Goal: Task Accomplishment & Management: Manage account settings

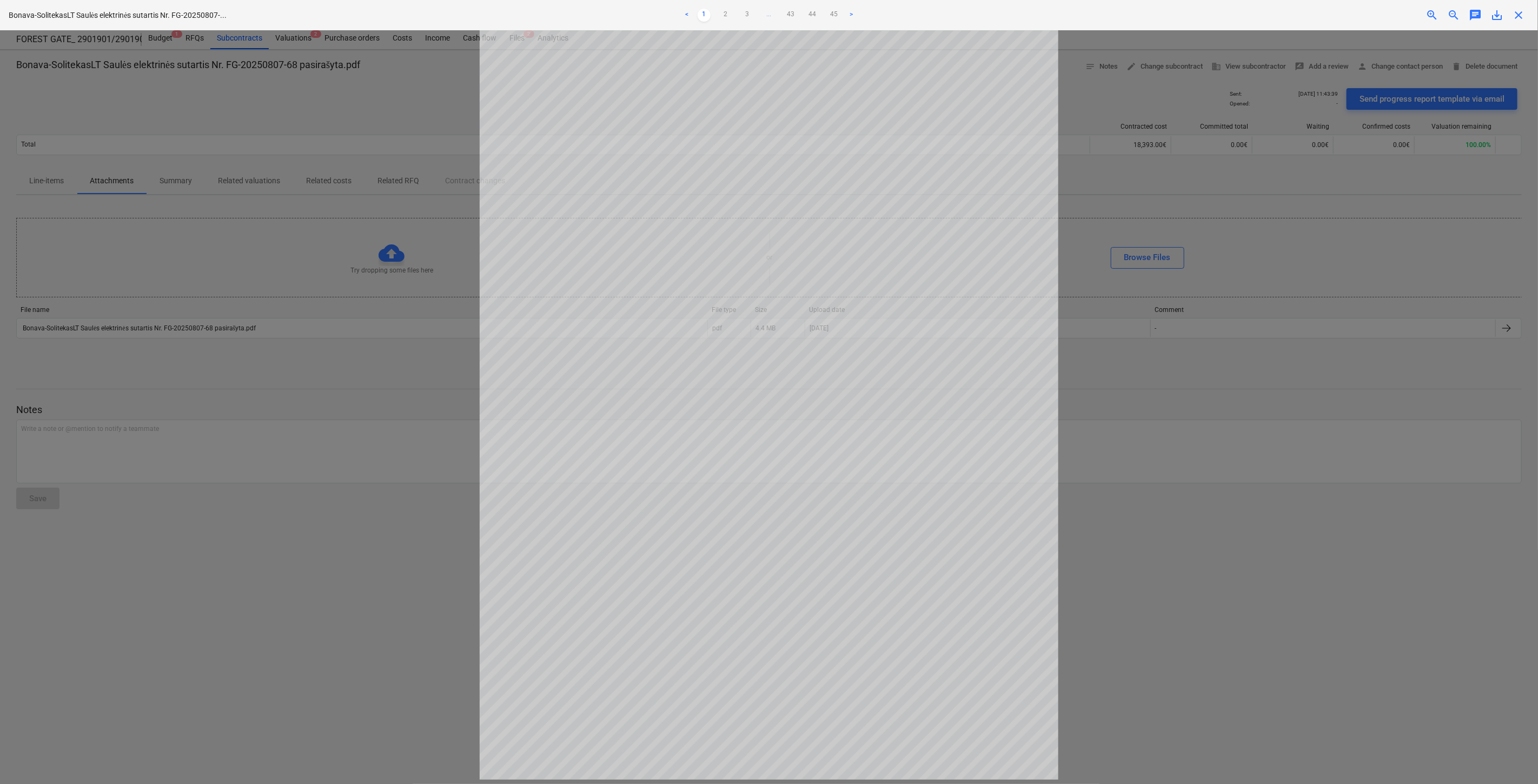
click at [1525, 19] on span "close" at bounding box center [1519, 15] width 13 height 13
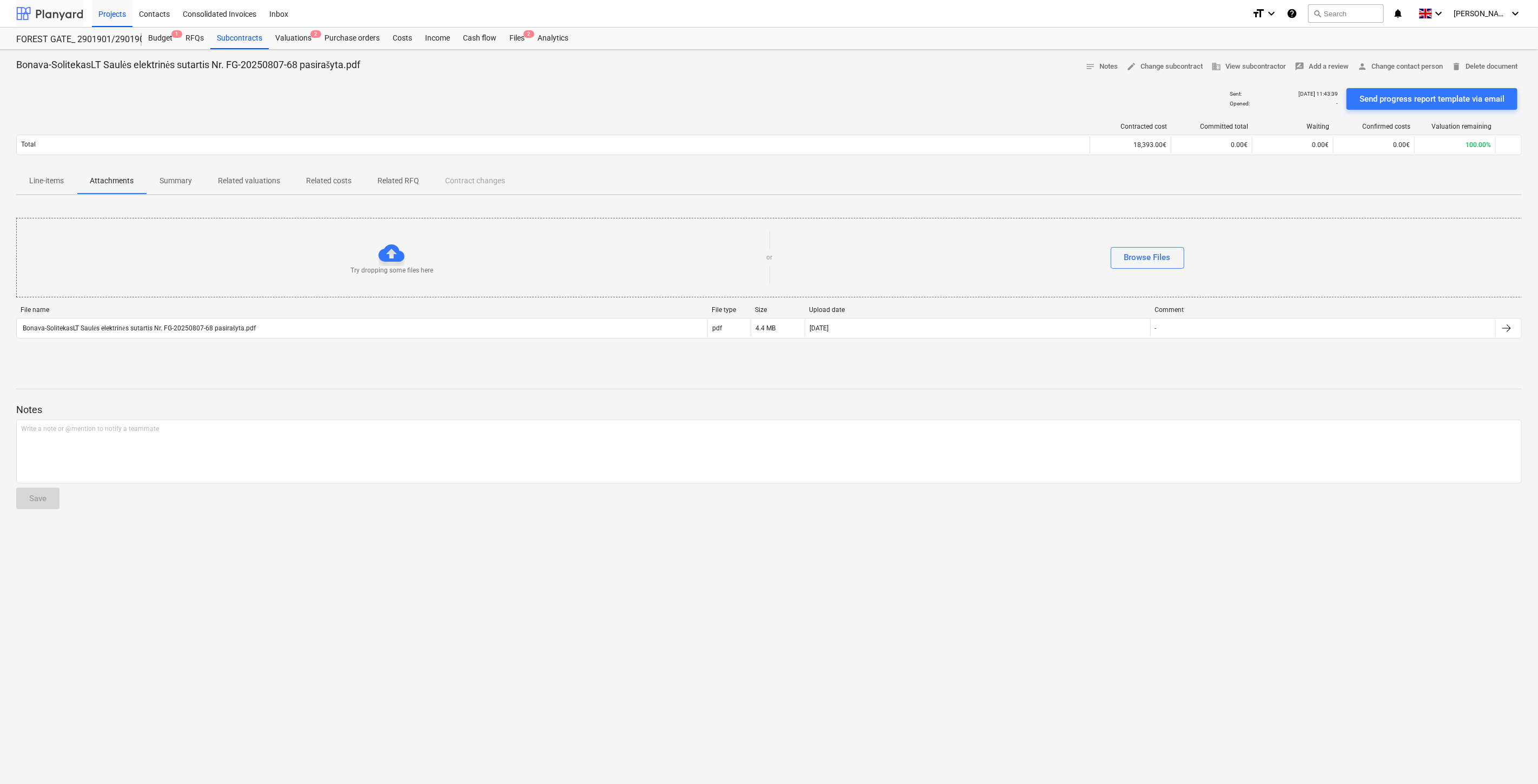
click at [47, 9] on div at bounding box center [49, 13] width 67 height 27
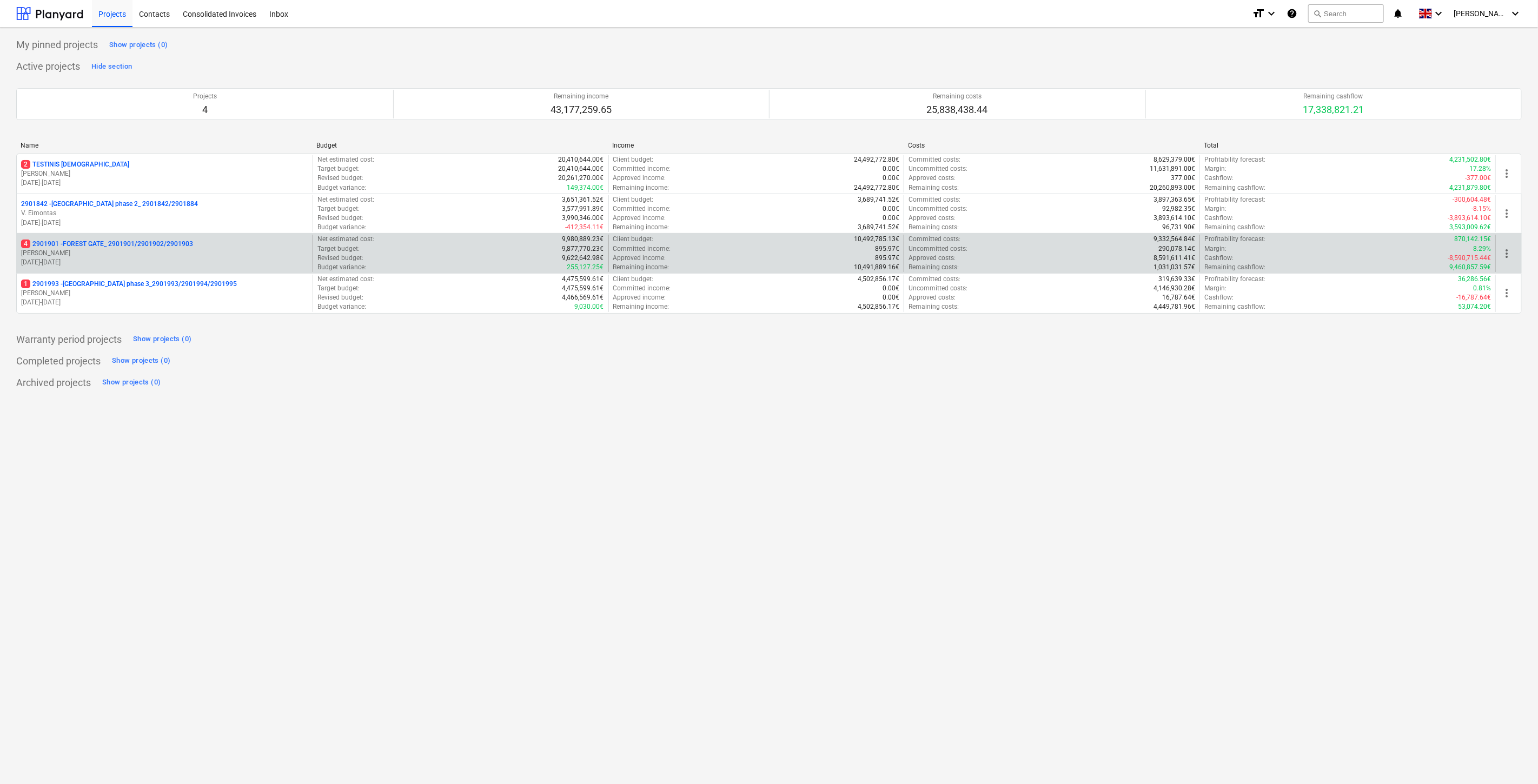
click at [128, 239] on div "4 2901901 - FOREST GATE_ 2901901/2901902/2901903 [PERSON_NAME] [DATE] - [DATE]" at bounding box center [164, 253] width 296 height 37
click at [129, 252] on p "[PERSON_NAME]" at bounding box center [165, 253] width 287 height 9
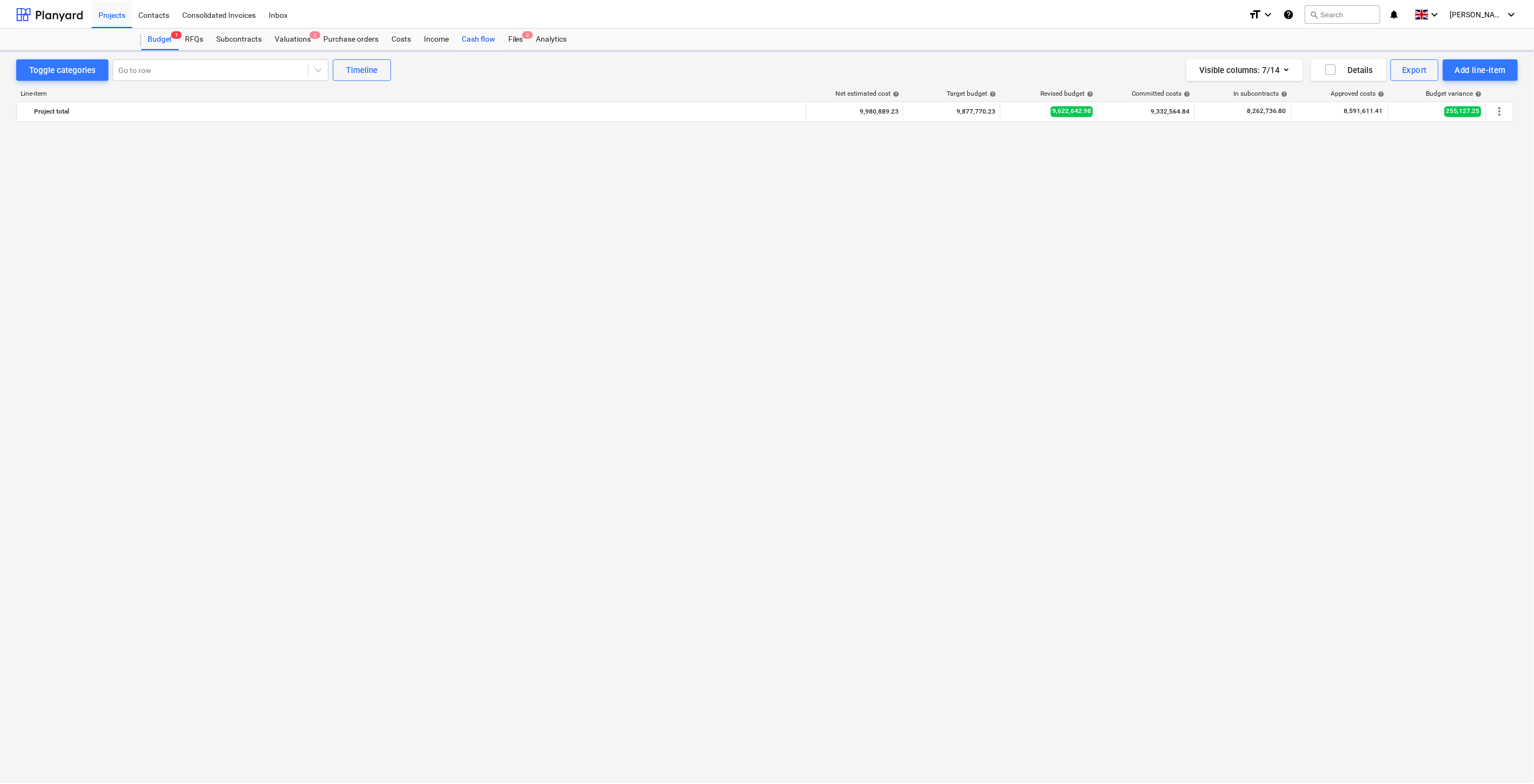
scroll to position [2630, 0]
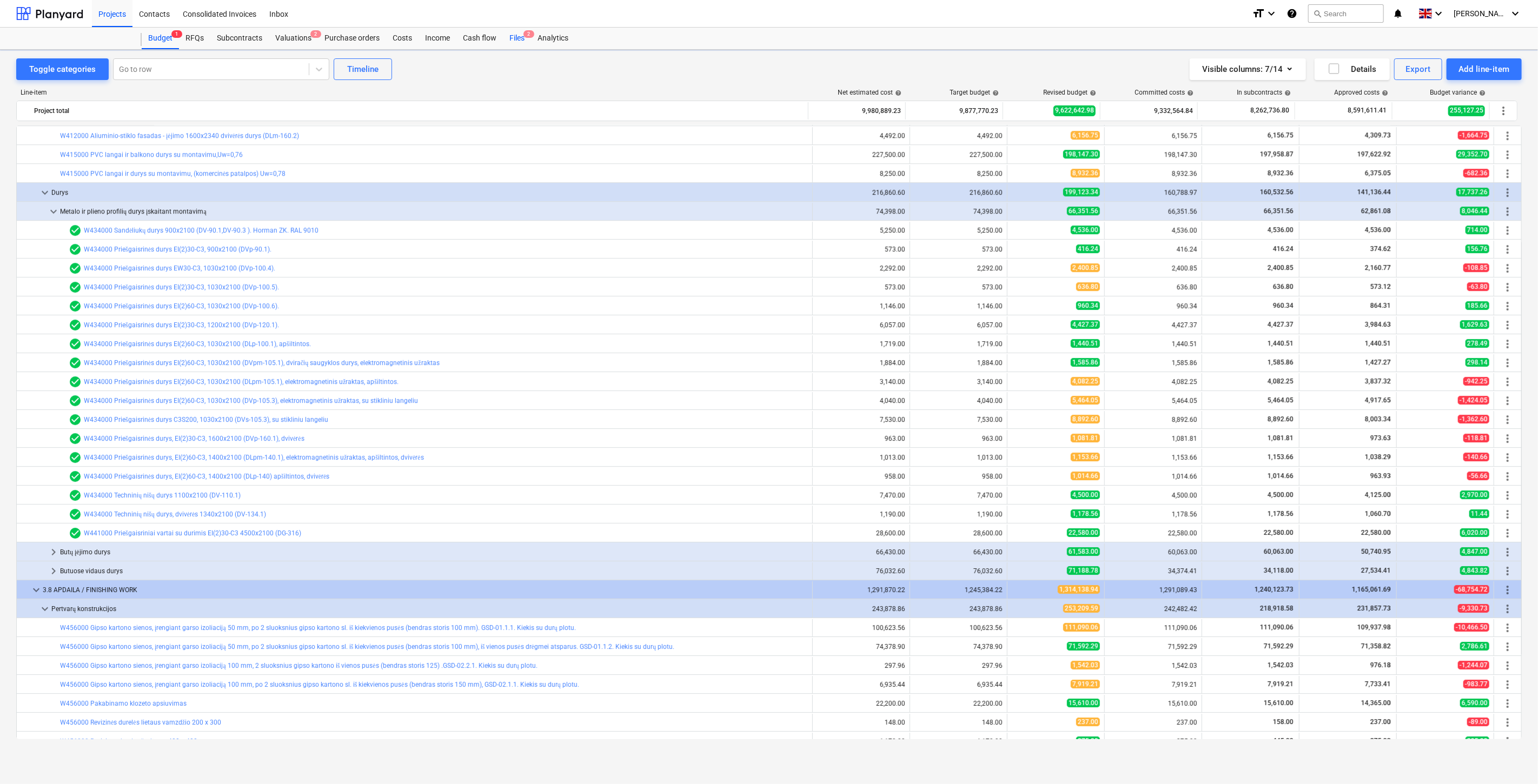
click at [521, 40] on div "Files 2" at bounding box center [517, 38] width 28 height 22
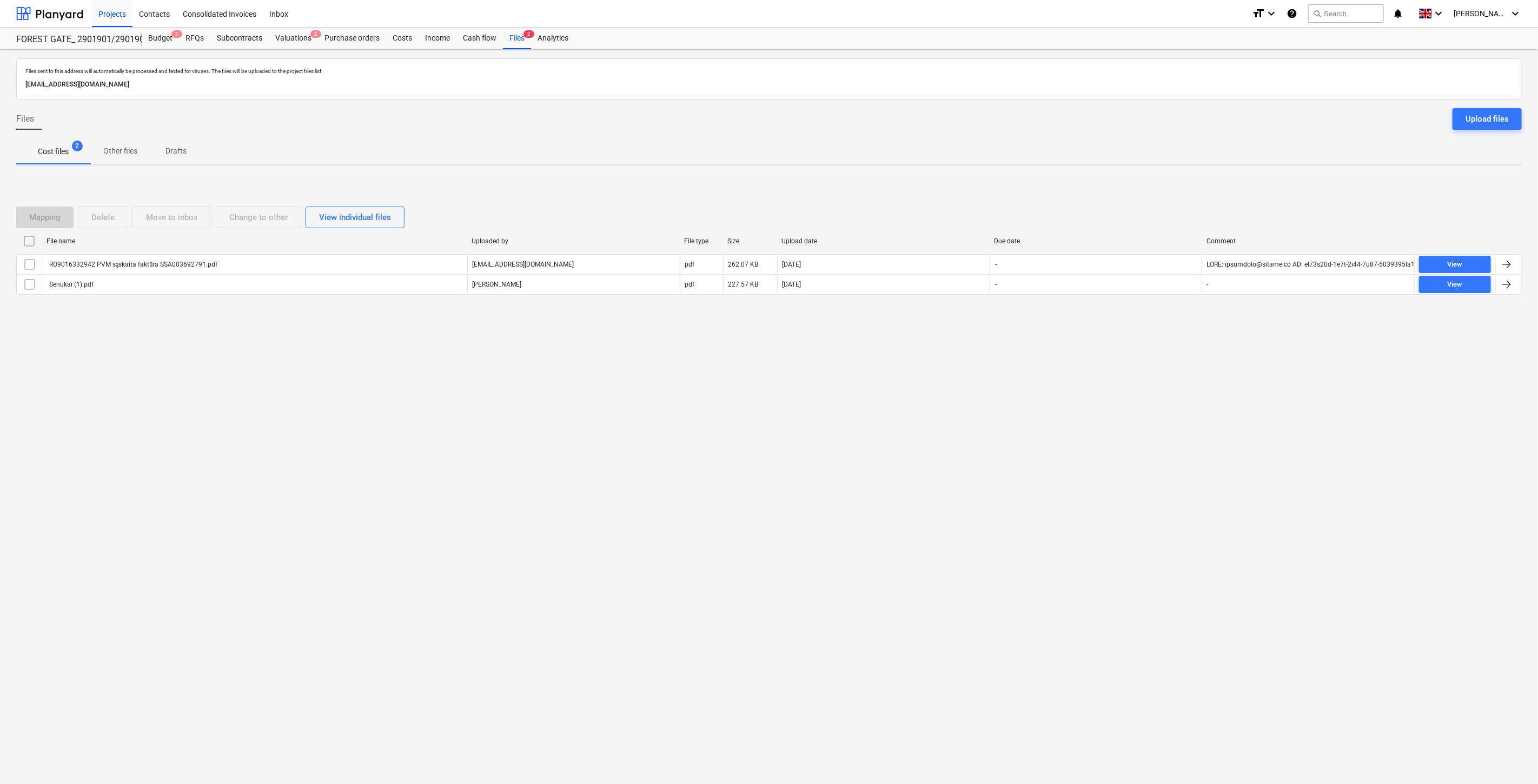
click at [1153, 349] on div "Files sent to this address will automatically be processed and tested for virus…" at bounding box center [769, 417] width 1538 height 734
click at [1171, 325] on div "Mapping Delete Move to inbox Change to other View individual files File name Up…" at bounding box center [768, 255] width 1505 height 162
click at [909, 381] on div "Files sent to this address will automatically be processed and tested for virus…" at bounding box center [769, 417] width 1538 height 734
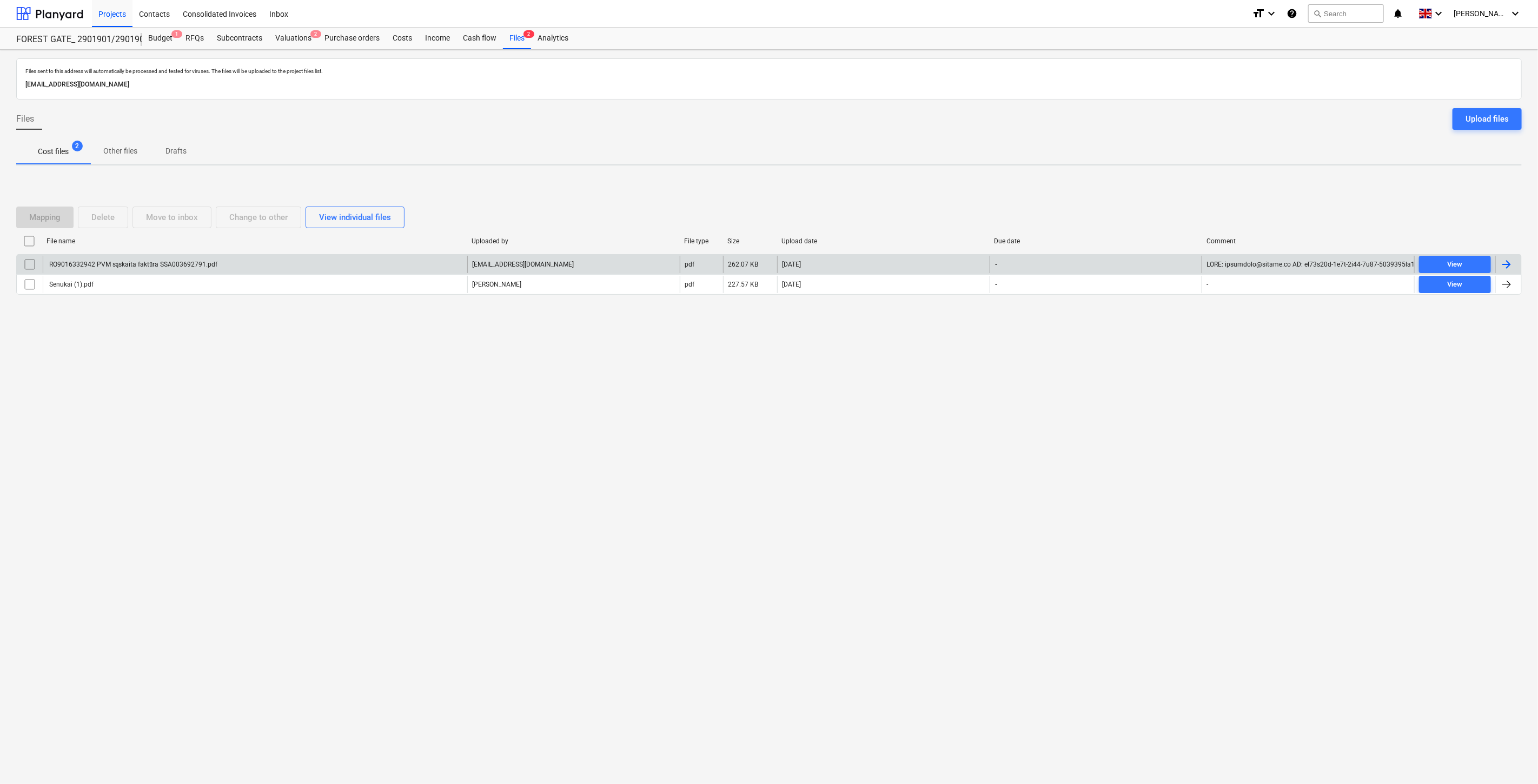
click at [275, 266] on div "RO9016332942 PVM sąskaita faktūra SSA003692791.pdf" at bounding box center [255, 264] width 425 height 17
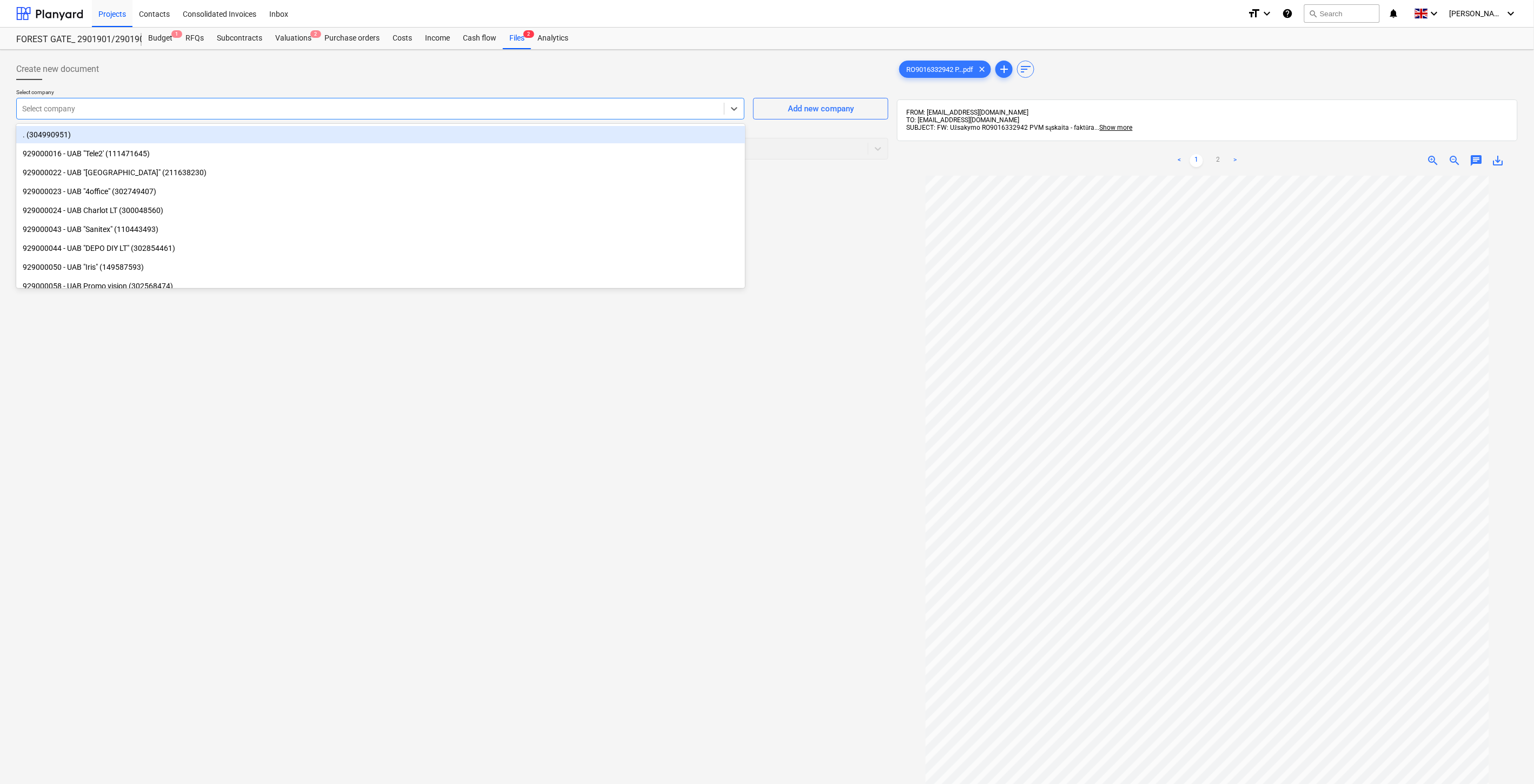
click at [471, 110] on div at bounding box center [370, 109] width 697 height 11
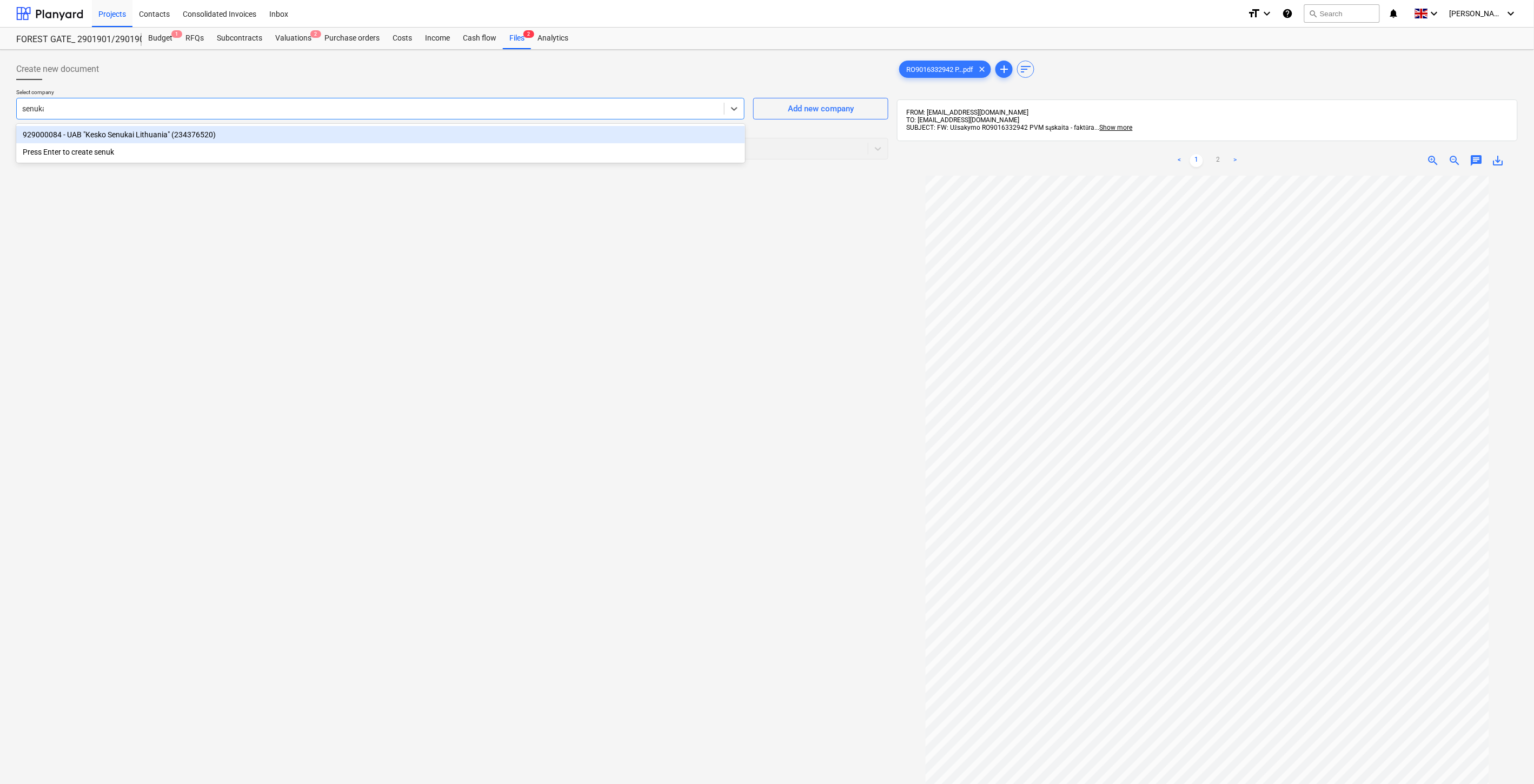
type input "senukai"
click at [454, 130] on div "929000084 - UAB "Kesko Senukai Lithuania" (234376520)" at bounding box center [380, 134] width 729 height 17
click at [337, 148] on div at bounding box center [443, 148] width 840 height 11
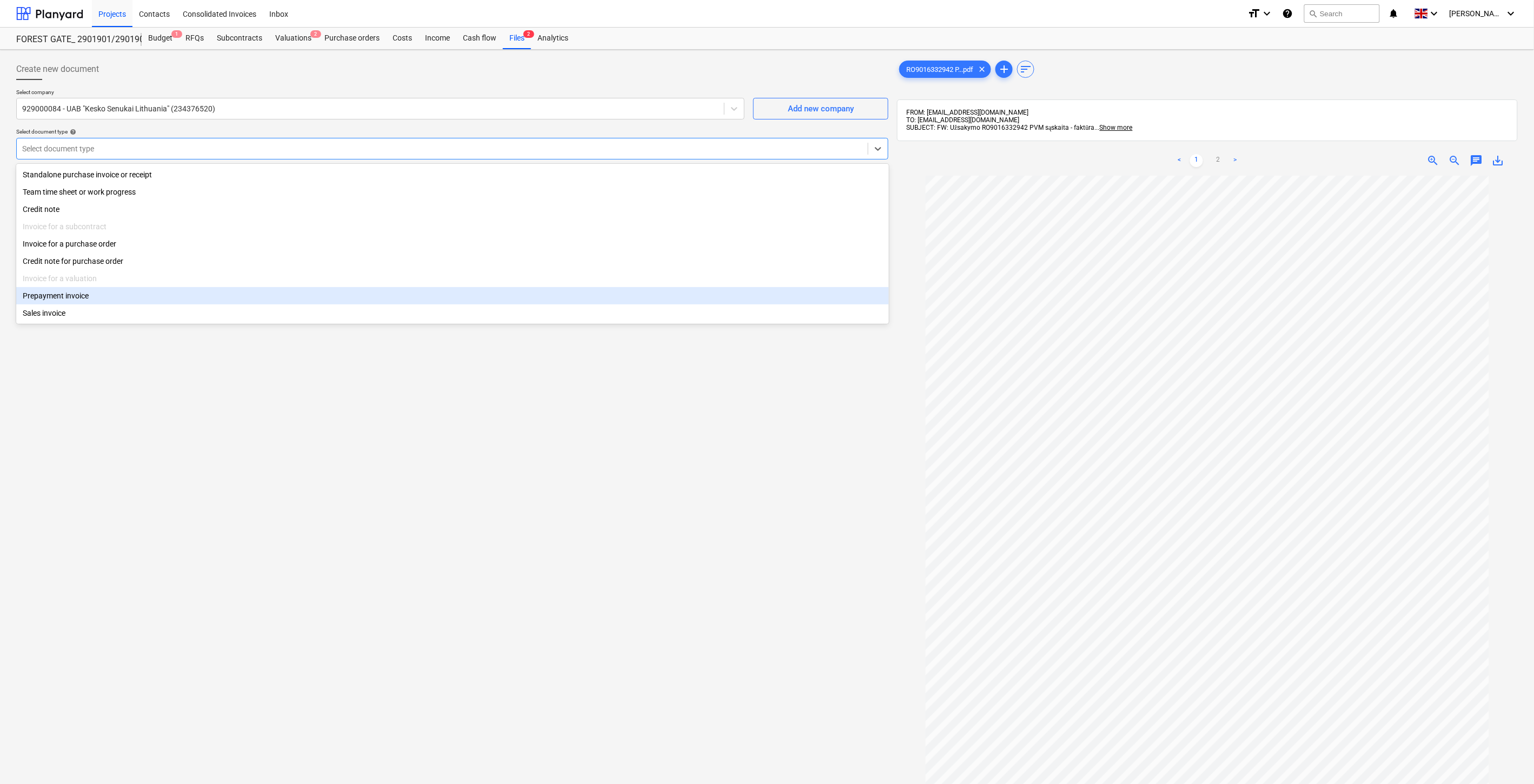
click at [255, 464] on div "Create new document Select company 929000084 - UAB "Kesko Senukai [GEOGRAPHIC_D…" at bounding box center [452, 494] width 881 height 880
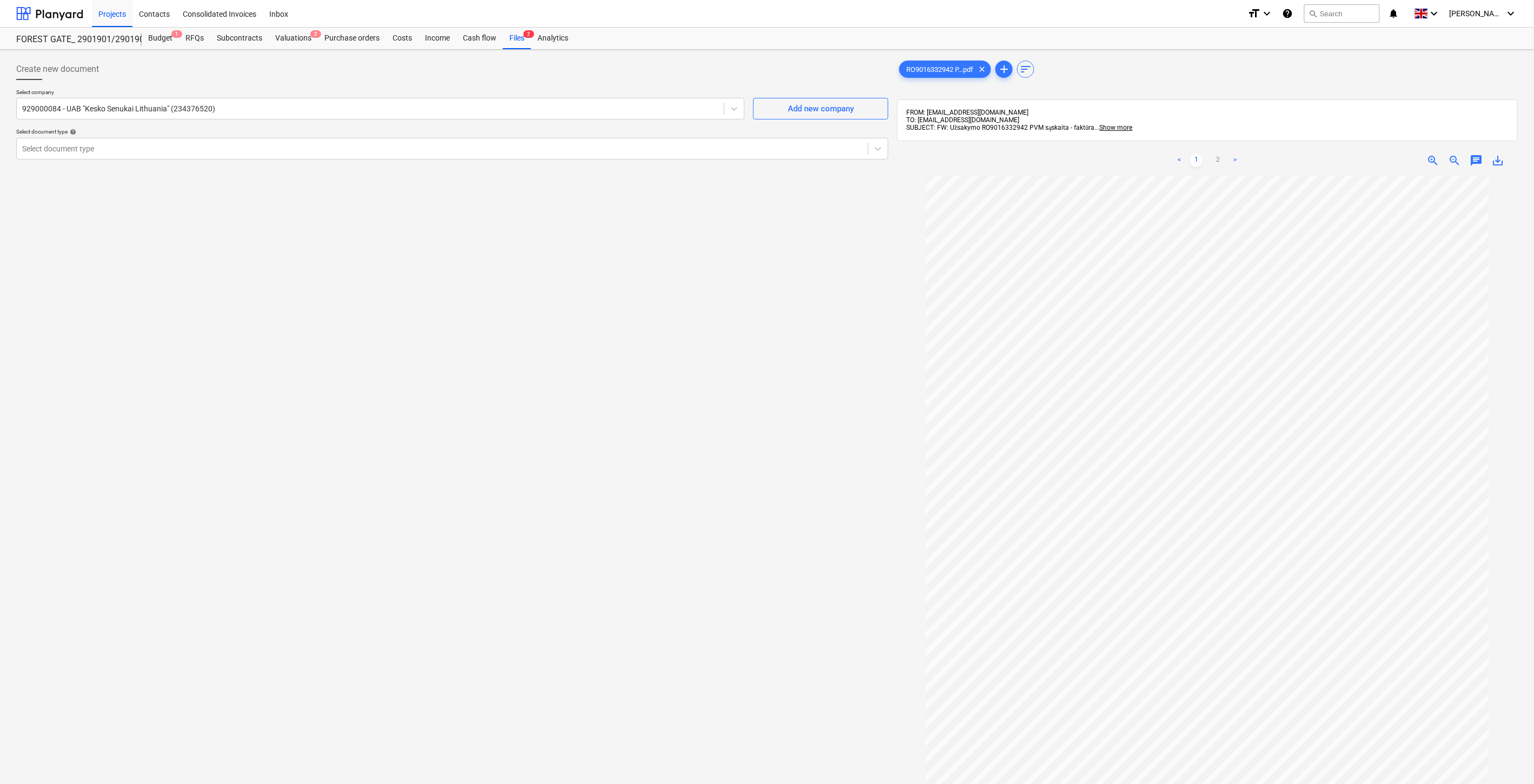
click at [354, 431] on div "Create new document Select company 929000084 - UAB "Kesko Senukai [GEOGRAPHIC_D…" at bounding box center [452, 494] width 881 height 880
drag, startPoint x: 595, startPoint y: 412, endPoint x: 856, endPoint y: 439, distance: 262.4
click at [595, 412] on div "Create new document Select company 929000084 - UAB "Kesko Senukai [GEOGRAPHIC_D…" at bounding box center [452, 494] width 881 height 880
drag, startPoint x: 547, startPoint y: 270, endPoint x: 547, endPoint y: 257, distance: 13.0
click at [547, 268] on div "Create new document Select company 929000084 - UAB "Kesko Senukai [GEOGRAPHIC_D…" at bounding box center [452, 494] width 881 height 880
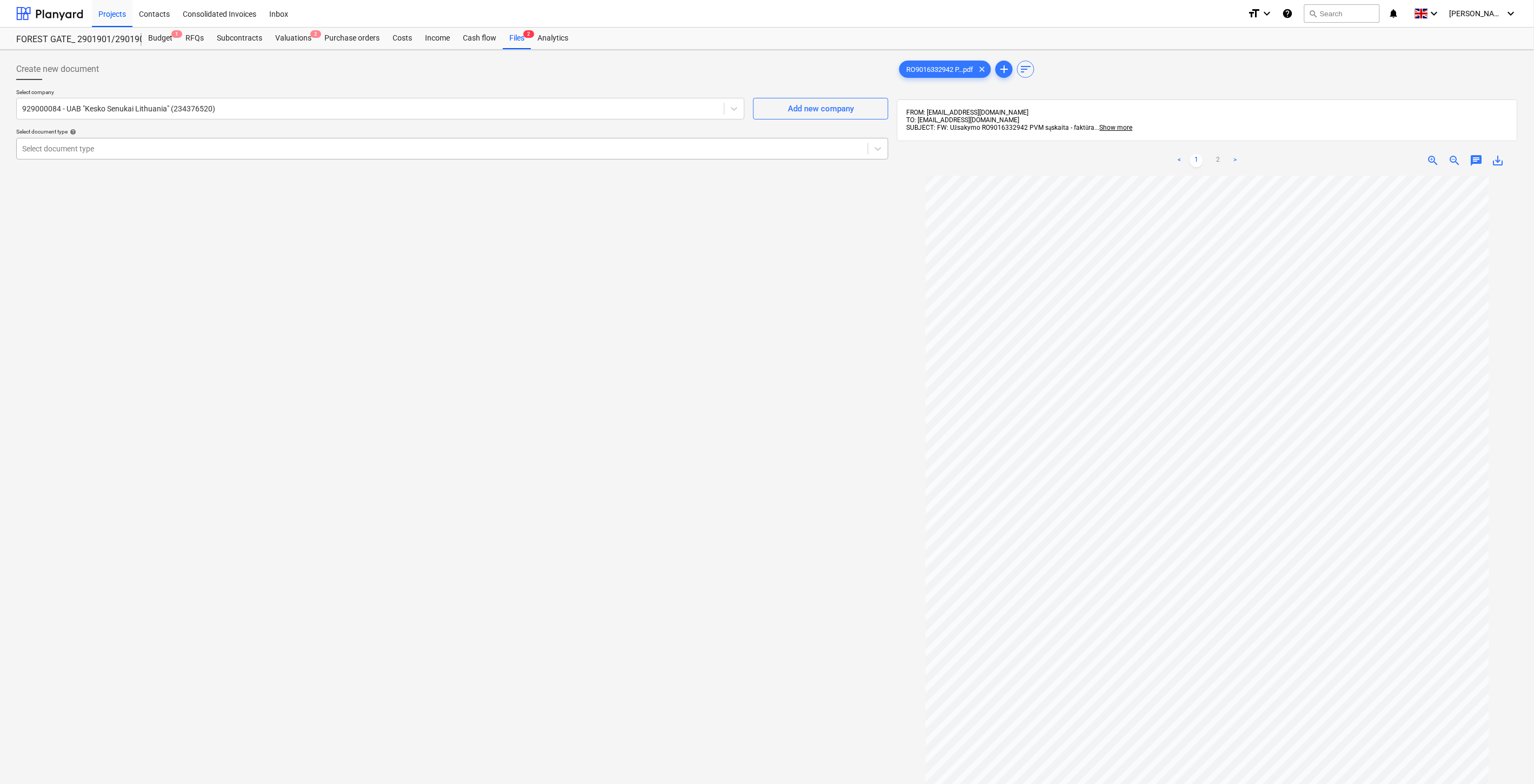
click at [352, 146] on div at bounding box center [443, 148] width 840 height 11
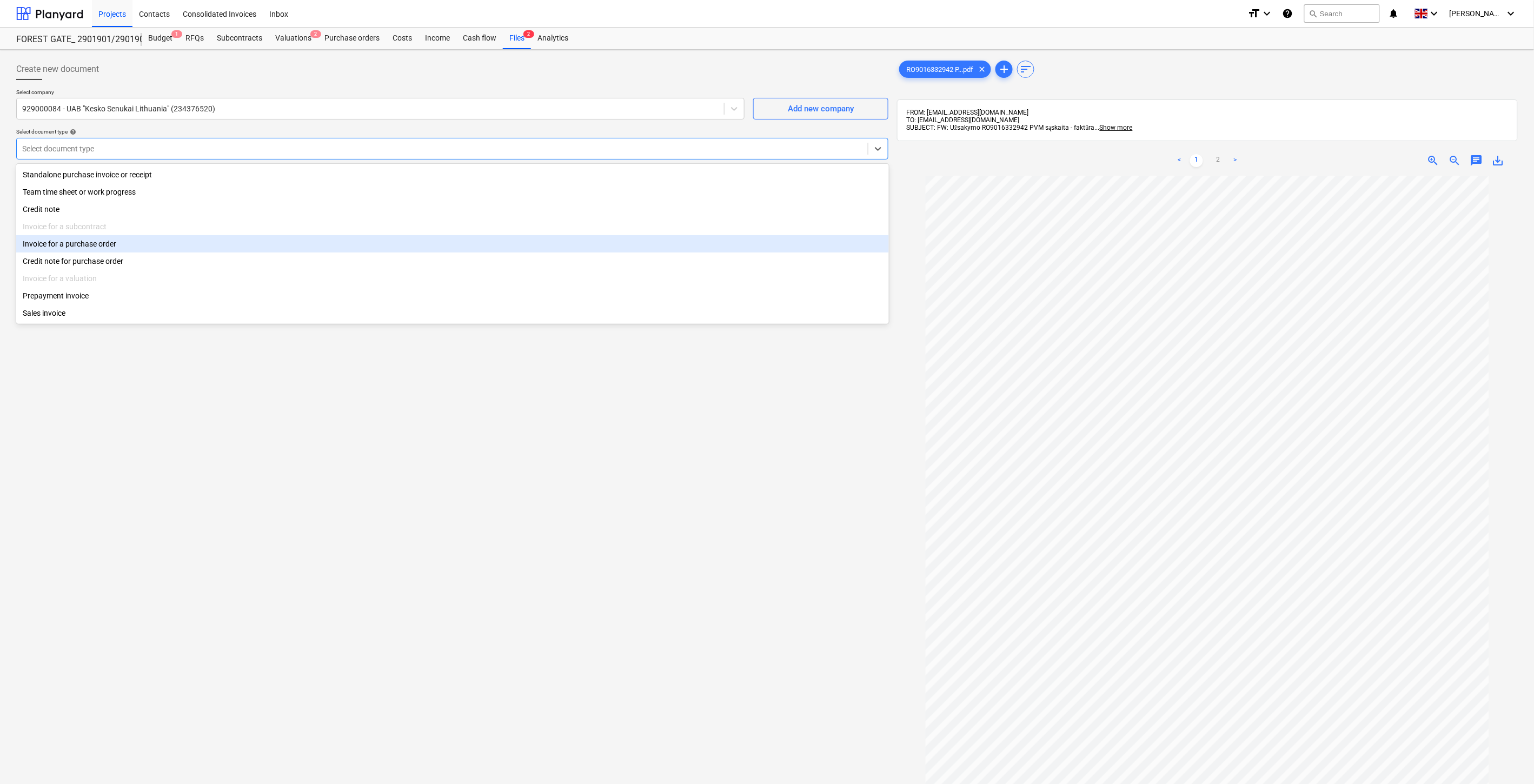
click at [176, 243] on div "Invoice for a purchase order" at bounding box center [452, 243] width 873 height 17
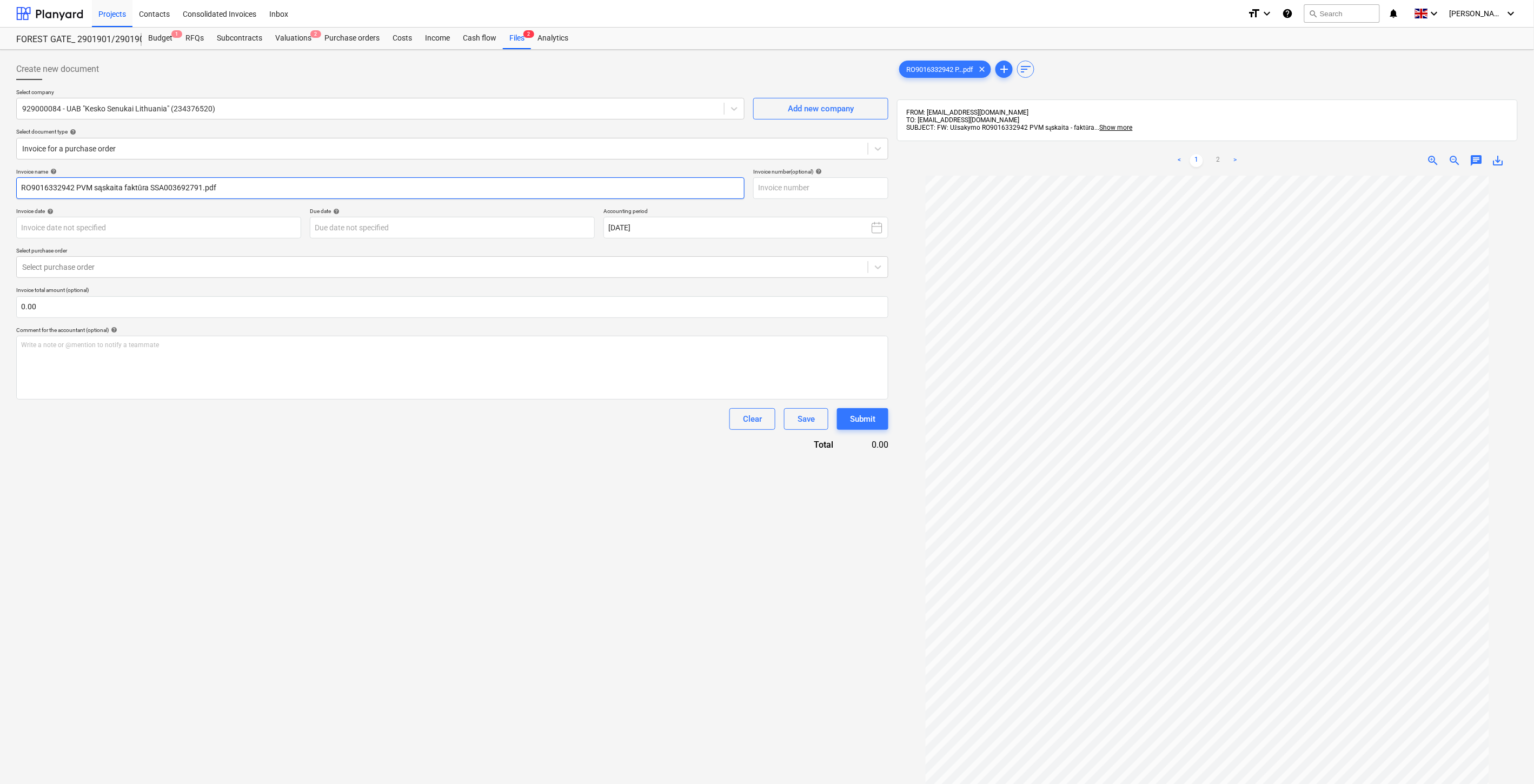
drag, startPoint x: 200, startPoint y: 188, endPoint x: 150, endPoint y: 191, distance: 50.1
click at [150, 191] on input "RO9016332942 PVM sąskaita faktūra SSA003692791.pdf" at bounding box center [380, 188] width 729 height 22
click at [828, 196] on input "text" at bounding box center [821, 188] width 135 height 22
paste input "SSA003692791"
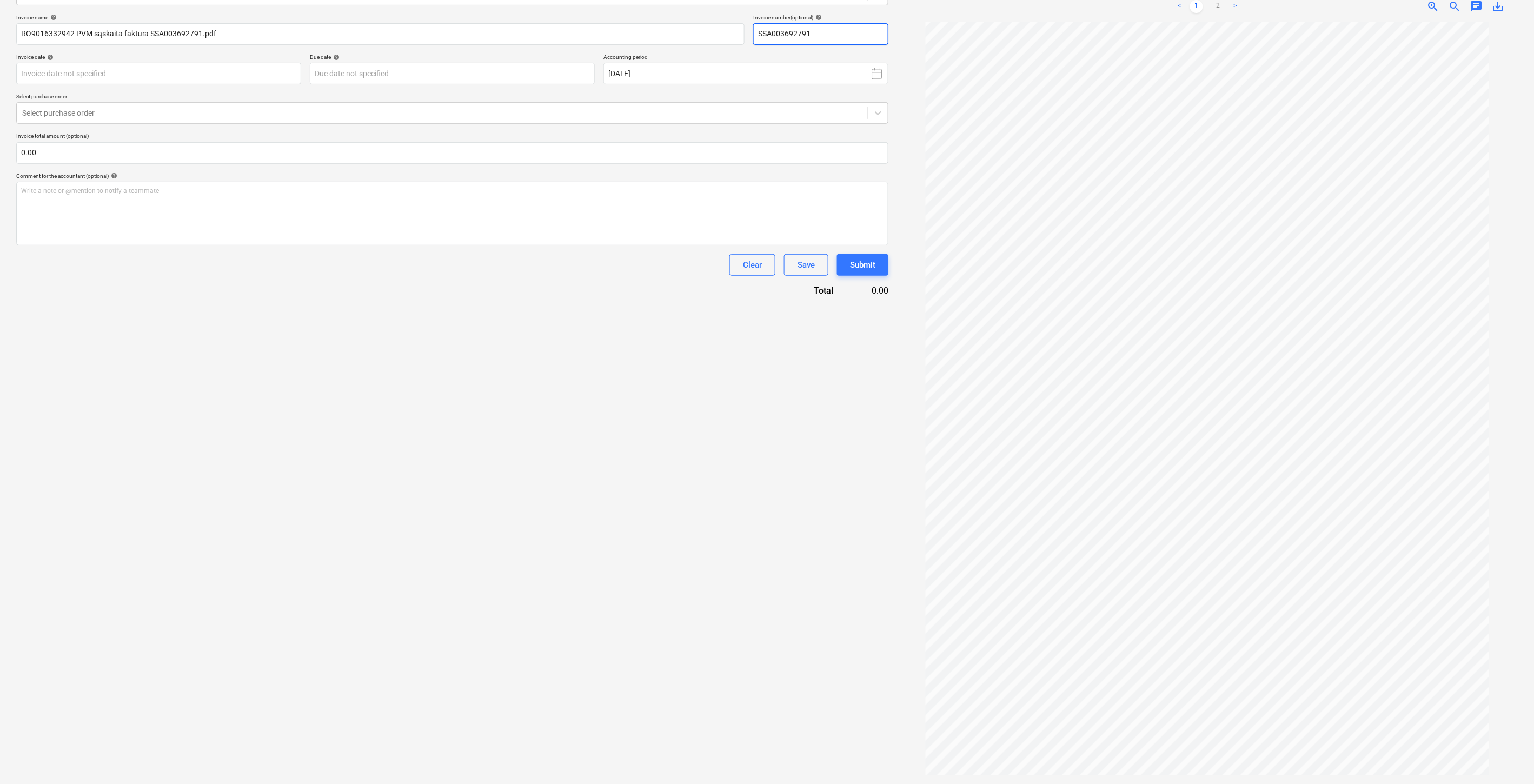
scroll to position [45, 0]
type input "SSA003692791"
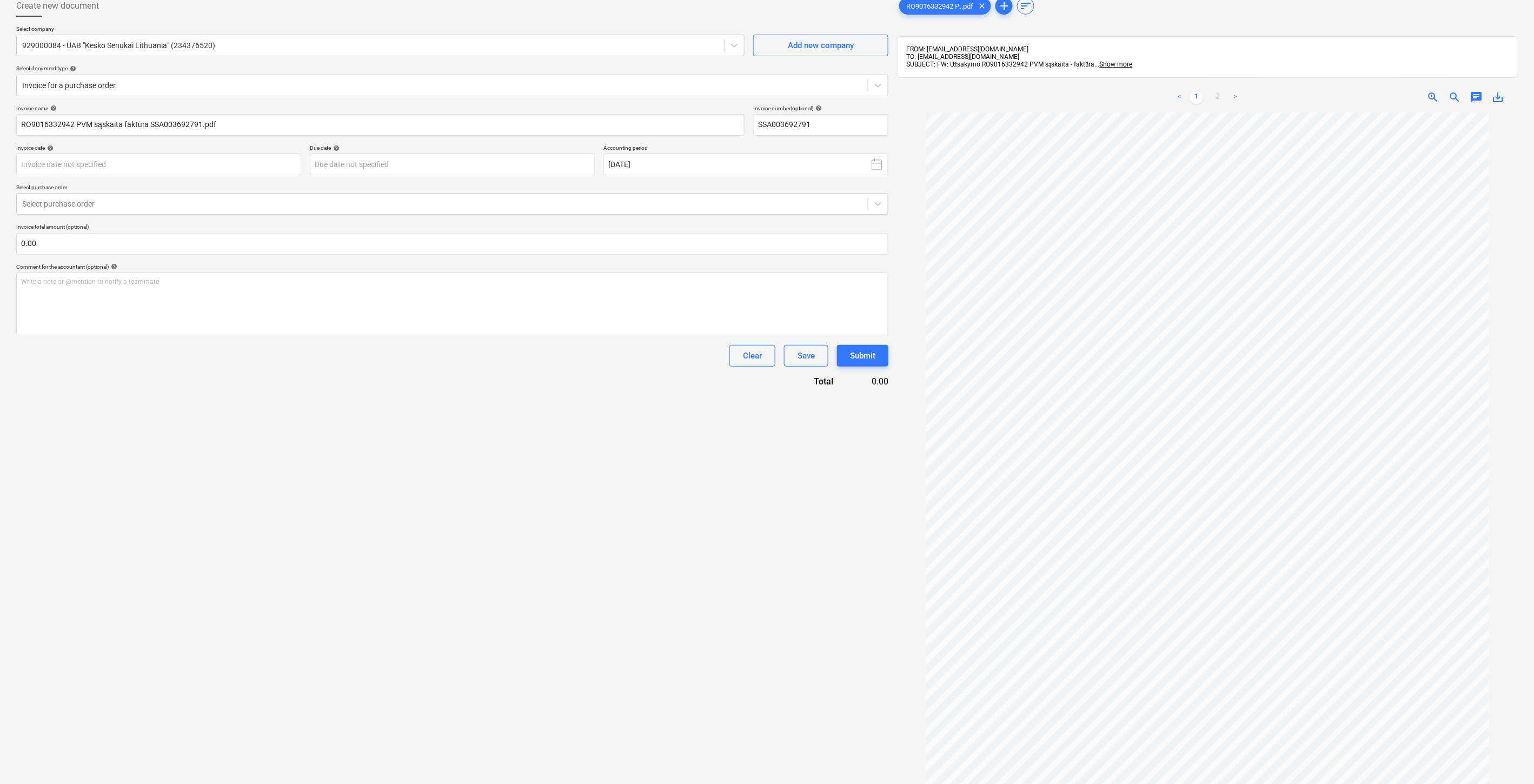
scroll to position [0, 0]
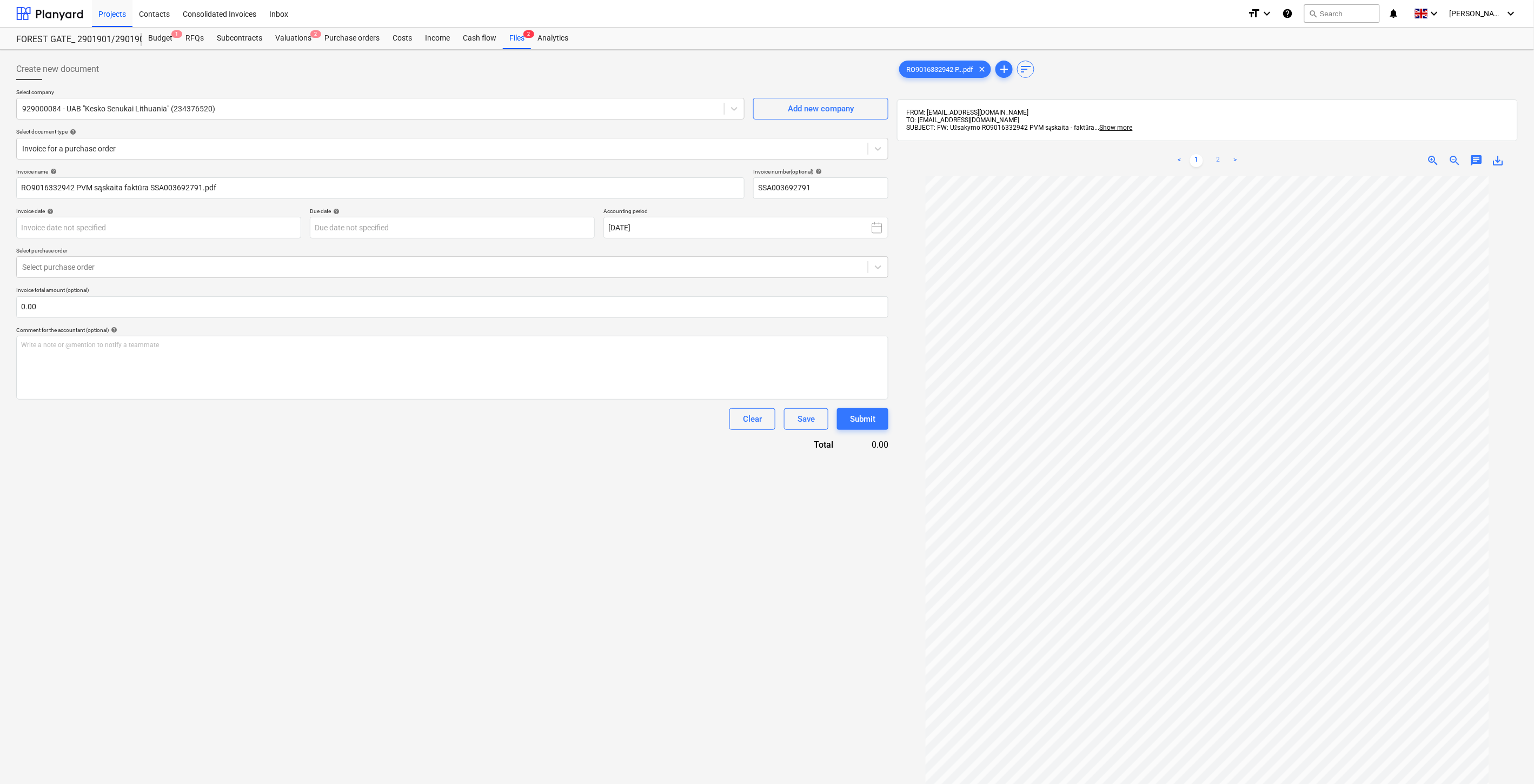
click at [1215, 158] on link "2" at bounding box center [1219, 160] width 13 height 13
click at [1198, 158] on link "1" at bounding box center [1197, 160] width 13 height 13
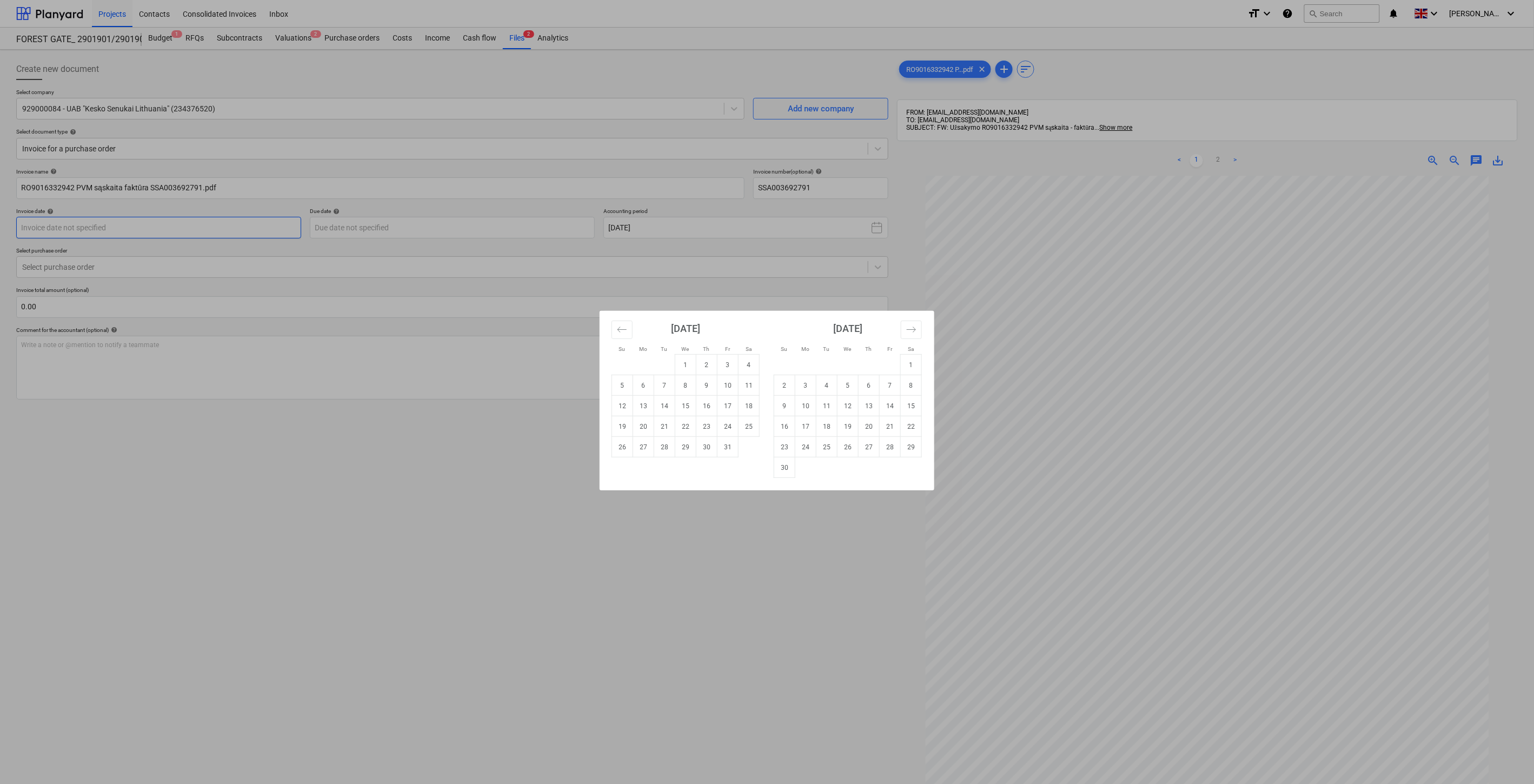
click at [261, 234] on body "Projects Contacts Consolidated Invoices Inbox format_size keyboard_arrow_down h…" at bounding box center [767, 392] width 1534 height 784
click at [706, 362] on td "2" at bounding box center [707, 365] width 21 height 20
type input "[DATE]"
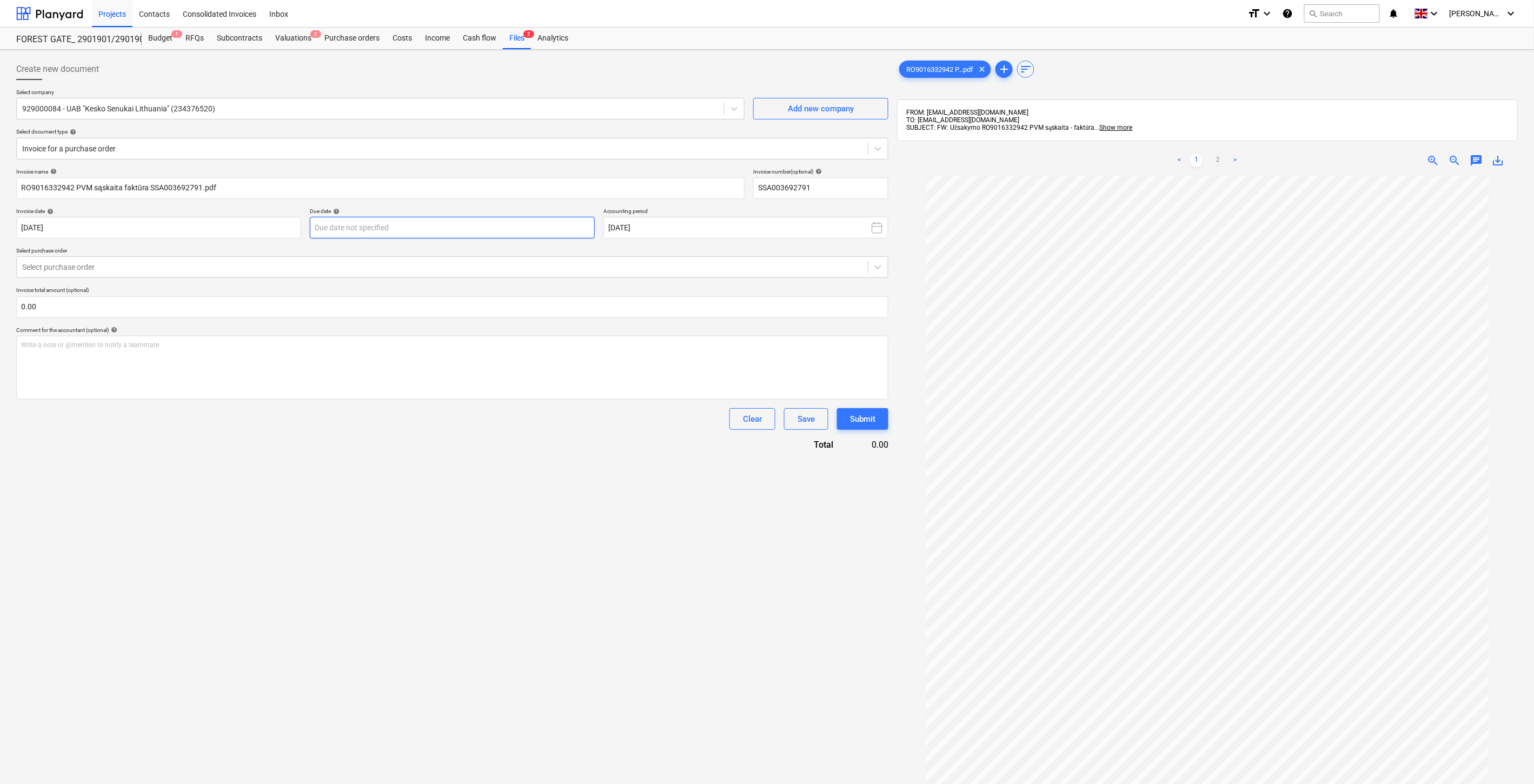
click at [542, 230] on body "Projects Contacts Consolidated Invoices Inbox format_size keyboard_arrow_down h…" at bounding box center [767, 392] width 1534 height 784
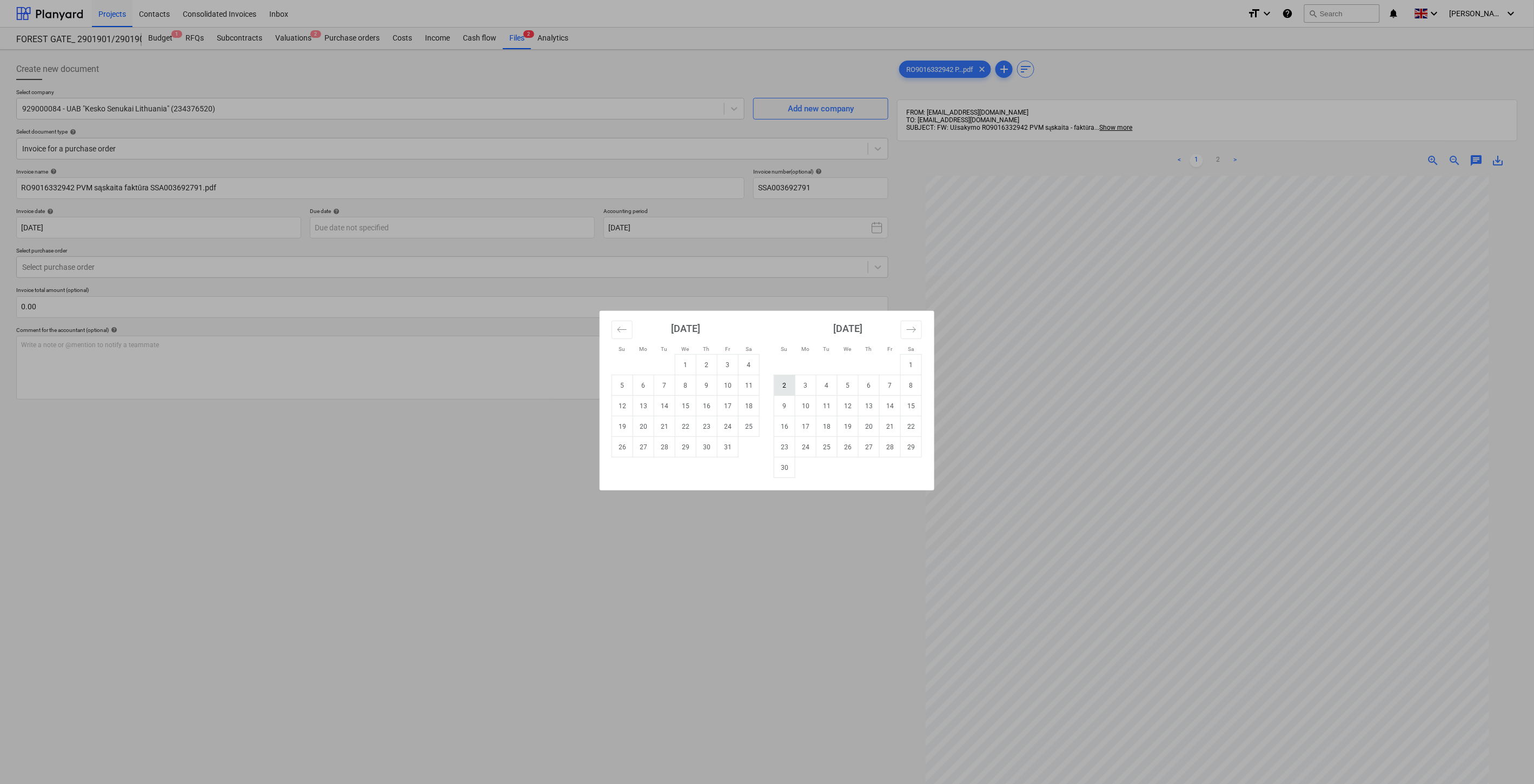
click at [786, 385] on td "2" at bounding box center [785, 386] width 21 height 20
type input "[DATE]"
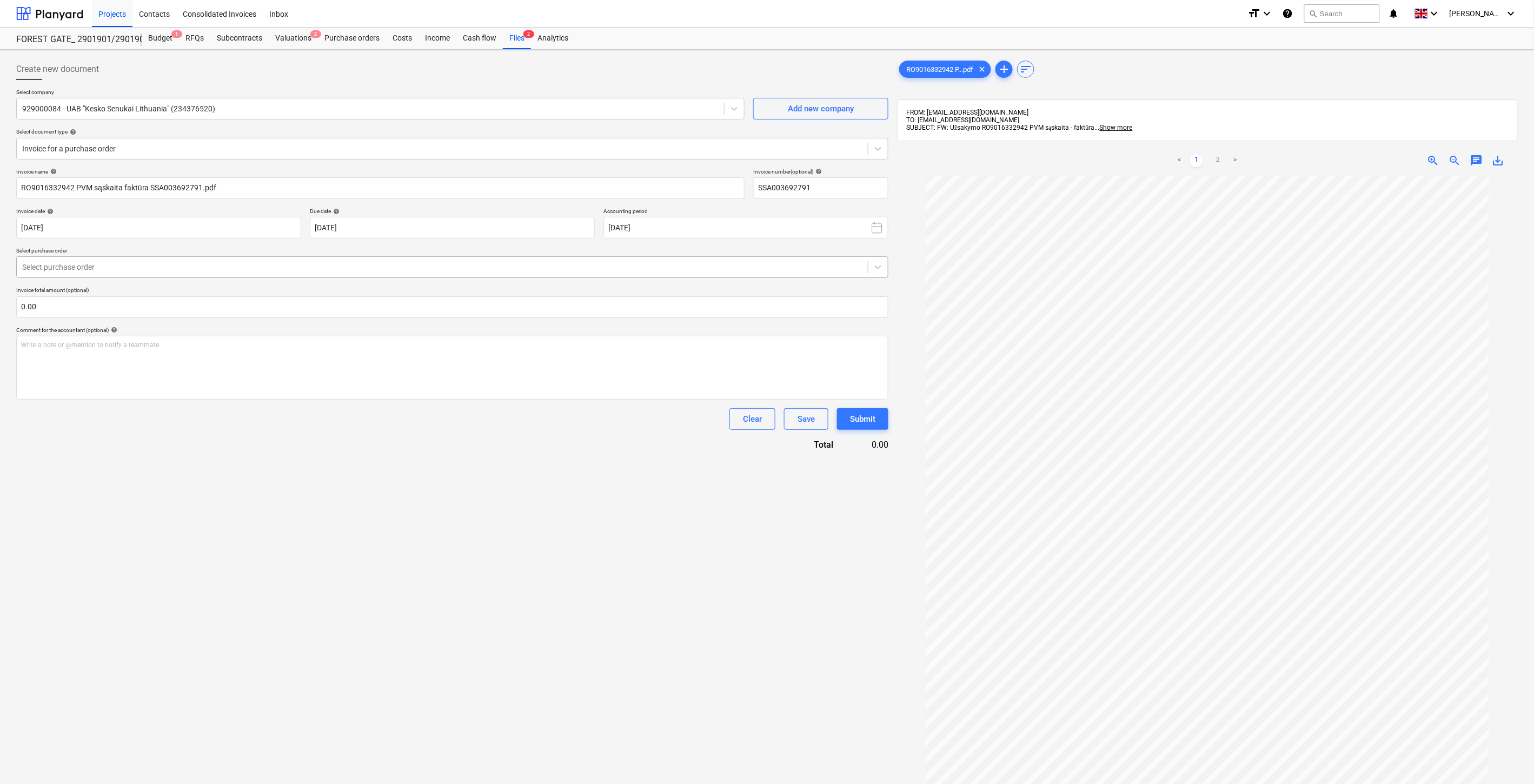
click at [337, 260] on div "Select purchase order" at bounding box center [442, 267] width 851 height 15
drag, startPoint x: 444, startPoint y: 571, endPoint x: 164, endPoint y: 157, distance: 499.8
click at [441, 560] on div "Create new document Select company 929000084 - UAB "Kesko Senukai [GEOGRAPHIC_D…" at bounding box center [452, 494] width 881 height 880
click at [153, 146] on div at bounding box center [443, 148] width 840 height 11
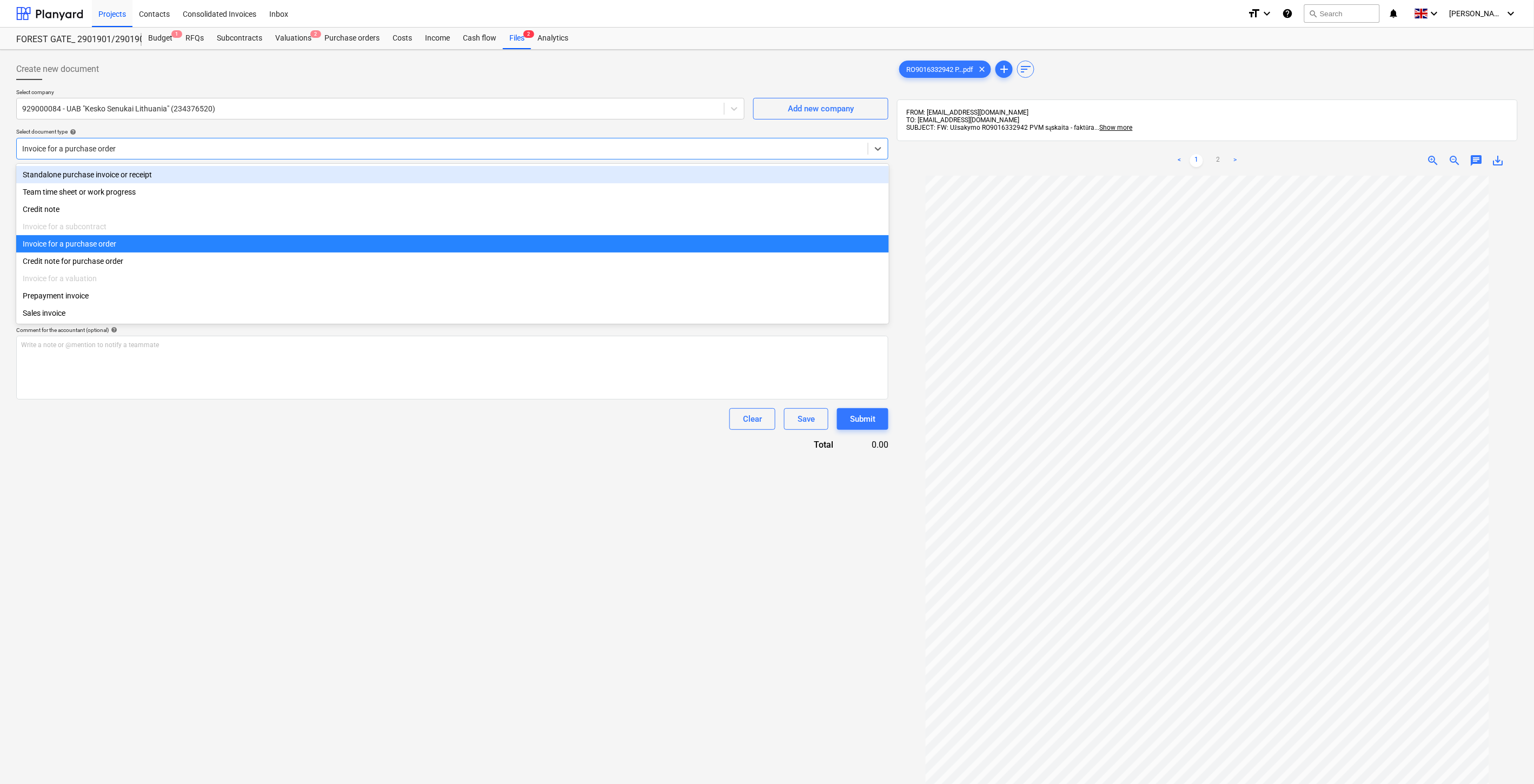
click at [148, 174] on div "Standalone purchase invoice or receipt" at bounding box center [452, 174] width 873 height 17
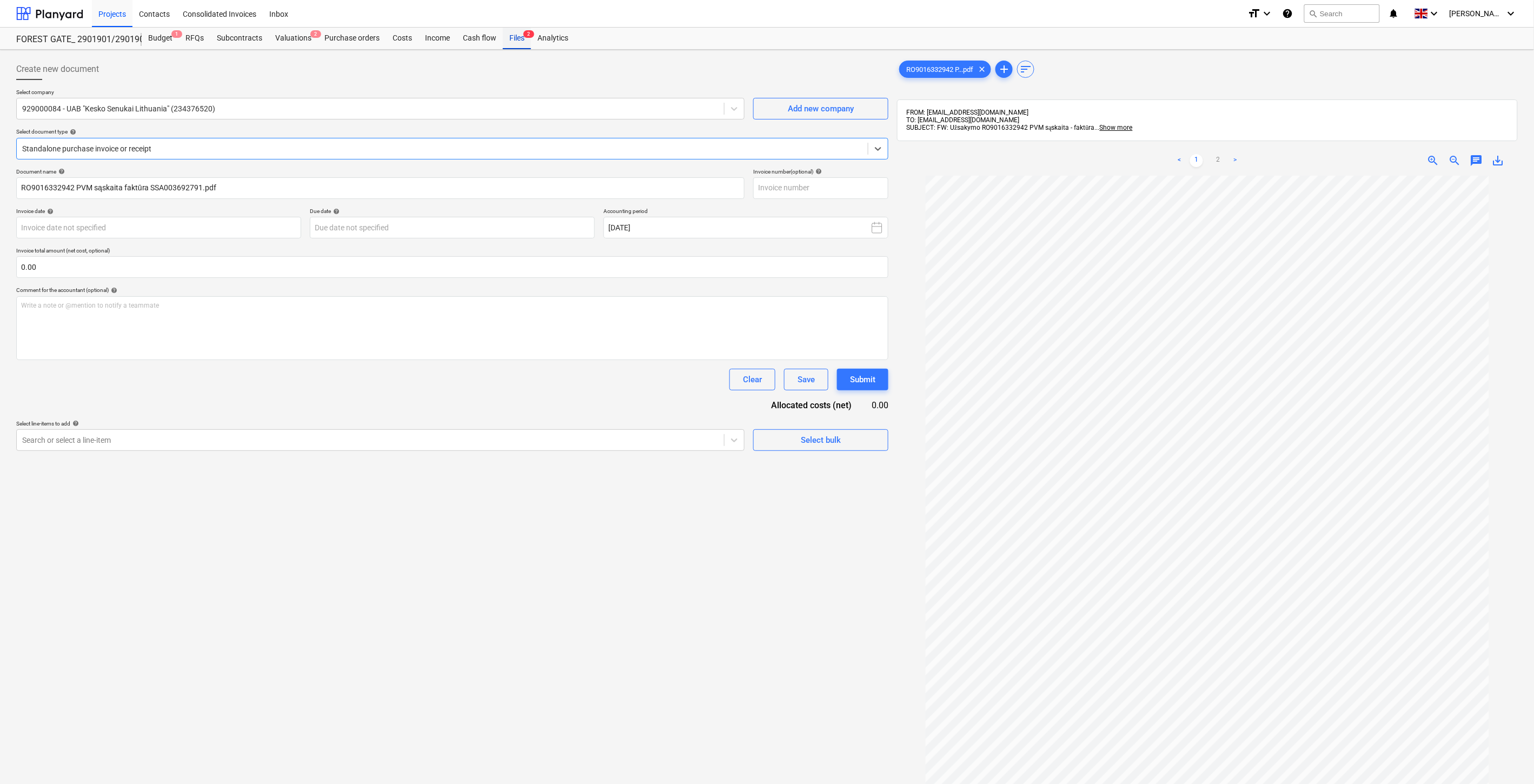
click at [519, 43] on div "Files 2" at bounding box center [517, 38] width 28 height 22
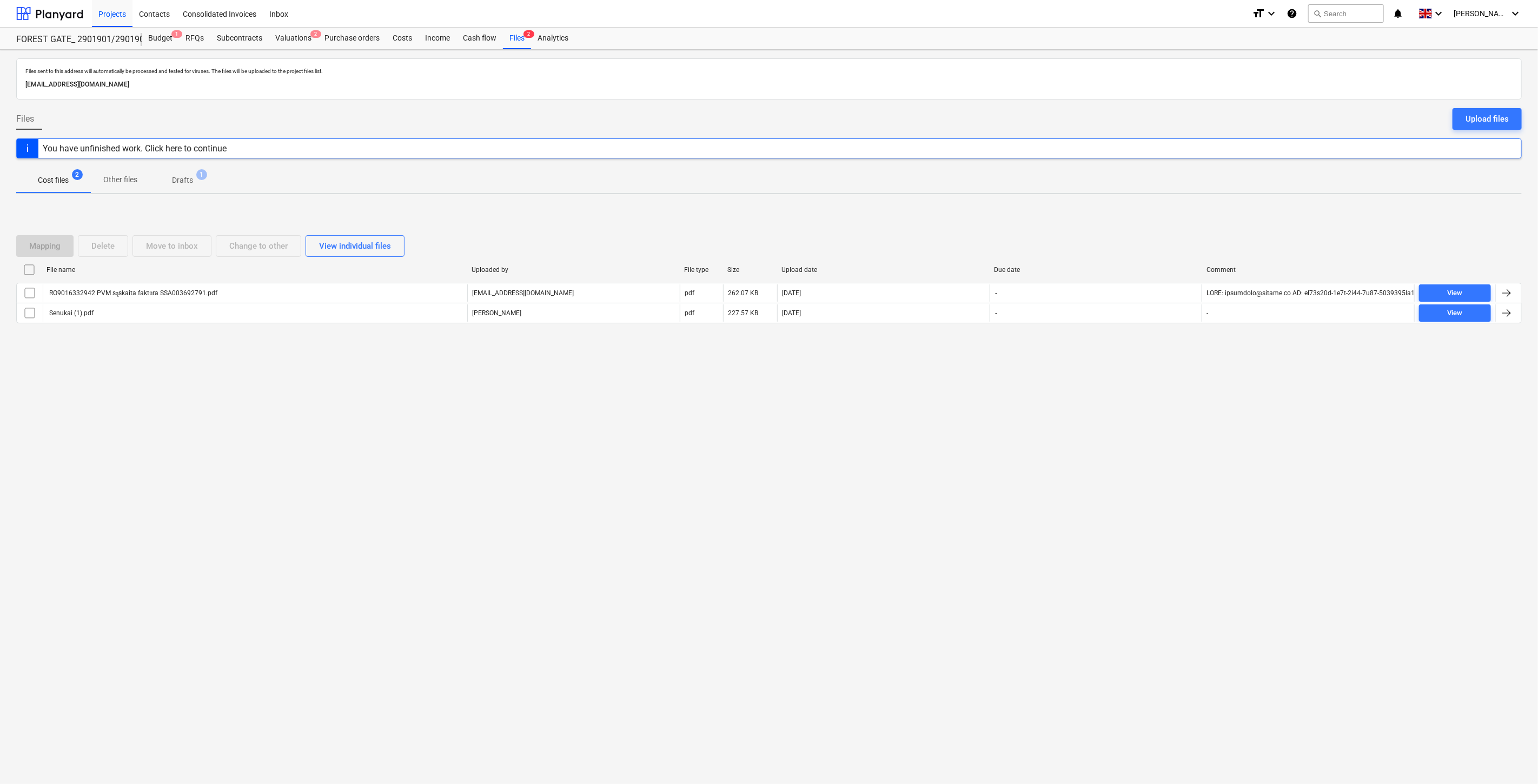
click at [182, 178] on p "Drafts" at bounding box center [182, 181] width 21 height 11
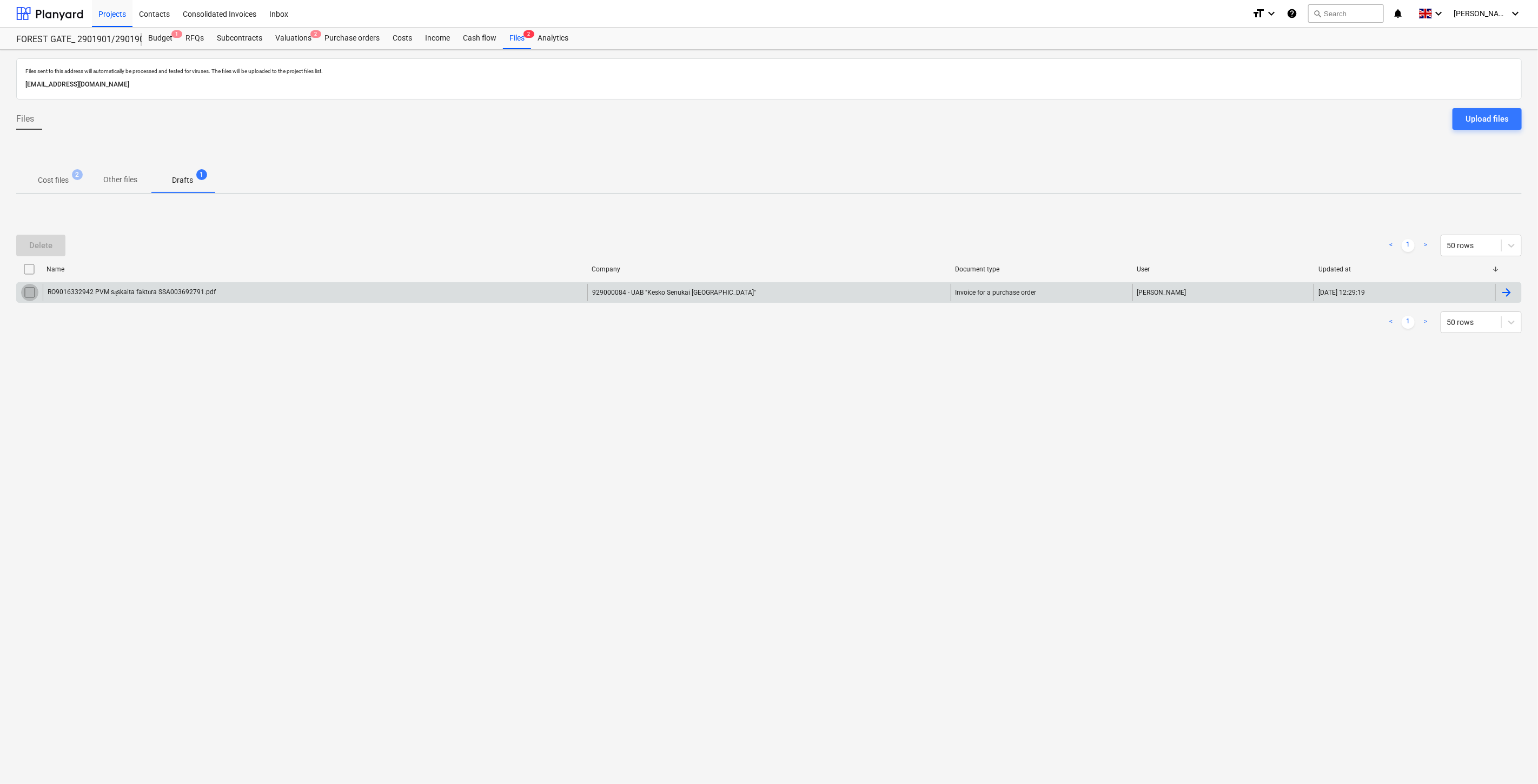
click at [31, 289] on input "checkbox" at bounding box center [29, 292] width 17 height 17
click at [31, 243] on div "Delete" at bounding box center [41, 245] width 23 height 14
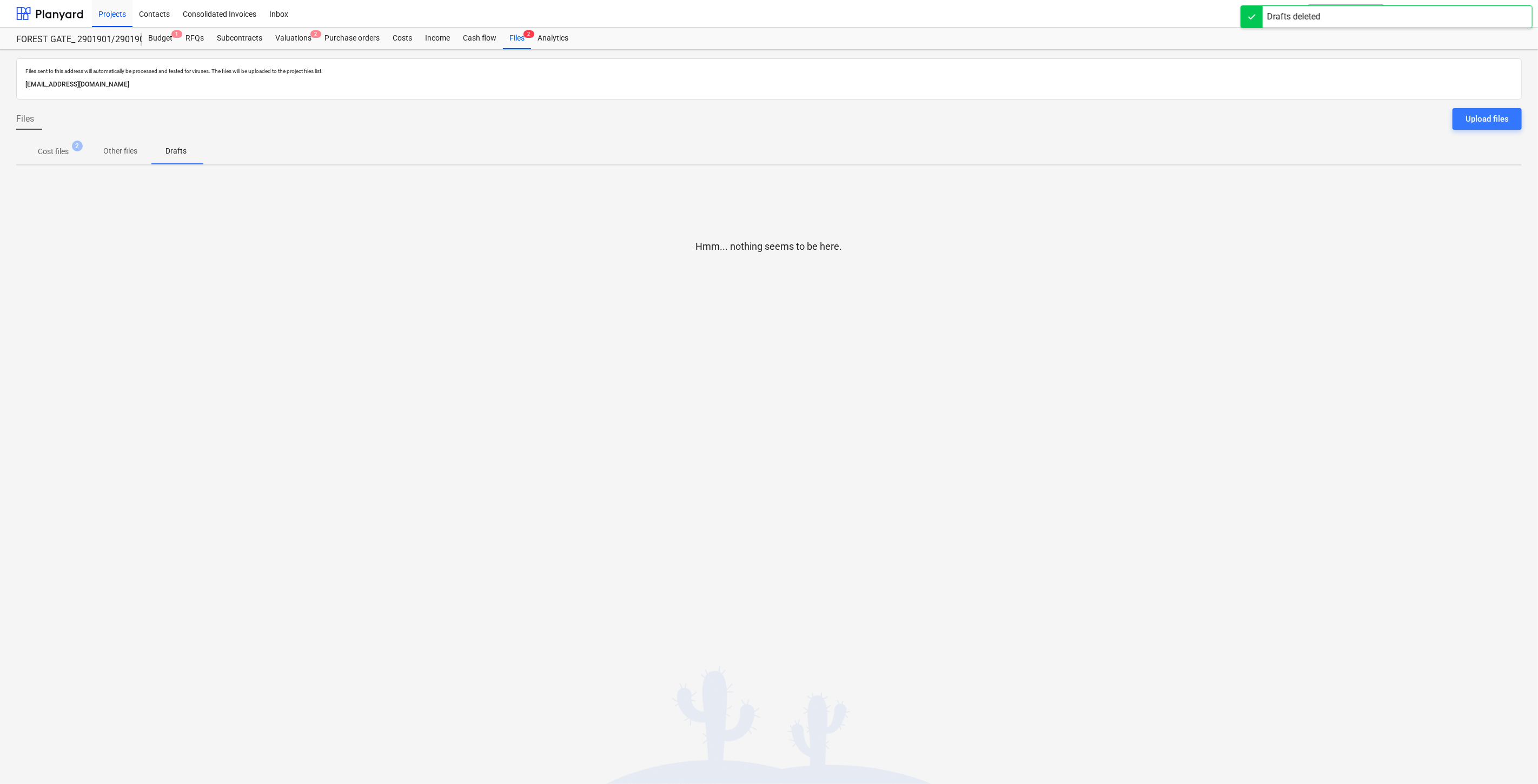
click at [68, 176] on div "Hmm... nothing seems to be here." at bounding box center [768, 255] width 1505 height 162
click at [66, 146] on span "Cost files 2" at bounding box center [53, 151] width 48 height 10
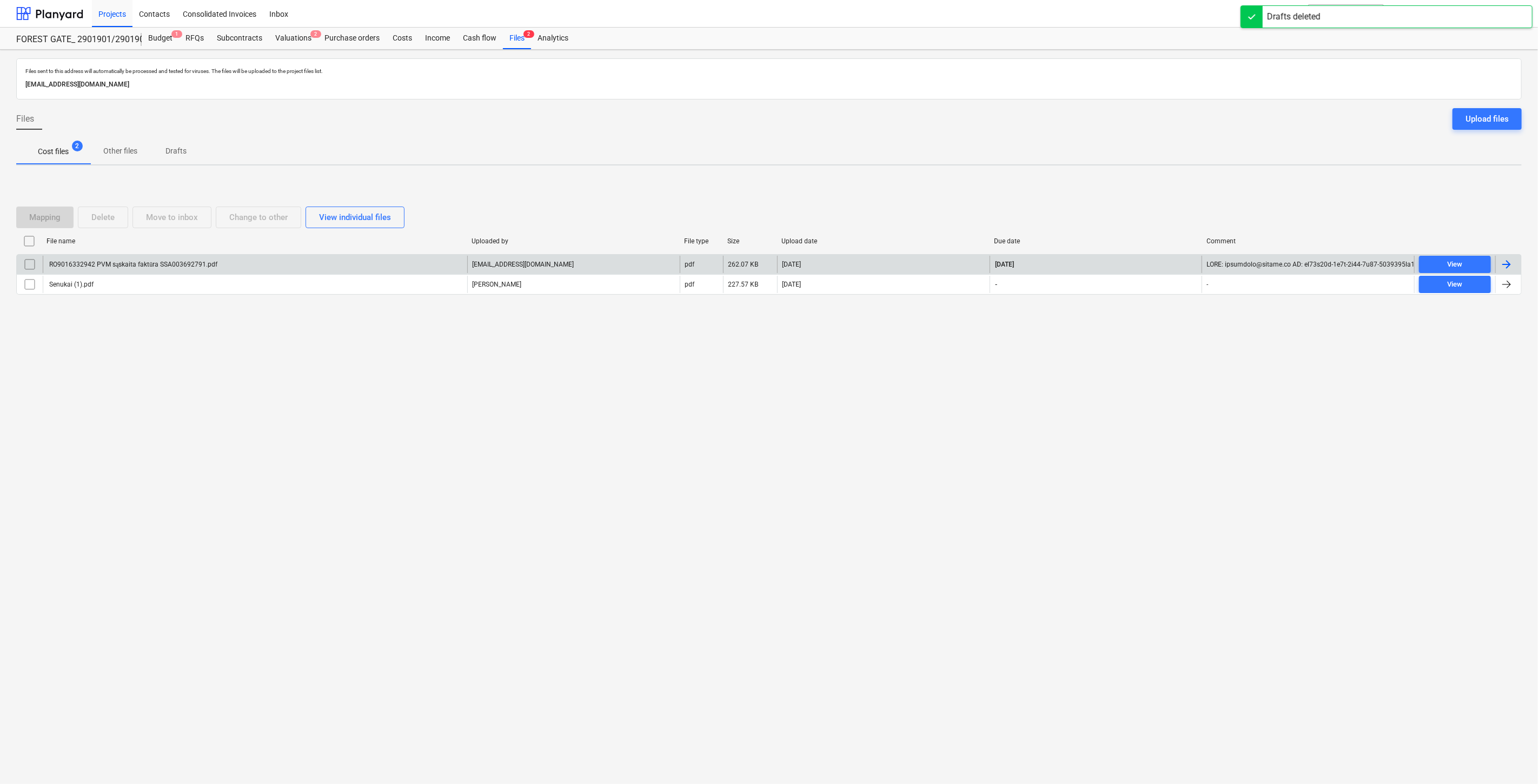
click at [314, 269] on div "RO9016332942 PVM sąskaita faktūra SSA003692791.pdf" at bounding box center [255, 264] width 425 height 17
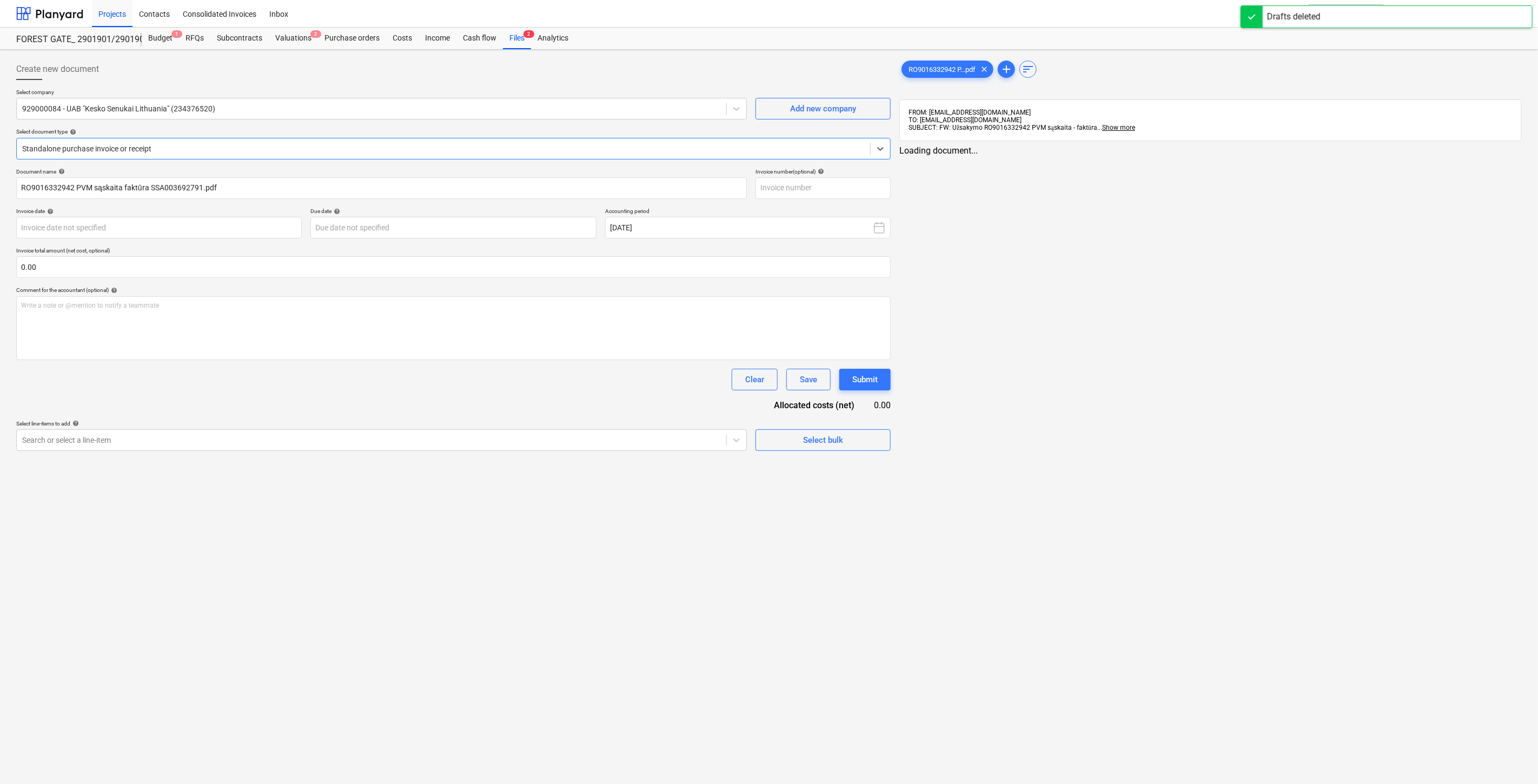
type input "SSA003692791"
type input "[DATE]"
click at [347, 150] on div at bounding box center [443, 148] width 841 height 11
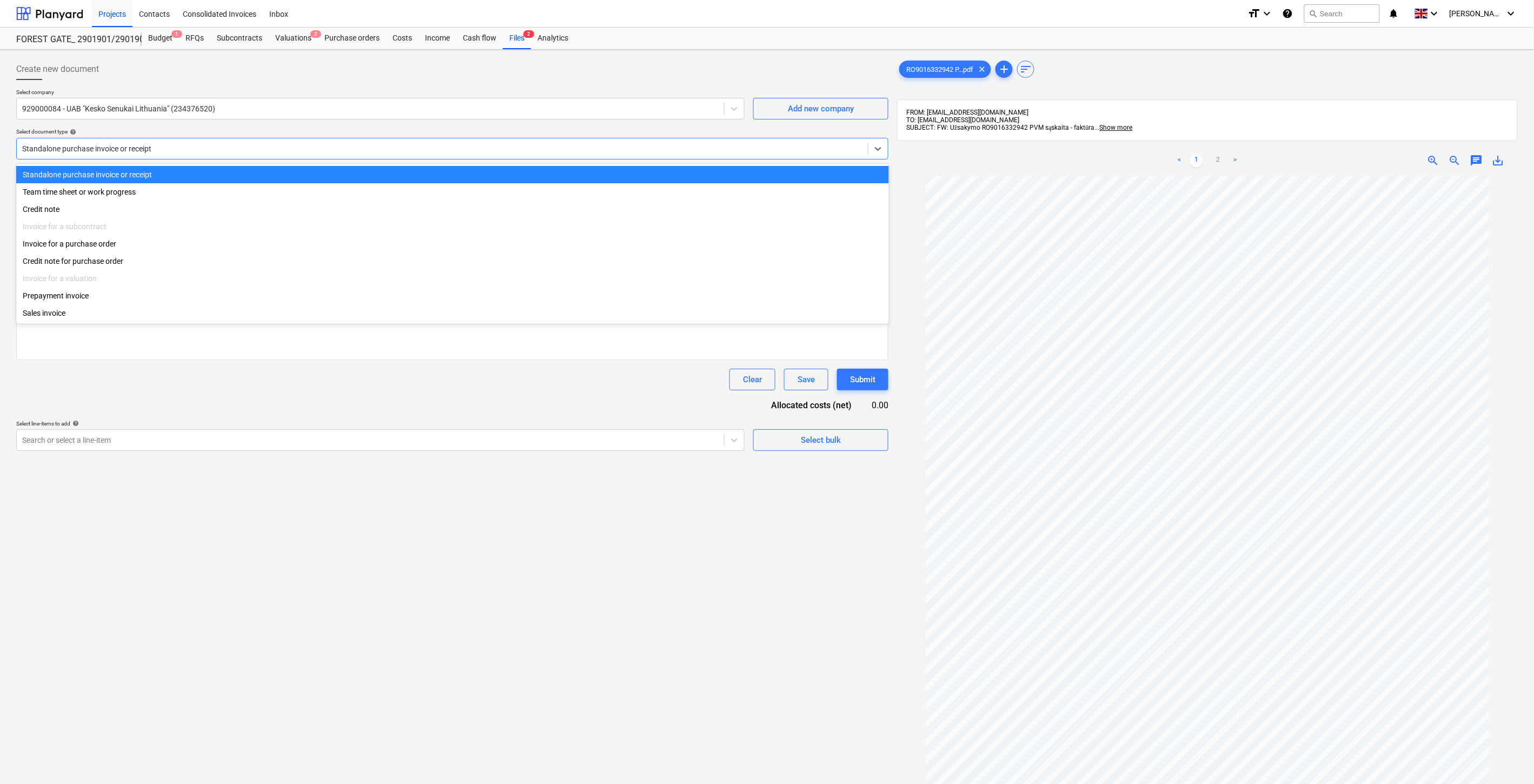
click at [321, 176] on div "Standalone purchase invoice or receipt" at bounding box center [452, 174] width 873 height 17
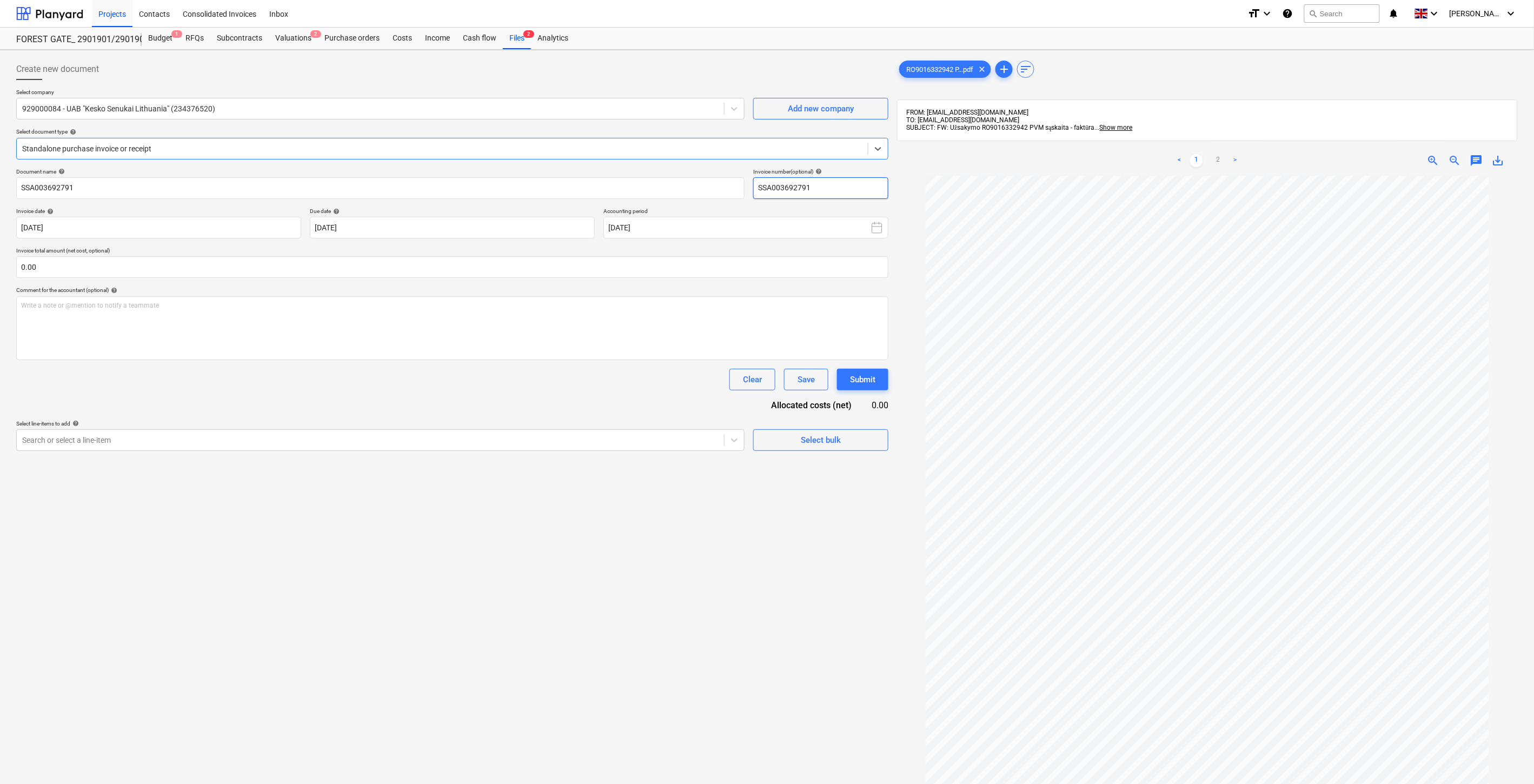
click at [869, 189] on input "SSA003692791" at bounding box center [821, 188] width 135 height 22
click at [326, 263] on input "text" at bounding box center [452, 267] width 872 height 22
type input "0.00"
click at [1219, 160] on link "2" at bounding box center [1219, 160] width 13 height 13
click at [577, 263] on input "text" at bounding box center [452, 267] width 872 height 22
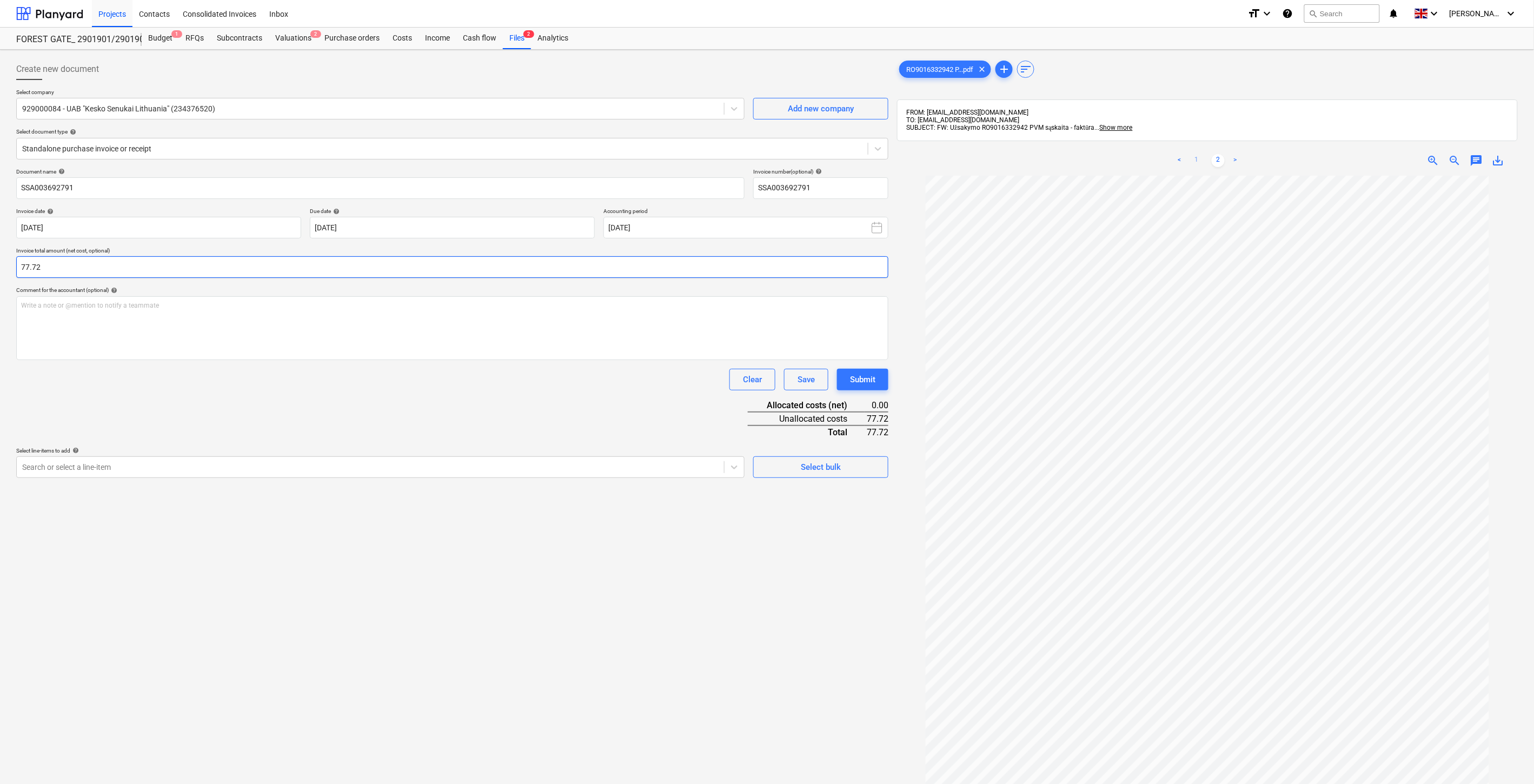
type input "77.72"
click at [1192, 163] on link "1" at bounding box center [1197, 160] width 13 height 13
click at [461, 460] on div "Search or select a line-item" at bounding box center [370, 467] width 708 height 15
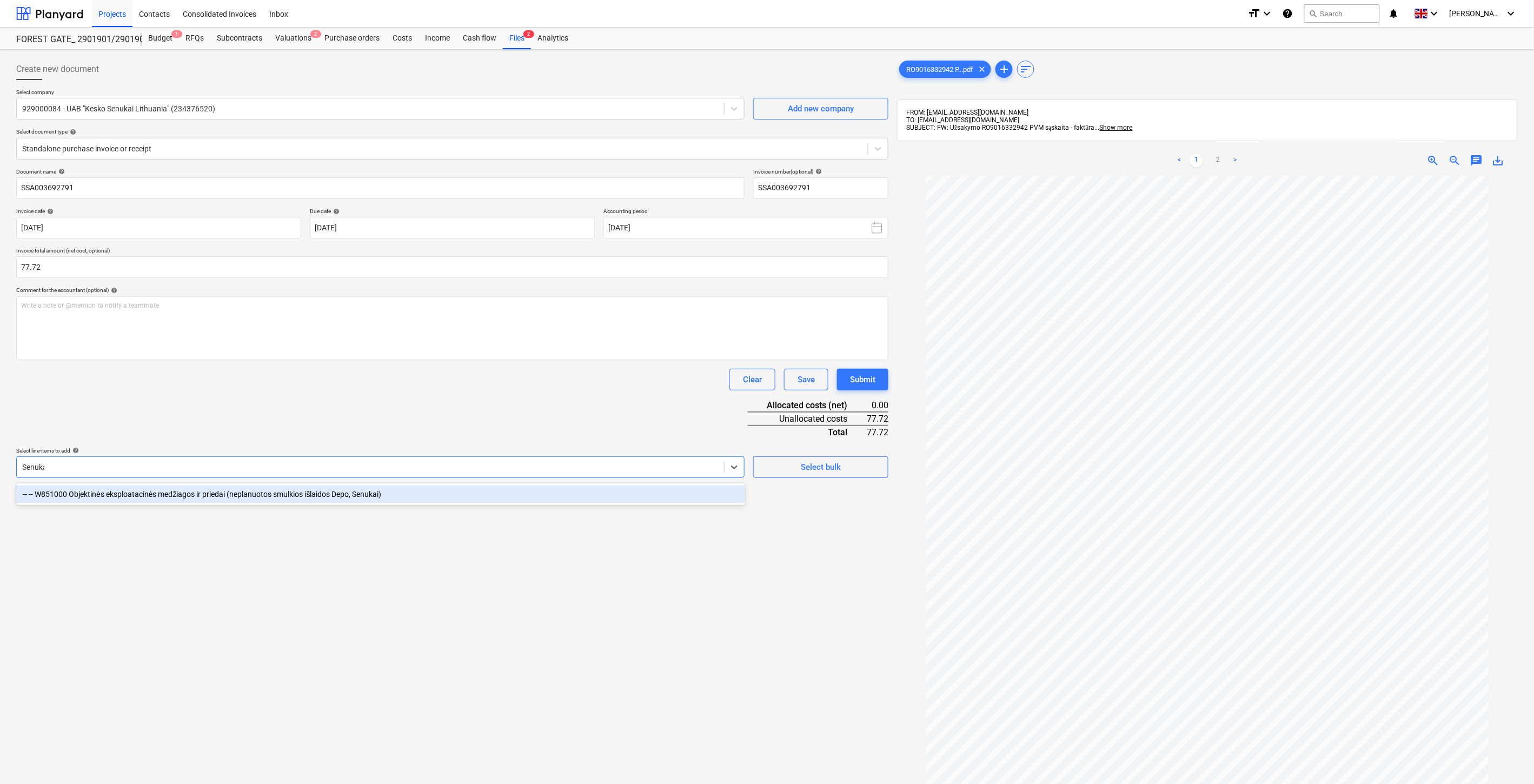
type input "Senukai"
click at [449, 488] on div "-- -- W851000 Objektinės eksploatacinės medžiagos ir priedai (neplanuotos smulk…" at bounding box center [380, 494] width 729 height 17
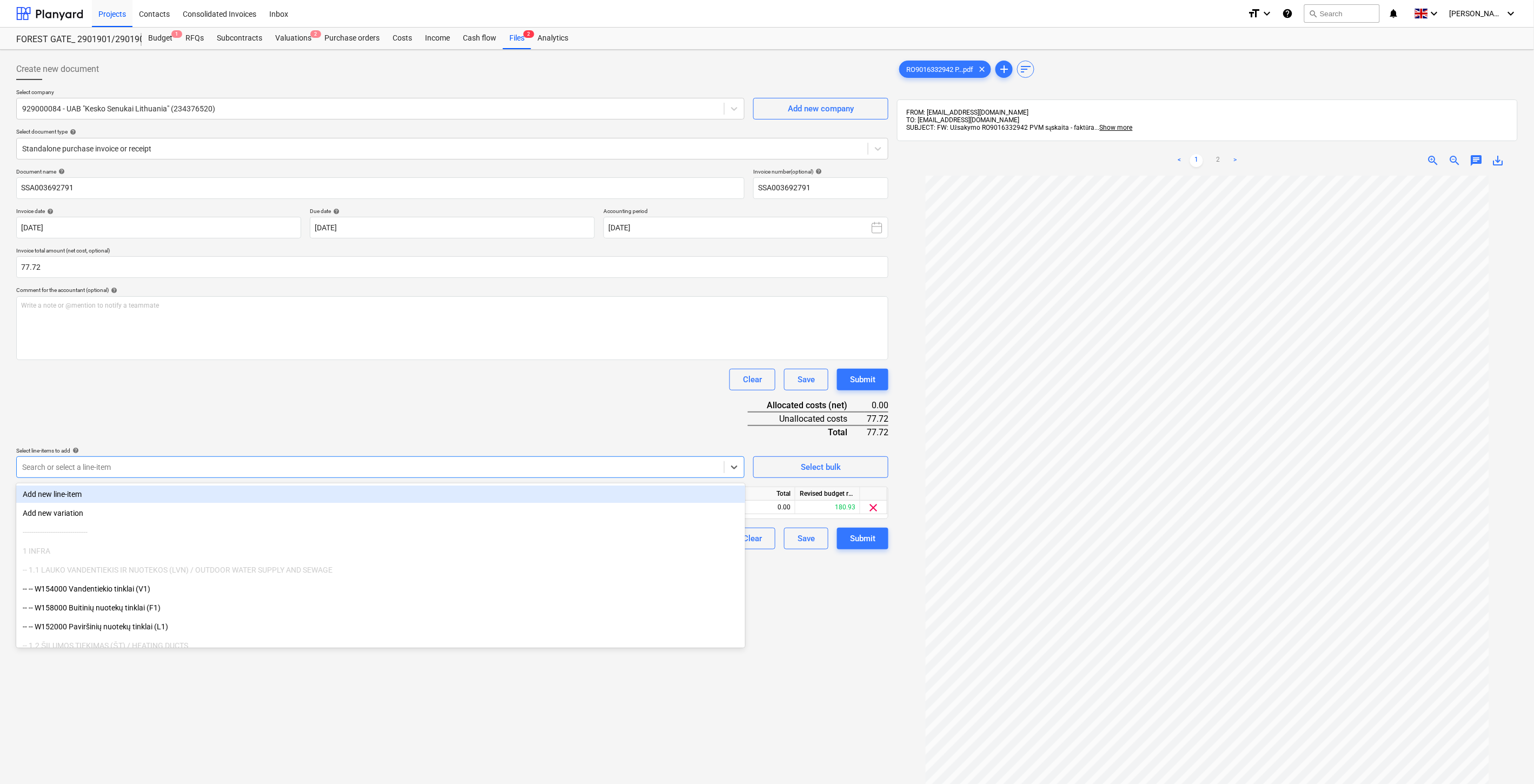
click at [471, 419] on div "Document name help SSA003692791 Invoice number (optional) help SSA003692791 Inv…" at bounding box center [452, 358] width 872 height 381
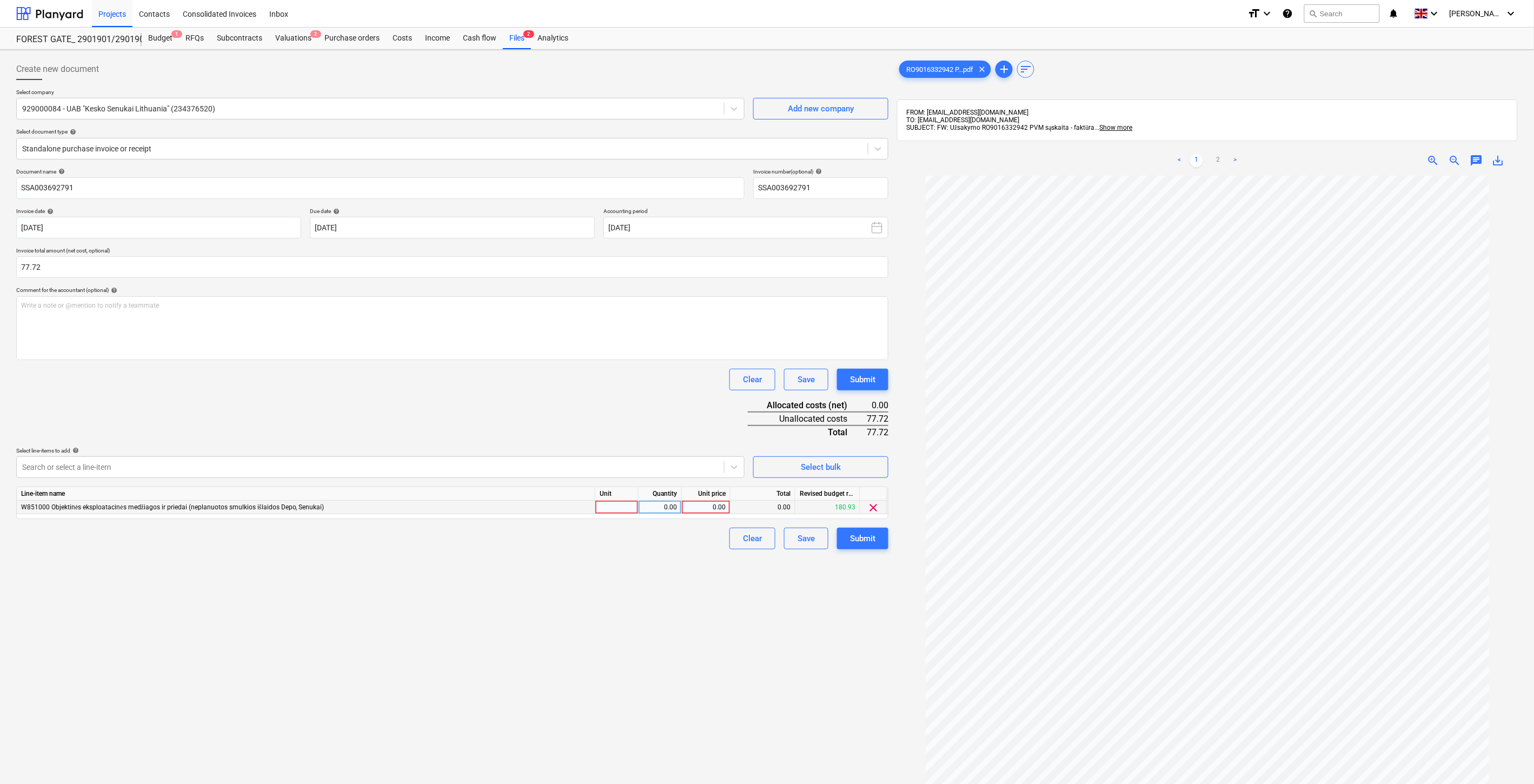
click at [610, 506] on div at bounding box center [617, 507] width 43 height 13
click at [645, 506] on div "0.00" at bounding box center [660, 507] width 34 height 13
type input "1"
click at [701, 507] on div "0.00" at bounding box center [706, 507] width 40 height 13
type input "77.72"
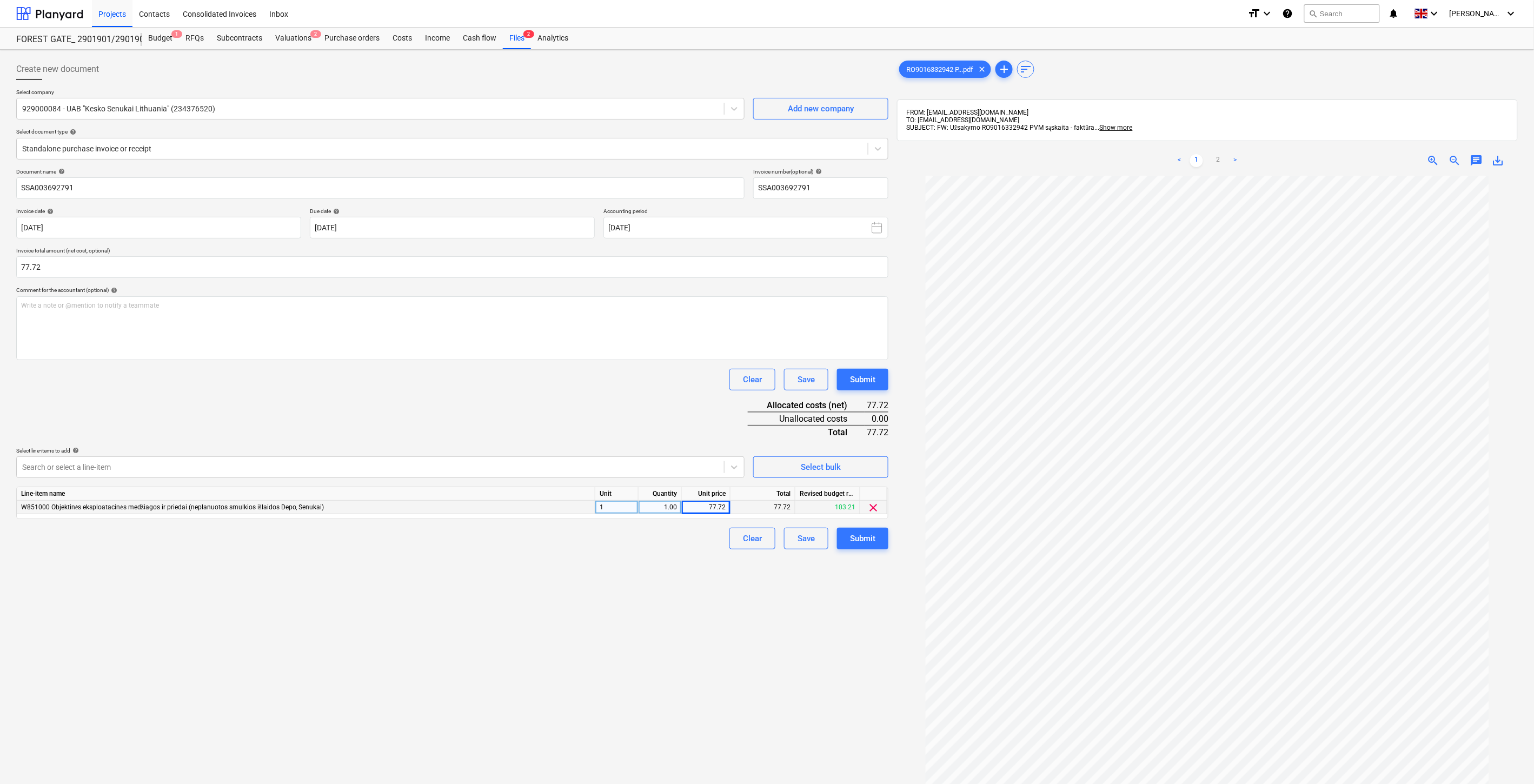
click at [658, 412] on div "Document name help SSA003692791 Invoice number (optional) help SSA003692791 Inv…" at bounding box center [452, 358] width 872 height 381
click at [801, 541] on div "Save" at bounding box center [806, 538] width 17 height 14
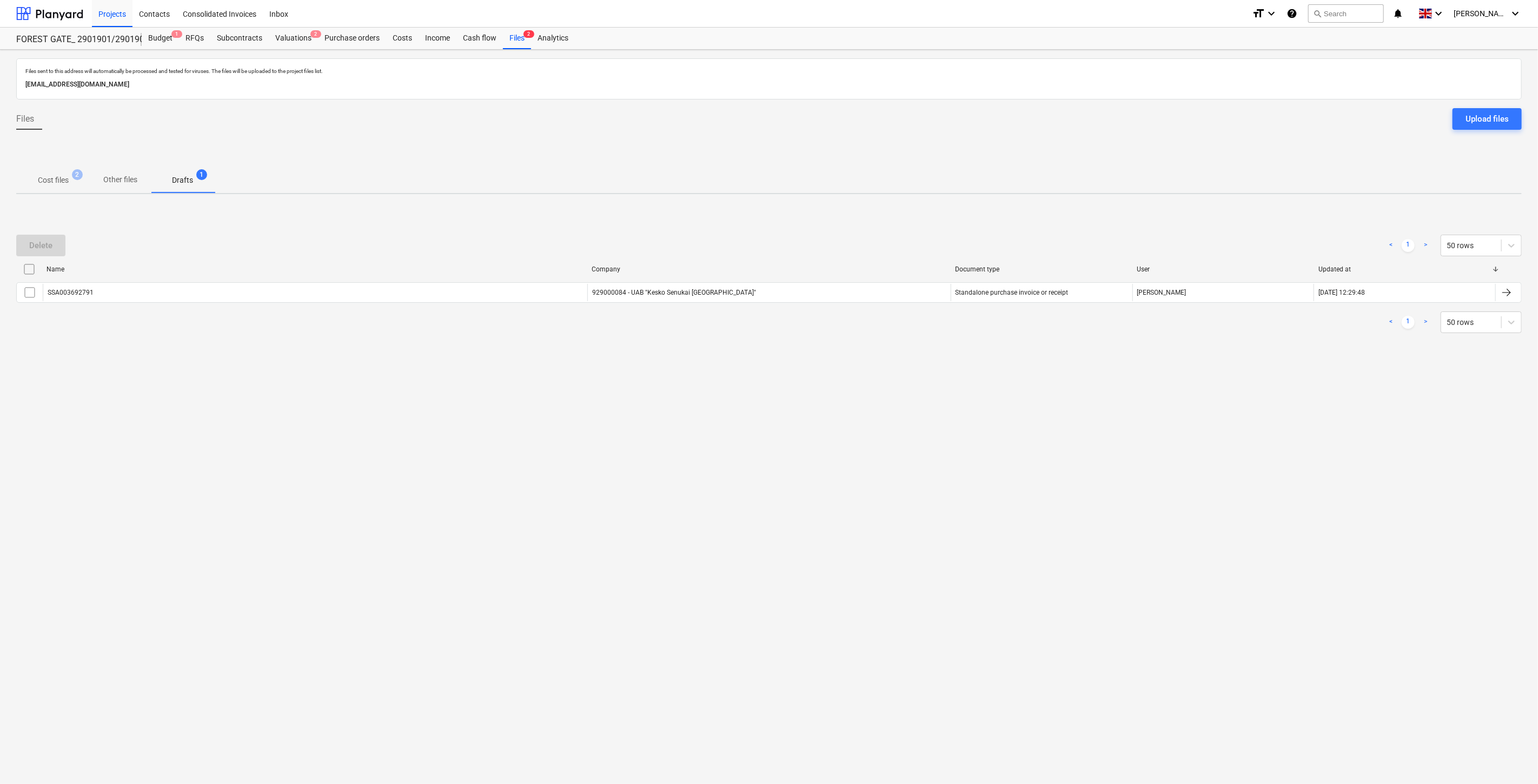
click at [61, 186] on span "Cost files 2" at bounding box center [53, 180] width 74 height 19
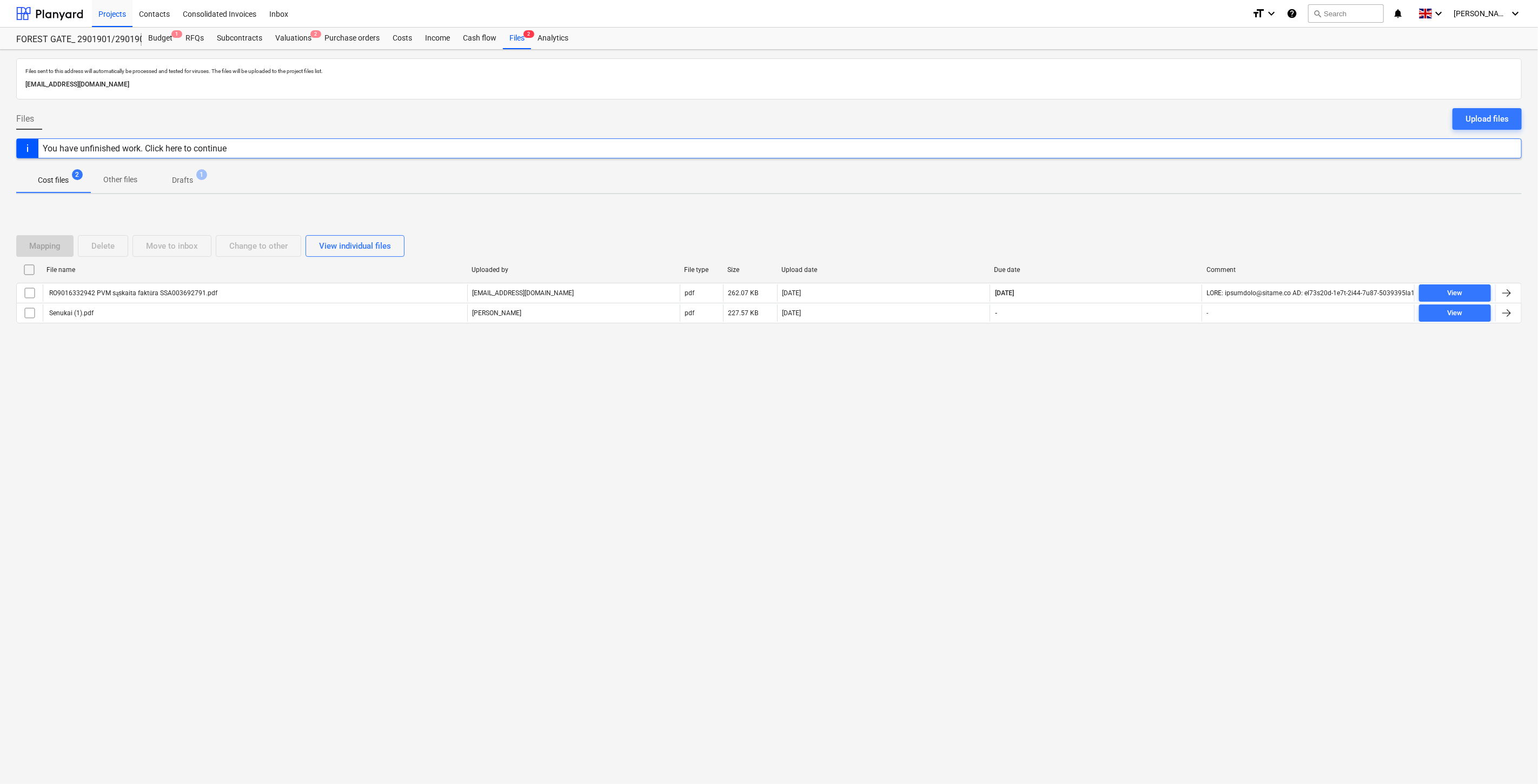
click at [1177, 530] on div "Files sent to this address will automatically be processed and tested for virus…" at bounding box center [769, 417] width 1538 height 734
click at [1185, 515] on div "Files sent to this address will automatically be processed and tested for virus…" at bounding box center [769, 417] width 1538 height 734
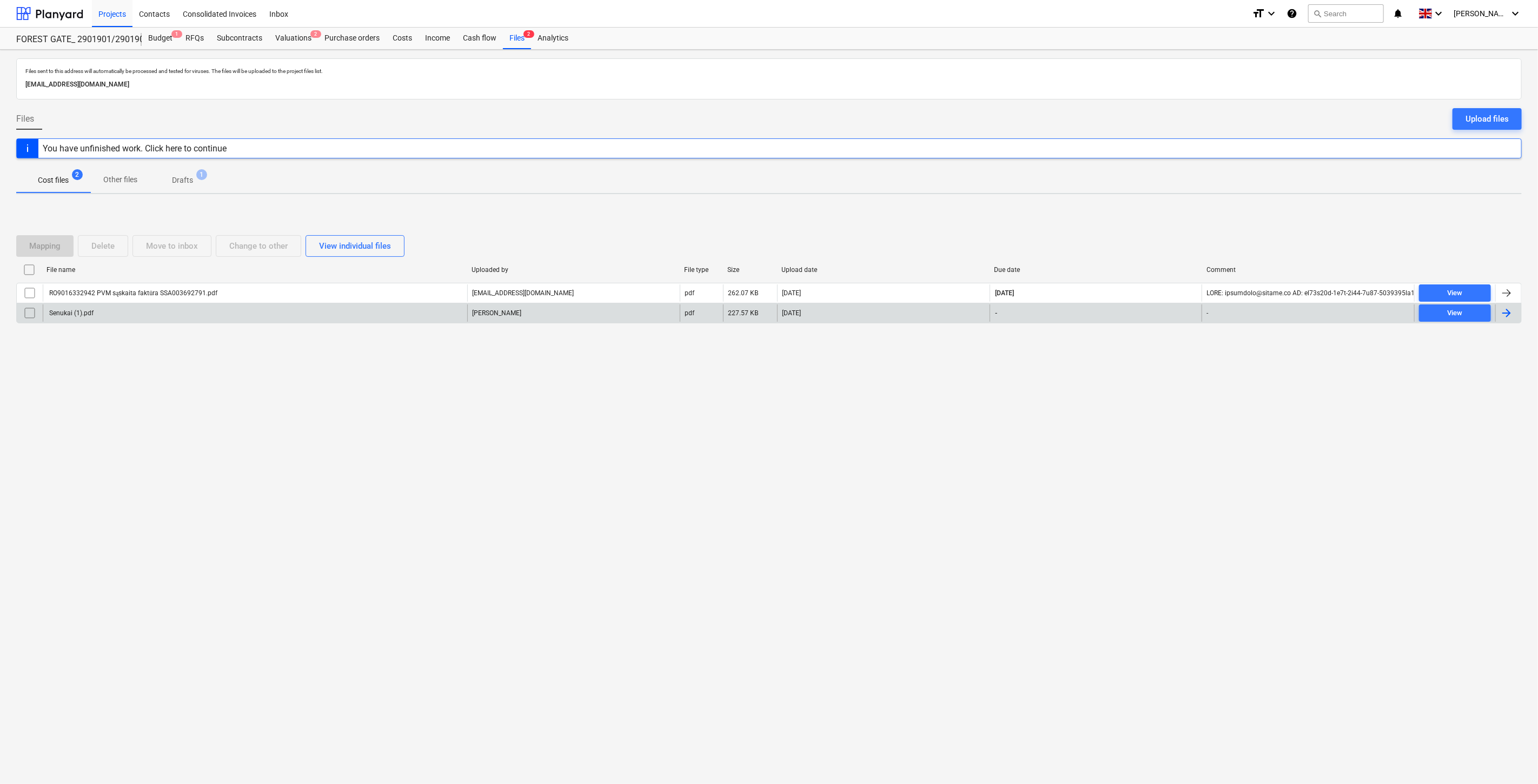
click at [325, 312] on div "Senukai (1).pdf" at bounding box center [255, 313] width 425 height 17
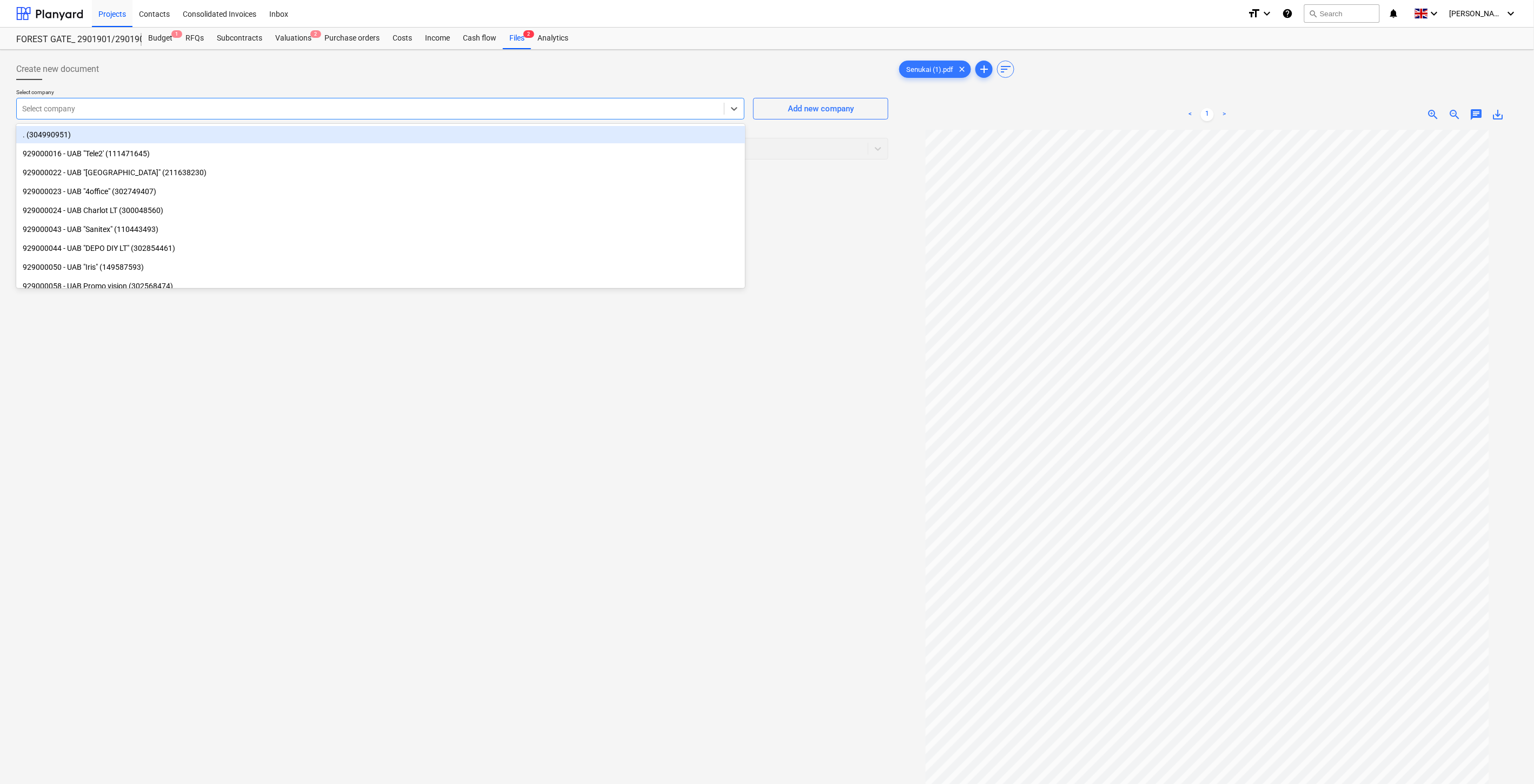
click at [494, 108] on div at bounding box center [370, 109] width 697 height 11
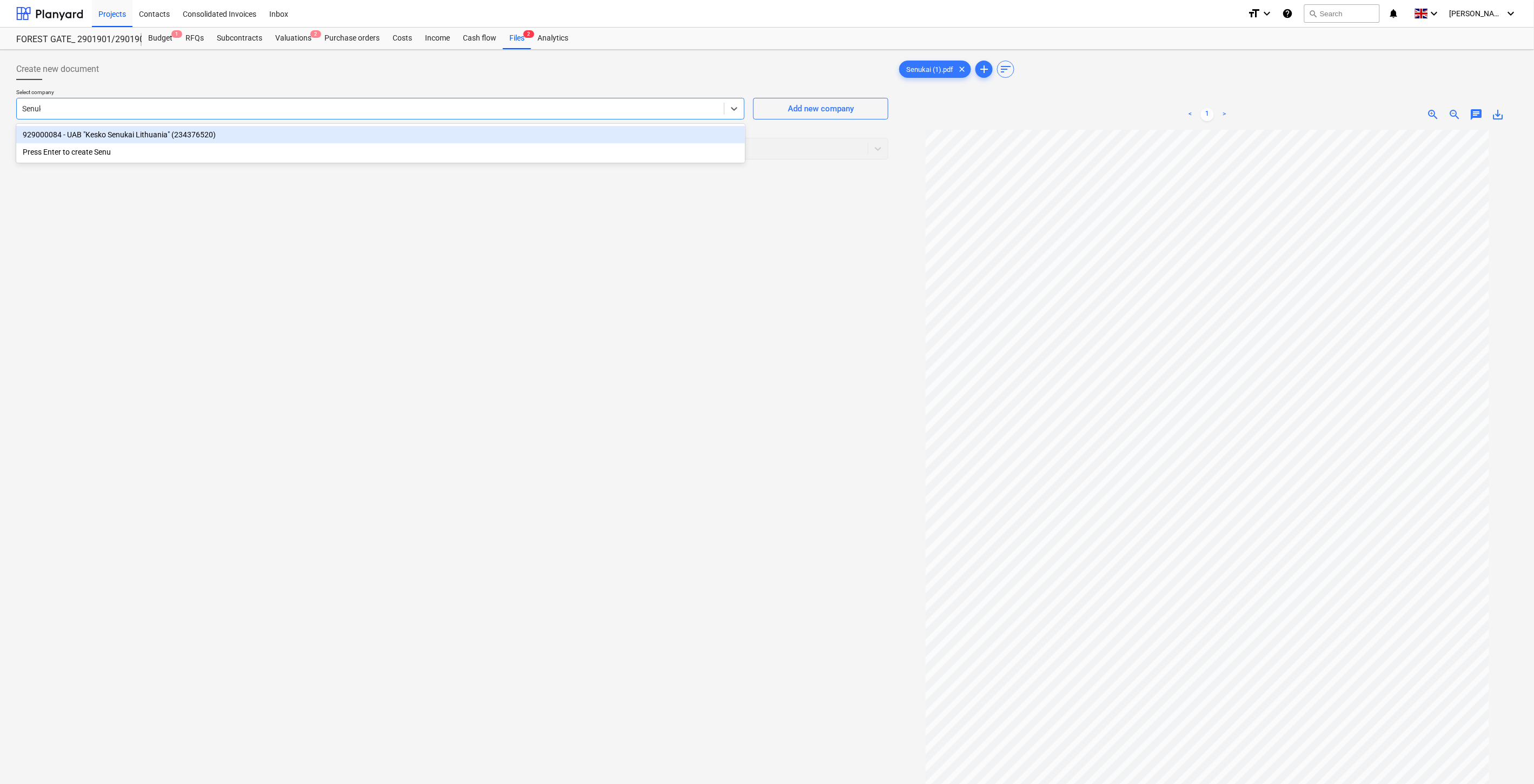
type input "Senukai"
click at [487, 130] on div "929000084 - UAB "Kesko Senukai Lithuania" (234376520)" at bounding box center [380, 134] width 729 height 17
click at [455, 148] on div at bounding box center [443, 148] width 840 height 11
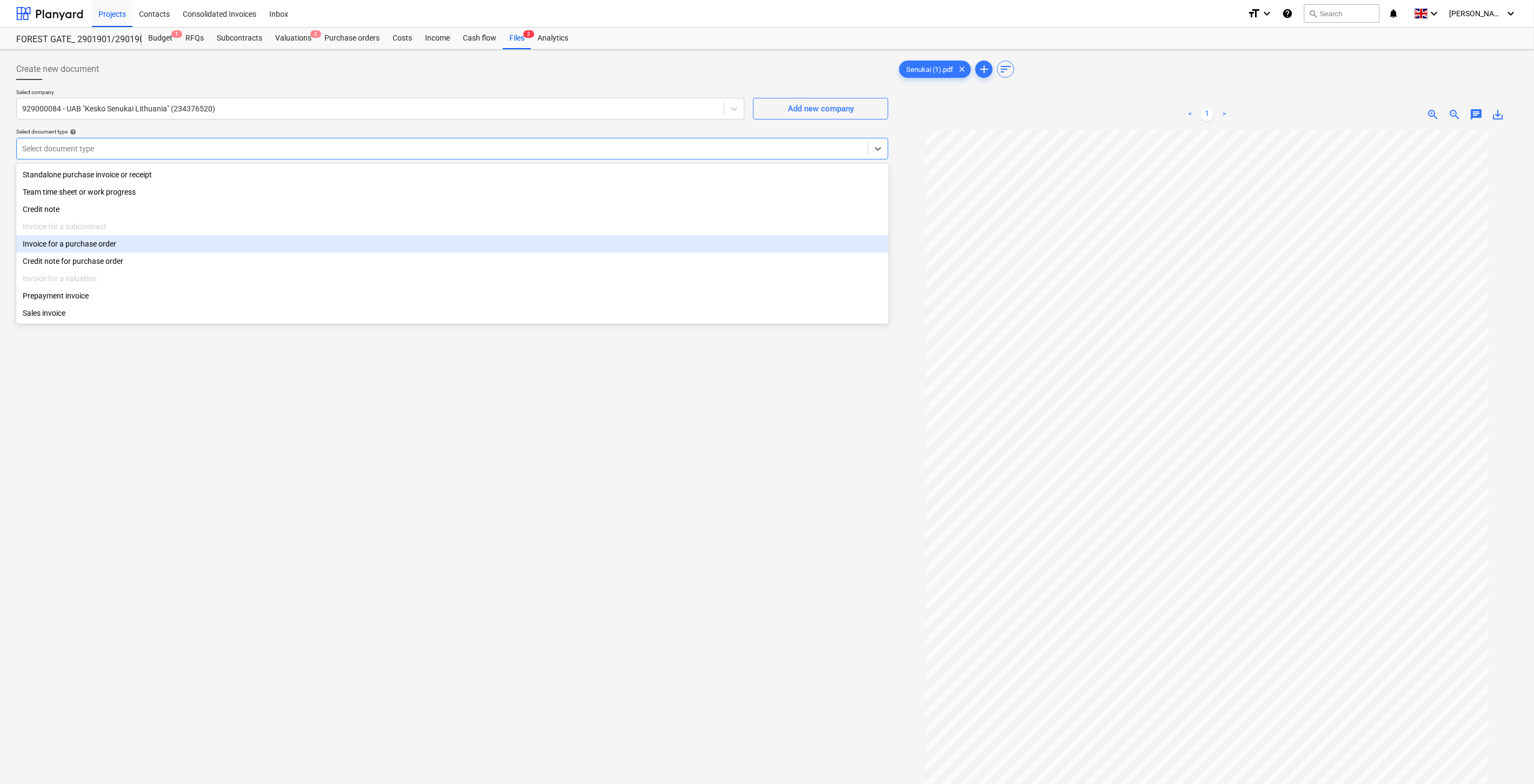
click at [131, 242] on div "Invoice for a purchase order" at bounding box center [452, 243] width 873 height 17
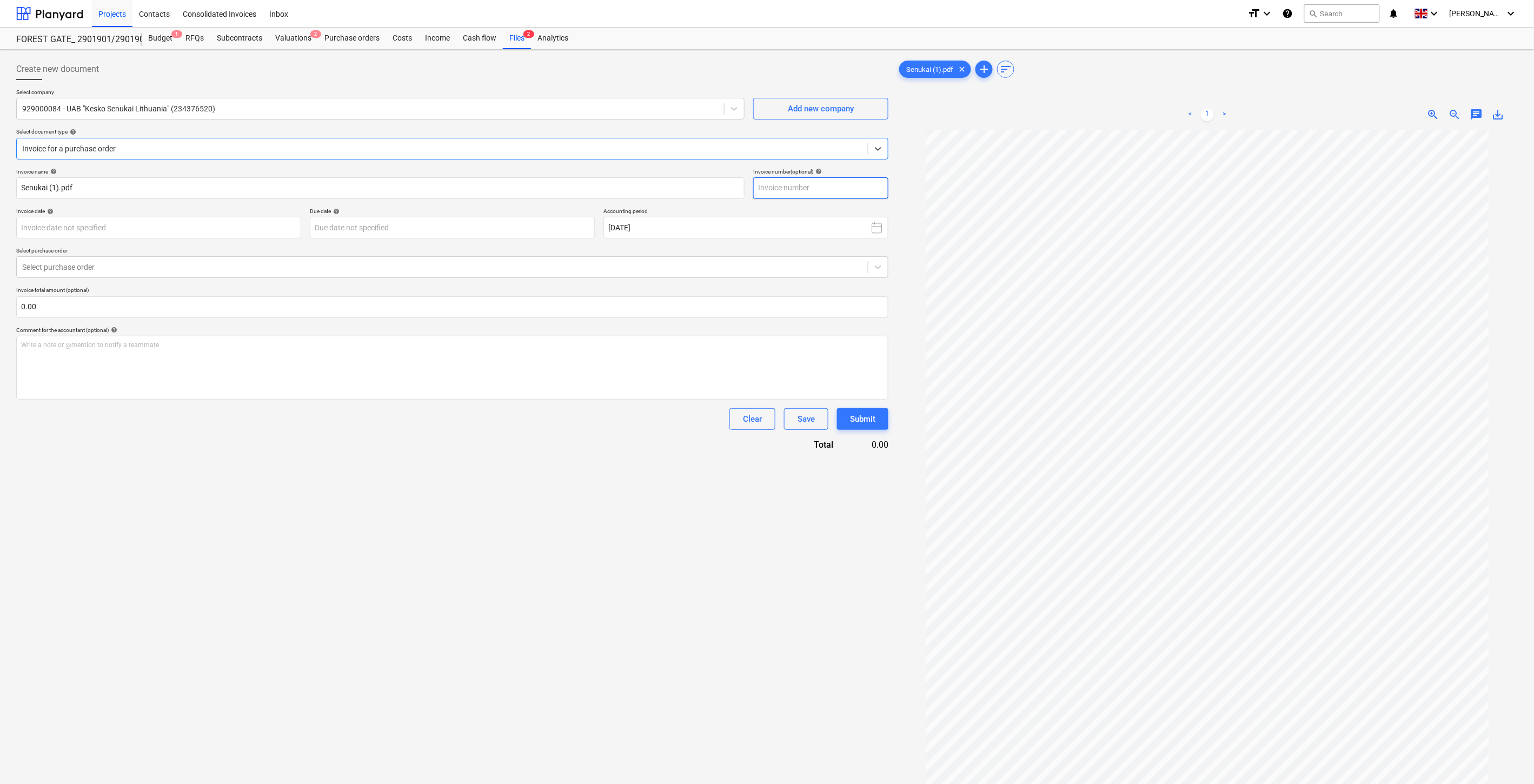
click at [841, 184] on input "text" at bounding box center [821, 188] width 135 height 22
type input "SSA003504491"
click at [261, 230] on body "Projects Contacts Consolidated Invoices Inbox format_size keyboard_arrow_down h…" at bounding box center [767, 392] width 1534 height 784
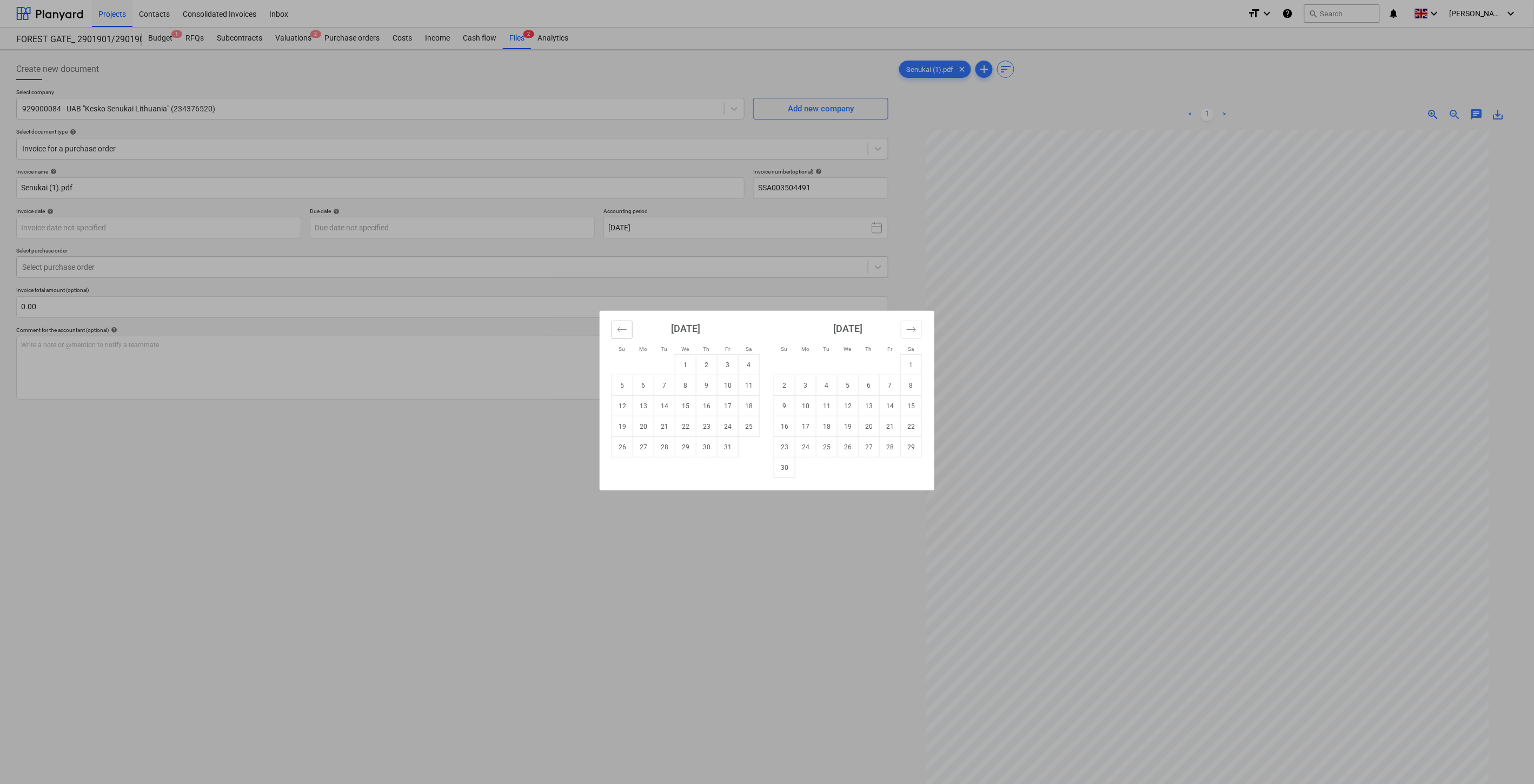
click at [625, 331] on icon "Move backward to switch to the previous month." at bounding box center [622, 329] width 10 height 10
click at [704, 444] on td "28" at bounding box center [707, 447] width 21 height 20
type input "[DATE]"
click at [520, 218] on body "Projects Contacts Consolidated Invoices Inbox format_size keyboard_arrow_down h…" at bounding box center [767, 392] width 1534 height 784
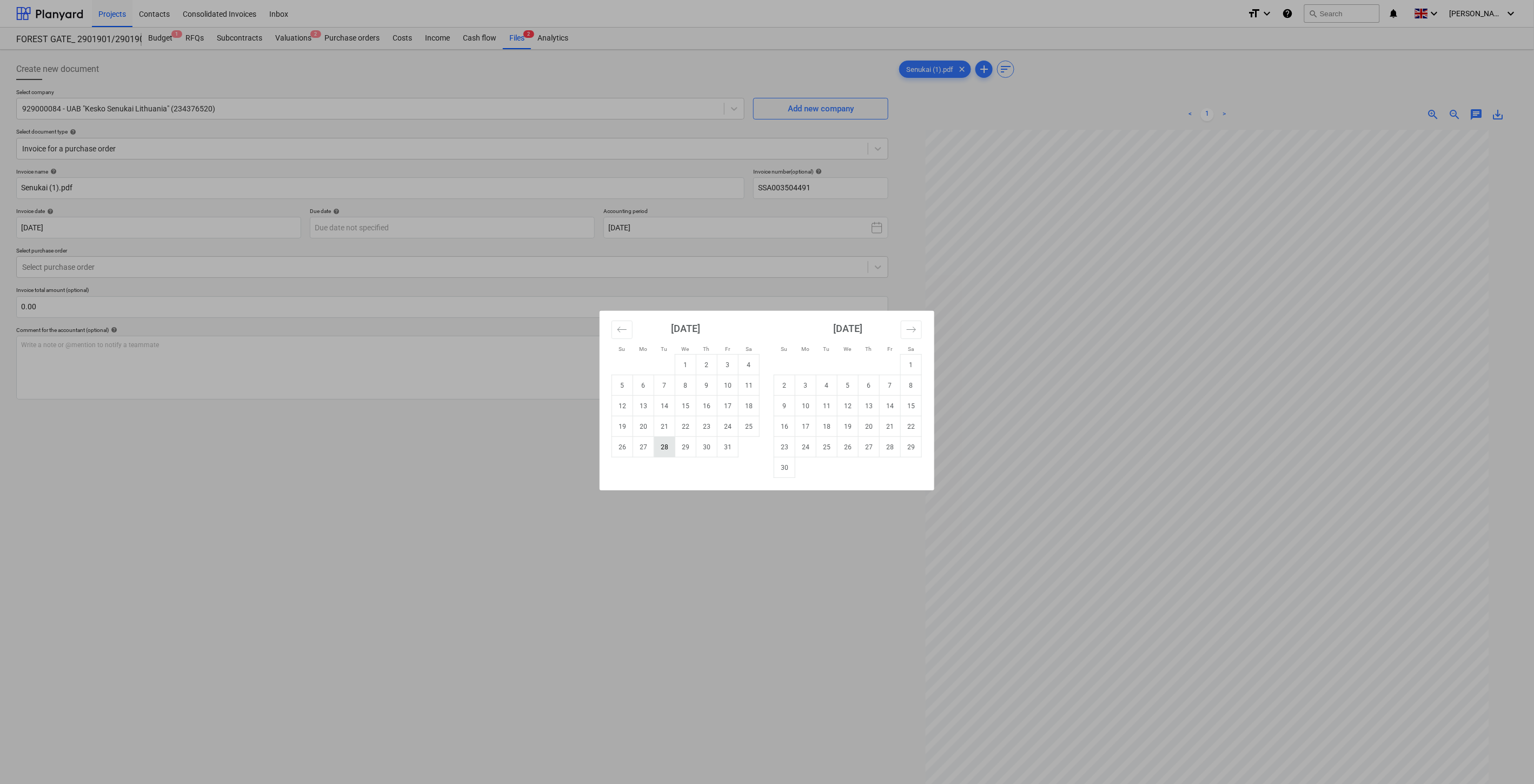
click at [671, 445] on td "28" at bounding box center [665, 447] width 21 height 20
type input "[DATE]"
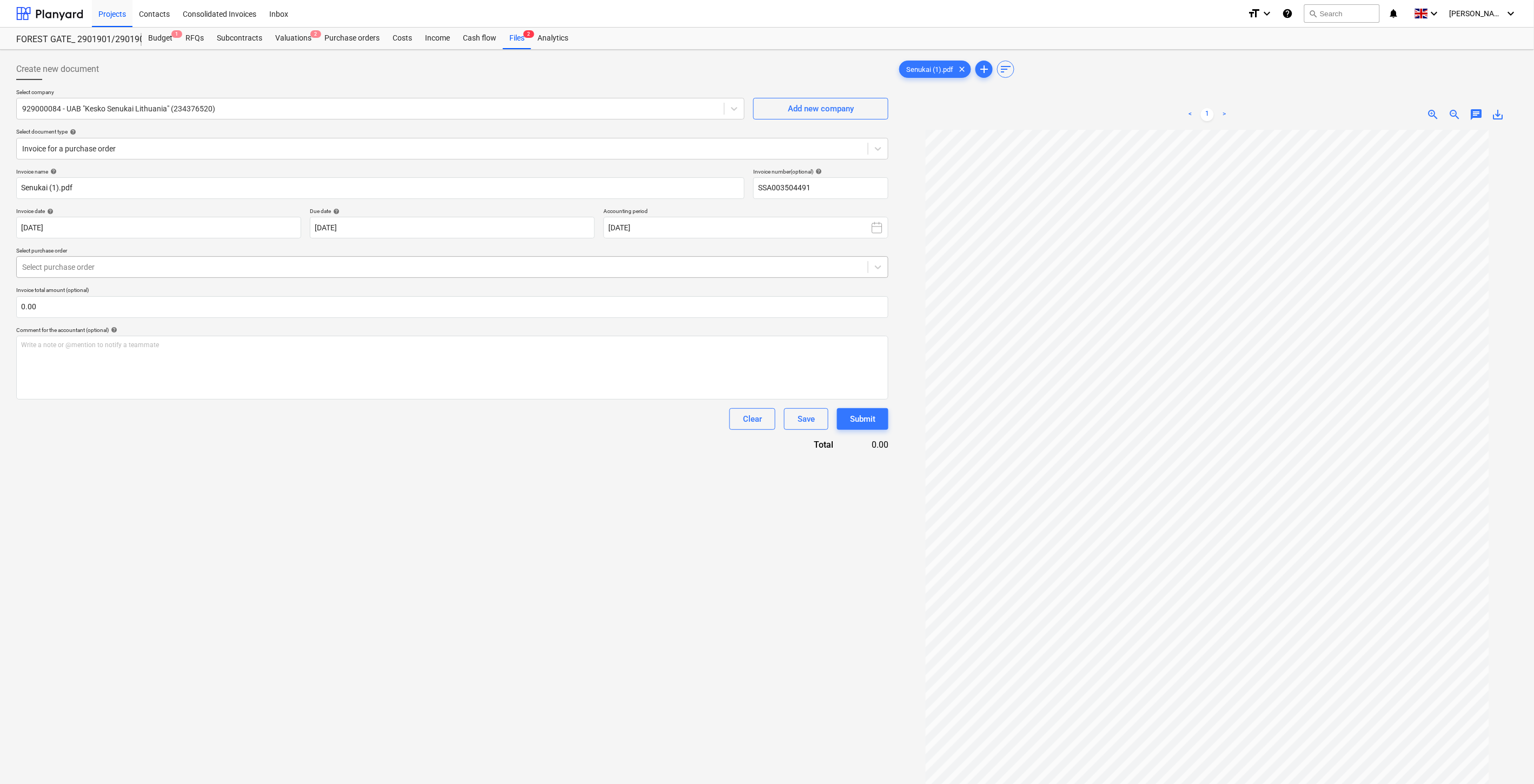
click at [351, 266] on div at bounding box center [443, 267] width 840 height 11
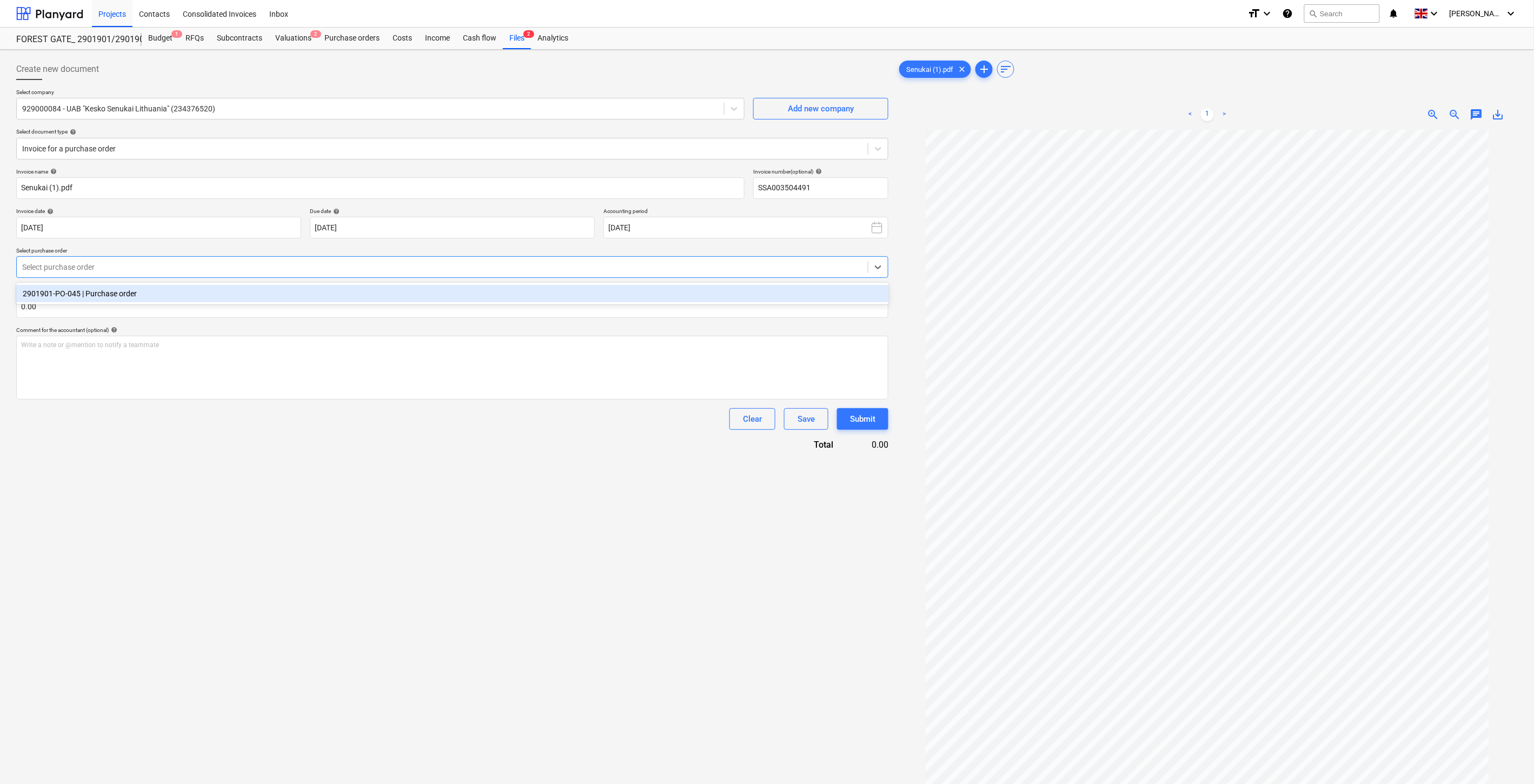
click at [338, 290] on div "2901901-PO-045 | Purchase order" at bounding box center [452, 293] width 873 height 17
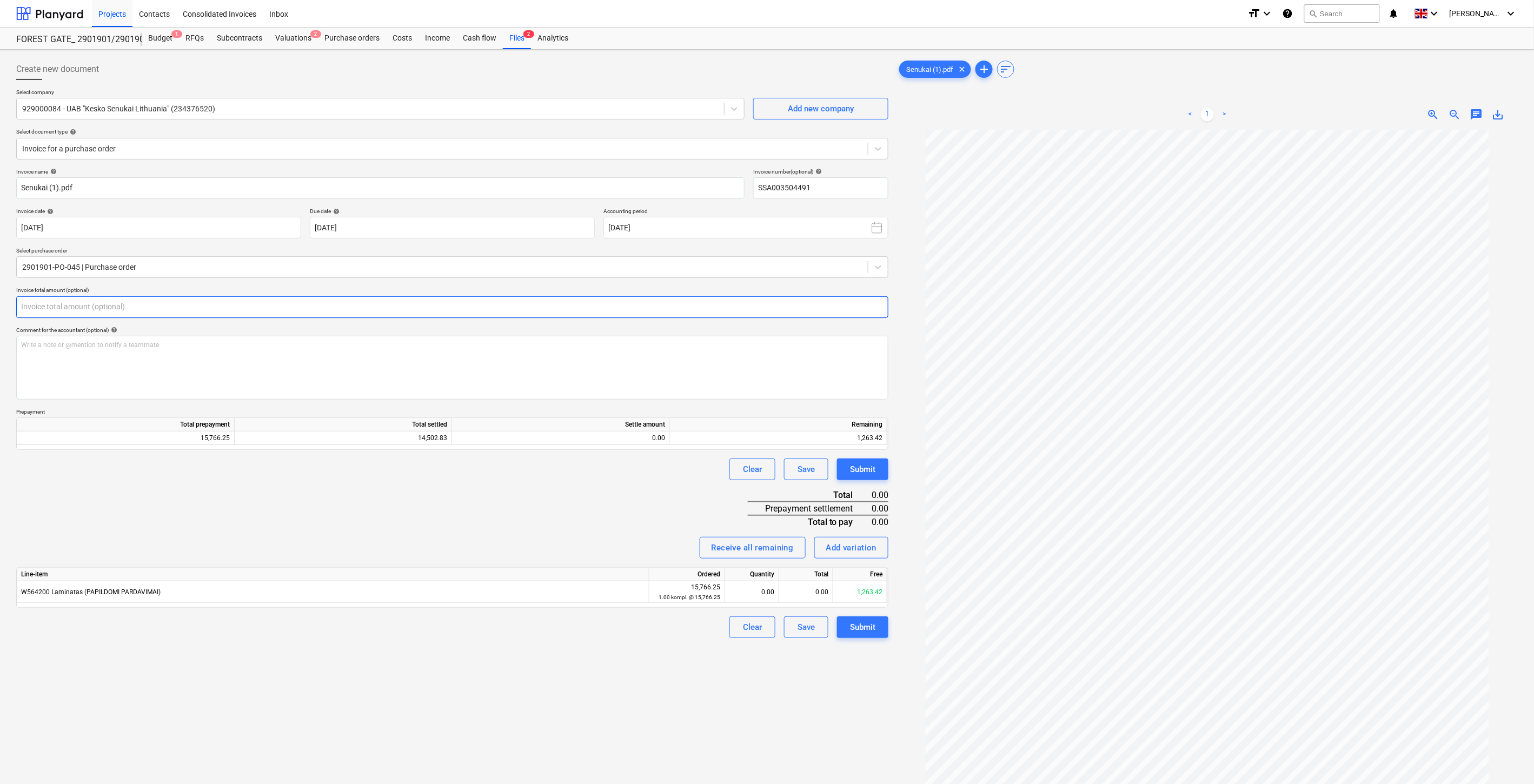
click at [312, 311] on input "text" at bounding box center [452, 307] width 872 height 22
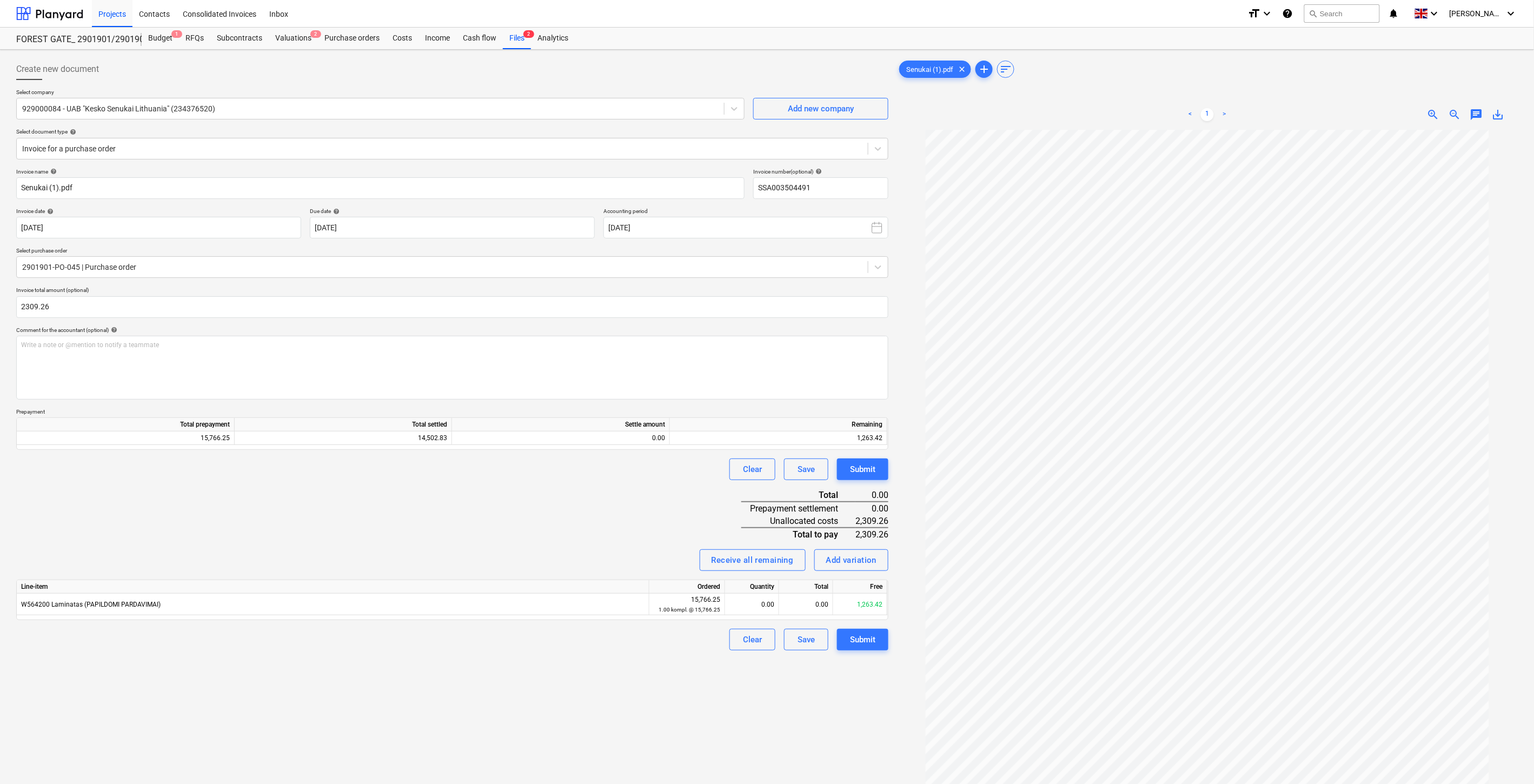
type input "2,309.26"
click at [573, 499] on div "Invoice name help [PERSON_NAME] (1).pdf Invoice number (optional) help SSA00350…" at bounding box center [452, 409] width 872 height 483
click at [575, 443] on div "0.00" at bounding box center [561, 438] width 209 height 13
type input "1263.42"
click at [552, 506] on div "Invoice name help [PERSON_NAME] (1).pdf Invoice number (optional) help SSA00350…" at bounding box center [452, 409] width 872 height 483
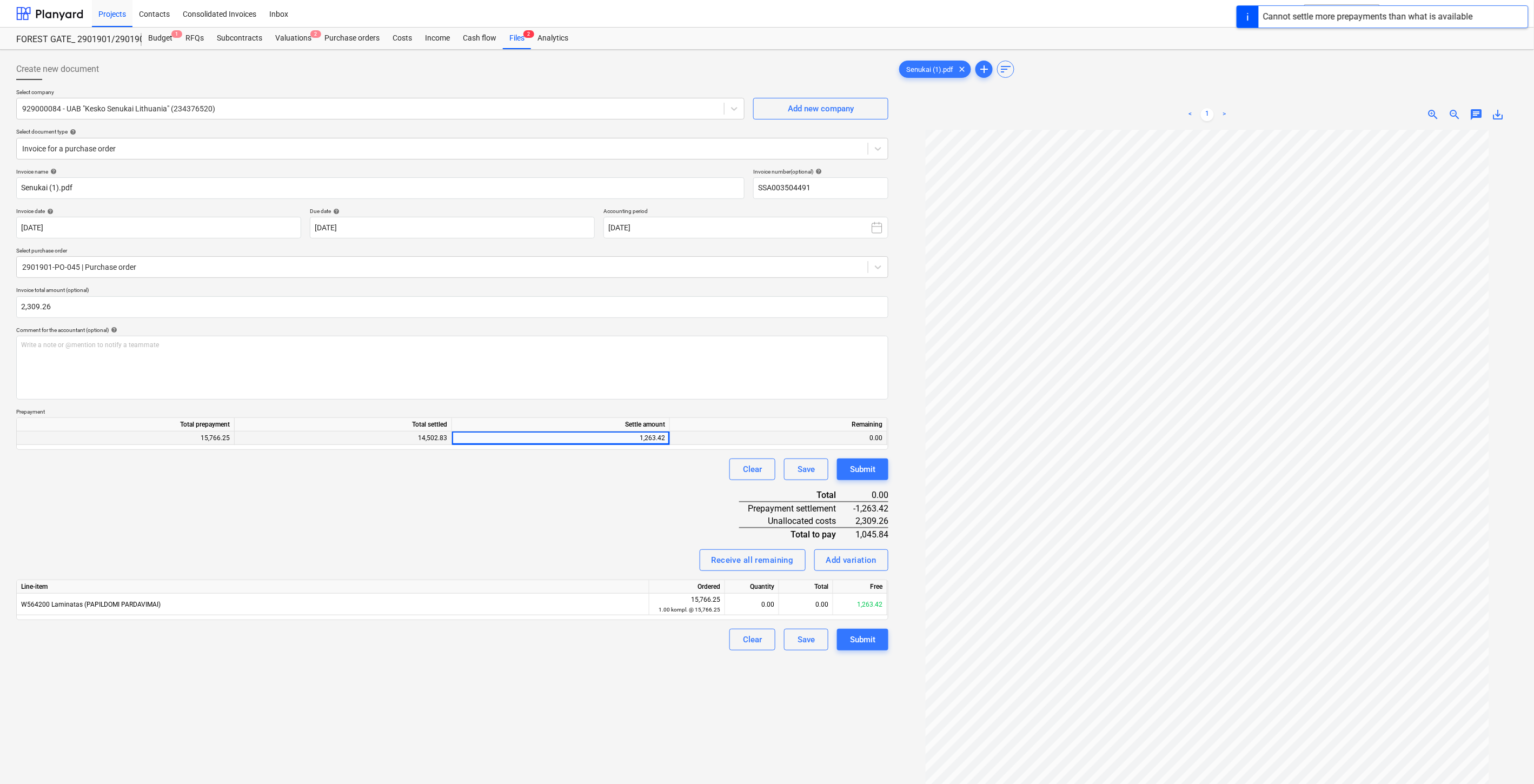
click at [432, 537] on div "Invoice name help [PERSON_NAME] (1).pdf Invoice number (optional) help SSA00350…" at bounding box center [452, 409] width 872 height 483
click at [467, 524] on div "Invoice name help [PERSON_NAME] (1).pdf Invoice number (optional) help SSA00350…" at bounding box center [452, 409] width 872 height 483
click at [796, 605] on div "0.00" at bounding box center [806, 605] width 54 height 22
type input "1"
type input "1263.42"
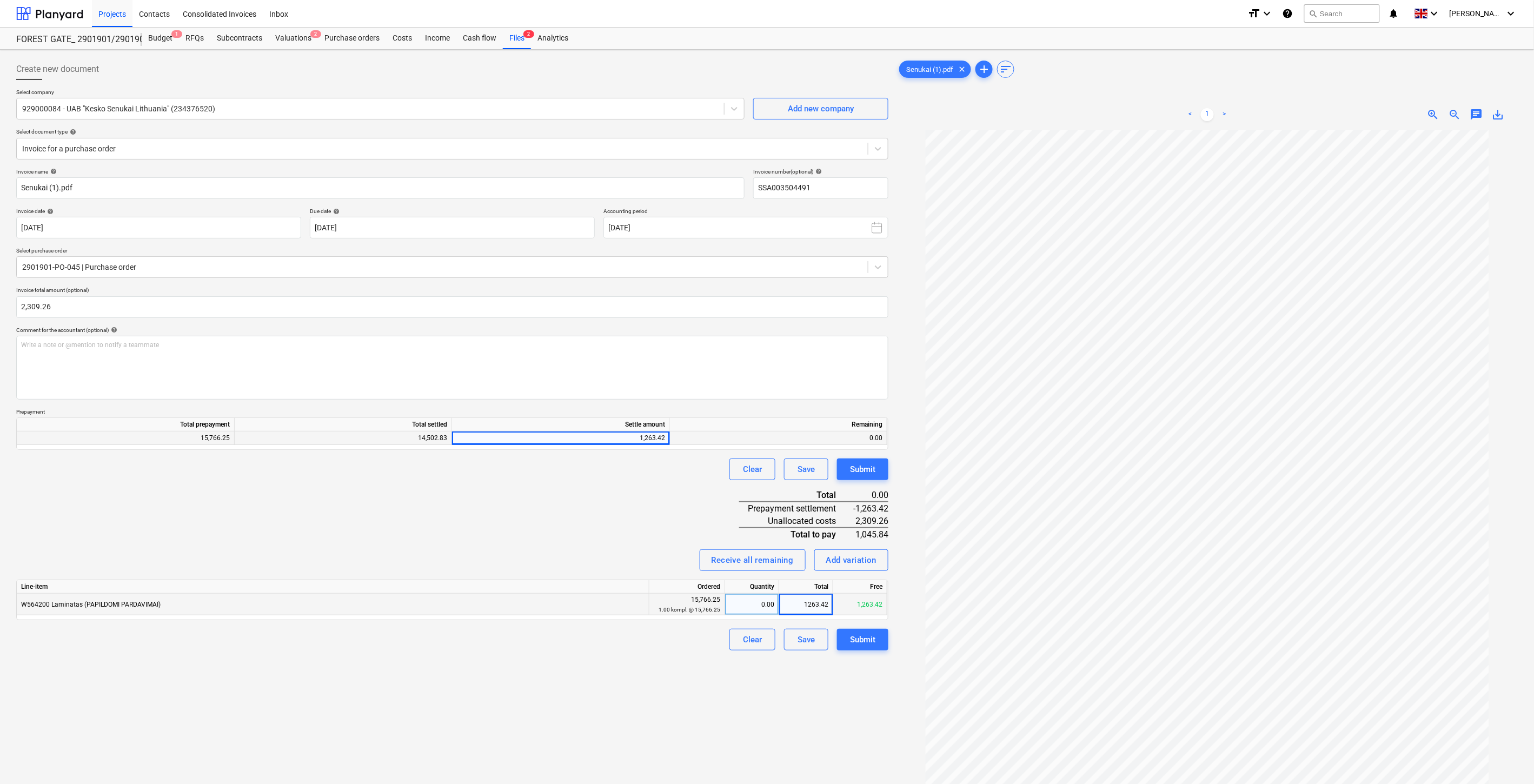
click at [477, 554] on div "Receive all remaining Add variation" at bounding box center [452, 560] width 872 height 22
drag, startPoint x: 483, startPoint y: 722, endPoint x: 512, endPoint y: 711, distance: 31.0
click at [483, 722] on div "Create new document Select company 929000084 - UAB "Kesko Senukai [GEOGRAPHIC_D…" at bounding box center [452, 471] width 881 height 834
click at [515, 709] on div "Create new document Select company 929000084 - UAB "Kesko Senukai [GEOGRAPHIC_D…" at bounding box center [452, 471] width 881 height 834
click at [542, 704] on div "Create new document Select company 929000084 - UAB "Kesko Senukai [GEOGRAPHIC_D…" at bounding box center [452, 471] width 881 height 834
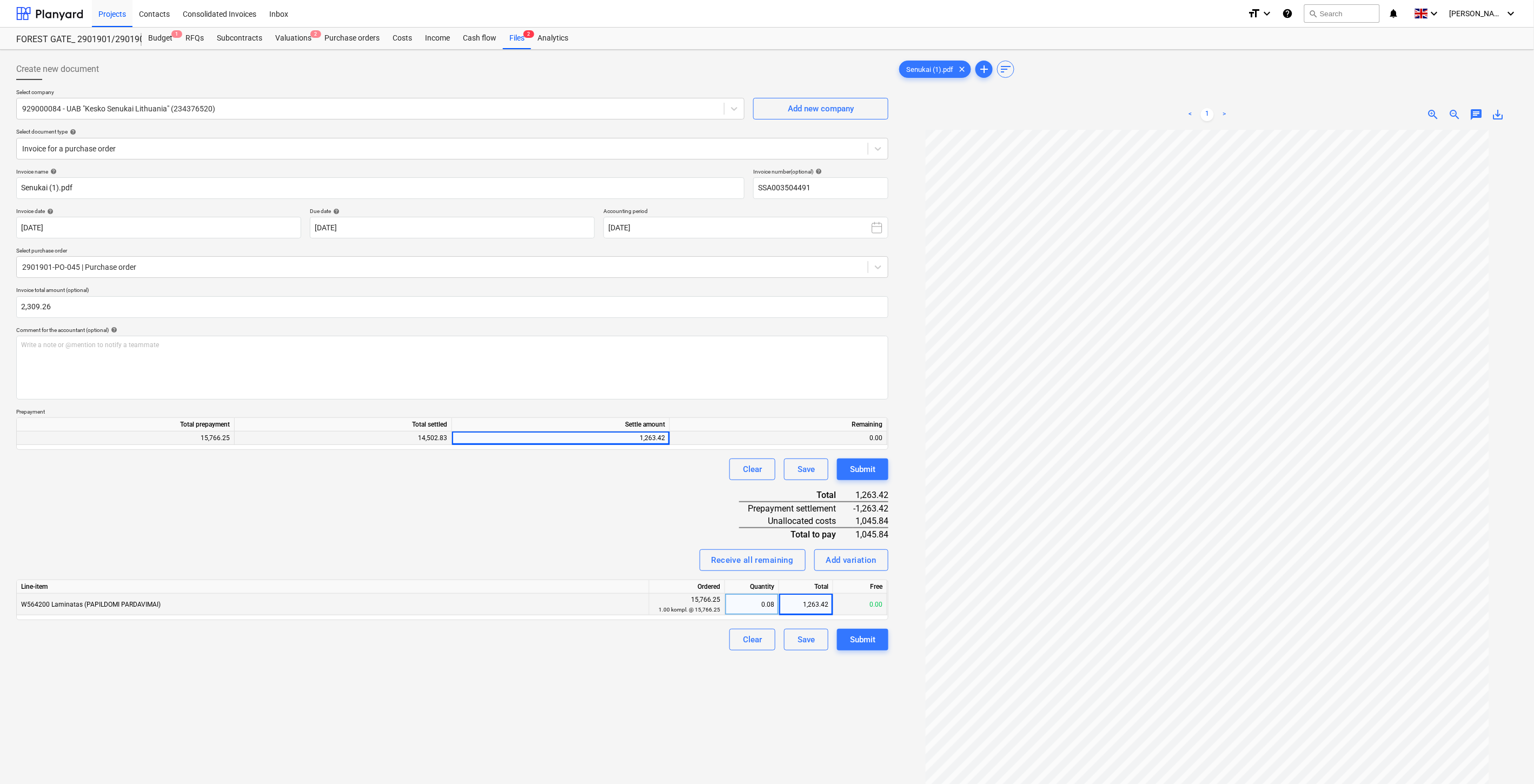
click at [563, 695] on div "Create new document Select company 929000084 - UAB "Kesko Senukai [GEOGRAPHIC_D…" at bounding box center [452, 471] width 881 height 834
click at [510, 709] on div "Create new document Select company 929000084 - UAB "Kesko Senukai [GEOGRAPHIC_D…" at bounding box center [452, 471] width 881 height 834
click at [525, 704] on div "Create new document Select company 929000084 - UAB "Kesko Senukai [GEOGRAPHIC_D…" at bounding box center [452, 471] width 881 height 834
click at [795, 607] on div "1,263.42" at bounding box center [806, 605] width 54 height 22
type input "2309.26"
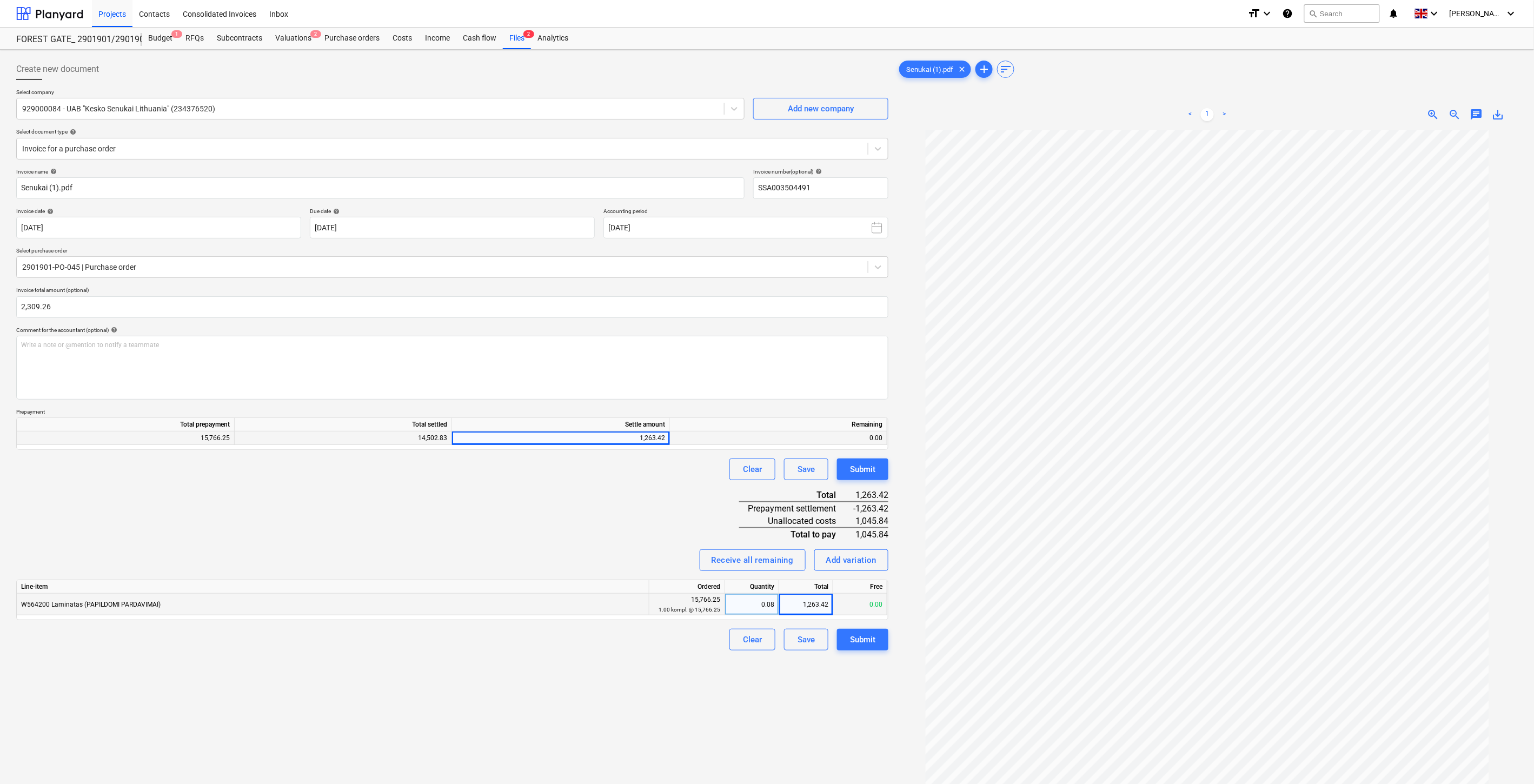
click at [565, 536] on div "Invoice name help [PERSON_NAME] (1).pdf Invoice number (optional) help SSA00350…" at bounding box center [452, 409] width 872 height 483
click at [809, 608] on div "1,263.42" at bounding box center [806, 605] width 54 height 22
type input "0"
click at [610, 536] on div "Invoice name help [PERSON_NAME] (1).pdf Invoice number (optional) help SSA00350…" at bounding box center [452, 409] width 872 height 483
click at [548, 531] on div "Invoice name help [PERSON_NAME] (1).pdf Invoice number (optional) help SSA00350…" at bounding box center [452, 409] width 872 height 483
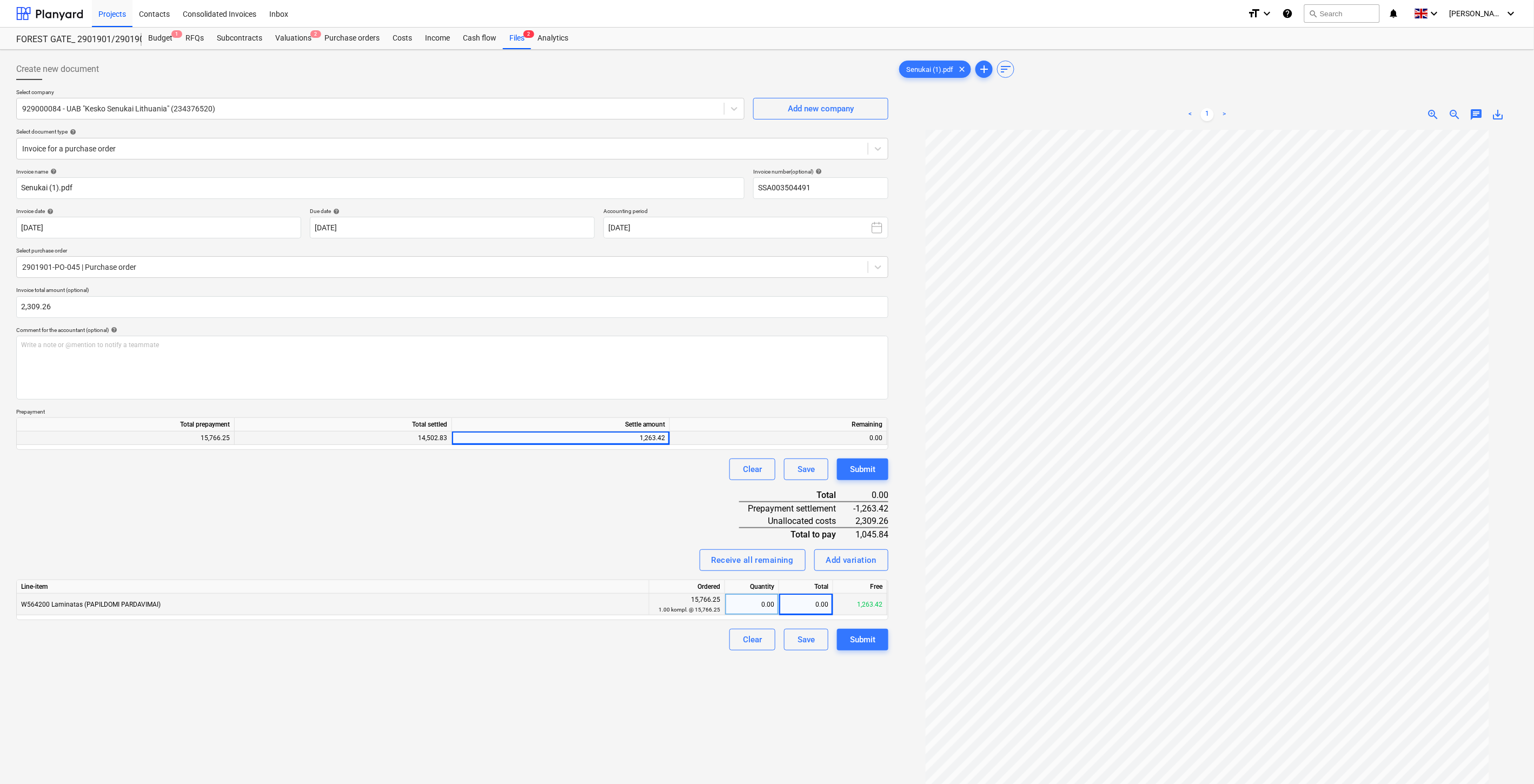
click at [582, 513] on div "Invoice name help [PERSON_NAME] (1).pdf Invoice number (optional) help SSA00350…" at bounding box center [452, 409] width 872 height 483
click at [612, 495] on div "Invoice name help [PERSON_NAME] (1).pdf Invoice number (optional) help SSA00350…" at bounding box center [452, 409] width 872 height 483
click at [581, 661] on div "Create new document Select company 929000084 - UAB "Kesko Senukai [GEOGRAPHIC_D…" at bounding box center [452, 471] width 881 height 834
click at [609, 645] on div "Clear Save Submit" at bounding box center [452, 640] width 872 height 22
click at [533, 483] on div "Invoice name help [PERSON_NAME] (1).pdf Invoice number (optional) help SSA00350…" at bounding box center [452, 409] width 872 height 483
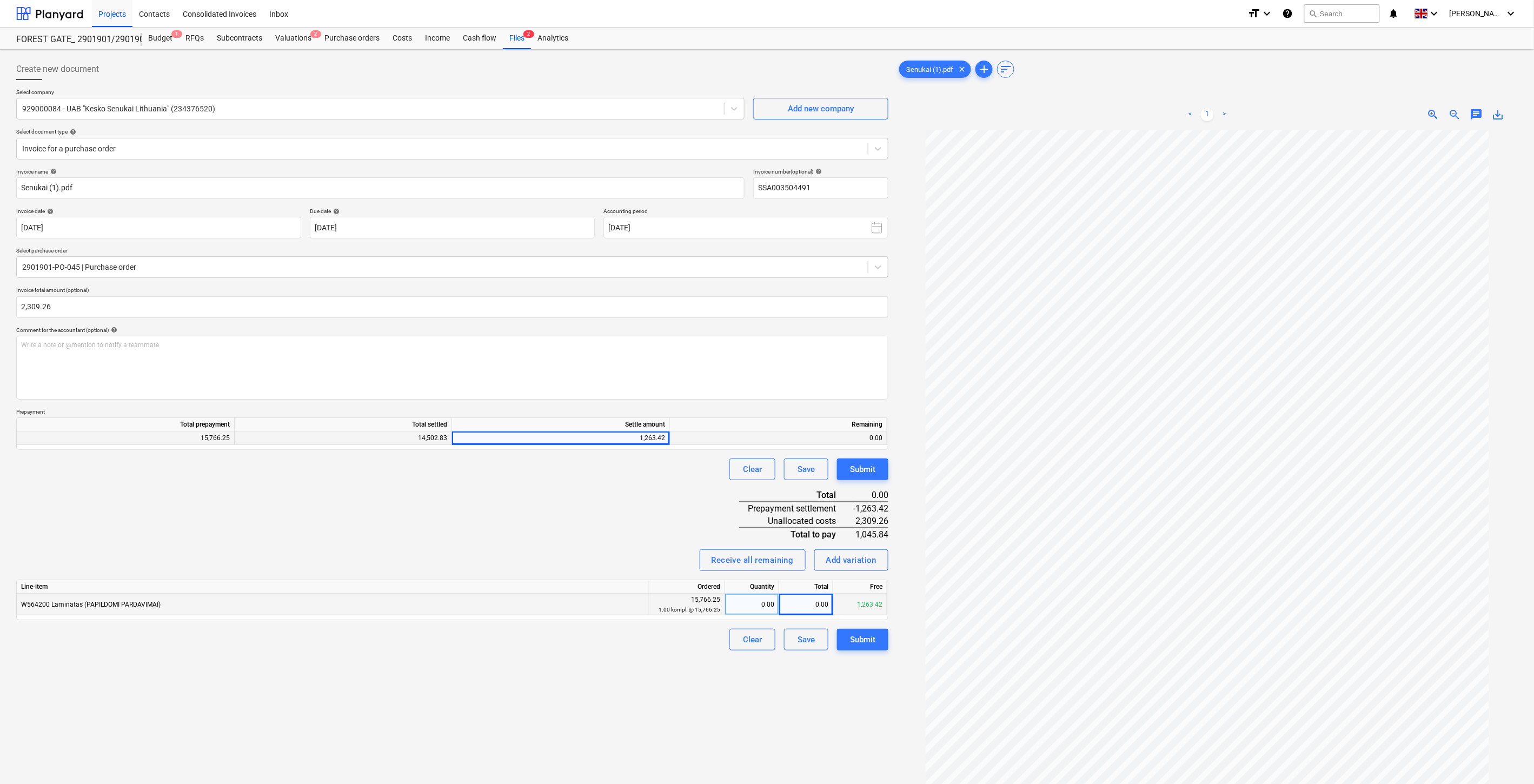
click at [564, 477] on div "Clear Save Submit" at bounding box center [452, 469] width 872 height 22
click at [584, 476] on div "Clear Save Submit" at bounding box center [452, 469] width 872 height 22
click at [588, 473] on div "Clear Save Submit" at bounding box center [452, 469] width 872 height 22
click at [595, 494] on div "Invoice name help [PERSON_NAME] (1).pdf Invoice number (optional) help SSA00350…" at bounding box center [452, 409] width 872 height 483
click at [609, 485] on div "Invoice name help [PERSON_NAME] (1).pdf Invoice number (optional) help SSA00350…" at bounding box center [452, 409] width 872 height 483
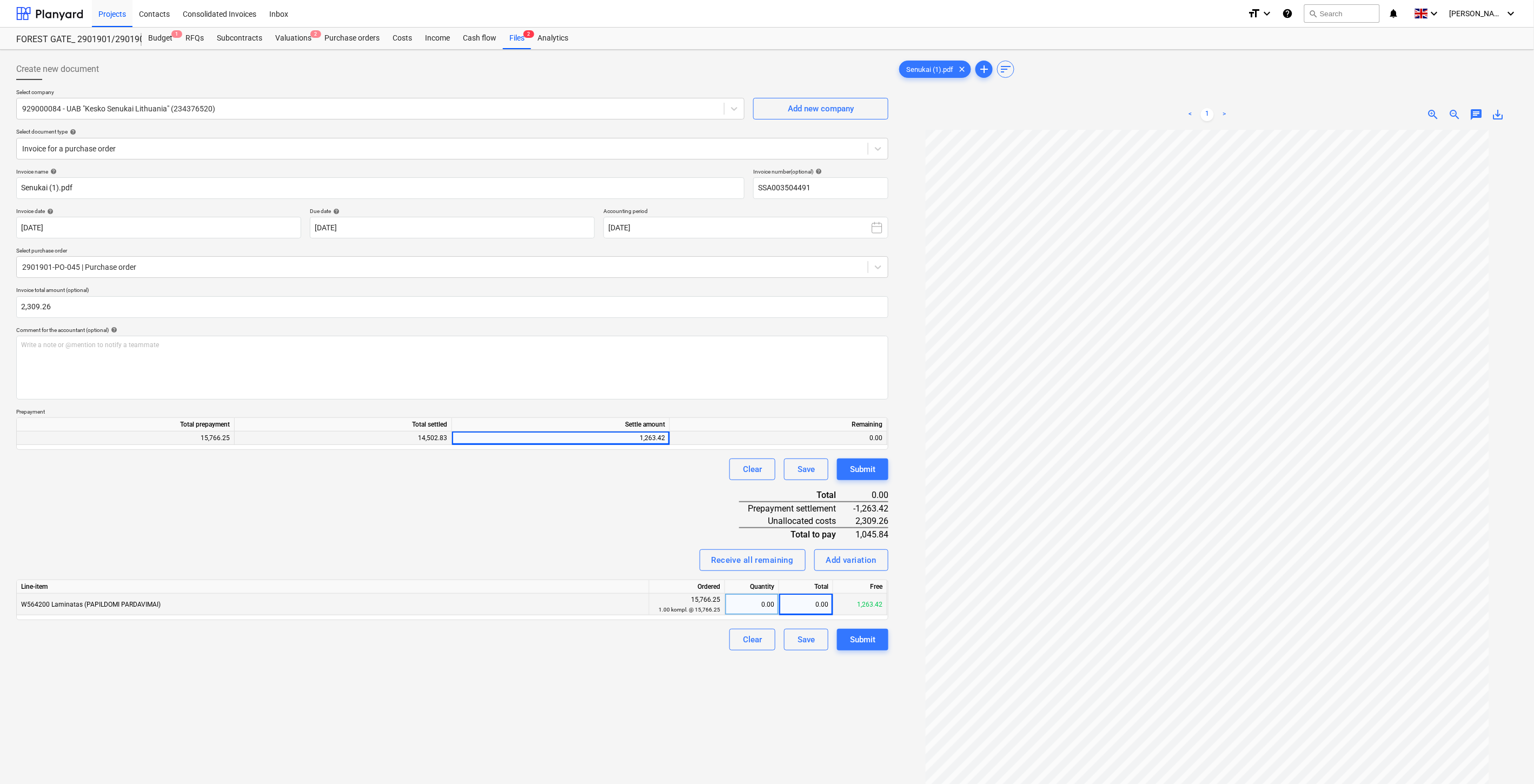
click at [609, 485] on div "Invoice name help [PERSON_NAME] (1).pdf Invoice number (optional) help SSA00350…" at bounding box center [452, 409] width 872 height 483
click at [546, 512] on div "Invoice name help [PERSON_NAME] (1).pdf Invoice number (optional) help SSA00350…" at bounding box center [452, 409] width 872 height 483
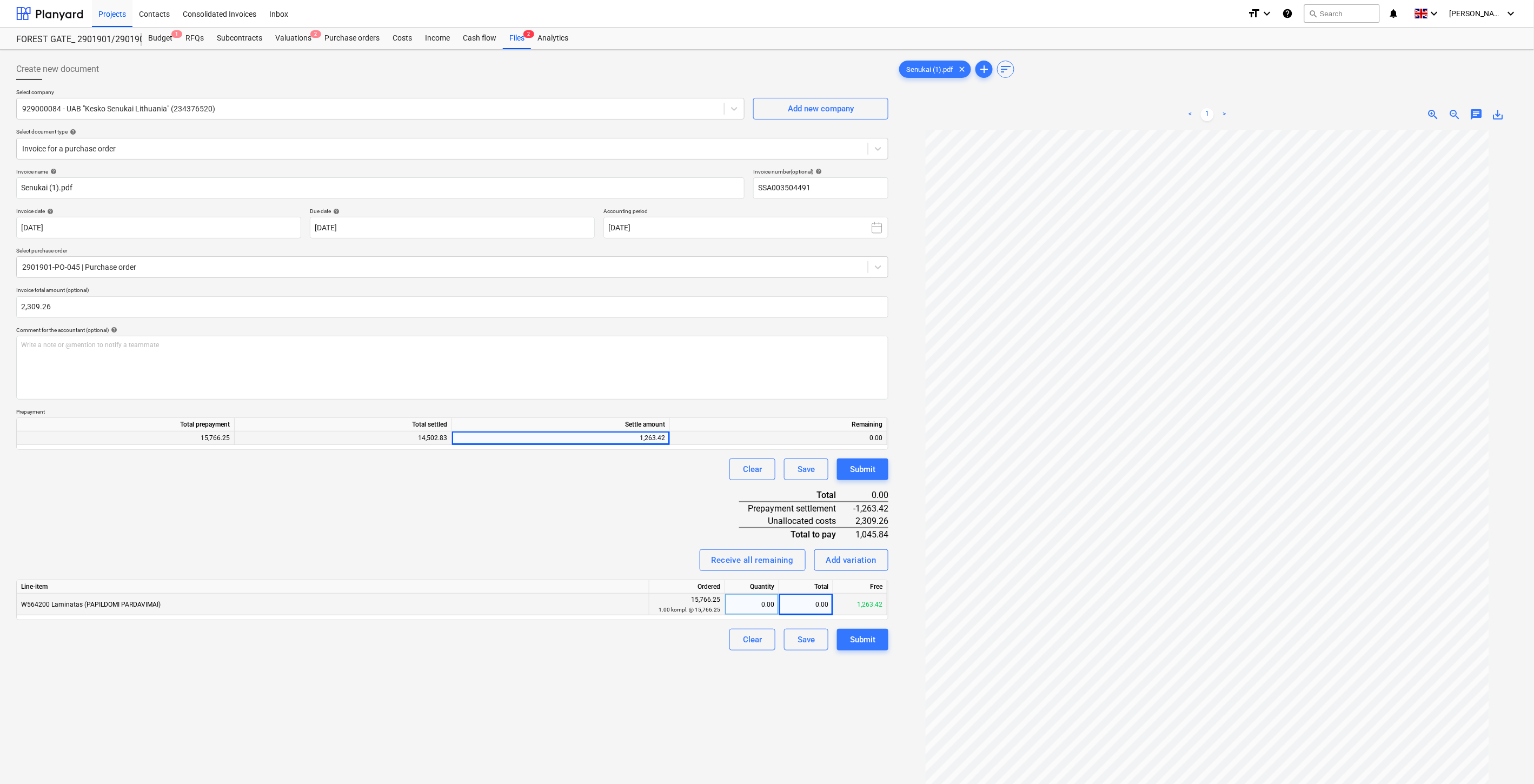
click at [573, 493] on div "Invoice name help [PERSON_NAME] (1).pdf Invoice number (optional) help SSA00350…" at bounding box center [452, 409] width 872 height 483
click at [506, 518] on div "Invoice name help [PERSON_NAME] (1).pdf Invoice number (optional) help SSA00350…" at bounding box center [452, 409] width 872 height 483
click at [529, 508] on div "Invoice name help [PERSON_NAME] (1).pdf Invoice number (optional) help SSA00350…" at bounding box center [452, 409] width 872 height 483
click at [556, 495] on div "Invoice name help [PERSON_NAME] (1).pdf Invoice number (optional) help SSA00350…" at bounding box center [452, 409] width 872 height 483
click at [572, 488] on div "Invoice name help [PERSON_NAME] (1).pdf Invoice number (optional) help SSA00350…" at bounding box center [452, 409] width 872 height 483
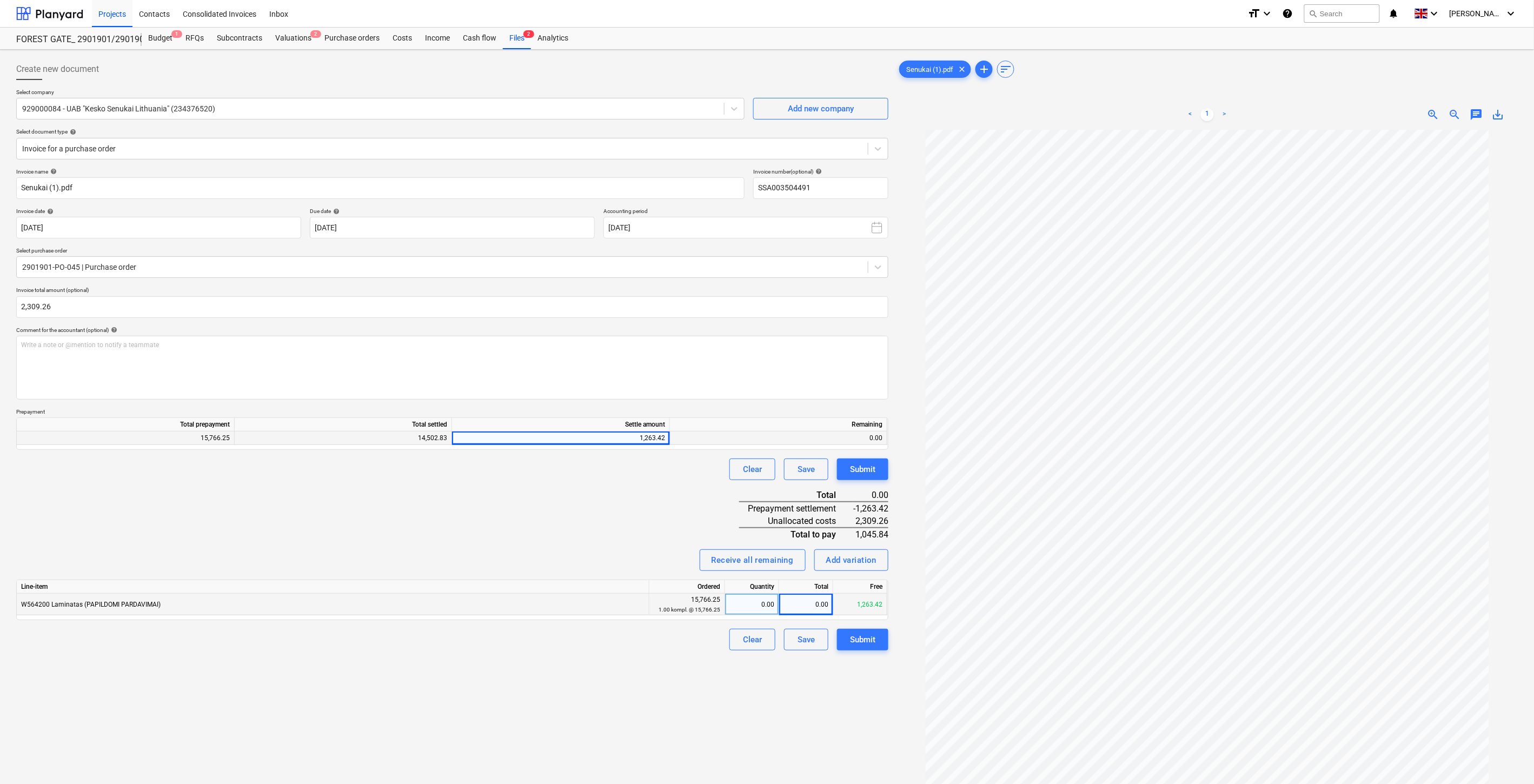
drag, startPoint x: 533, startPoint y: 517, endPoint x: 565, endPoint y: 503, distance: 34.9
click at [535, 515] on div "Invoice name help [PERSON_NAME] (1).pdf Invoice number (optional) help SSA00350…" at bounding box center [452, 409] width 872 height 483
click at [565, 503] on div "Invoice name help [PERSON_NAME] (1).pdf Invoice number (optional) help SSA00350…" at bounding box center [452, 409] width 872 height 483
click at [588, 498] on div "Invoice name help [PERSON_NAME] (1).pdf Invoice number (optional) help SSA00350…" at bounding box center [452, 409] width 872 height 483
click at [628, 464] on div "Clear Save Submit" at bounding box center [452, 469] width 872 height 22
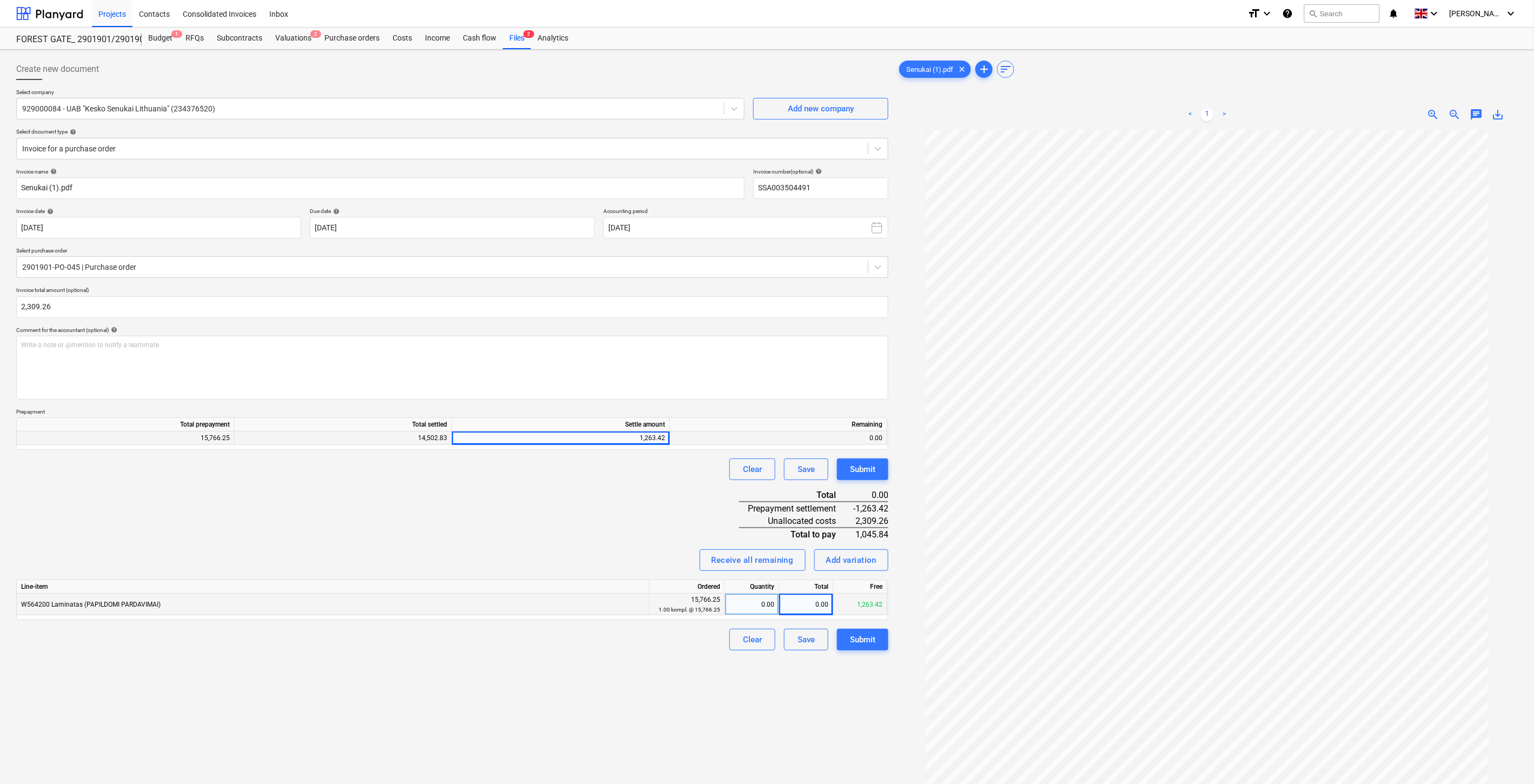
click at [609, 490] on div "Invoice name help [PERSON_NAME] (1).pdf Invoice number (optional) help SSA00350…" at bounding box center [452, 409] width 872 height 483
click at [639, 474] on div "Clear Save Submit" at bounding box center [452, 469] width 872 height 22
drag, startPoint x: 298, startPoint y: 306, endPoint x: 6, endPoint y: 306, distance: 292.0
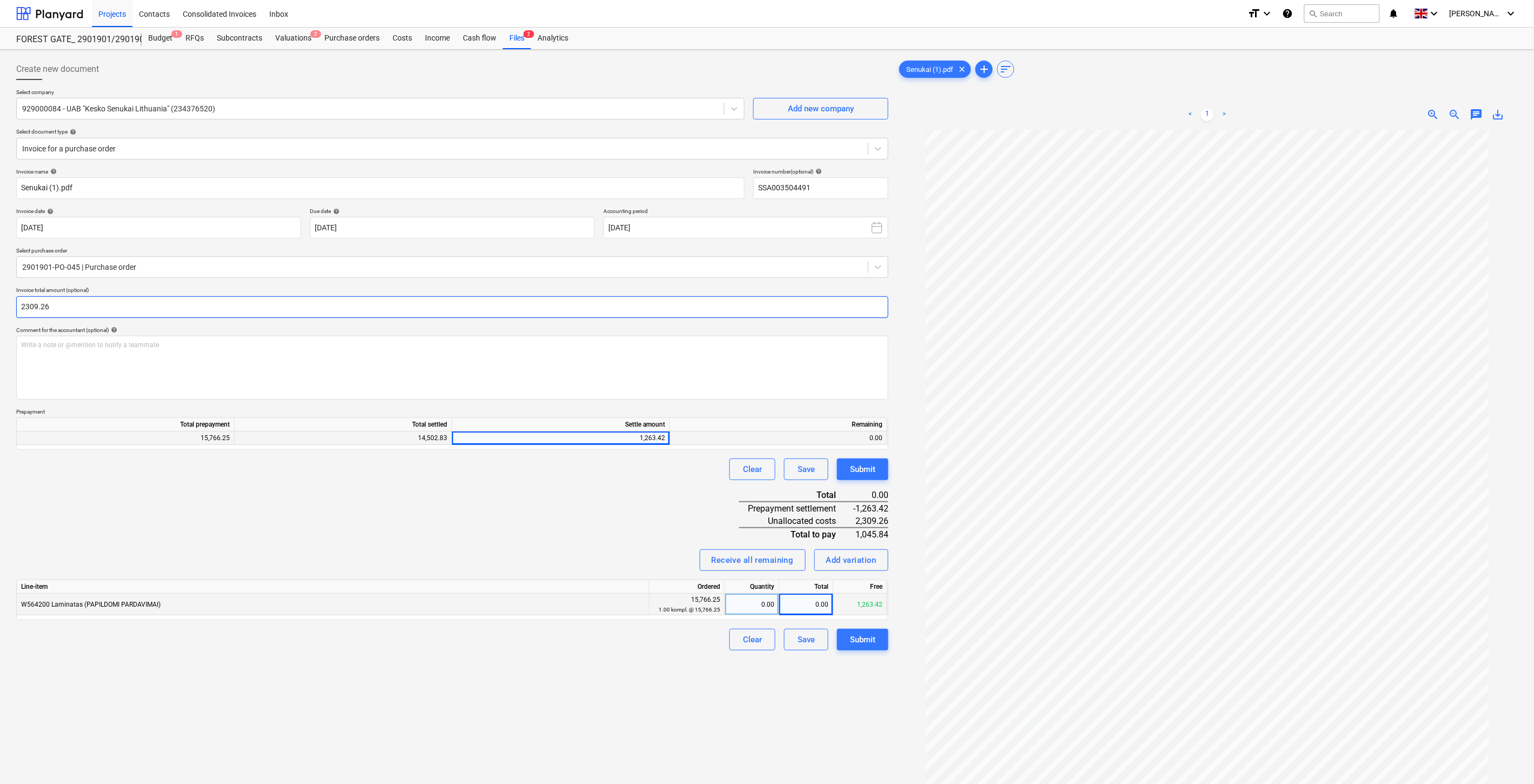
click at [6, 306] on div "Create new document Select company 929000084 - UAB "Kesko Senukai [GEOGRAPHIC_D…" at bounding box center [767, 471] width 1534 height 842
type input "2,309.26"
click at [203, 326] on div "Invoice name help [PERSON_NAME] (1).pdf Invoice number (optional) help SSA00350…" at bounding box center [452, 409] width 872 height 483
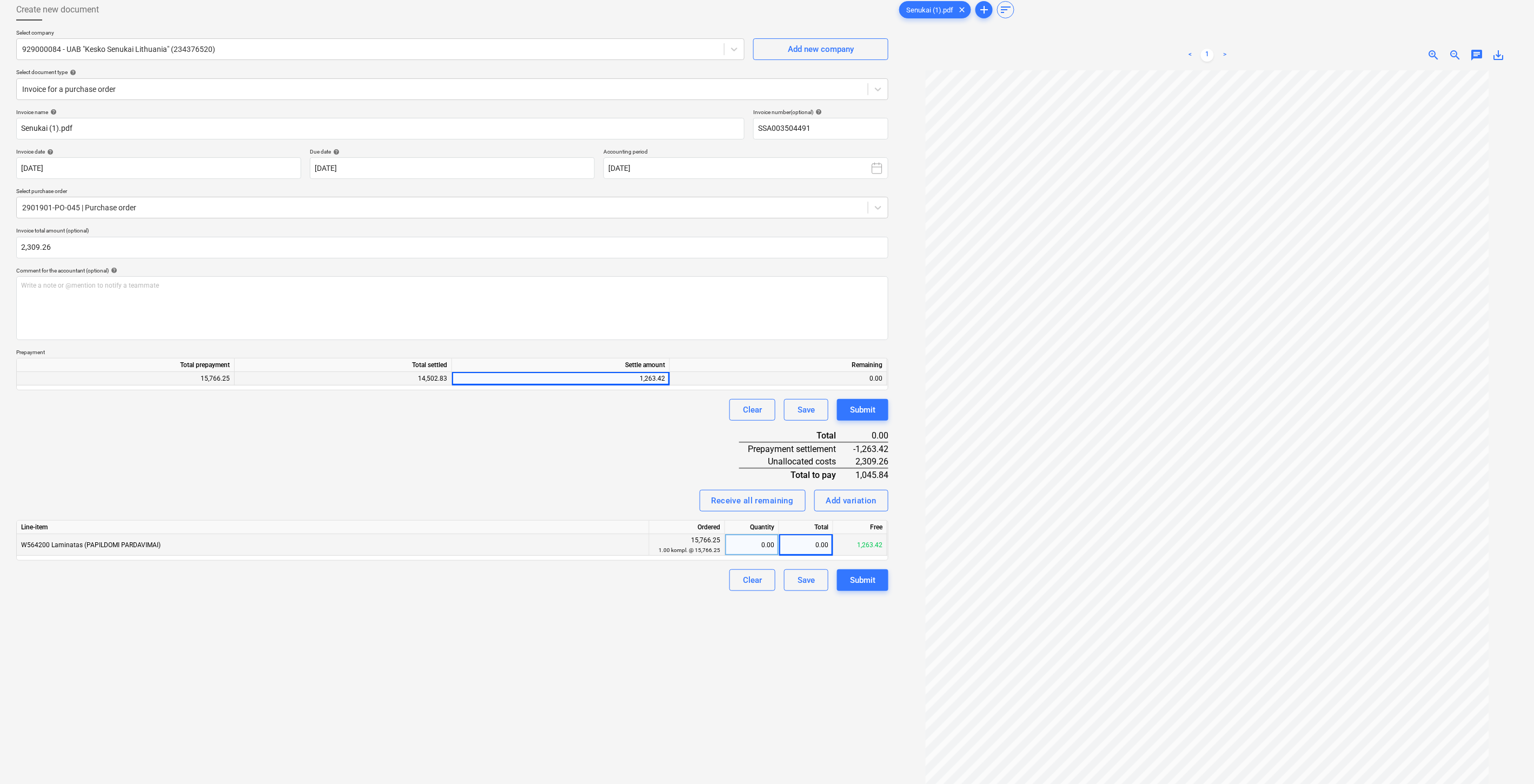
scroll to position [108, 0]
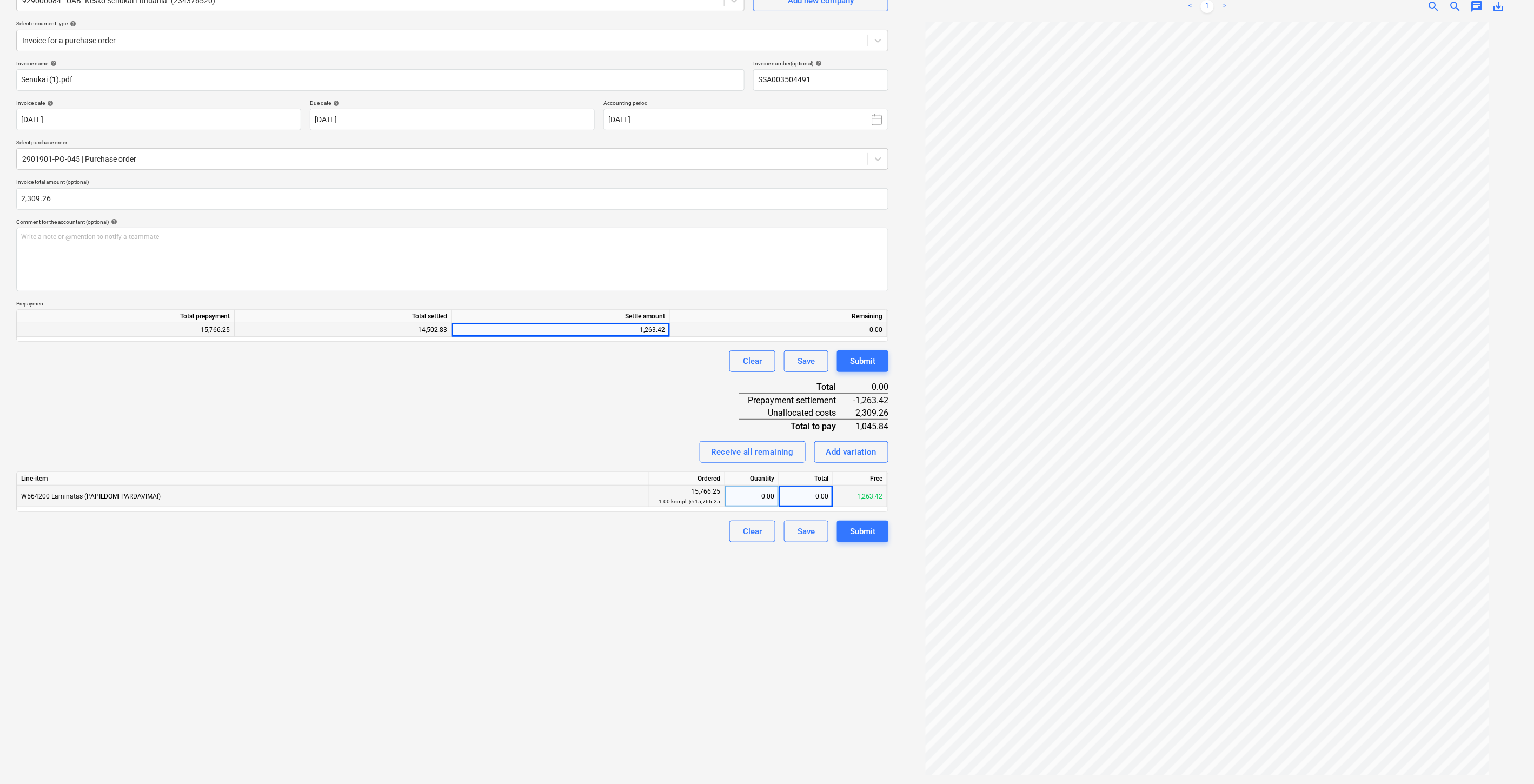
click at [499, 358] on div "Clear Save Submit" at bounding box center [452, 361] width 872 height 22
drag, startPoint x: 518, startPoint y: 354, endPoint x: 506, endPoint y: 354, distance: 12.0
click at [514, 354] on div "Clear Save Submit" at bounding box center [452, 361] width 872 height 22
click at [612, 393] on div "Invoice name help [PERSON_NAME] (1).pdf Invoice number (optional) help SSA00350…" at bounding box center [452, 301] width 872 height 483
click at [632, 381] on div "Invoice name help [PERSON_NAME] (1).pdf Invoice number (optional) help SSA00350…" at bounding box center [452, 301] width 872 height 483
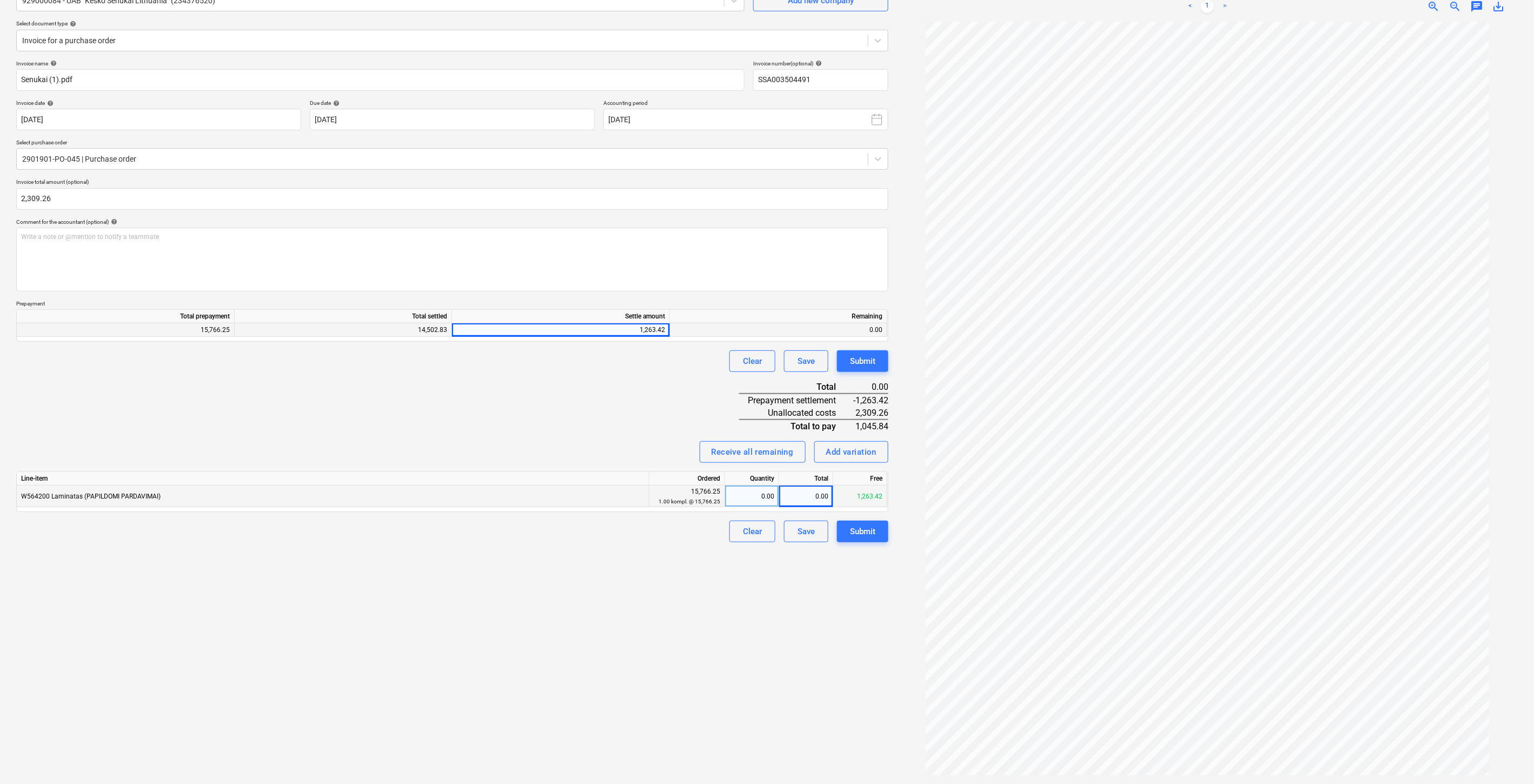
click at [469, 404] on div "Invoice name help [PERSON_NAME] (1).pdf Invoice number (optional) help SSA00350…" at bounding box center [452, 301] width 872 height 483
click at [515, 391] on div "Invoice name help [PERSON_NAME] (1).pdf Invoice number (optional) help SSA00350…" at bounding box center [452, 301] width 872 height 483
click at [548, 384] on div "Invoice name help [PERSON_NAME] (1).pdf Invoice number (optional) help SSA00350…" at bounding box center [452, 301] width 872 height 483
click at [591, 375] on div "Invoice name help [PERSON_NAME] (1).pdf Invoice number (optional) help SSA00350…" at bounding box center [452, 301] width 872 height 483
click at [627, 363] on div "Clear Save Submit" at bounding box center [452, 361] width 872 height 22
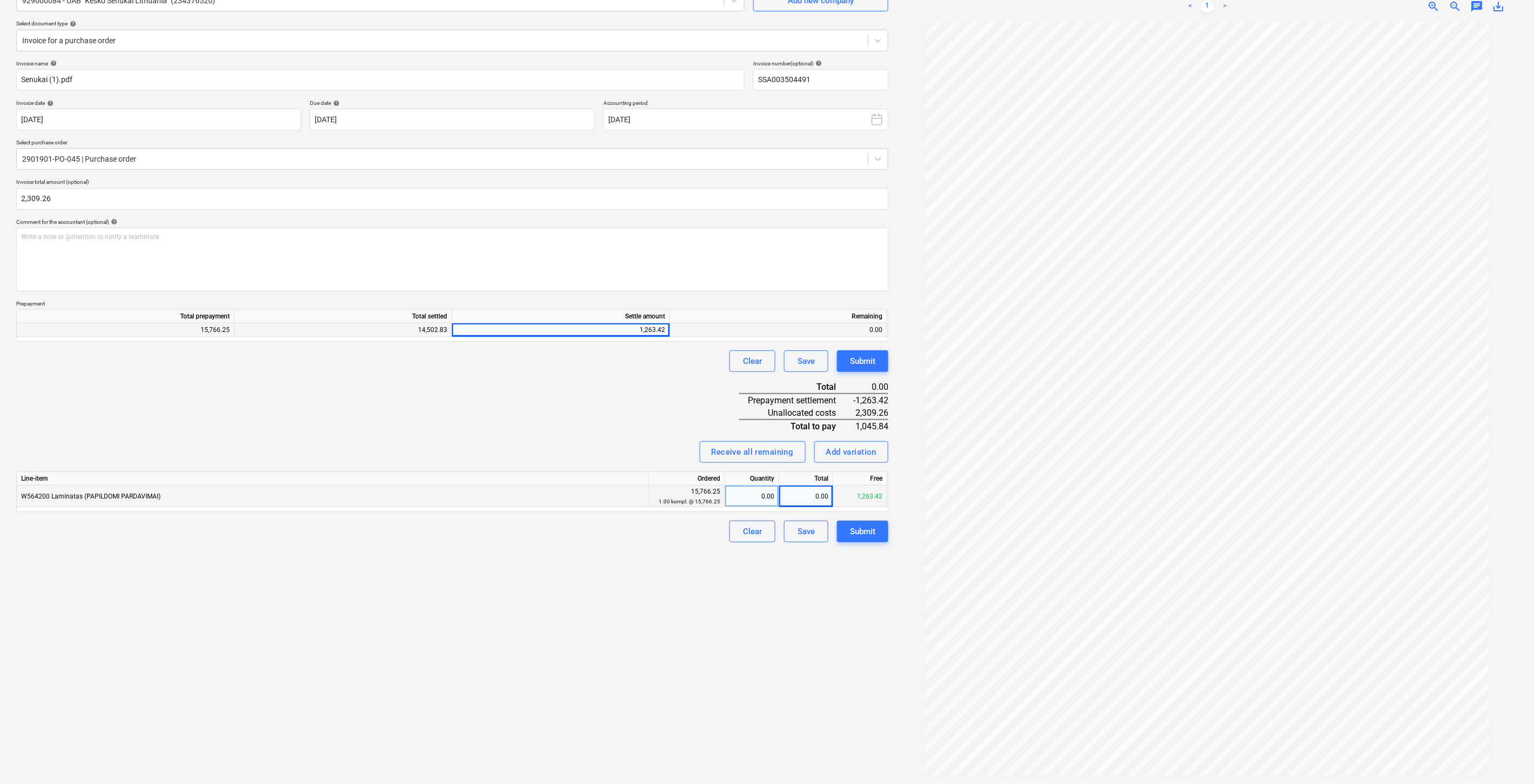
click at [642, 358] on div "Clear Save Submit" at bounding box center [452, 361] width 872 height 22
click at [656, 355] on div "Clear Save Submit" at bounding box center [452, 361] width 872 height 22
click at [701, 571] on div "Create new document Select company 929000084 - UAB "Kesko Senukai [GEOGRAPHIC_D…" at bounding box center [452, 363] width 881 height 834
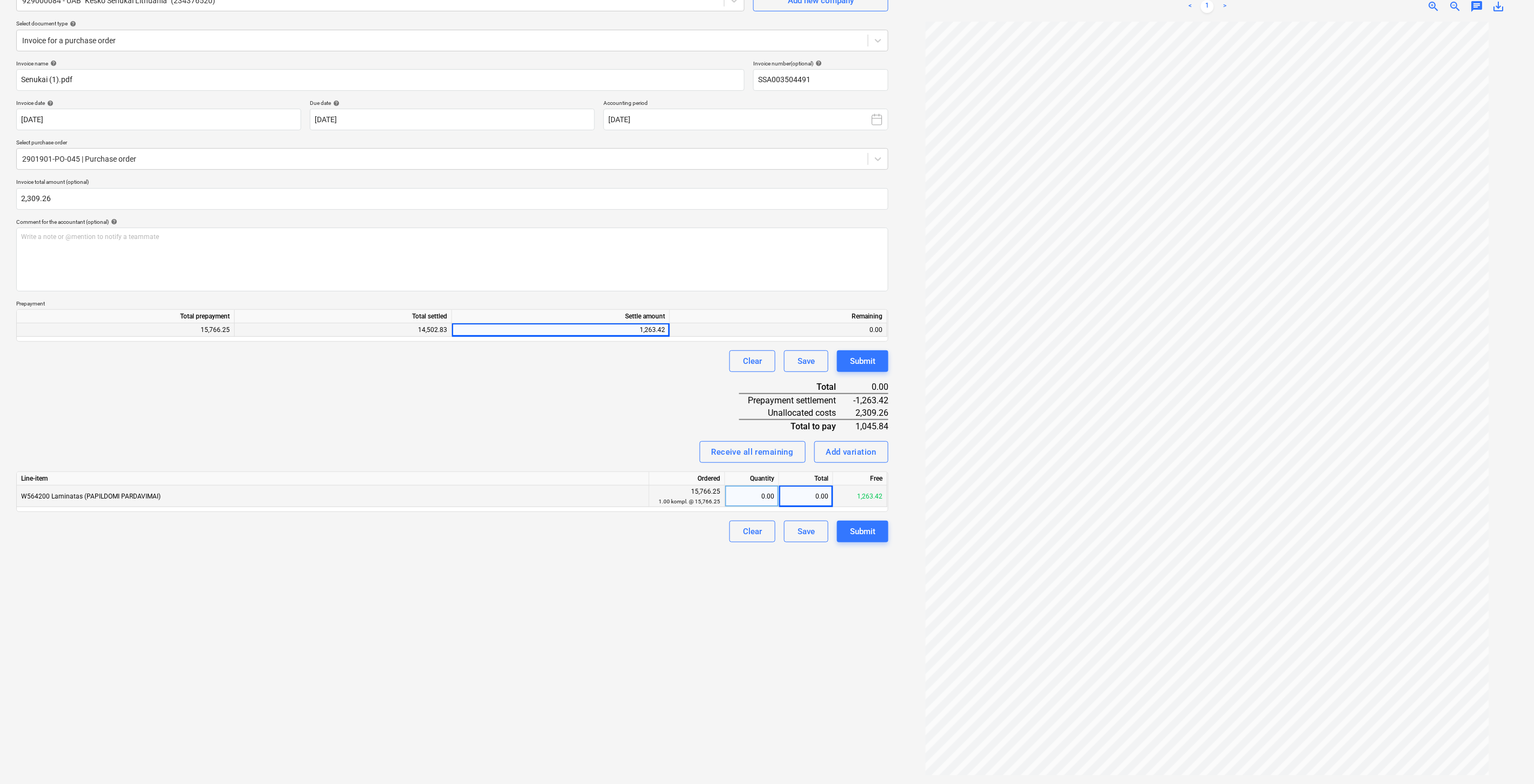
click at [718, 569] on div "Create new document Select company 929000084 - UAB "Kesko Senukai [GEOGRAPHIC_D…" at bounding box center [452, 363] width 881 height 834
click at [612, 386] on div "Invoice name help [PERSON_NAME] (1).pdf Invoice number (optional) help SSA00350…" at bounding box center [452, 301] width 872 height 483
click at [625, 376] on div "Invoice name help [PERSON_NAME] (1).pdf Invoice number (optional) help SSA00350…" at bounding box center [452, 301] width 872 height 483
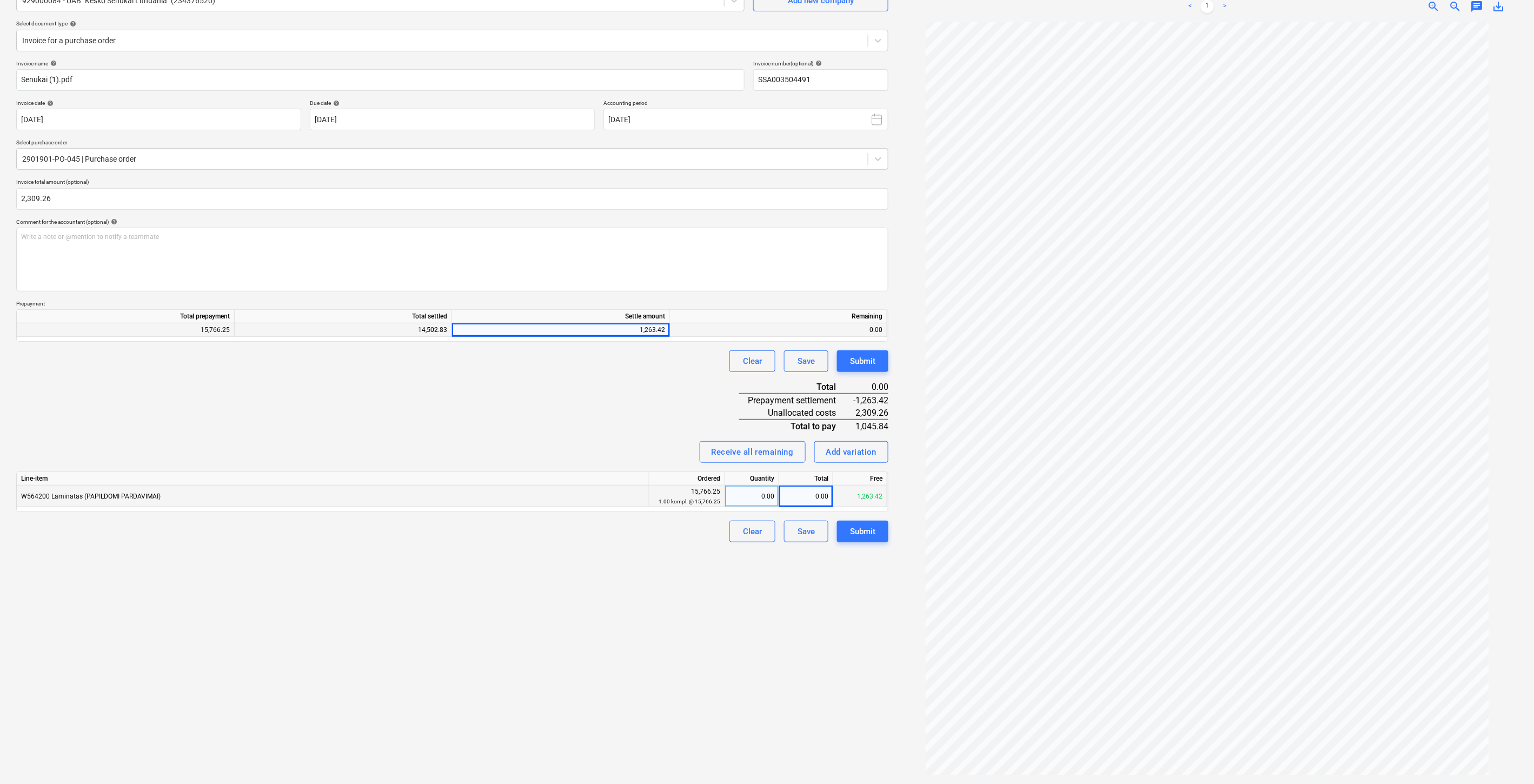
click at [683, 644] on div "Create new document Select company 929000084 - UAB "Kesko Senukai [GEOGRAPHIC_D…" at bounding box center [452, 363] width 881 height 834
click at [707, 630] on div "Create new document Select company 929000084 - UAB "Kesko Senukai [GEOGRAPHIC_D…" at bounding box center [452, 363] width 881 height 834
click at [591, 403] on div "Invoice name help [PERSON_NAME] (1).pdf Invoice number (optional) help SSA00350…" at bounding box center [452, 301] width 872 height 483
click at [607, 391] on div "Invoice name help [PERSON_NAME] (1).pdf Invoice number (optional) help SSA00350…" at bounding box center [452, 301] width 872 height 483
click at [622, 375] on div "Invoice name help [PERSON_NAME] (1).pdf Invoice number (optional) help SSA00350…" at bounding box center [452, 301] width 872 height 483
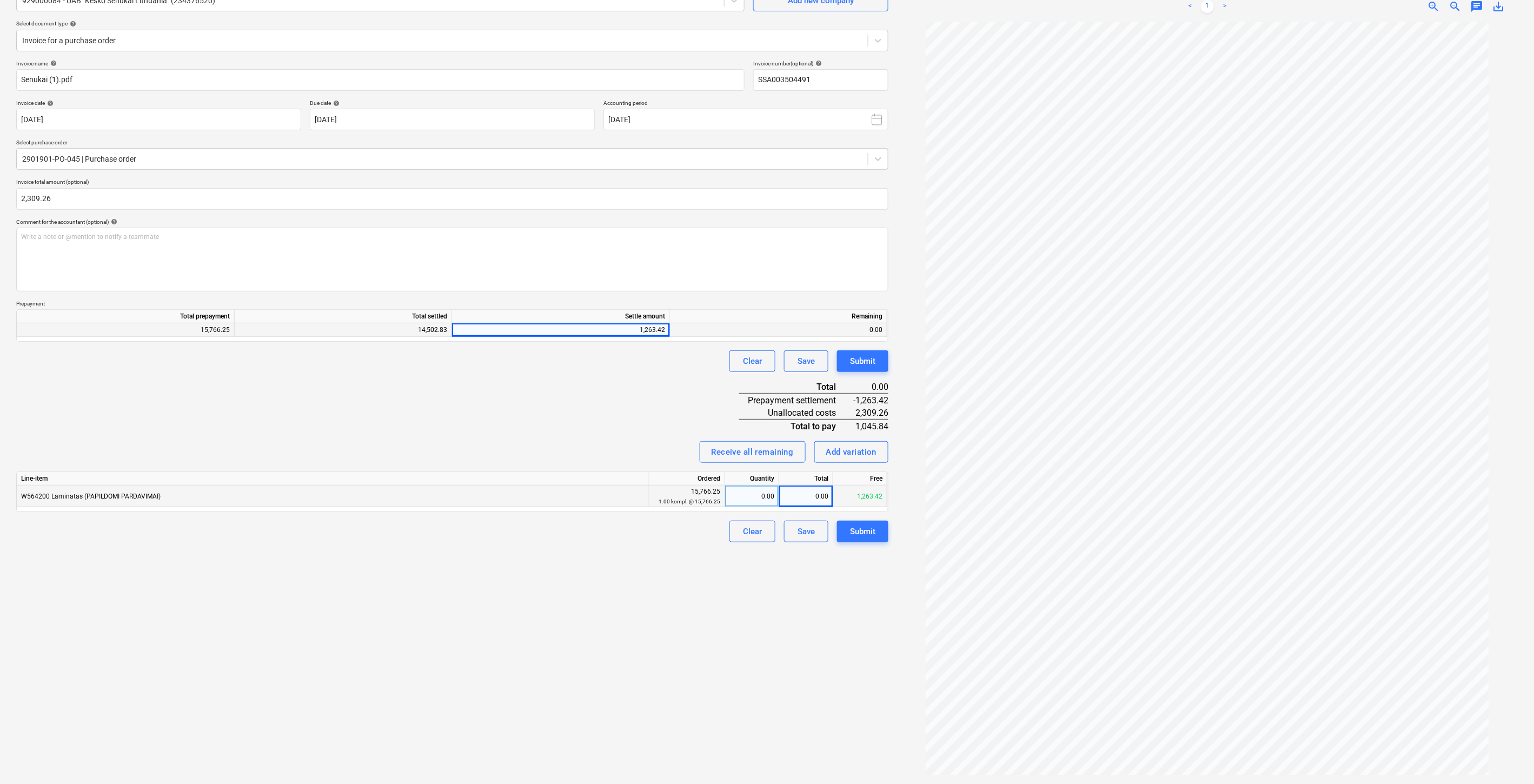
click at [630, 366] on div "Clear Save Submit" at bounding box center [452, 361] width 872 height 22
click at [635, 363] on div "Clear Save Submit" at bounding box center [452, 361] width 872 height 22
click at [650, 354] on div "Clear Save Submit" at bounding box center [452, 361] width 872 height 22
click at [662, 347] on div "Invoice name help [PERSON_NAME] (1).pdf Invoice number (optional) help SSA00350…" at bounding box center [452, 301] width 872 height 483
drag, startPoint x: 658, startPoint y: 392, endPoint x: 664, endPoint y: 366, distance: 26.7
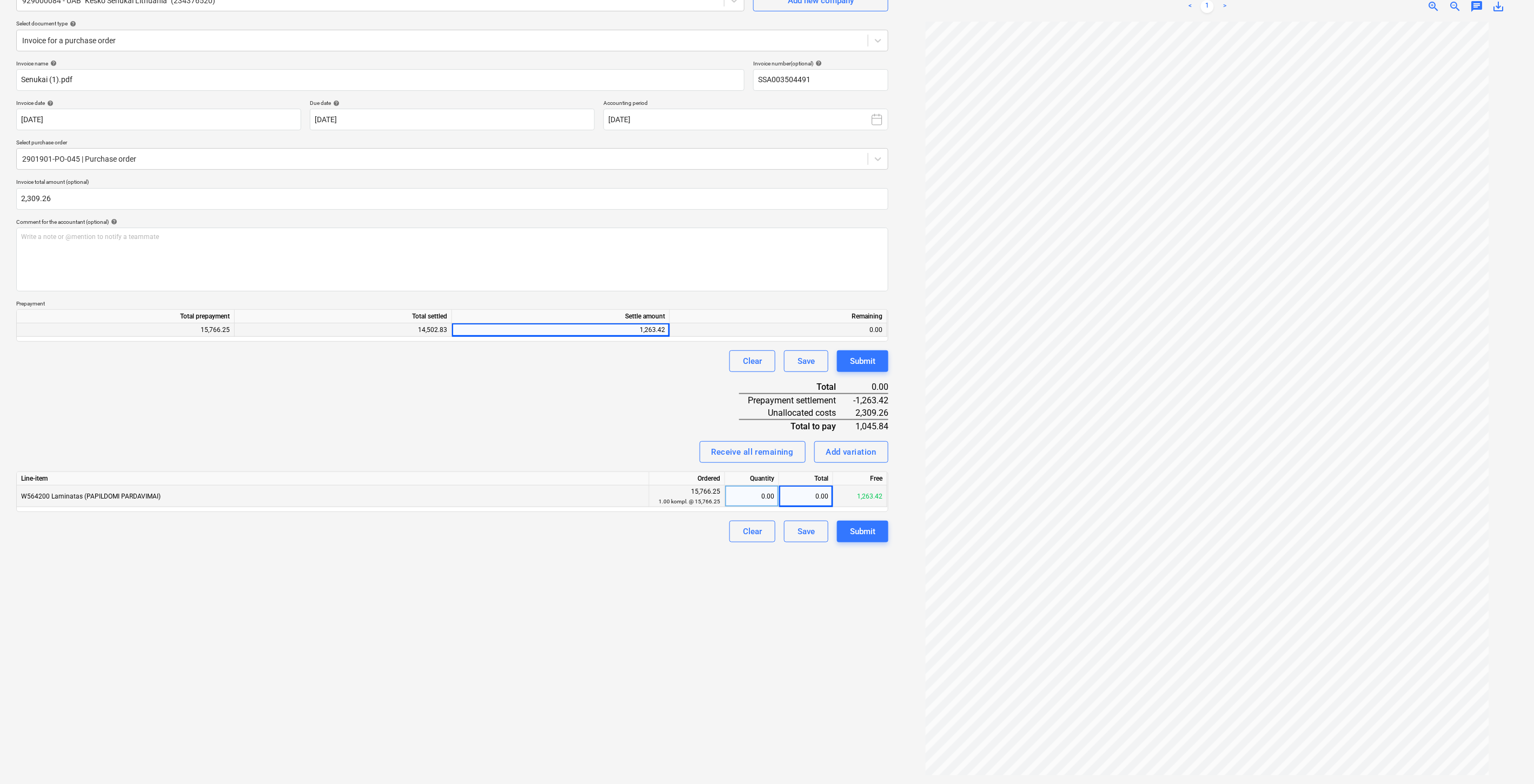
click at [658, 388] on div "Invoice name help [PERSON_NAME] (1).pdf Invoice number (optional) help SSA00350…" at bounding box center [452, 301] width 872 height 483
click at [664, 366] on div "Clear Save Submit" at bounding box center [452, 361] width 872 height 22
click at [563, 637] on div "Create new document Select company 929000084 - UAB "Kesko Senukai [GEOGRAPHIC_D…" at bounding box center [452, 363] width 881 height 834
click at [588, 609] on div "Create new document Select company 929000084 - UAB "Kesko Senukai [GEOGRAPHIC_D…" at bounding box center [452, 363] width 881 height 834
click at [630, 374] on div "Invoice name help [PERSON_NAME] (1).pdf Invoice number (optional) help SSA00350…" at bounding box center [452, 301] width 872 height 483
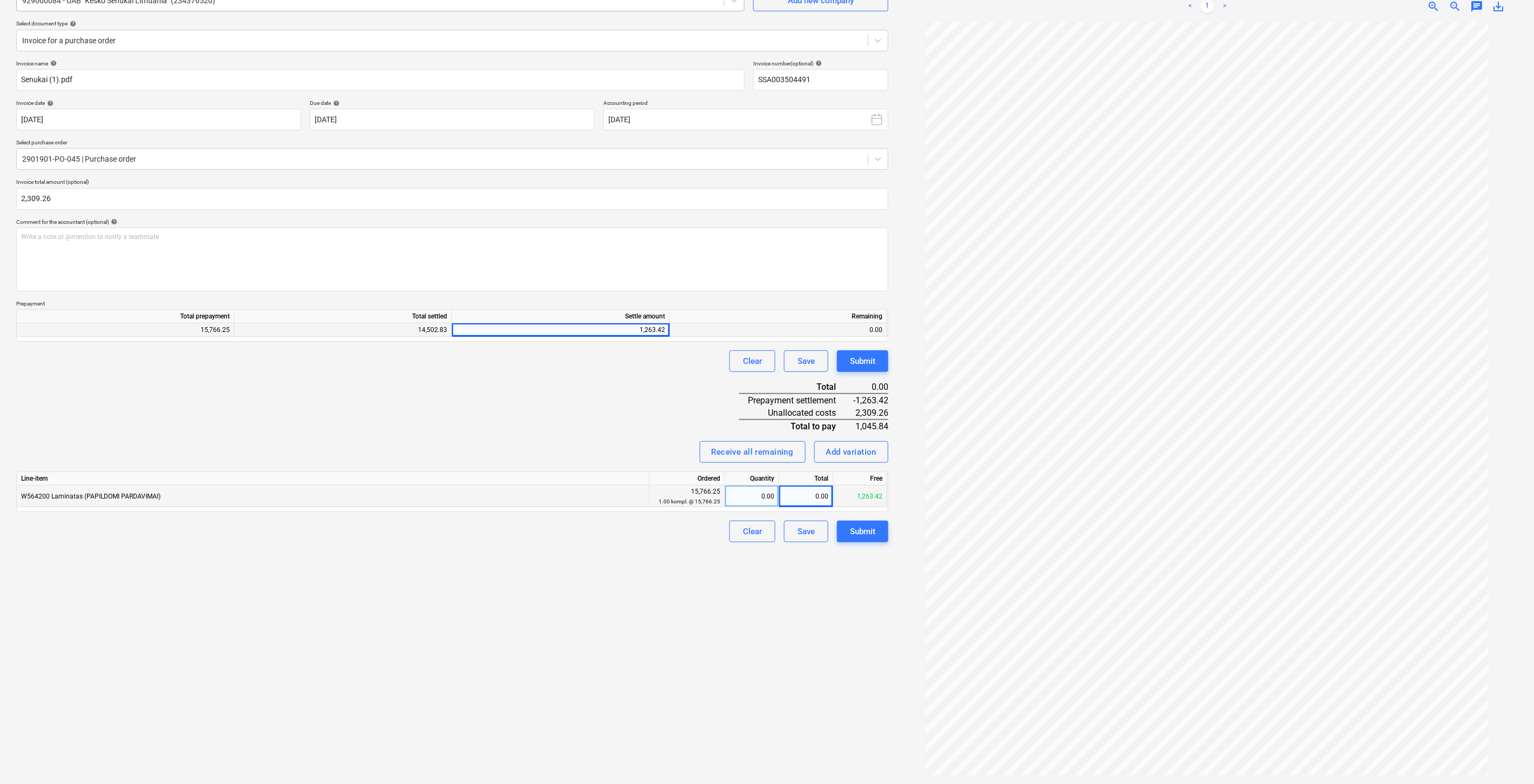
drag, startPoint x: 639, startPoint y: 356, endPoint x: 498, endPoint y: 6, distance: 377.3
click at [634, 344] on div "Invoice name help [PERSON_NAME] (1).pdf Invoice number (optional) help SSA00350…" at bounding box center [452, 301] width 872 height 483
click at [512, 395] on div "Invoice name help [PERSON_NAME] (1).pdf Invoice number (optional) help SSA00350…" at bounding box center [452, 301] width 872 height 483
click at [568, 384] on div "Invoice name help [PERSON_NAME] (1).pdf Invoice number (optional) help SSA00350…" at bounding box center [452, 301] width 872 height 483
drag, startPoint x: 503, startPoint y: 743, endPoint x: 596, endPoint y: 697, distance: 103.8
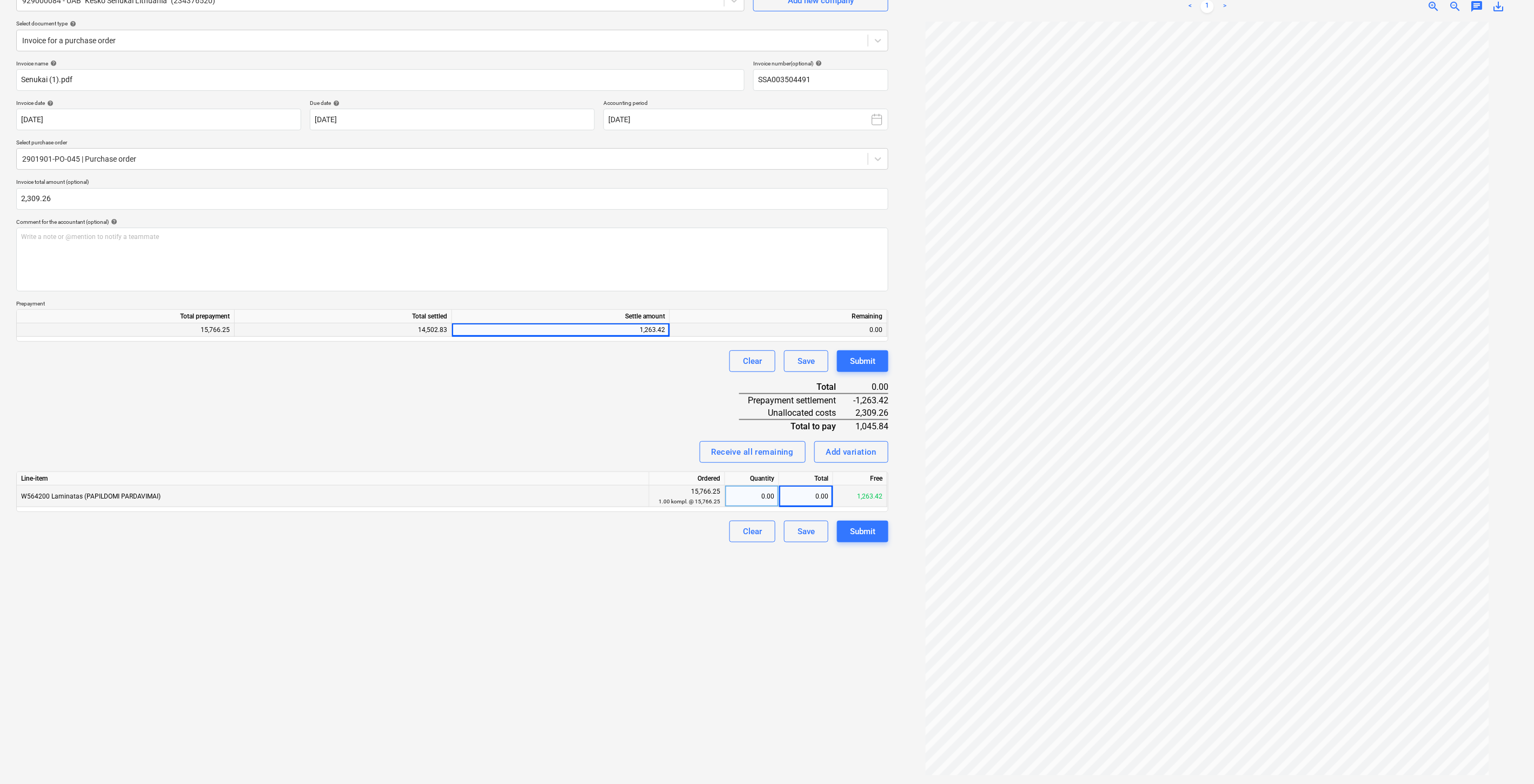
click at [515, 738] on div "Create new document Select company 929000084 - UAB "Kesko Senukai [GEOGRAPHIC_D…" at bounding box center [452, 363] width 881 height 834
click at [596, 697] on div "Create new document Select company 929000084 - UAB "Kesko Senukai [GEOGRAPHIC_D…" at bounding box center [452, 363] width 881 height 834
click at [635, 423] on div "Invoice name help [PERSON_NAME] (1).pdf Invoice number (optional) help SSA00350…" at bounding box center [452, 301] width 872 height 483
click at [653, 408] on div "Invoice name help [PERSON_NAME] (1).pdf Invoice number (optional) help SSA00350…" at bounding box center [452, 301] width 872 height 483
click at [687, 391] on div "Invoice name help [PERSON_NAME] (1).pdf Invoice number (optional) help SSA00350…" at bounding box center [452, 301] width 872 height 483
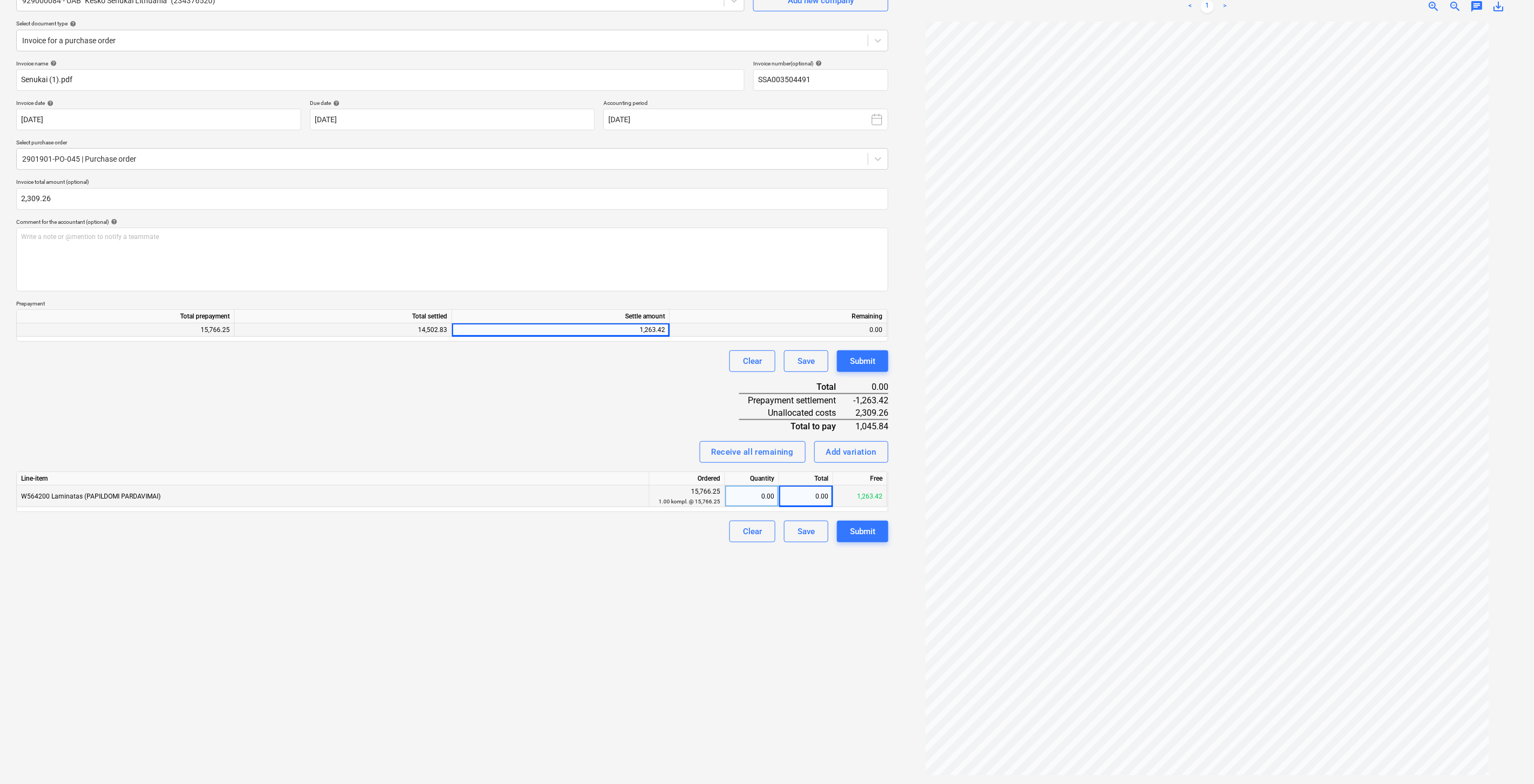
click at [715, 372] on div "Clear Save Submit" at bounding box center [452, 361] width 872 height 22
click at [667, 379] on div "Invoice name help [PERSON_NAME] (1).pdf Invoice number (optional) help SSA00350…" at bounding box center [452, 301] width 872 height 483
click at [672, 369] on div "Clear Save Submit" at bounding box center [452, 361] width 872 height 22
click at [690, 363] on div "Clear Save Submit" at bounding box center [452, 361] width 872 height 22
click at [718, 351] on div "Clear Save Submit" at bounding box center [452, 361] width 872 height 22
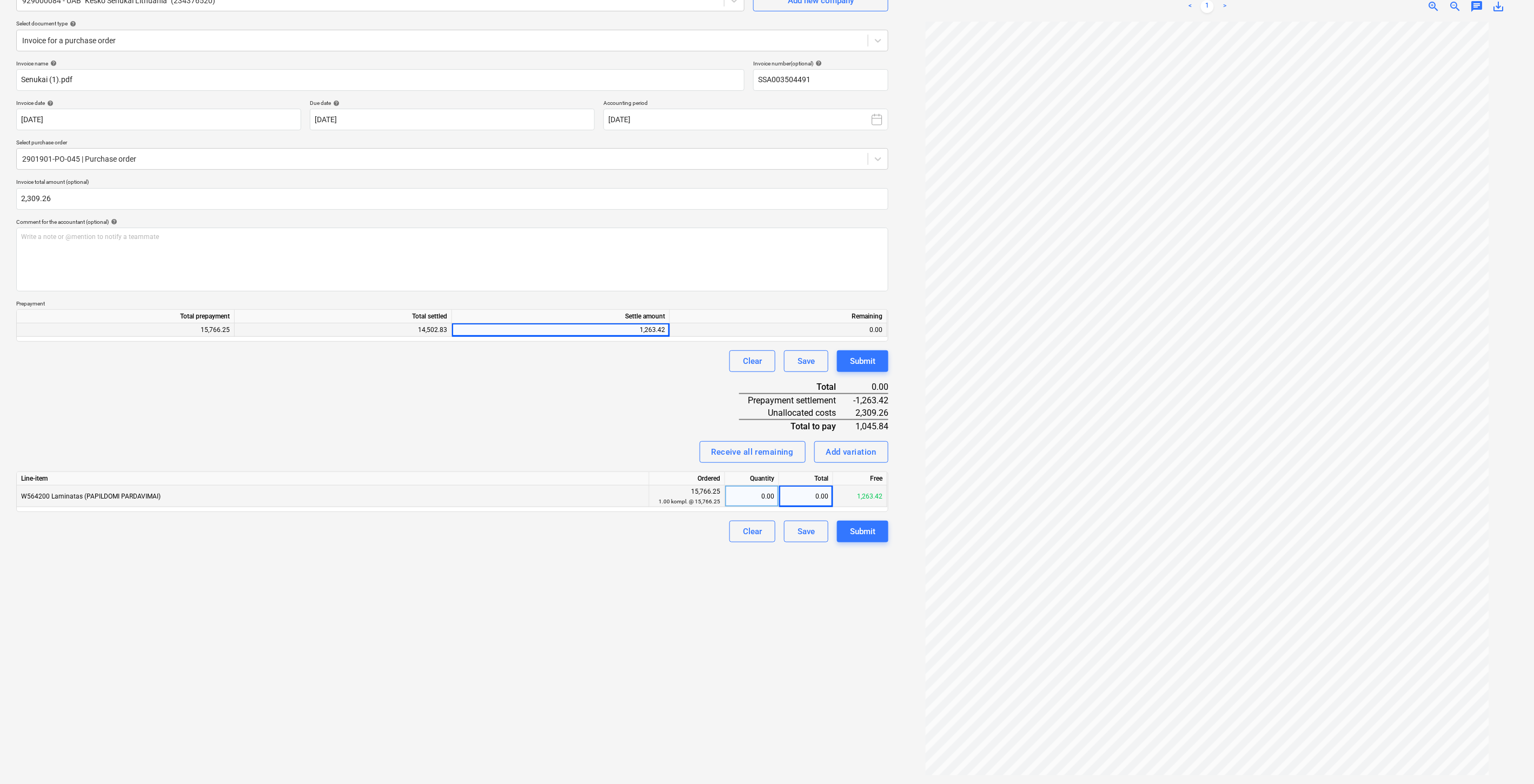
click at [506, 418] on div "Invoice name help [PERSON_NAME] (1).pdf Invoice number (optional) help SSA00350…" at bounding box center [452, 301] width 872 height 483
click at [528, 409] on div "Invoice name help [PERSON_NAME] (1).pdf Invoice number (optional) help SSA00350…" at bounding box center [452, 301] width 872 height 483
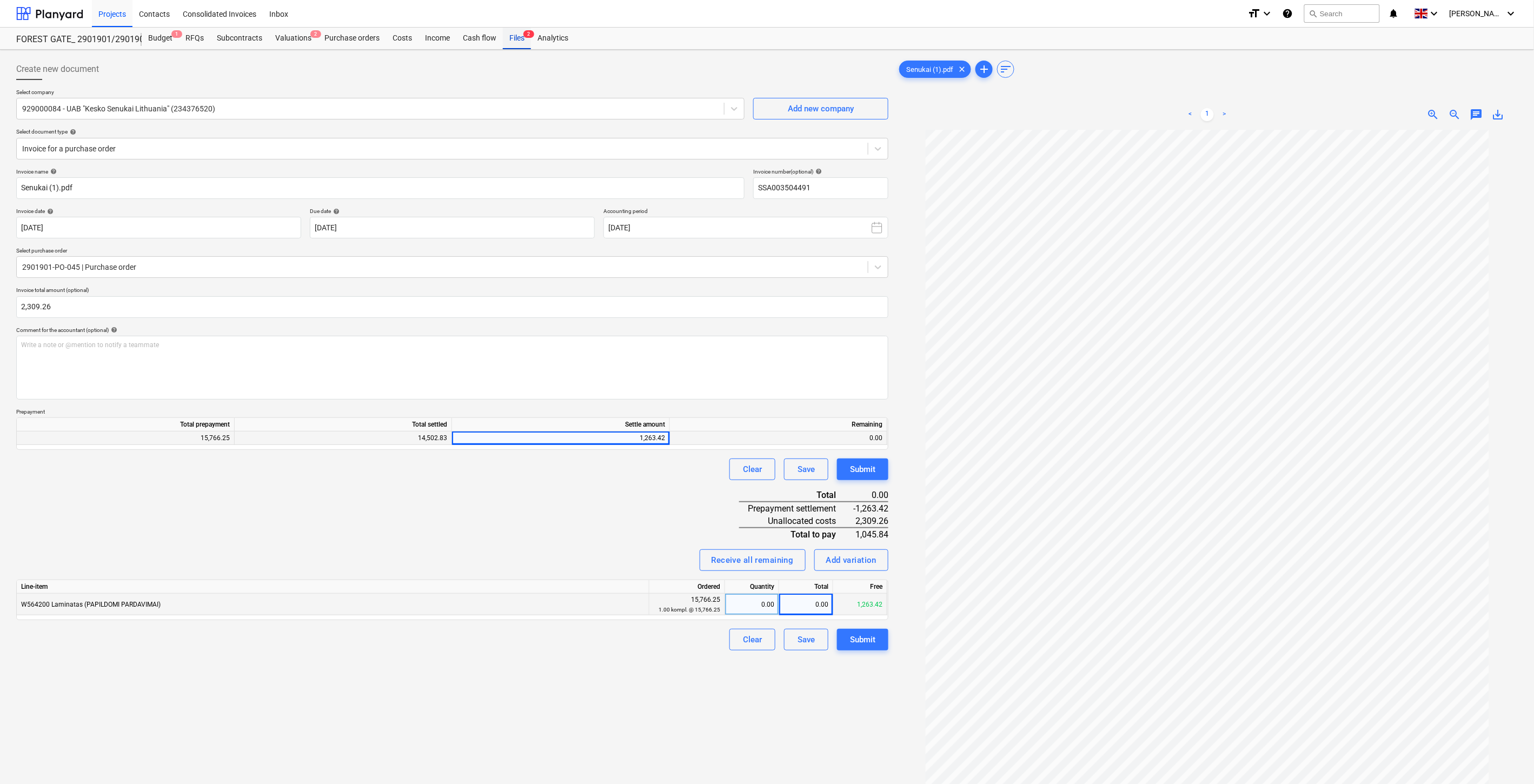
click at [512, 34] on div "Files 2" at bounding box center [517, 38] width 28 height 22
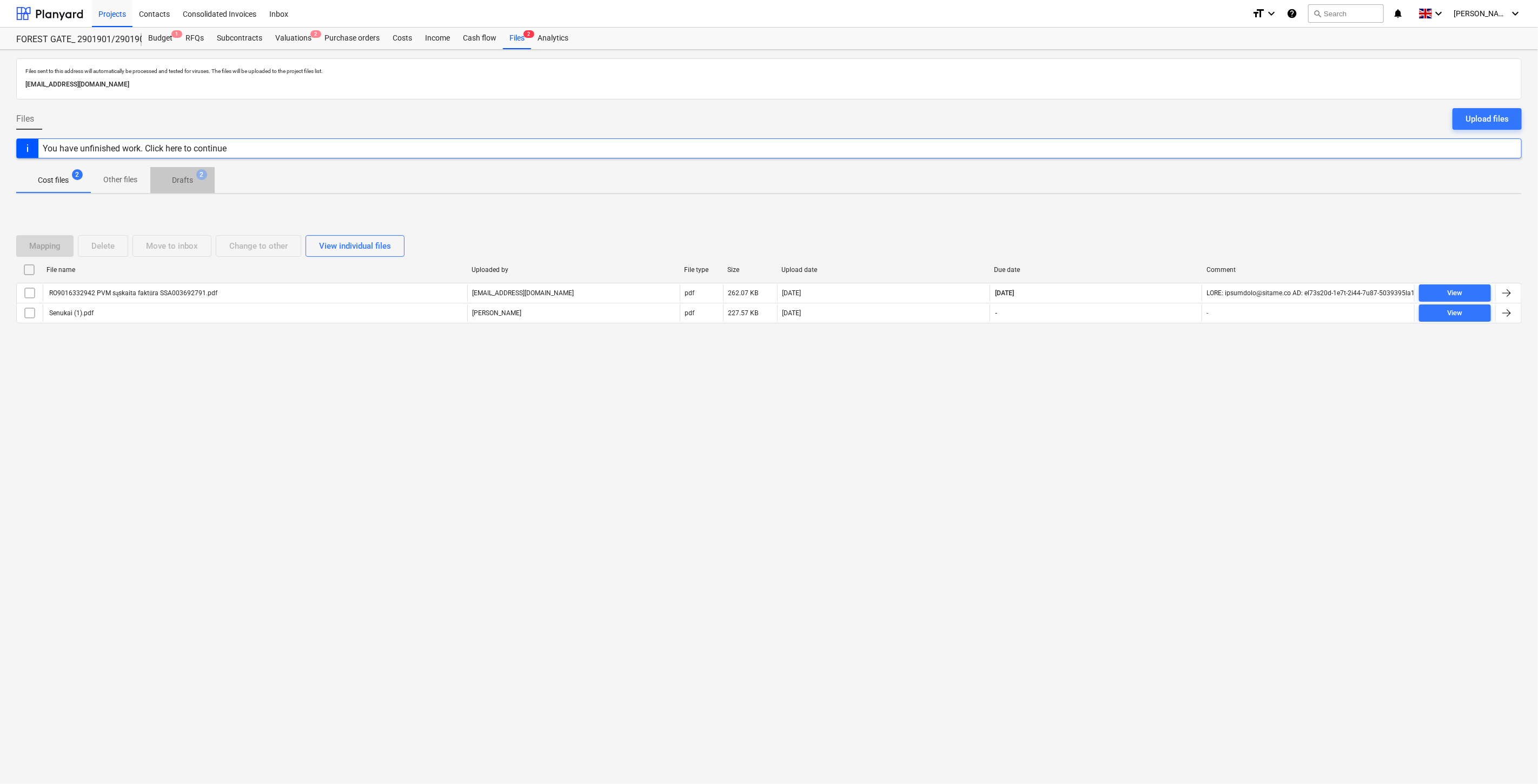
click at [197, 175] on span "2" at bounding box center [201, 174] width 11 height 11
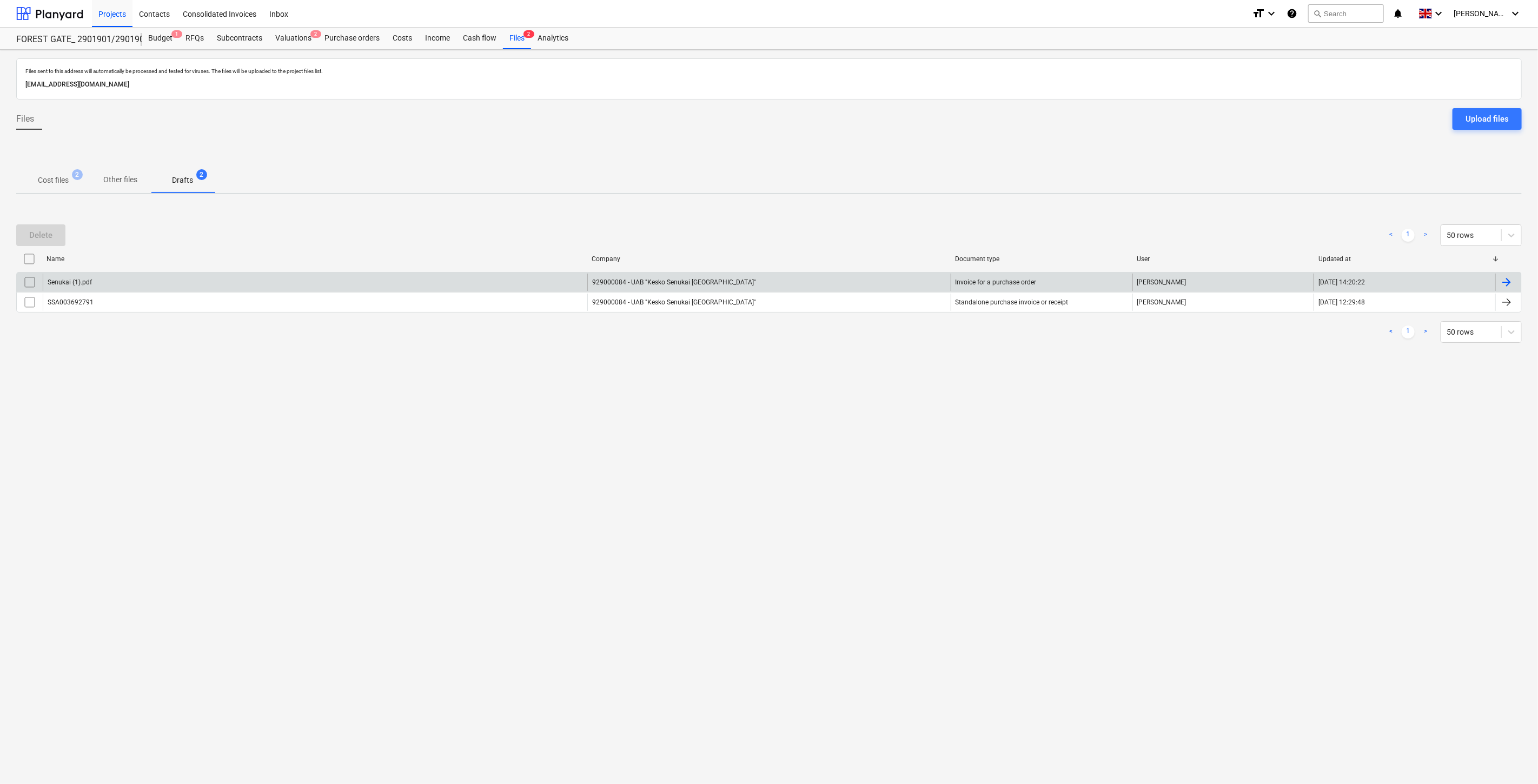
click at [30, 281] on input "checkbox" at bounding box center [29, 282] width 17 height 17
click at [50, 231] on div "Delete" at bounding box center [41, 235] width 23 height 14
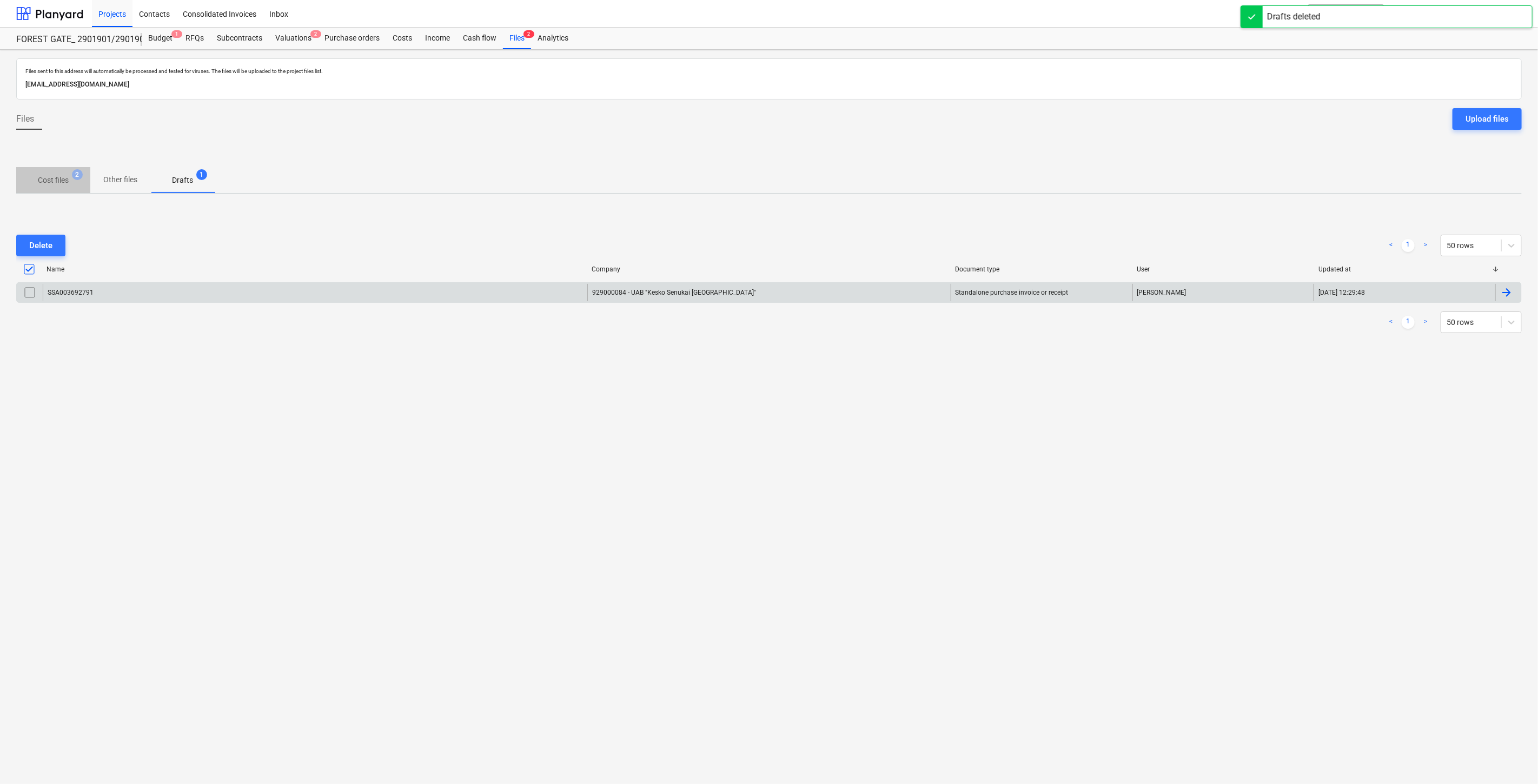
drag, startPoint x: 58, startPoint y: 174, endPoint x: 471, endPoint y: 5, distance: 446.2
click at [61, 175] on p "Cost files" at bounding box center [53, 181] width 31 height 11
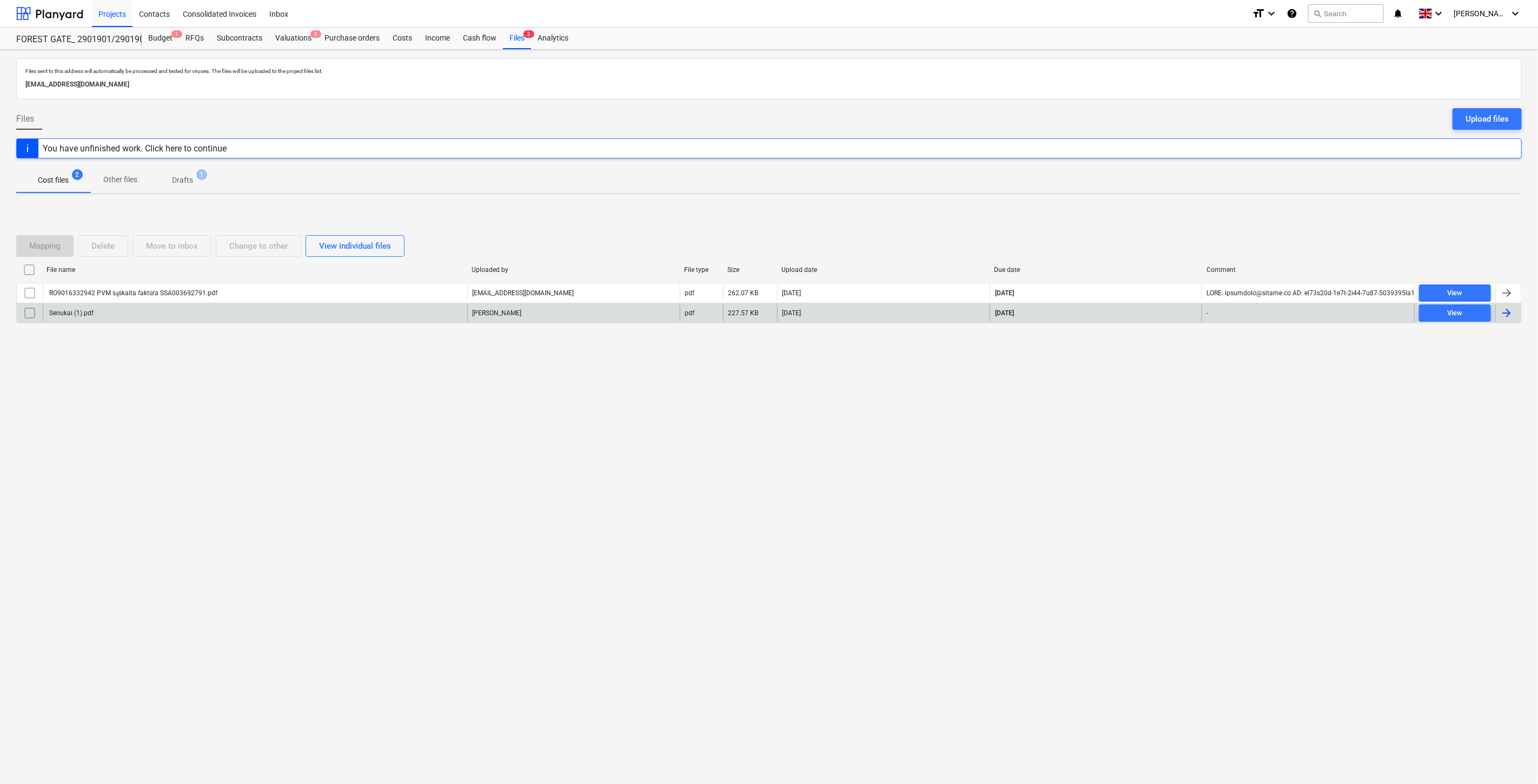
click at [218, 316] on div "Senukai (1).pdf" at bounding box center [255, 313] width 425 height 17
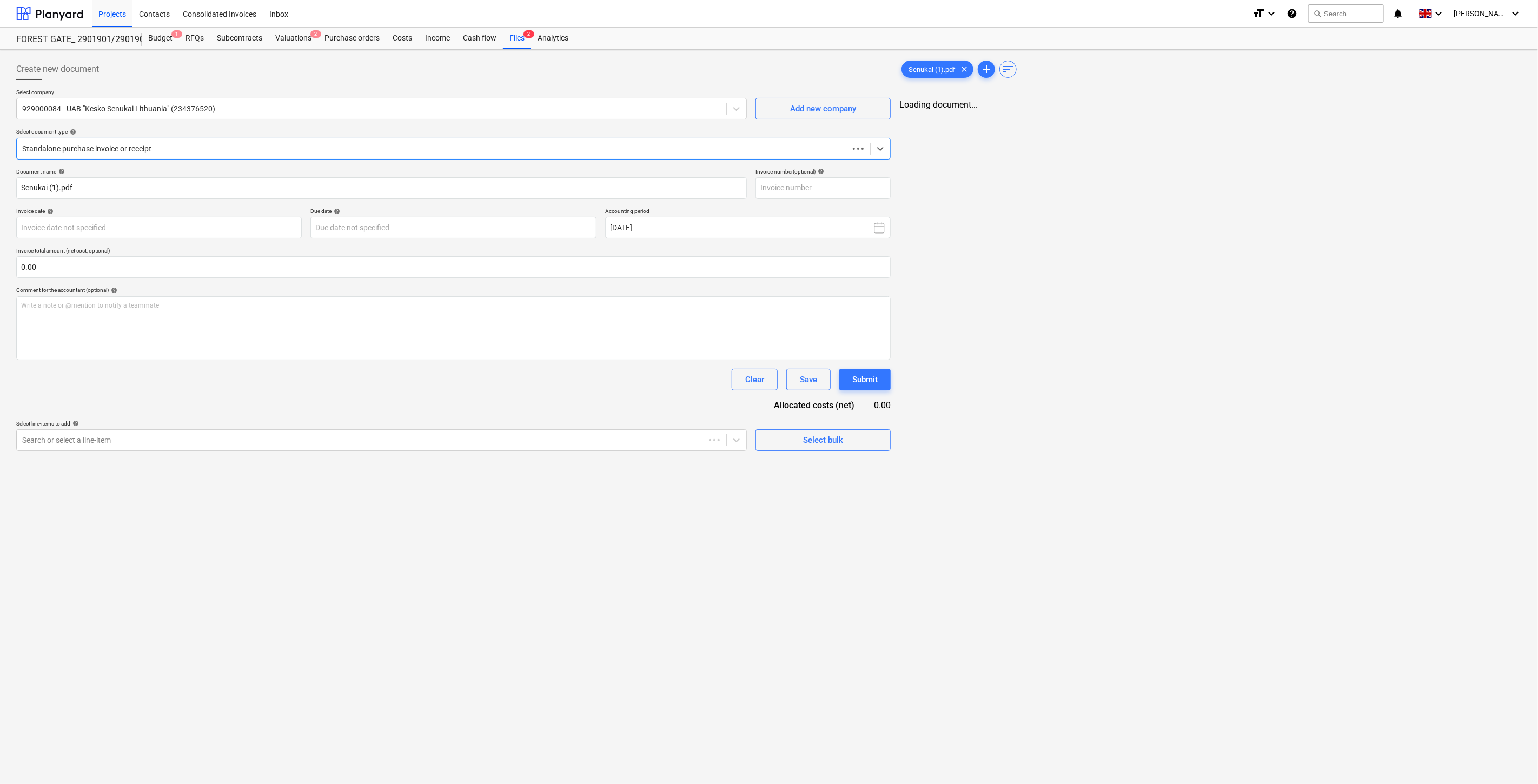
type input "SSA003504491"
type input "[DATE]"
click at [517, 41] on div "Files 2" at bounding box center [517, 38] width 28 height 22
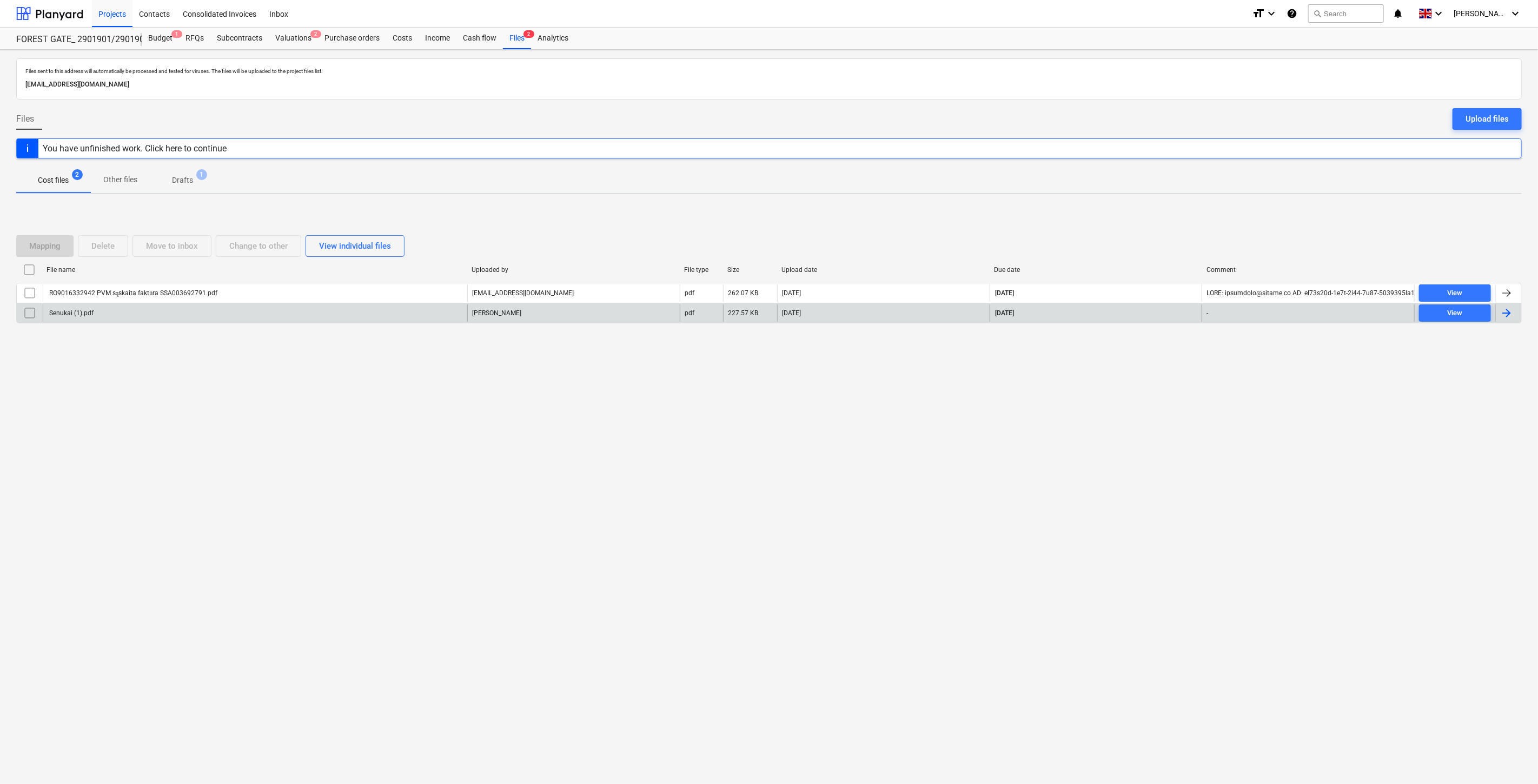
click at [181, 306] on div "Senukai (1).pdf" at bounding box center [255, 313] width 425 height 17
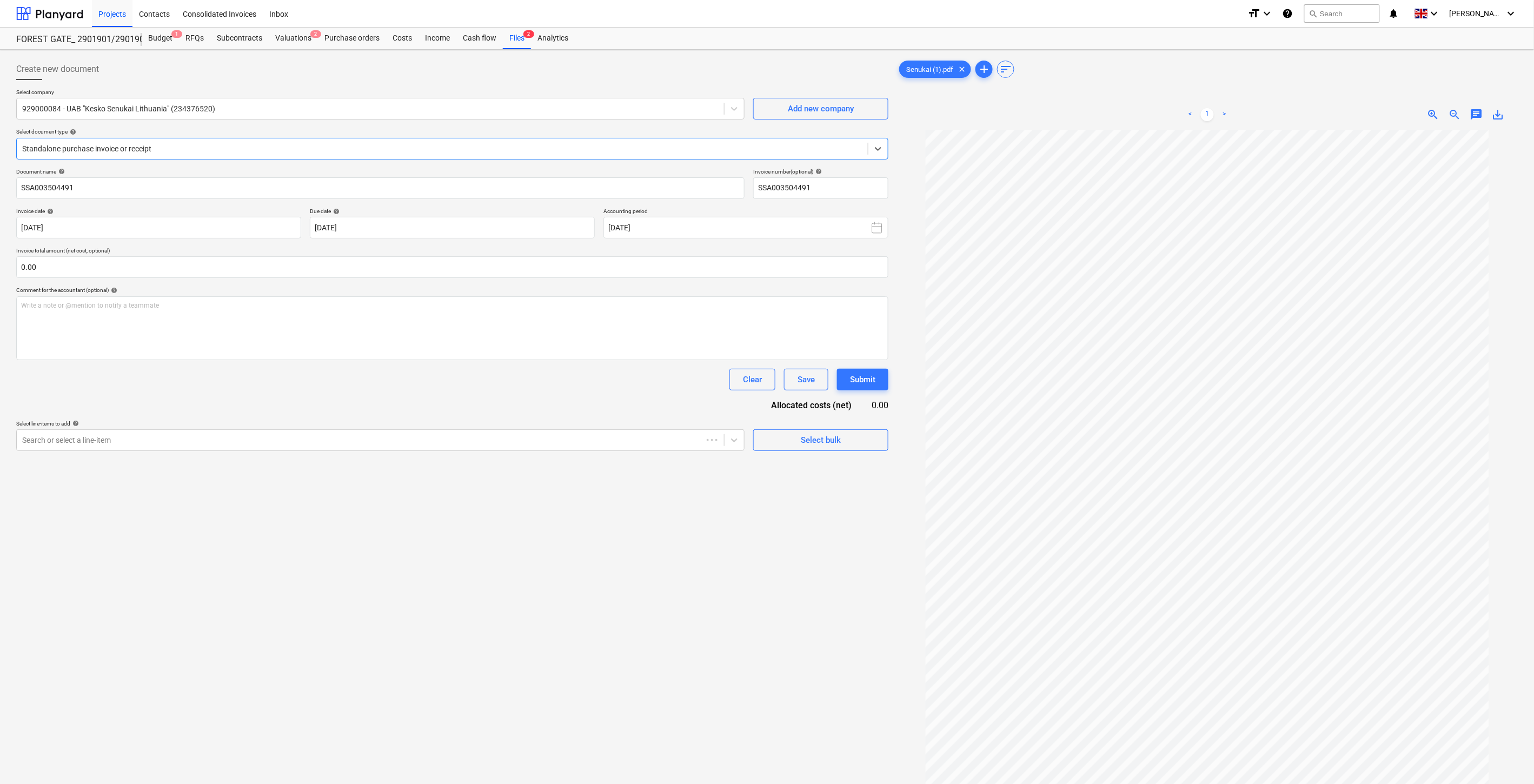
click at [303, 144] on div at bounding box center [443, 148] width 840 height 11
click at [282, 41] on div "Valuations 2" at bounding box center [293, 38] width 49 height 22
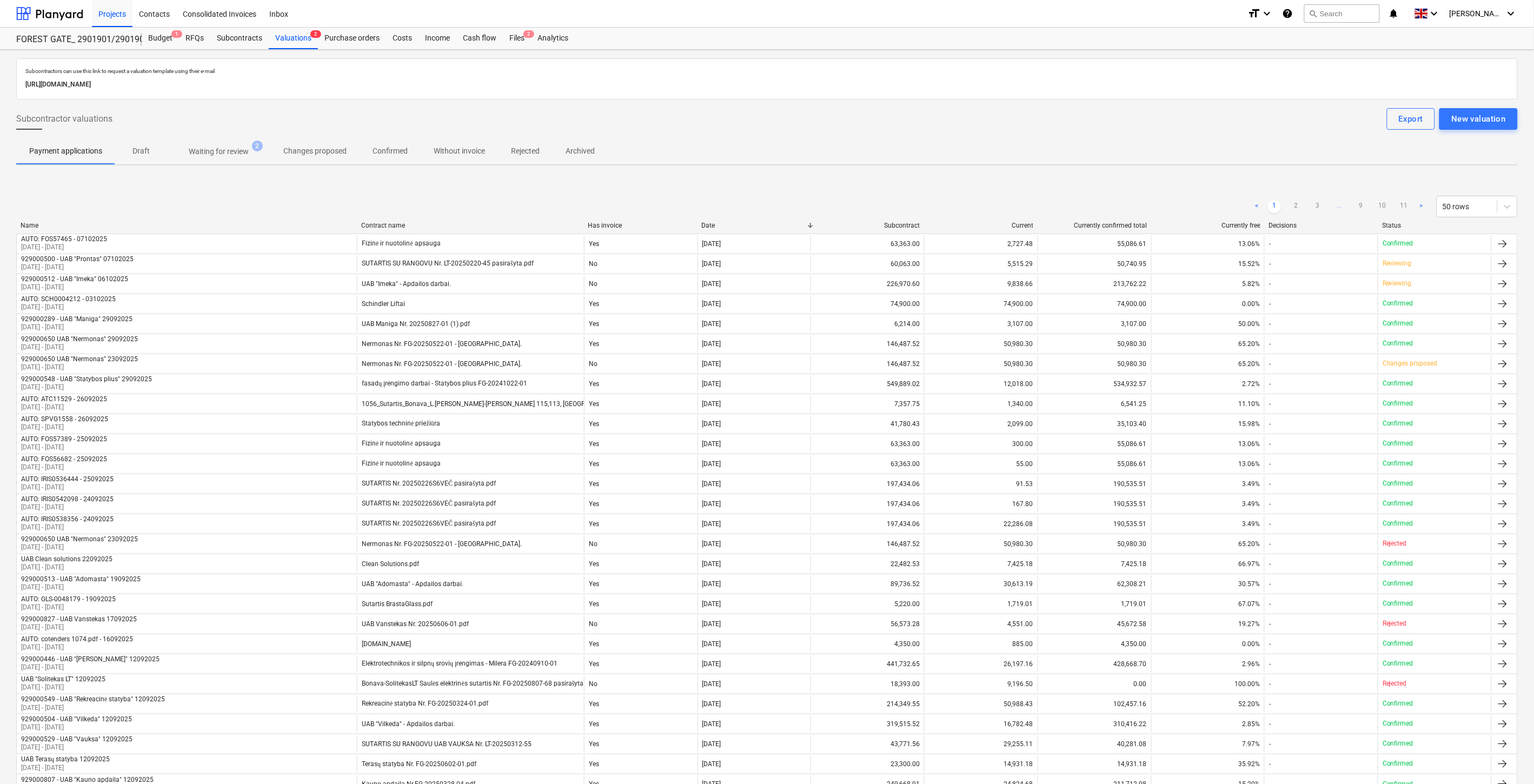
drag, startPoint x: 224, startPoint y: 144, endPoint x: 393, endPoint y: 123, distance: 170.3
click at [226, 144] on span "Waiting for review 2" at bounding box center [219, 151] width 103 height 19
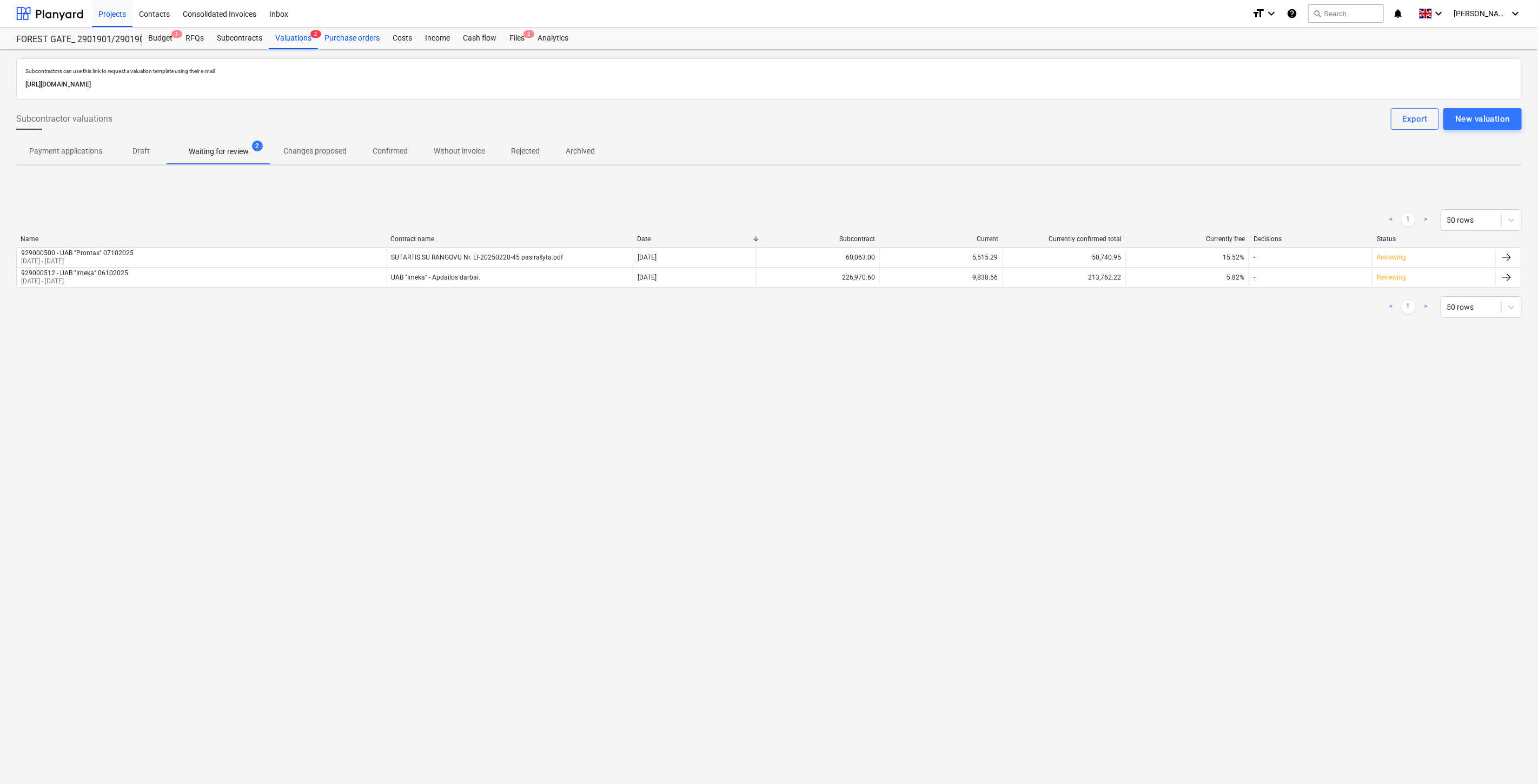
click at [356, 36] on div "Purchase orders" at bounding box center [352, 38] width 68 height 22
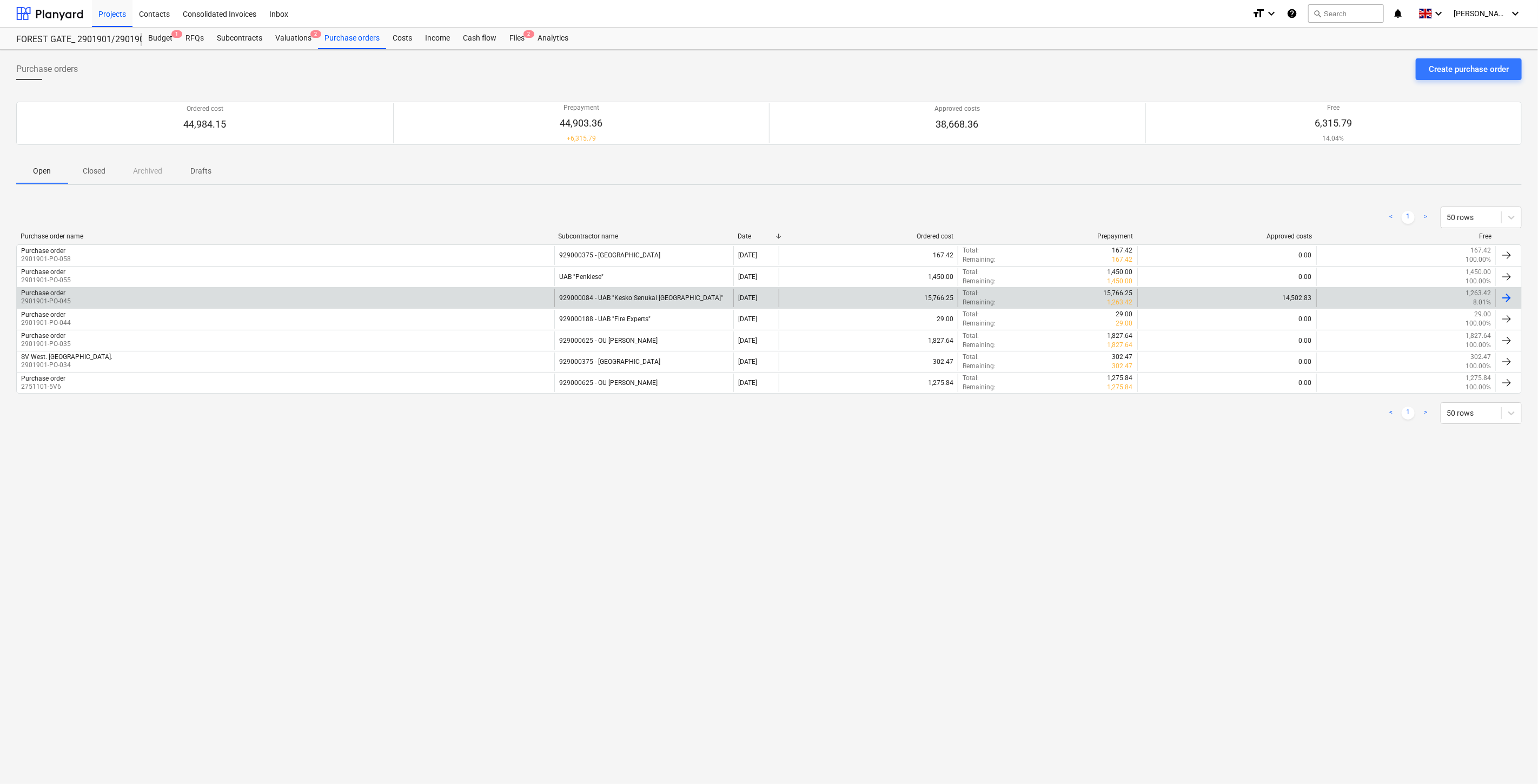
click at [465, 294] on div "Purchase order 2901901-PO-045" at bounding box center [286, 298] width 538 height 19
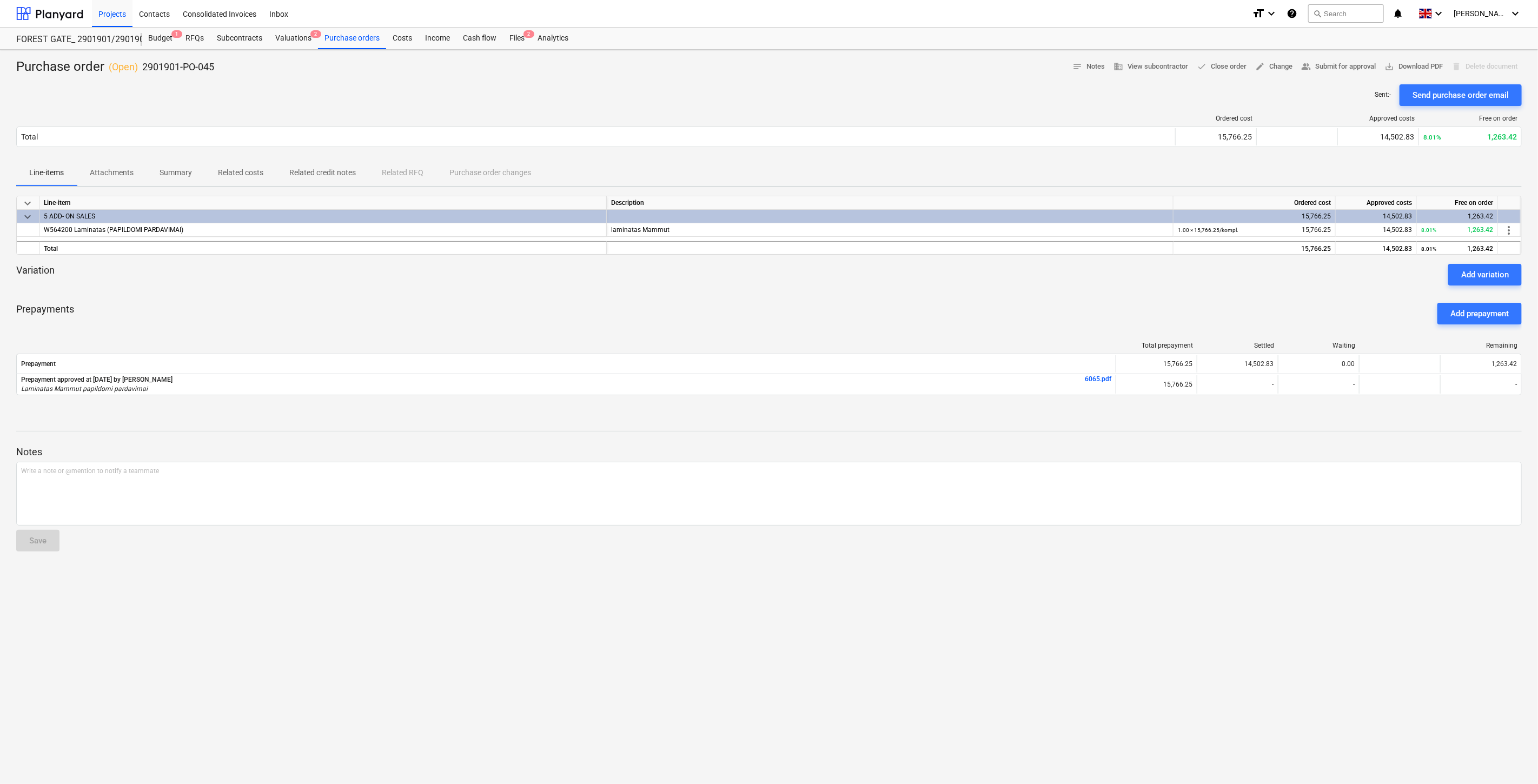
click at [235, 176] on p "Related costs" at bounding box center [240, 173] width 45 height 11
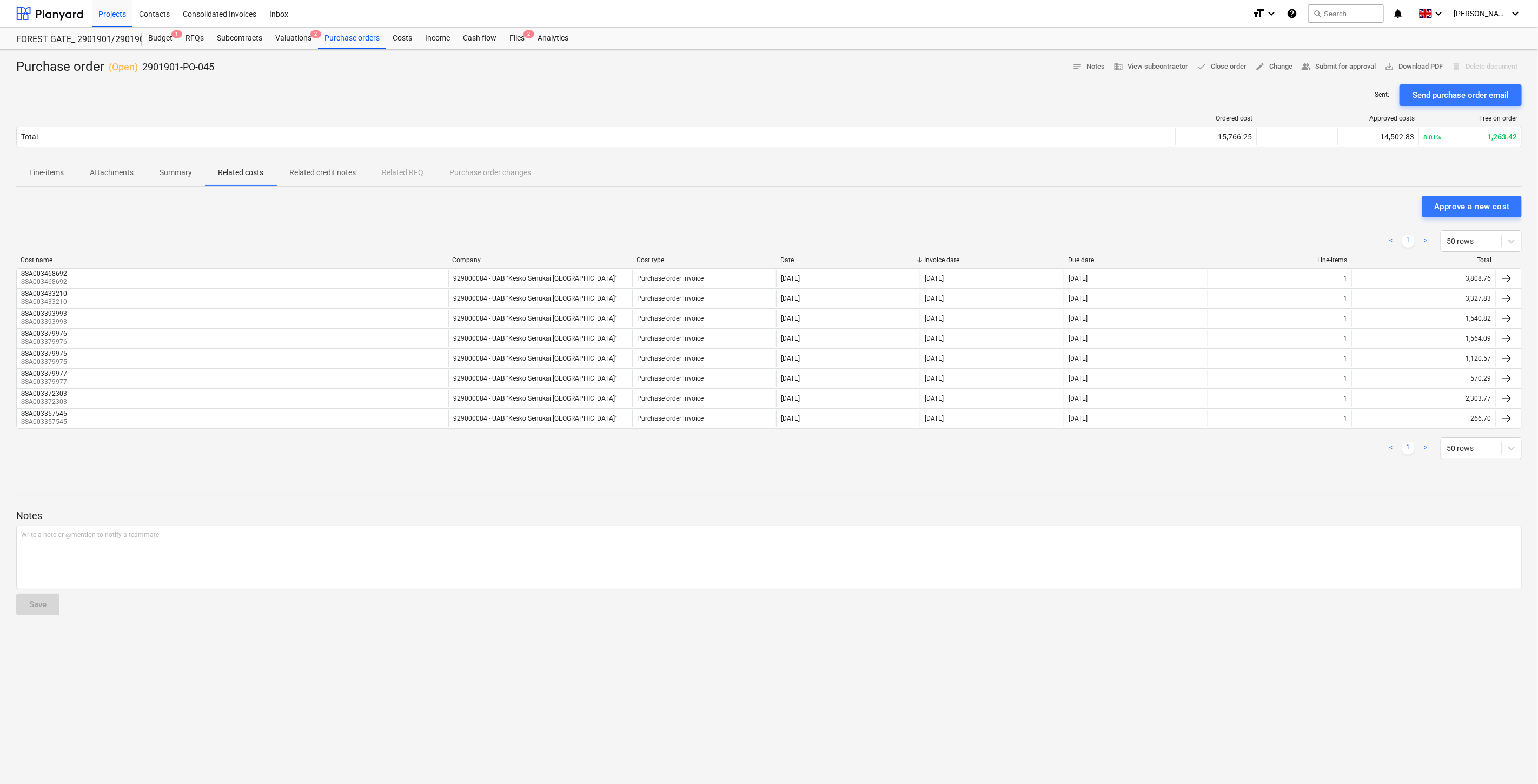
click at [328, 175] on p "Related credit notes" at bounding box center [323, 173] width 66 height 11
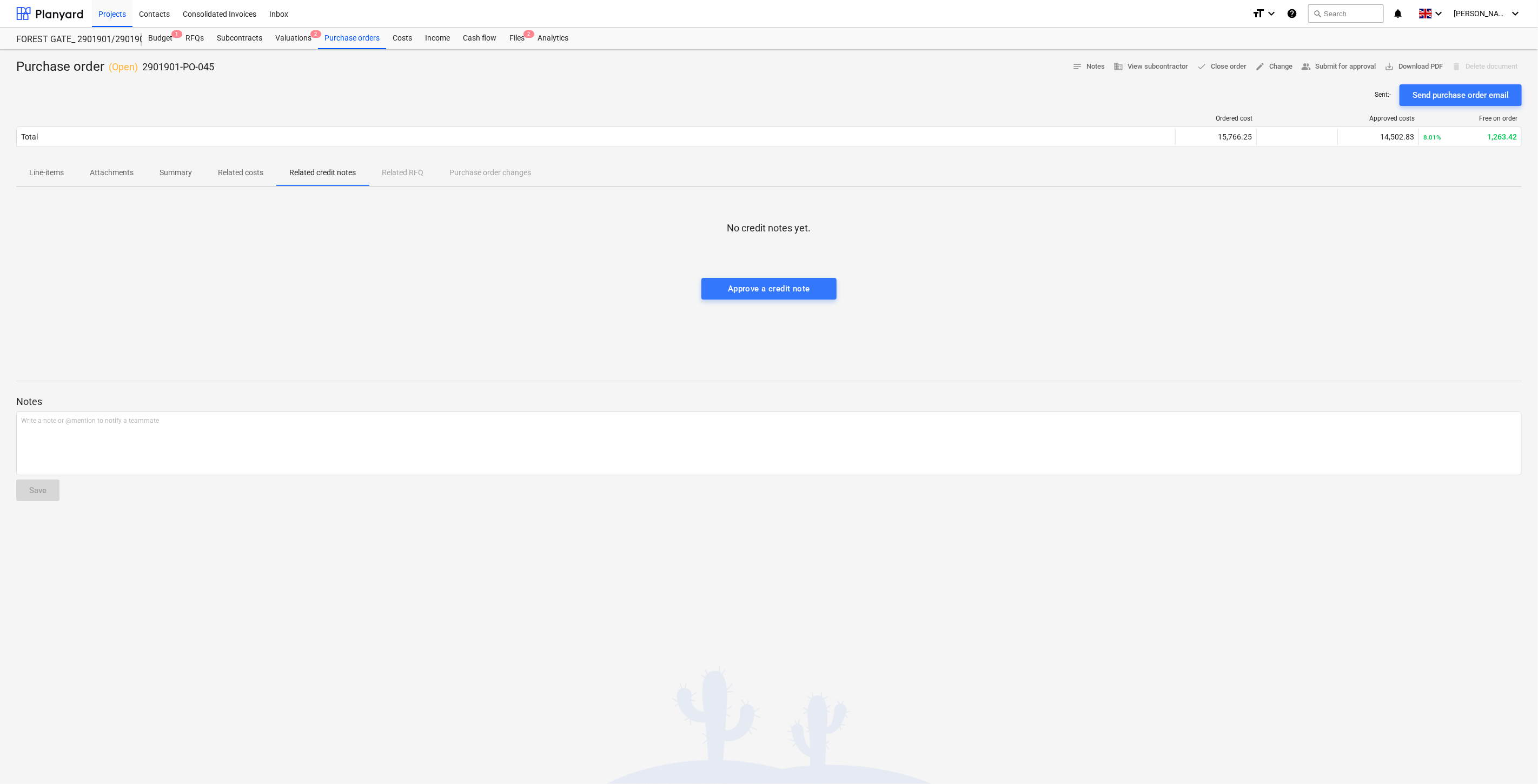
click at [255, 174] on p "Related costs" at bounding box center [240, 173] width 45 height 11
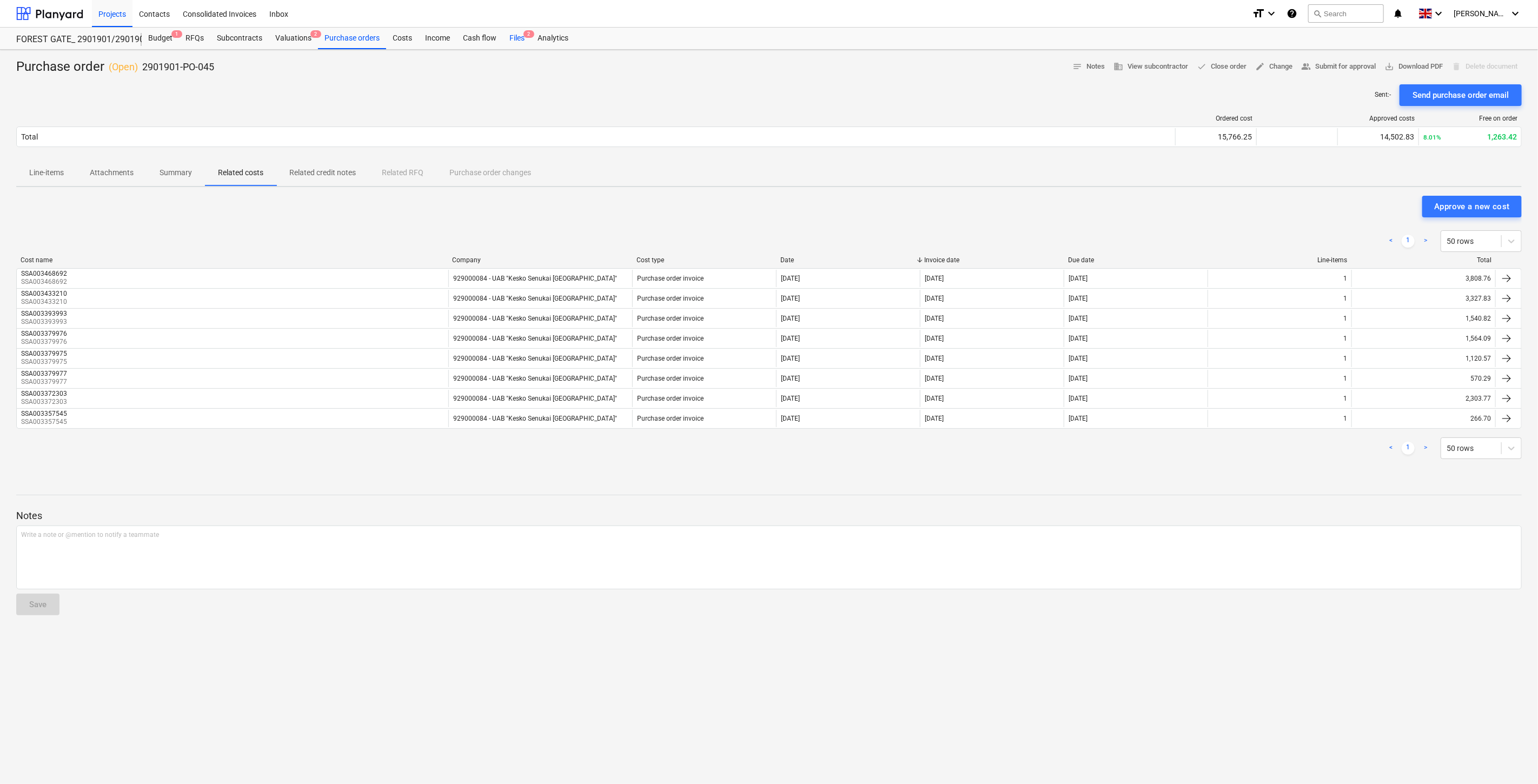
click at [517, 40] on div "Files 2" at bounding box center [517, 38] width 28 height 22
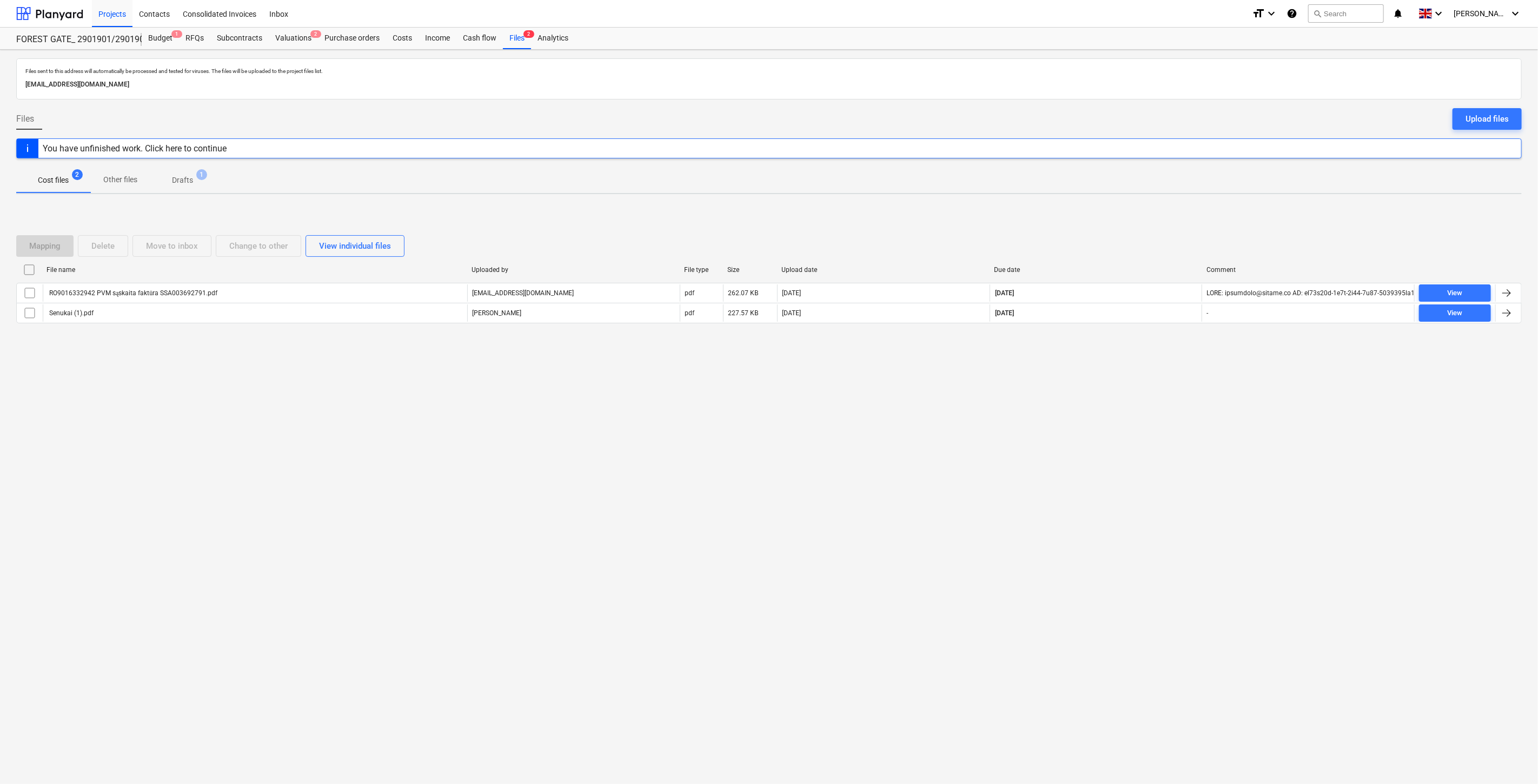
click at [1031, 407] on div "Files sent to this address will automatically be processed and tested for virus…" at bounding box center [769, 417] width 1538 height 734
click at [1067, 370] on div "Files sent to this address will automatically be processed and tested for virus…" at bounding box center [769, 417] width 1538 height 734
click at [1064, 539] on div "Files sent to this address will automatically be processed and tested for virus…" at bounding box center [769, 417] width 1538 height 734
click at [1121, 506] on div "Files sent to this address will automatically be processed and tested for virus…" at bounding box center [769, 417] width 1538 height 734
click at [1025, 440] on div "Files sent to this address will automatically be processed and tested for virus…" at bounding box center [769, 417] width 1538 height 734
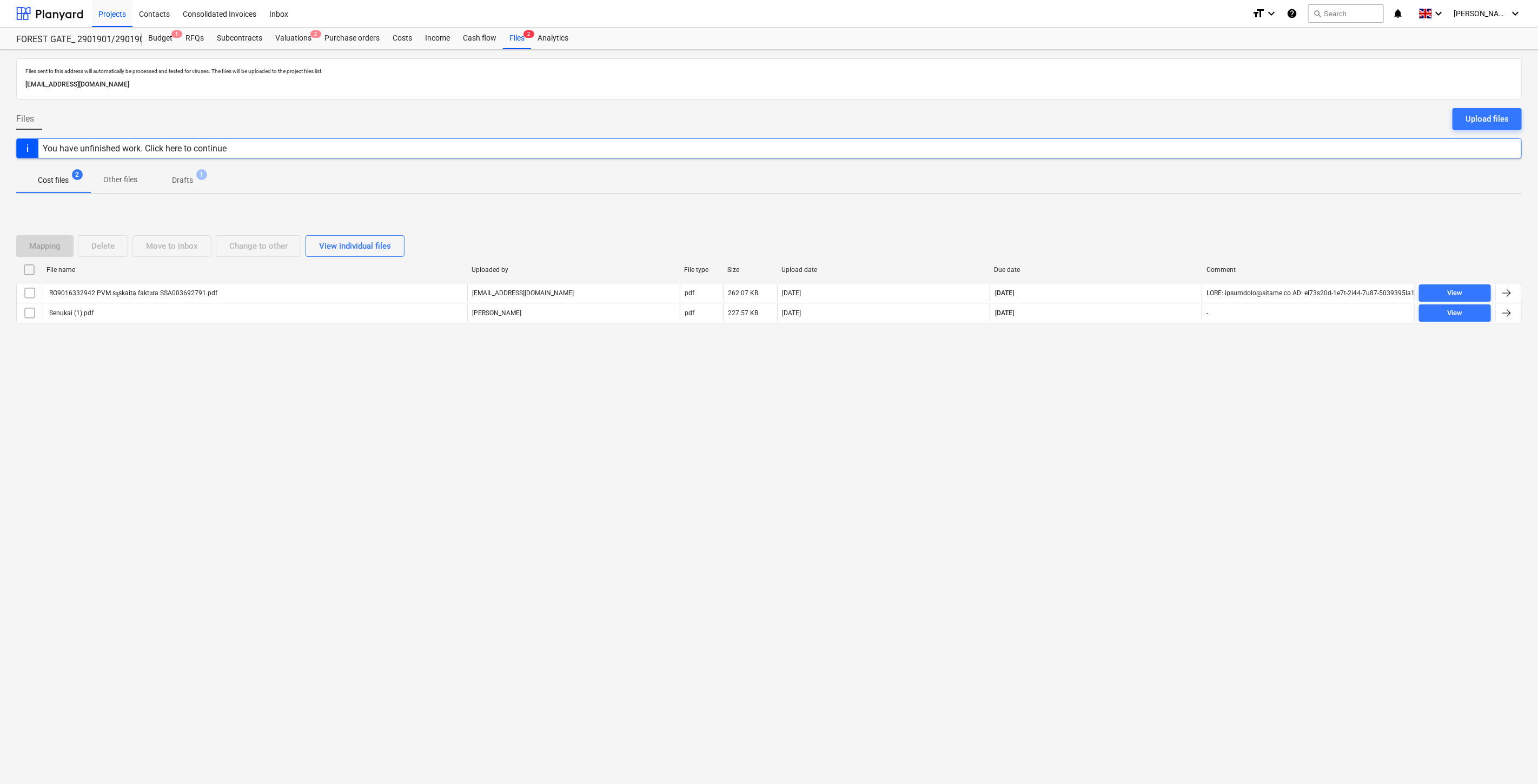
click at [1066, 417] on div "Files sent to this address will automatically be processed and tested for virus…" at bounding box center [769, 417] width 1538 height 734
click at [174, 185] on p "Drafts" at bounding box center [182, 181] width 21 height 11
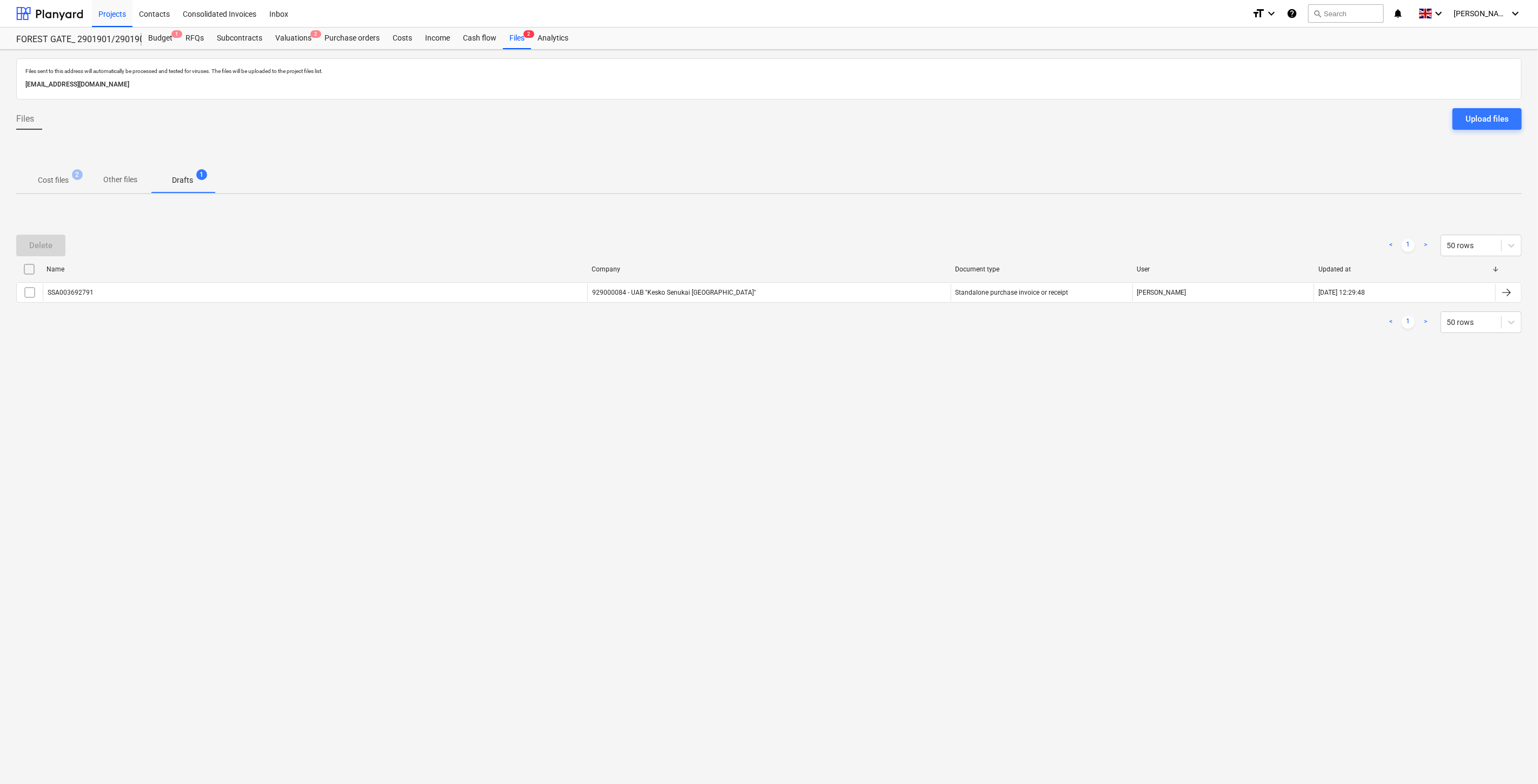
click at [56, 177] on p "Cost files" at bounding box center [53, 181] width 31 height 11
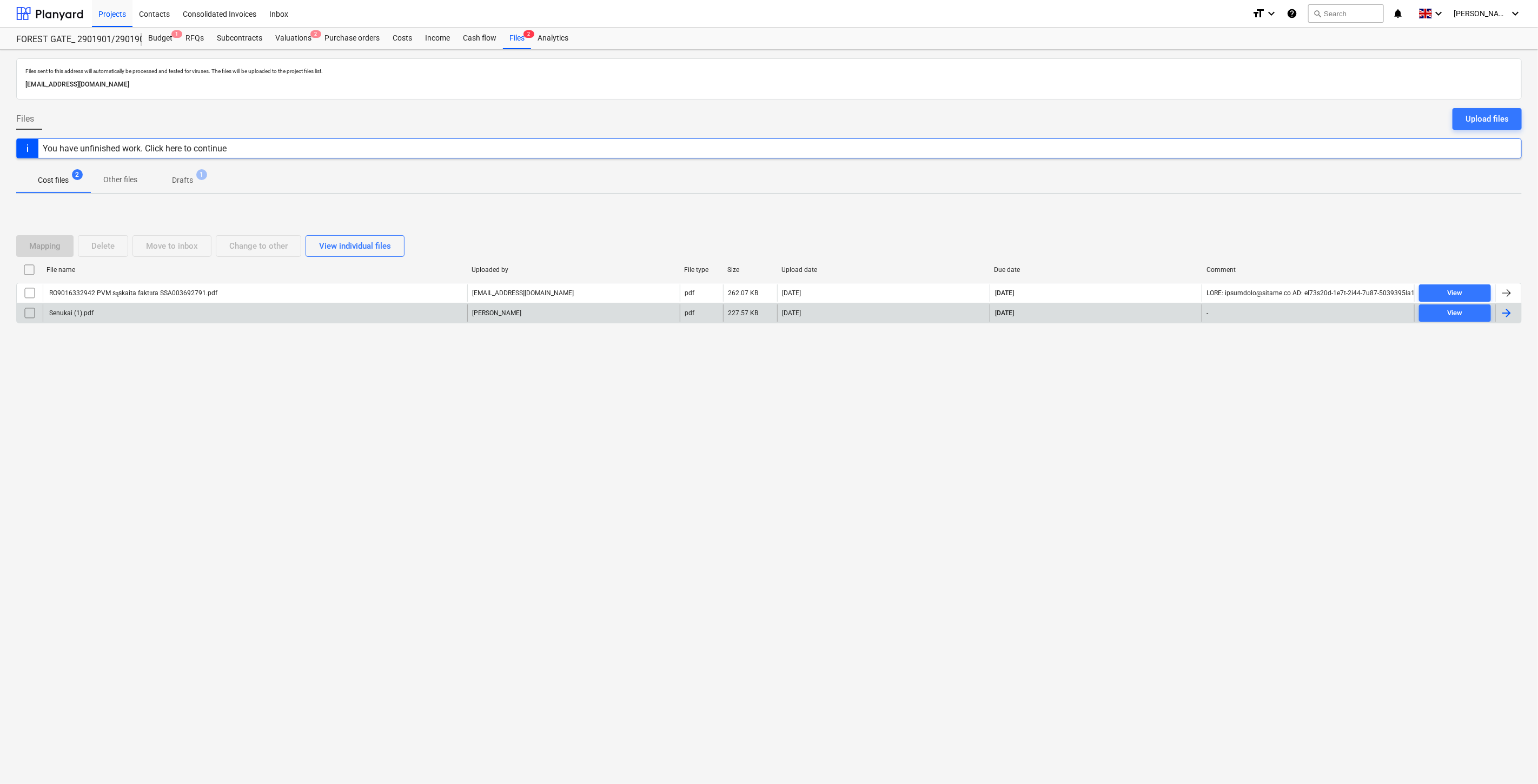
click at [272, 306] on div "Senukai (1).pdf" at bounding box center [255, 313] width 425 height 17
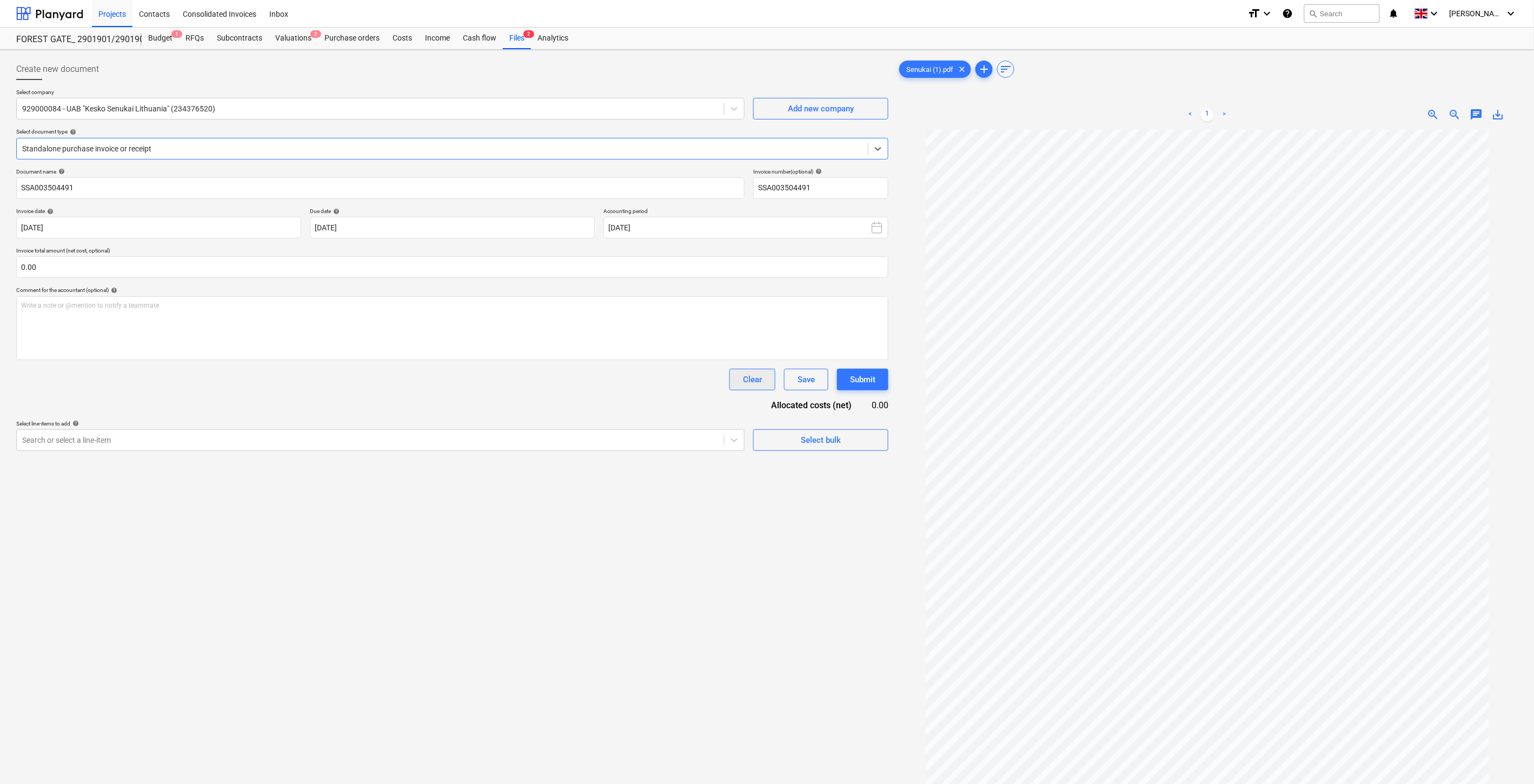
click at [747, 382] on div "Clear" at bounding box center [752, 379] width 19 height 14
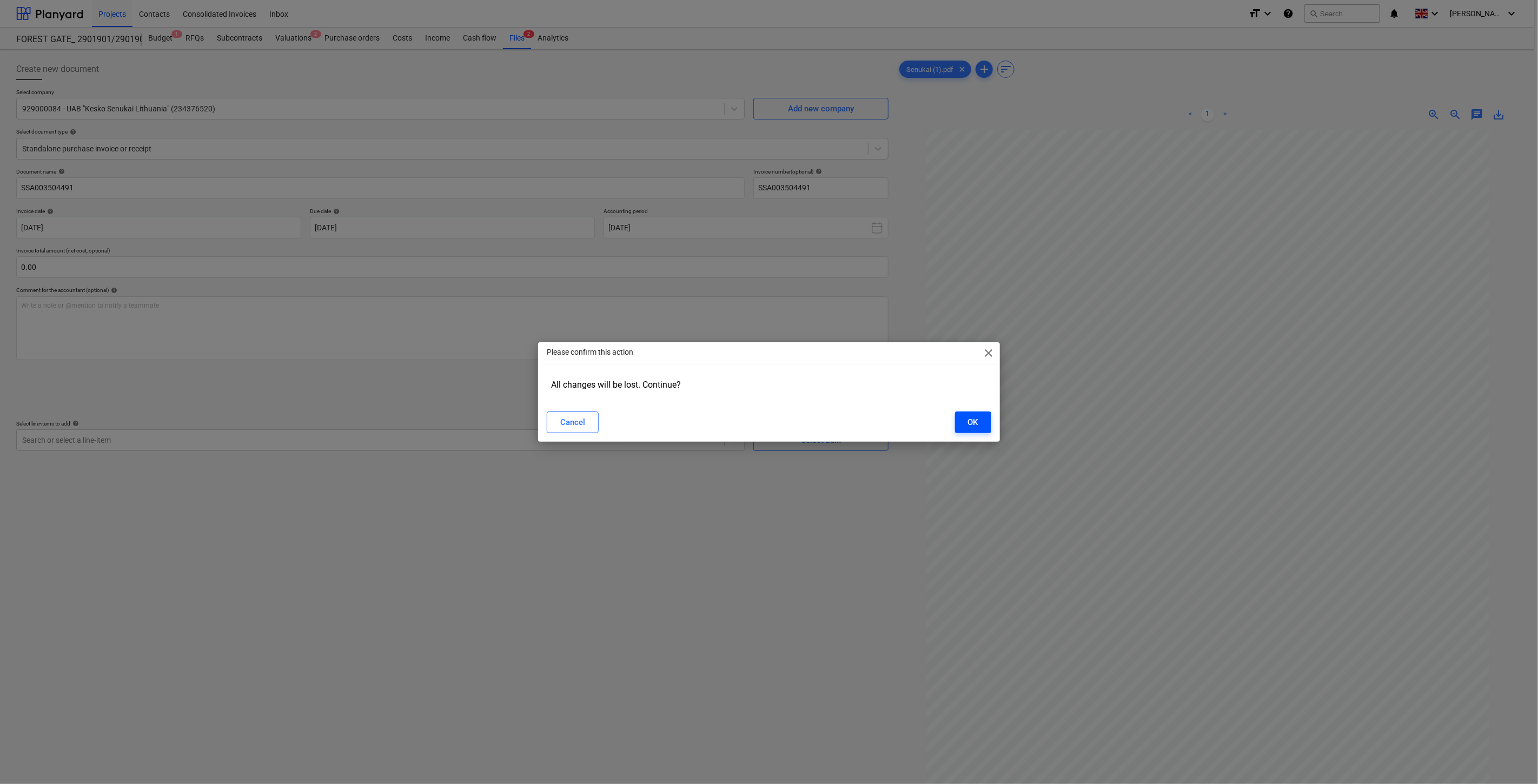
click at [980, 428] on button "OK" at bounding box center [973, 422] width 36 height 22
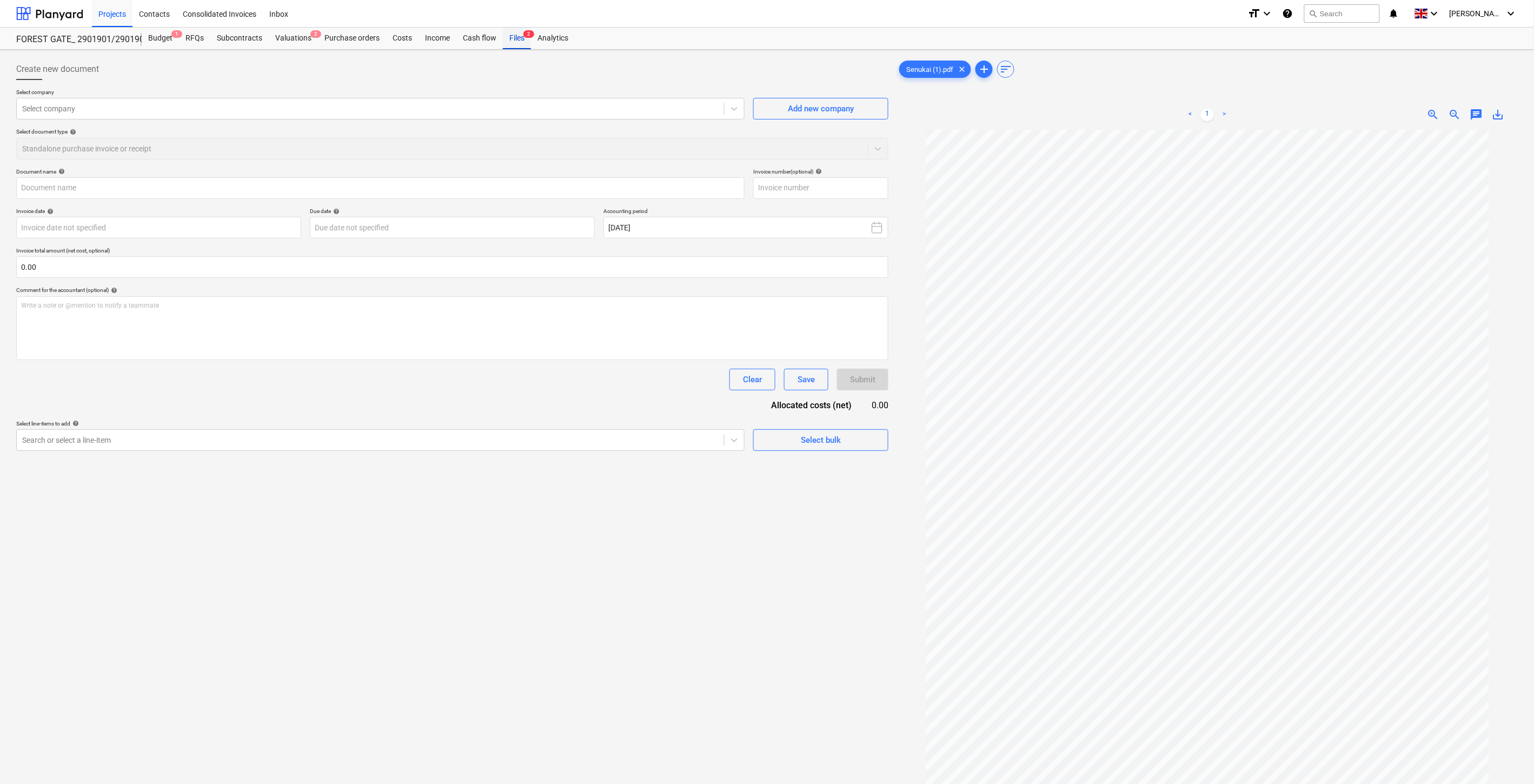
click at [519, 34] on div "Files 2" at bounding box center [517, 38] width 28 height 22
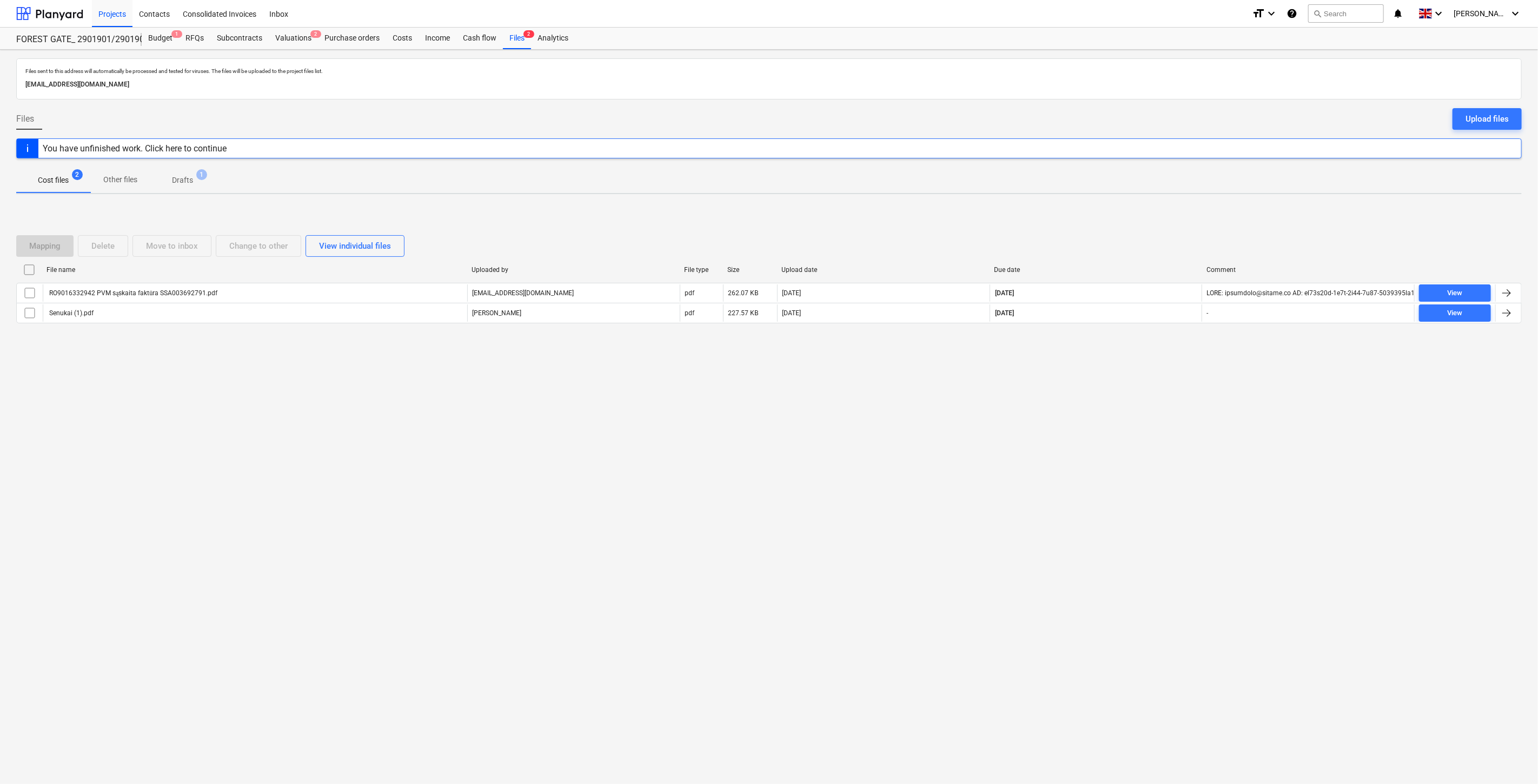
drag, startPoint x: 359, startPoint y: 31, endPoint x: 366, endPoint y: 26, distance: 8.6
click at [359, 31] on div "Purchase orders" at bounding box center [352, 38] width 68 height 22
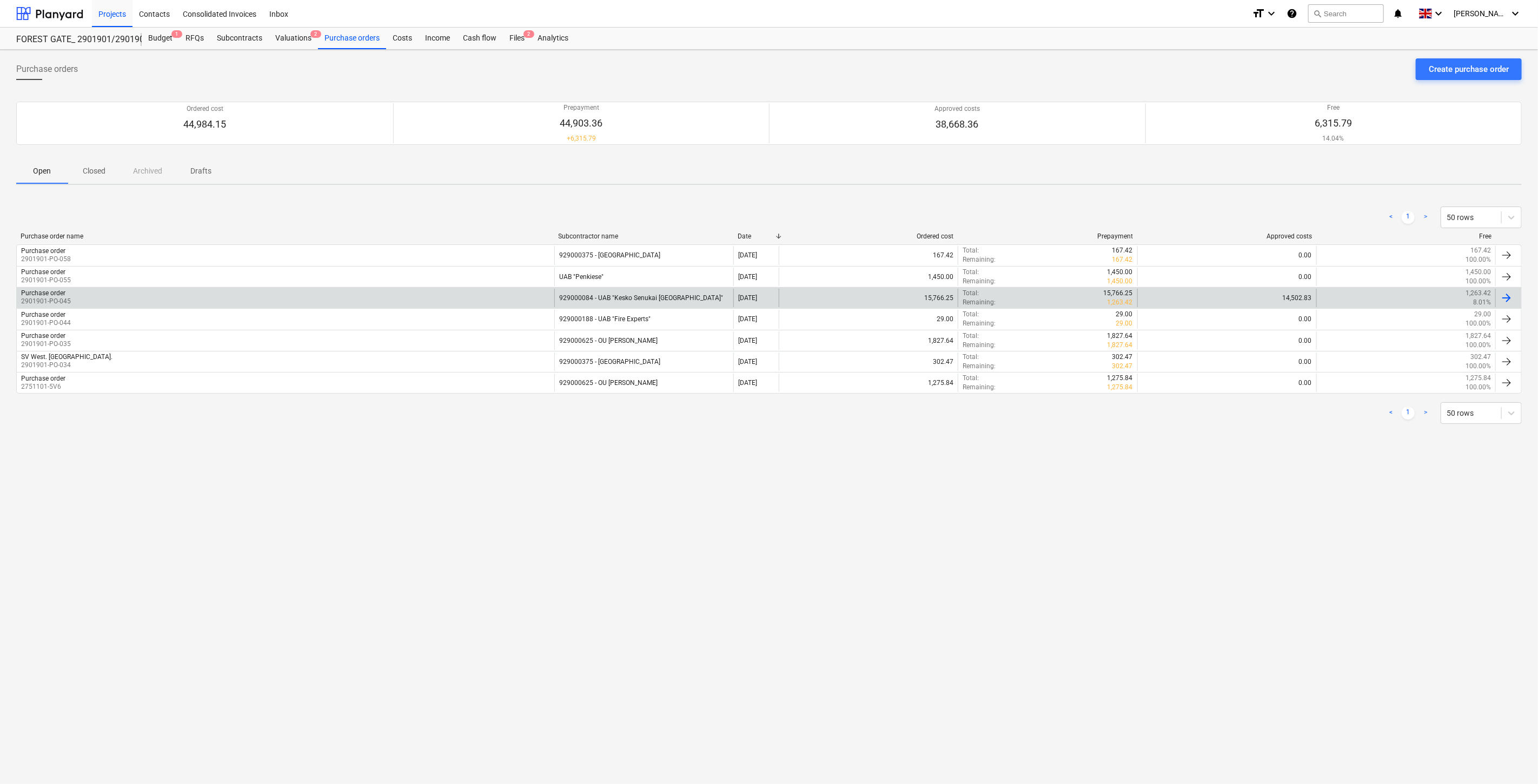
click at [593, 289] on div "929000084 - UAB "Kesko Senukai [GEOGRAPHIC_DATA]"" at bounding box center [644, 298] width 179 height 19
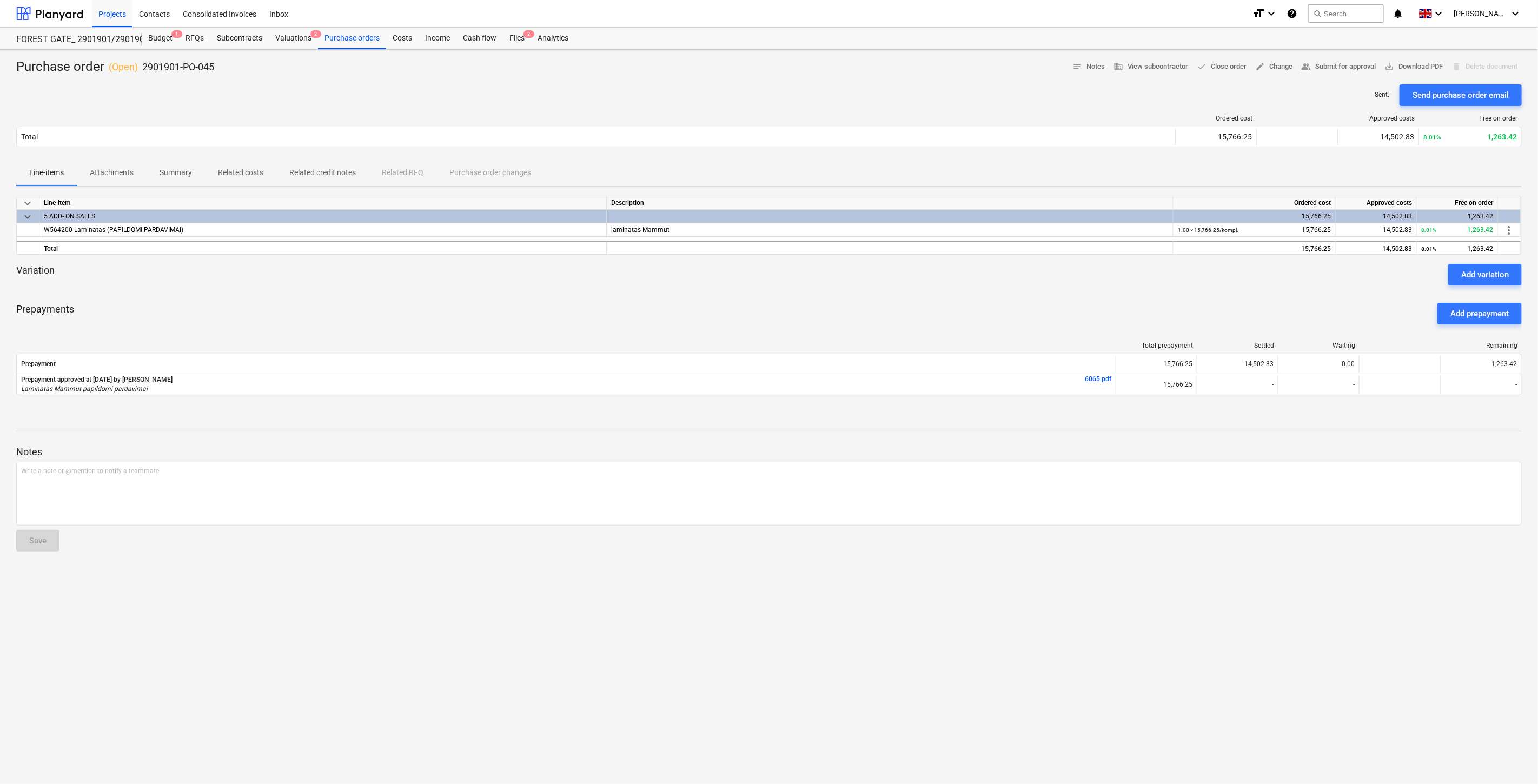
click at [1075, 617] on div "Purchase order ( Open ) 2901901-PO-045 notes Notes business View subcontractor …" at bounding box center [769, 417] width 1538 height 734
click at [1152, 591] on div "Purchase order ( Open ) 2901901-PO-045 notes Notes business View subcontractor …" at bounding box center [769, 417] width 1538 height 734
drag, startPoint x: 979, startPoint y: 294, endPoint x: 1004, endPoint y: 285, distance: 26.6
click at [984, 293] on div "keyboard_arrow_down Line-item Description Ordered cost Approved costs Free on o…" at bounding box center [768, 302] width 1505 height 213
click at [1004, 285] on div at bounding box center [768, 290] width 1505 height 9
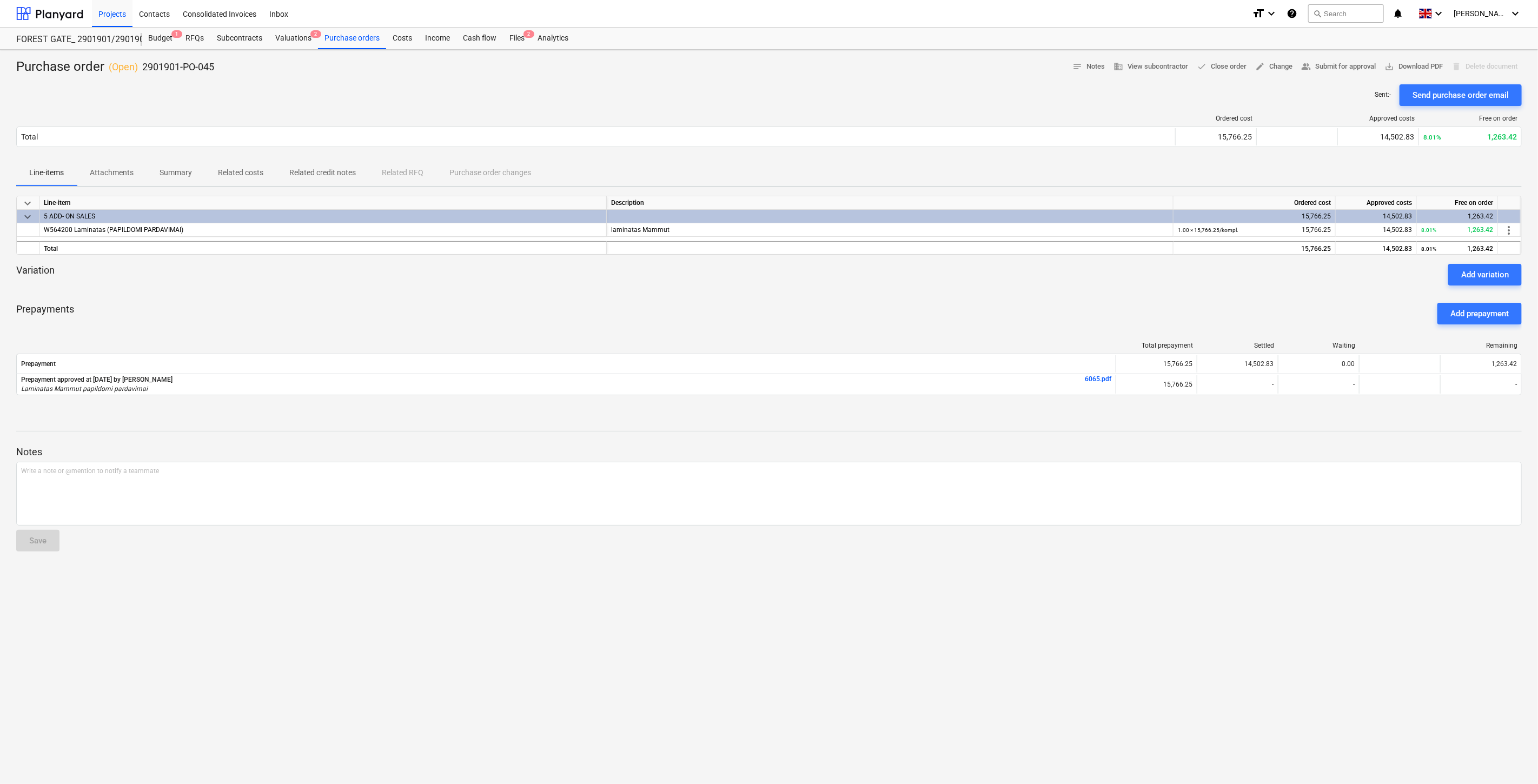
click at [1034, 287] on div at bounding box center [768, 290] width 1505 height 9
click at [1055, 278] on div "Variation Add variation" at bounding box center [768, 275] width 1505 height 22
click at [1063, 271] on div "Variation Add variation" at bounding box center [768, 275] width 1505 height 22
click at [1071, 266] on div "Variation Add variation" at bounding box center [768, 275] width 1505 height 22
click at [1015, 278] on div "Variation Add variation" at bounding box center [768, 275] width 1505 height 22
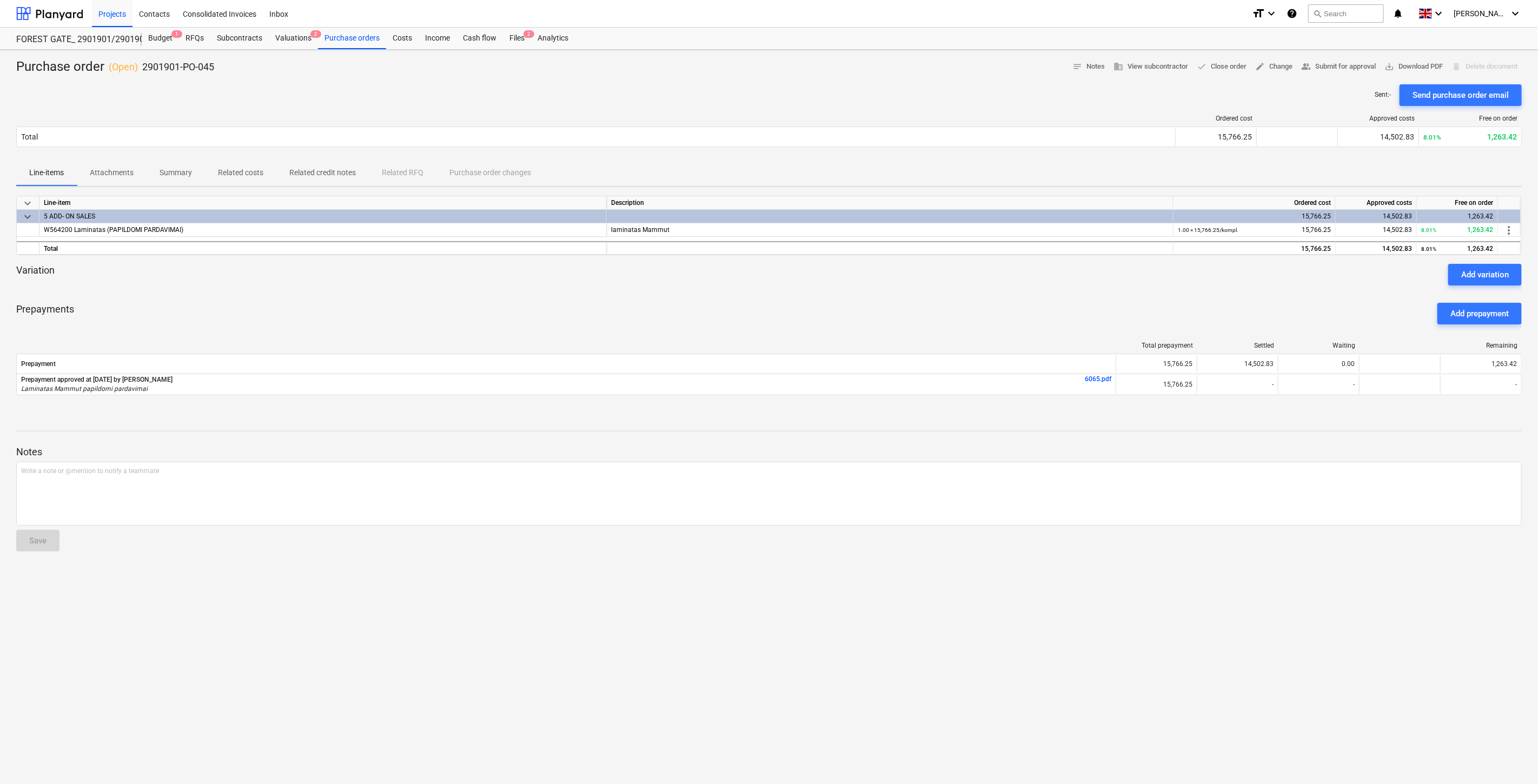
click at [1024, 273] on div "Variation Add variation" at bounding box center [768, 275] width 1505 height 22
click at [986, 296] on div "Prepayments Add prepayment" at bounding box center [768, 313] width 1505 height 39
click at [999, 283] on div "Variation Add variation" at bounding box center [768, 275] width 1505 height 22
click at [1010, 274] on div "Variation Add variation" at bounding box center [768, 275] width 1505 height 22
click at [1025, 266] on div "Variation Add variation" at bounding box center [768, 275] width 1505 height 22
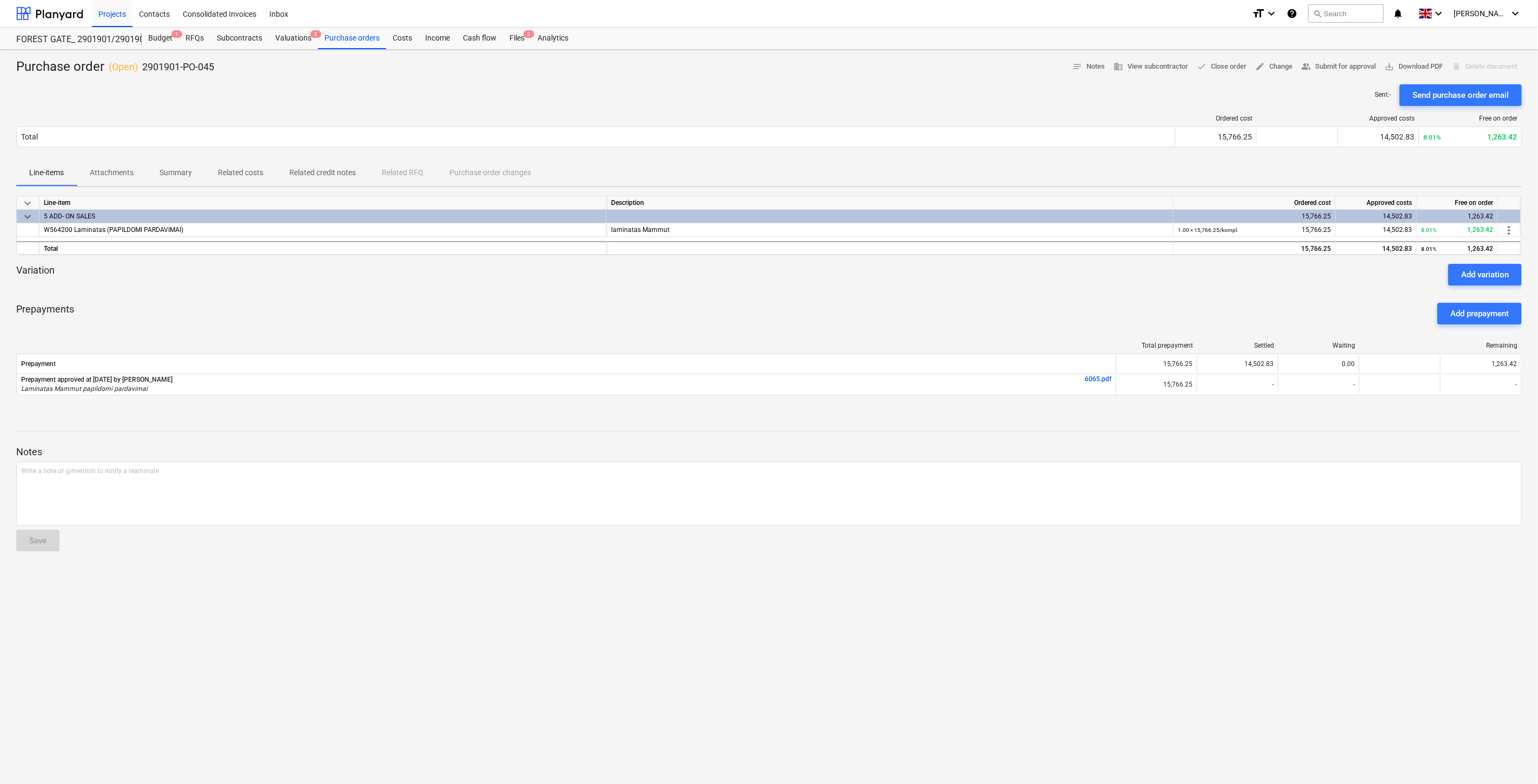
click at [980, 288] on div at bounding box center [768, 290] width 1505 height 9
click at [990, 284] on div "Variation Add variation" at bounding box center [768, 275] width 1505 height 22
click at [1012, 277] on div "Variation Add variation" at bounding box center [768, 275] width 1505 height 22
click at [1023, 273] on div "Variation Add variation" at bounding box center [768, 275] width 1505 height 22
drag, startPoint x: 507, startPoint y: 39, endPoint x: 564, endPoint y: 8, distance: 64.9
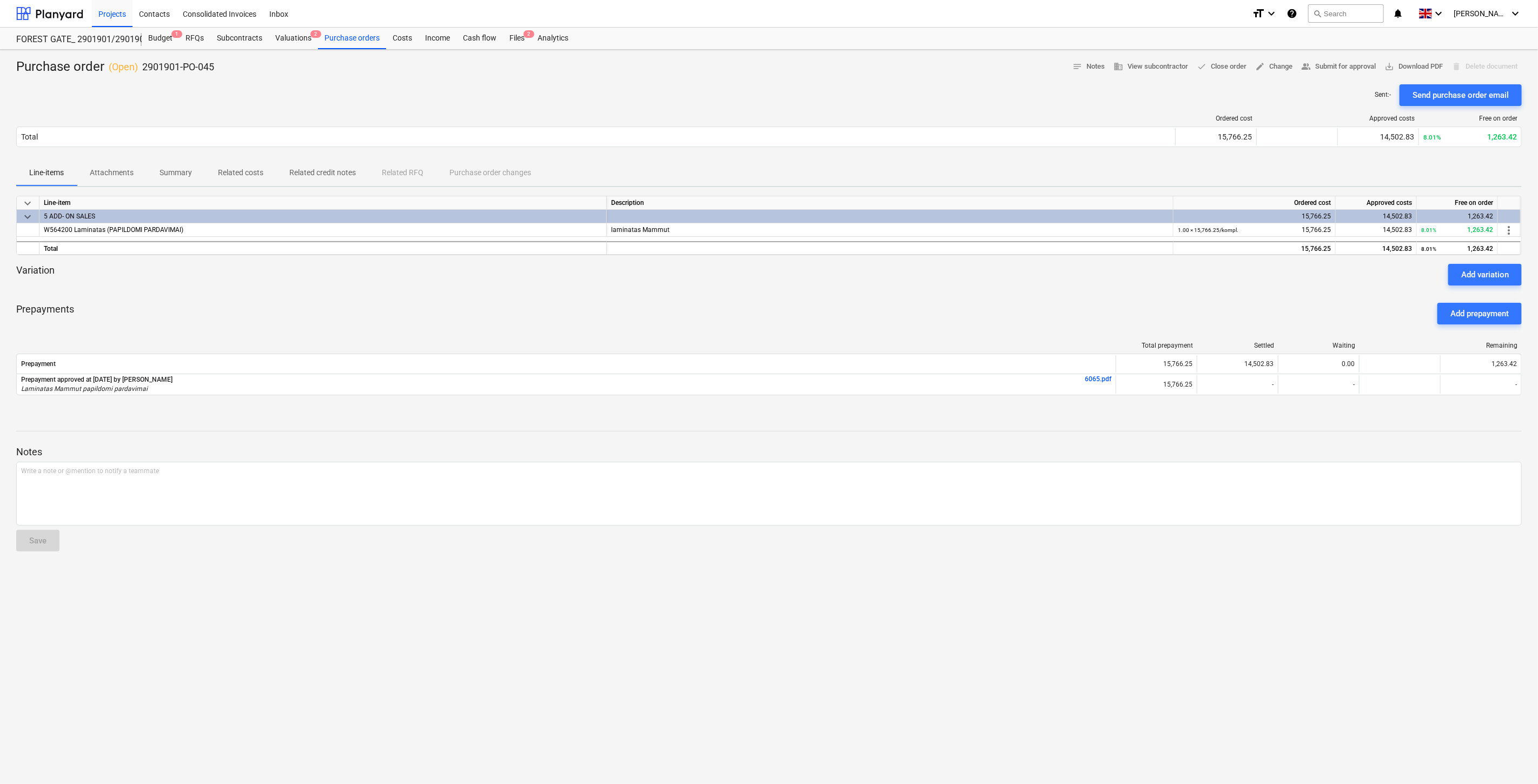
click at [507, 39] on div "Files 2" at bounding box center [517, 38] width 28 height 22
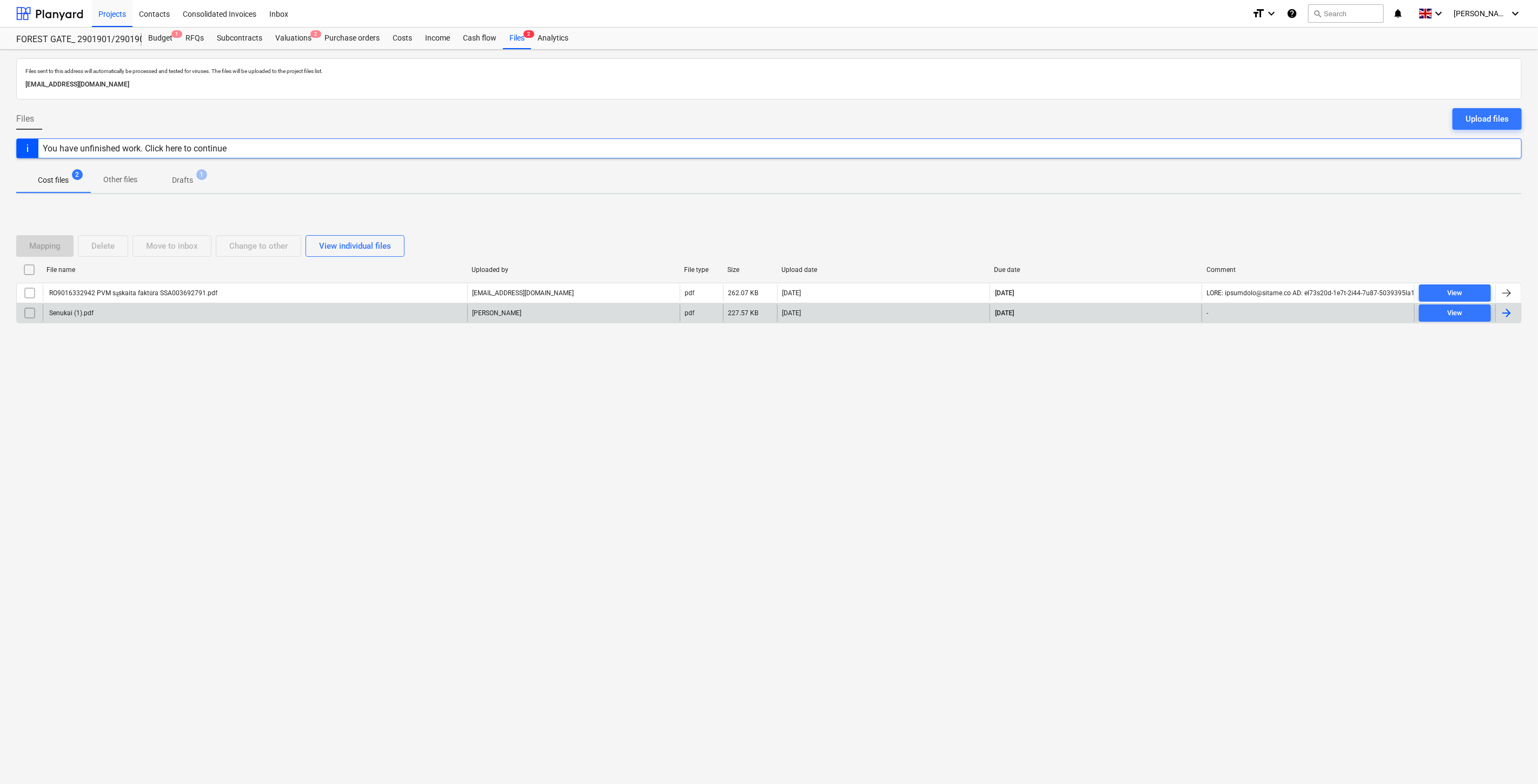
click at [385, 312] on div "Senukai (1).pdf" at bounding box center [255, 313] width 425 height 17
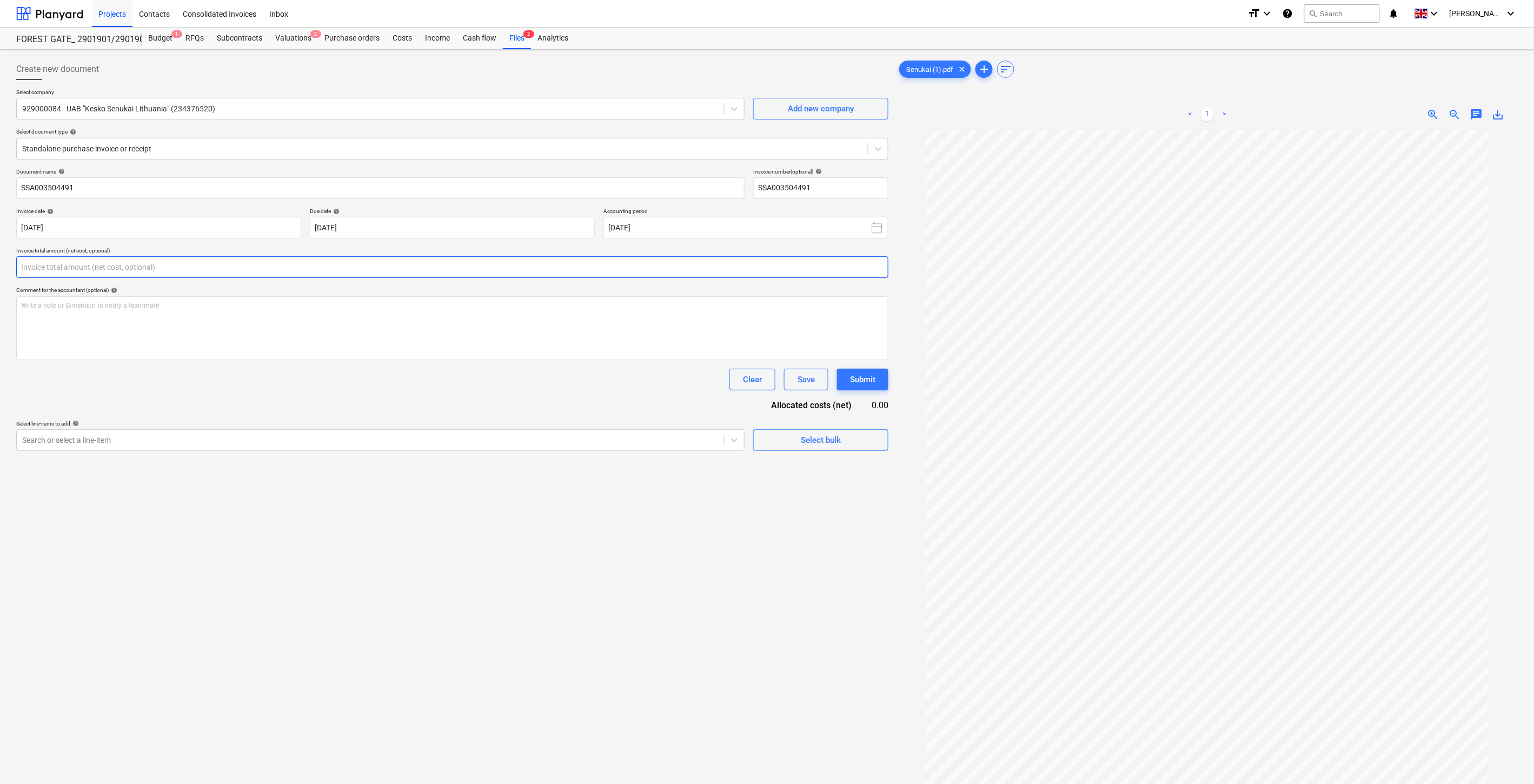
click at [388, 278] on input "text" at bounding box center [452, 267] width 872 height 22
type input "č"
type input "2,309.26"
click at [333, 471] on div at bounding box center [370, 467] width 697 height 11
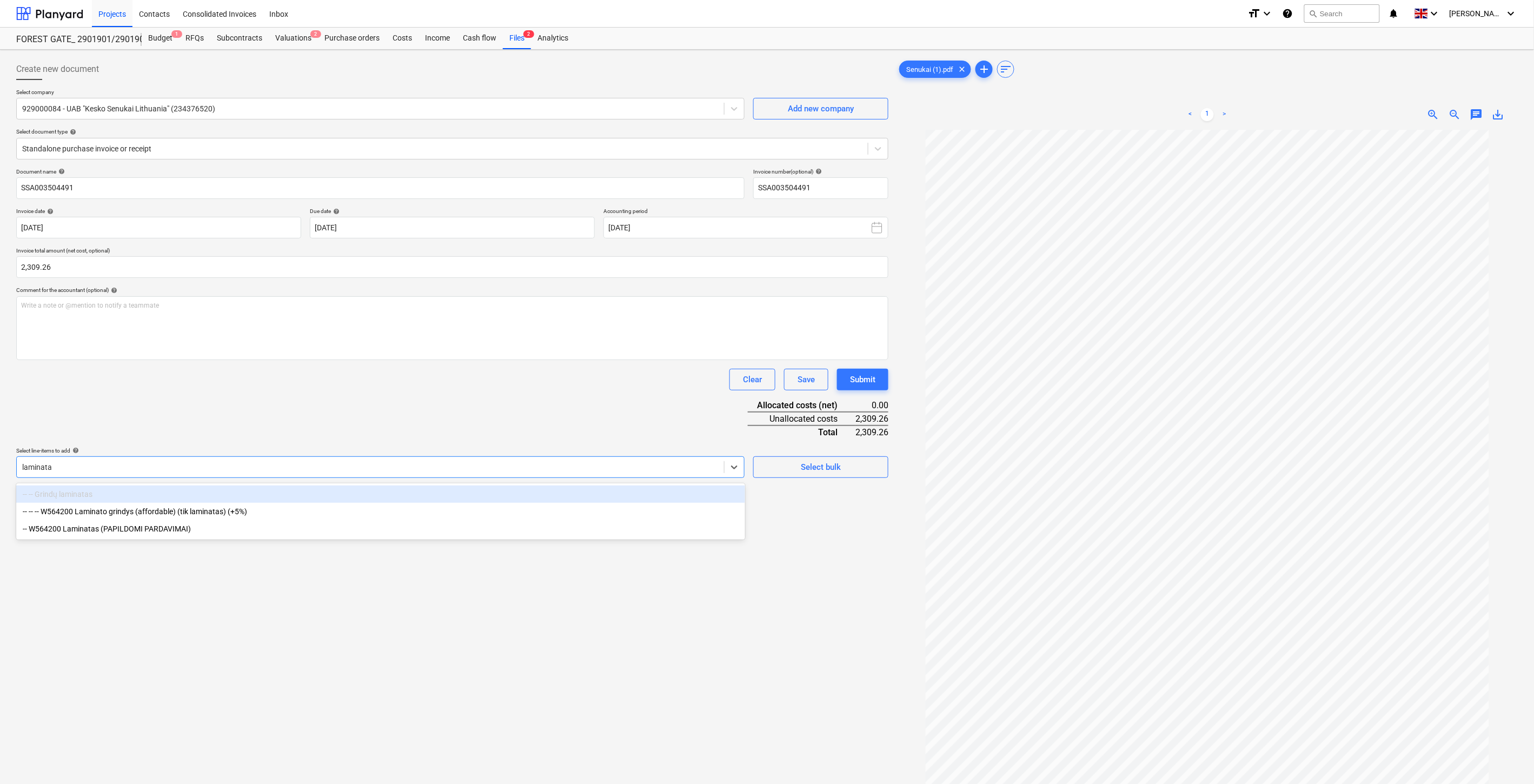
type input "laminatas"
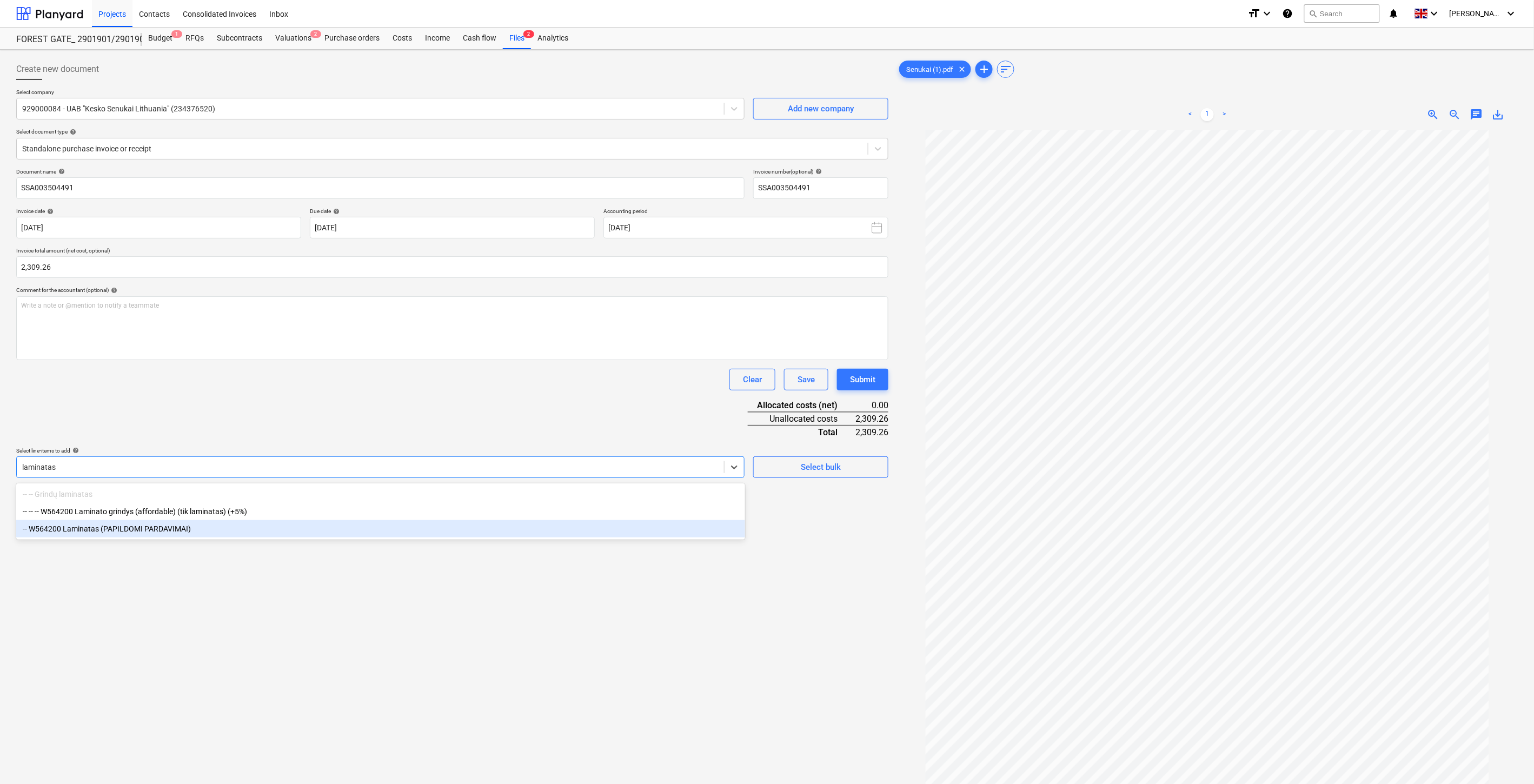
click at [245, 527] on div "-- W564200 Laminatas (PAPILDOMI PARDAVIMAI)" at bounding box center [380, 529] width 729 height 17
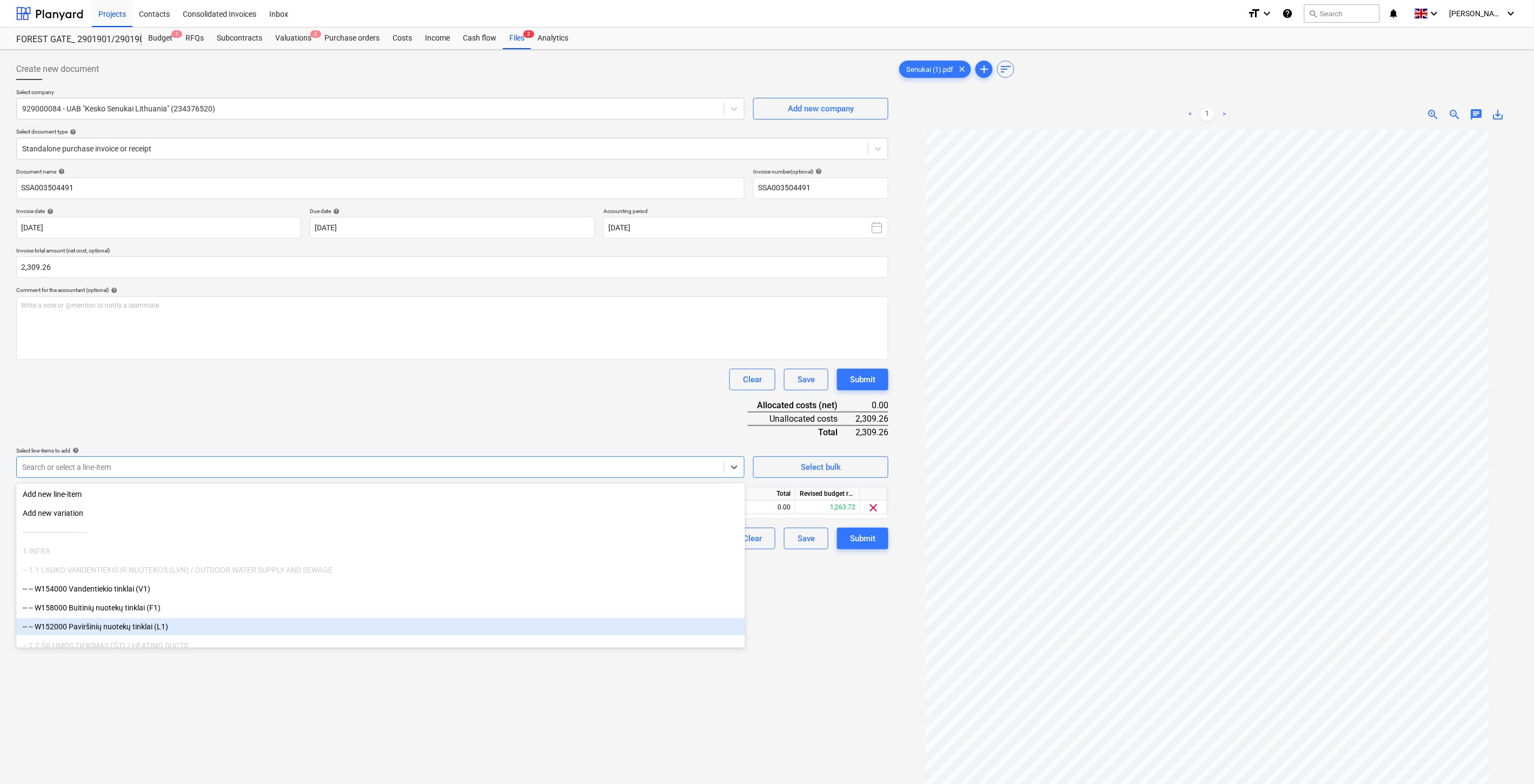
click at [344, 697] on div "Create new document Select company 929000084 - UAB "Kesko Senukai [GEOGRAPHIC_D…" at bounding box center [452, 471] width 881 height 834
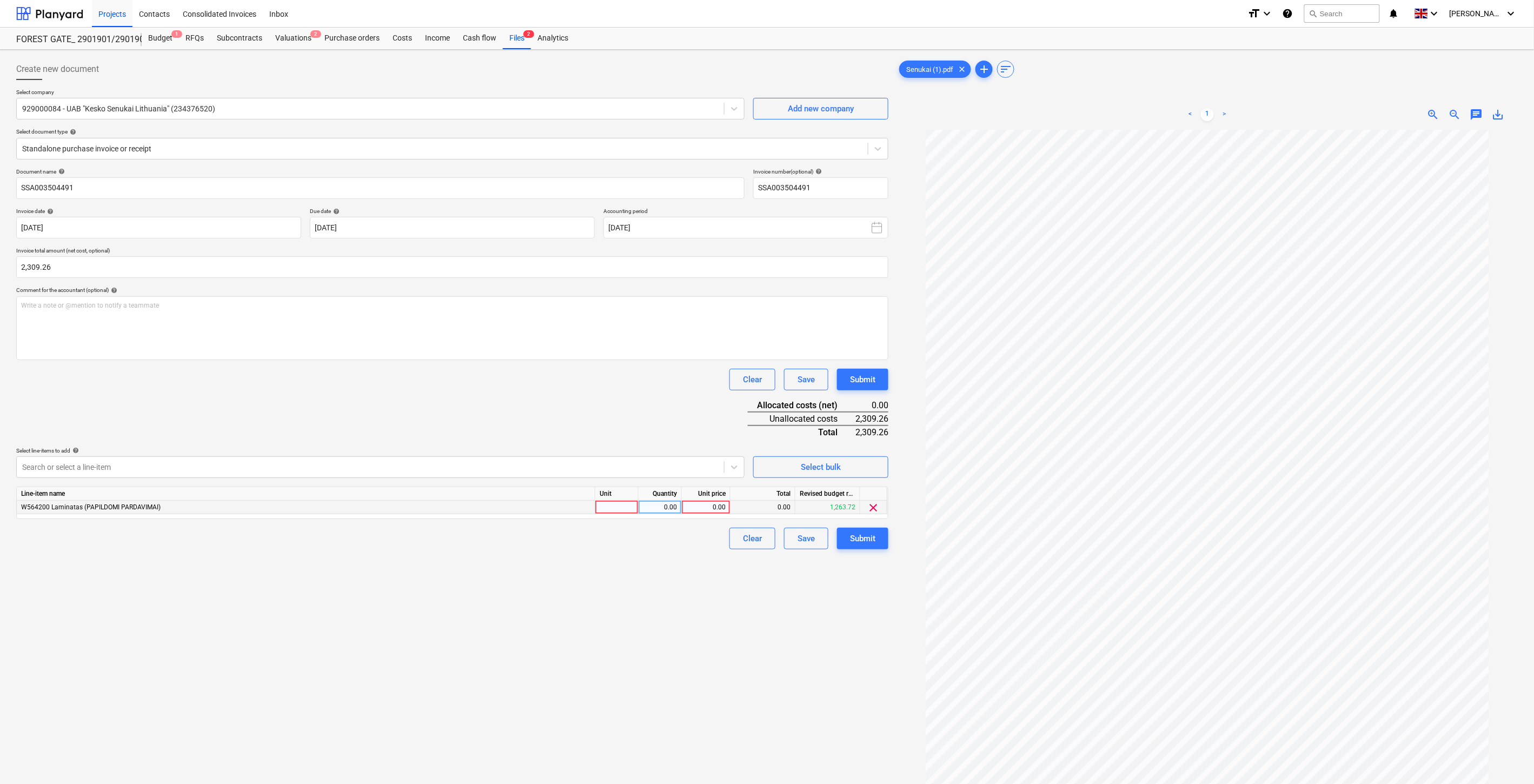
click at [609, 514] on div at bounding box center [617, 507] width 43 height 13
type input "1"
click at [641, 509] on div "0.00" at bounding box center [660, 507] width 43 height 13
type input "1"
click at [723, 509] on div "0.00" at bounding box center [706, 507] width 40 height 13
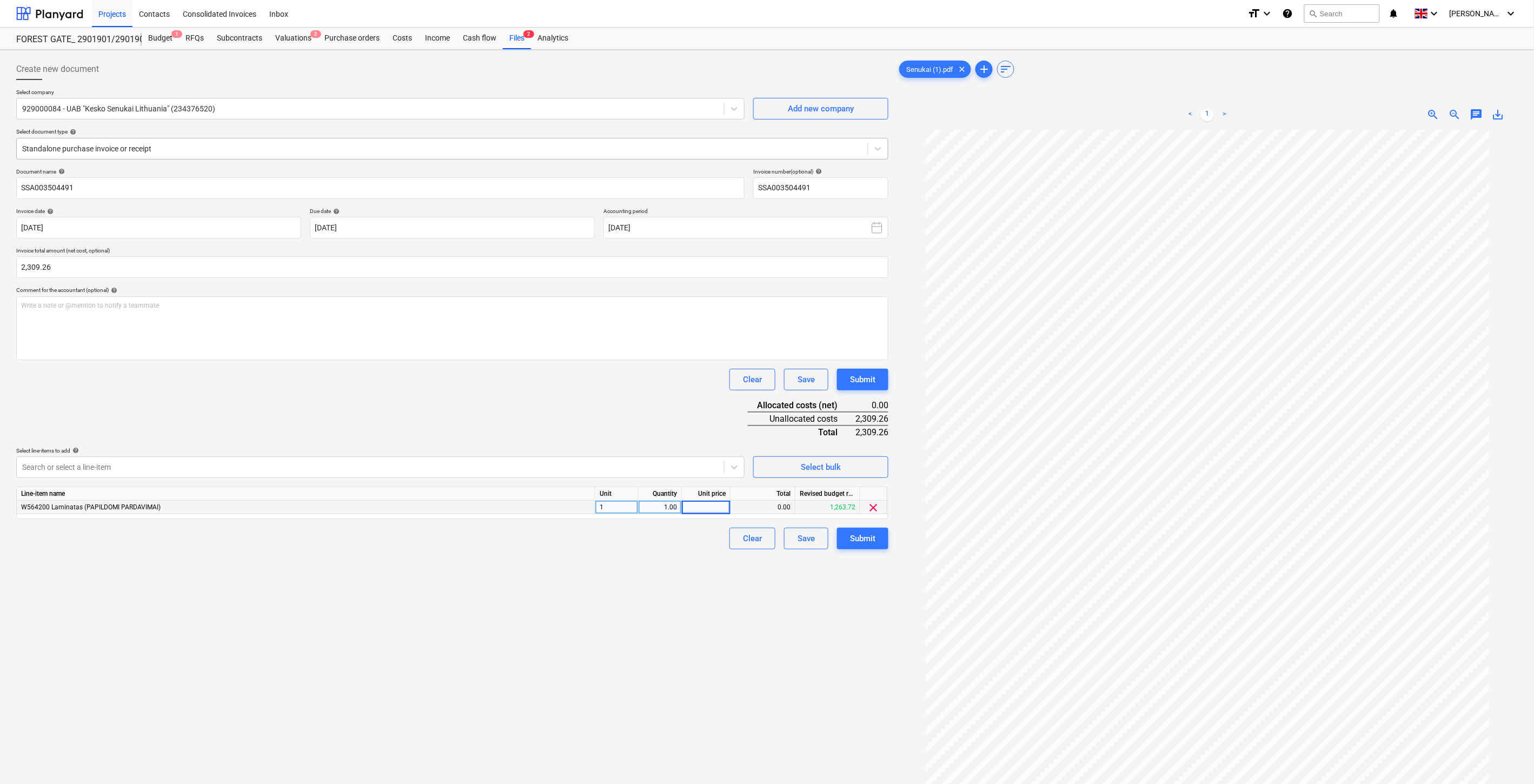
click at [220, 147] on div at bounding box center [443, 148] width 840 height 11
click at [210, 150] on div at bounding box center [443, 148] width 840 height 11
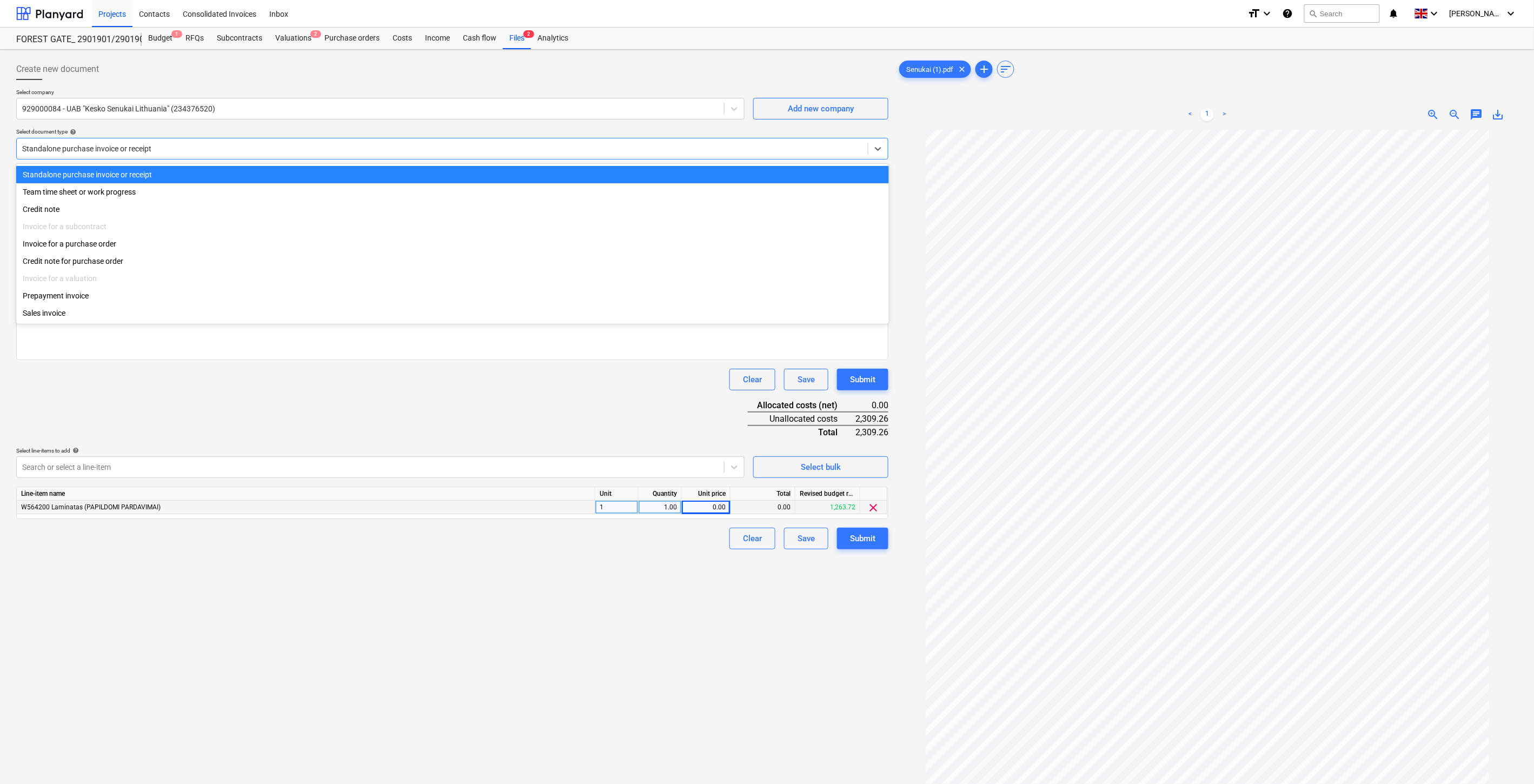
click at [155, 178] on div "Standalone purchase invoice or receipt" at bounding box center [452, 174] width 873 height 17
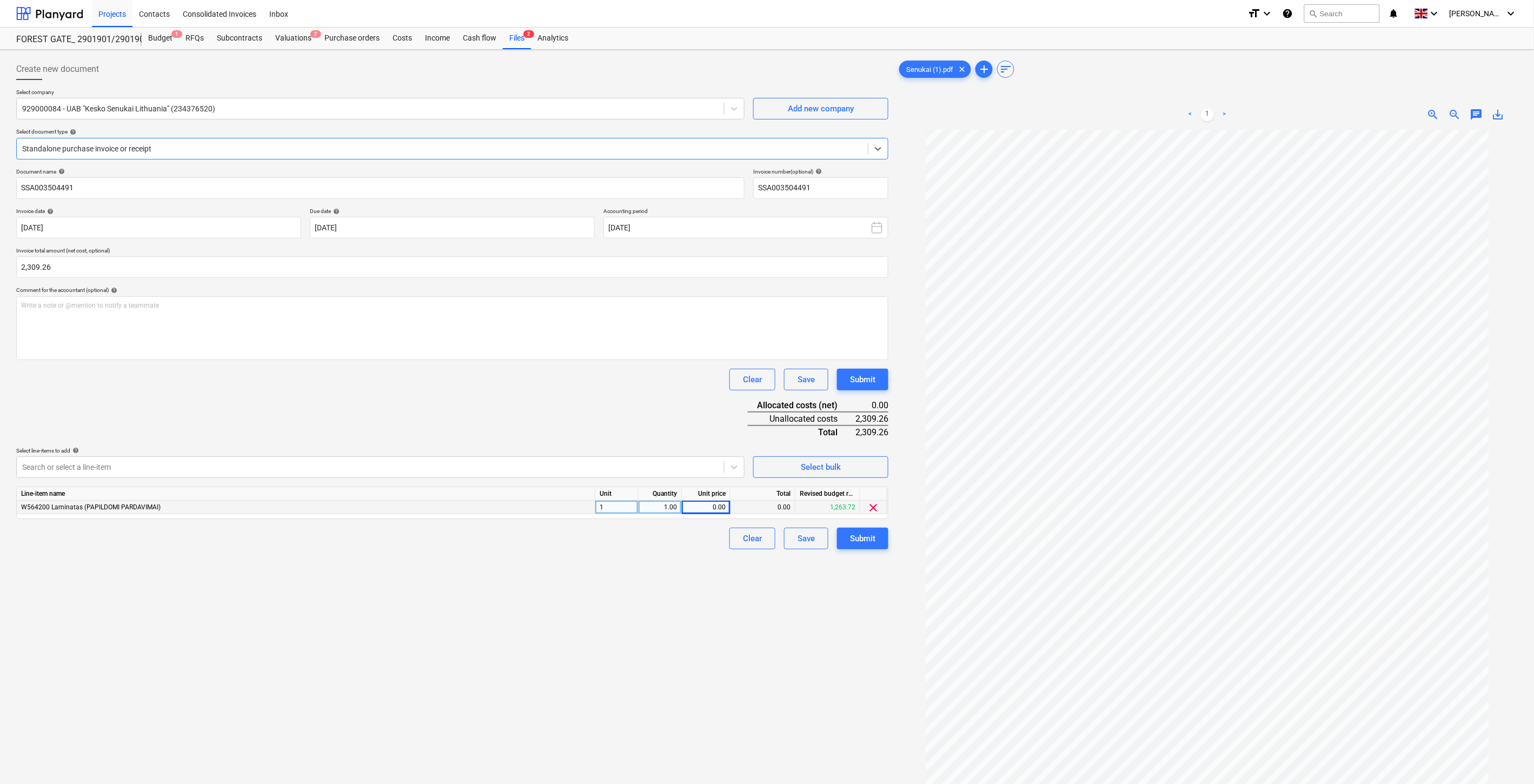
click at [711, 511] on div "0.00" at bounding box center [706, 507] width 40 height 13
type input "1"
click at [677, 420] on div "Document name help SSA003504491 Invoice number (optional) help SSA003504491 Inv…" at bounding box center [452, 358] width 872 height 381
click at [710, 509] on div "1.00" at bounding box center [706, 507] width 40 height 13
type input "2309.26"
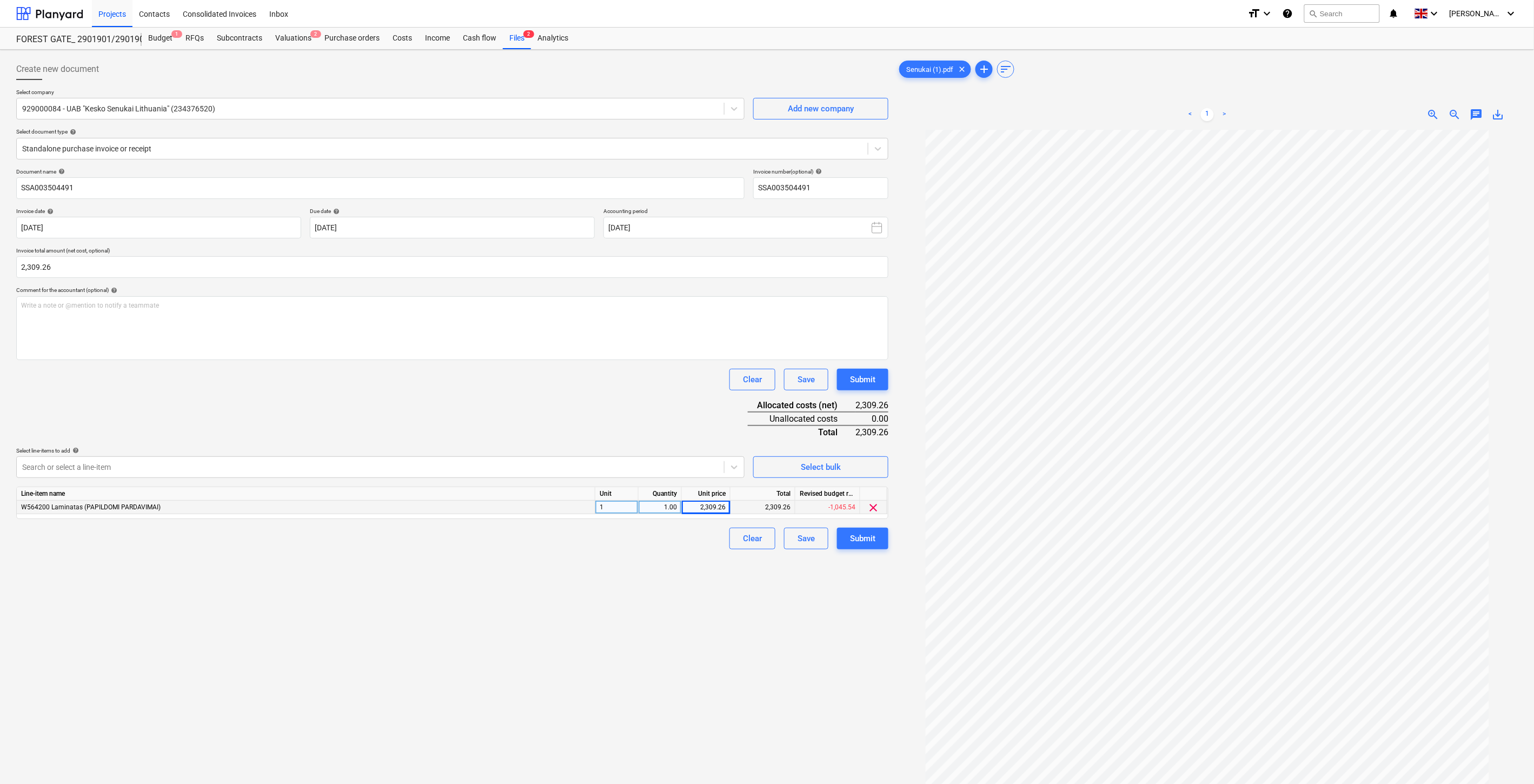
click at [708, 422] on div "Document name help SSA003504491 Invoice number (optional) help SSA003504491 Inv…" at bounding box center [452, 358] width 872 height 381
click at [814, 533] on div "Save" at bounding box center [806, 538] width 17 height 14
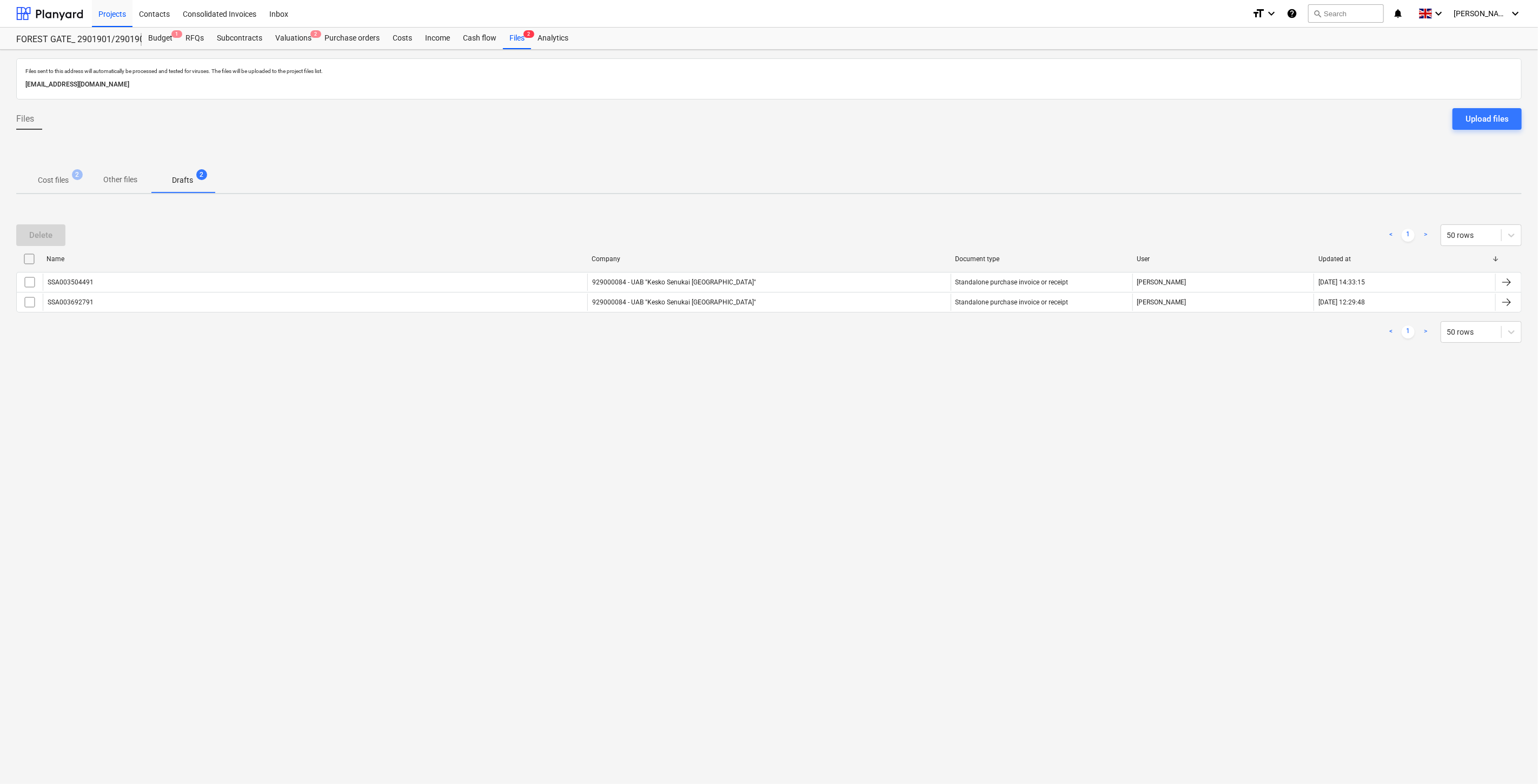
click at [77, 185] on span "Cost files 2" at bounding box center [53, 181] width 48 height 11
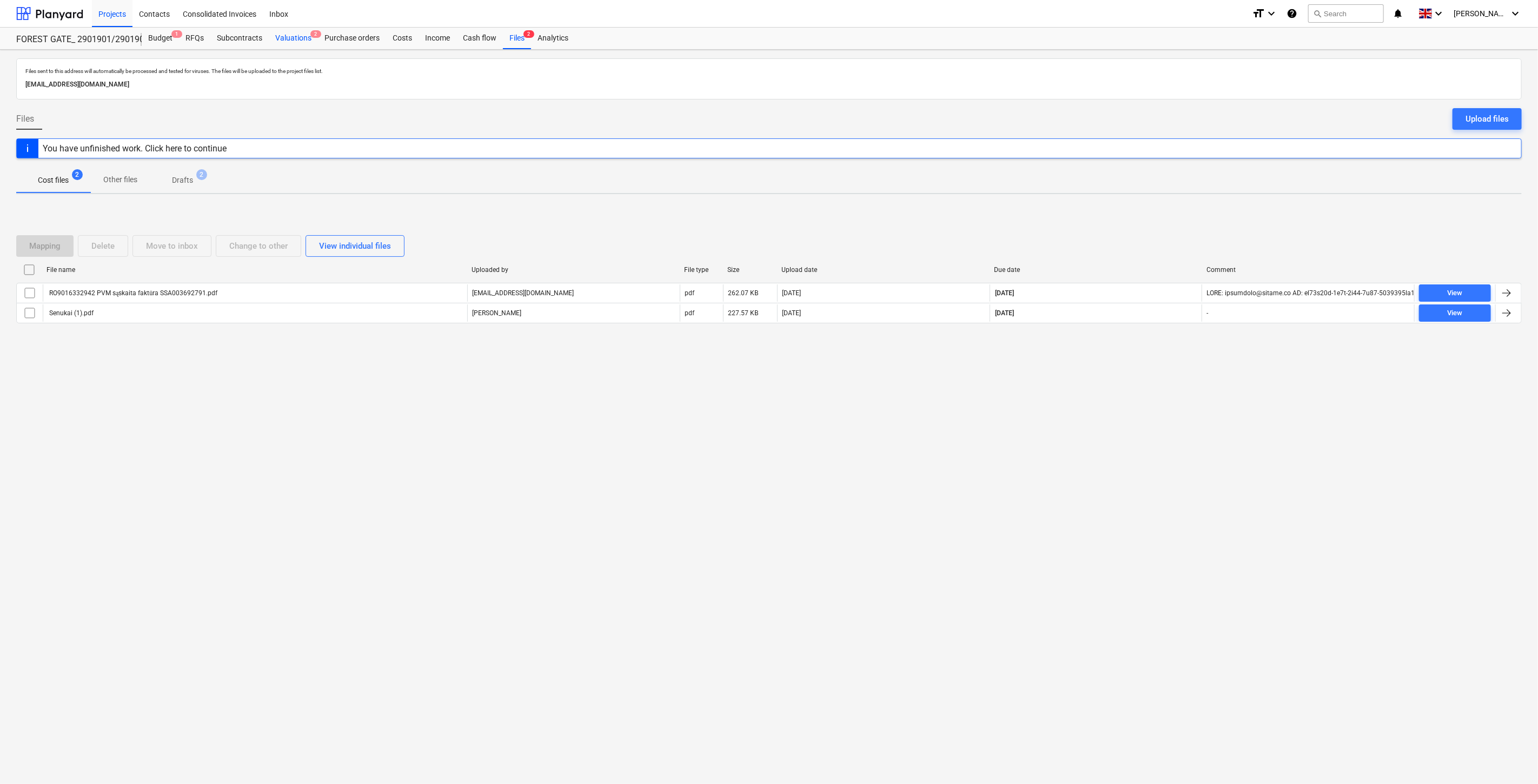
click at [291, 36] on div "Valuations 2" at bounding box center [293, 38] width 49 height 22
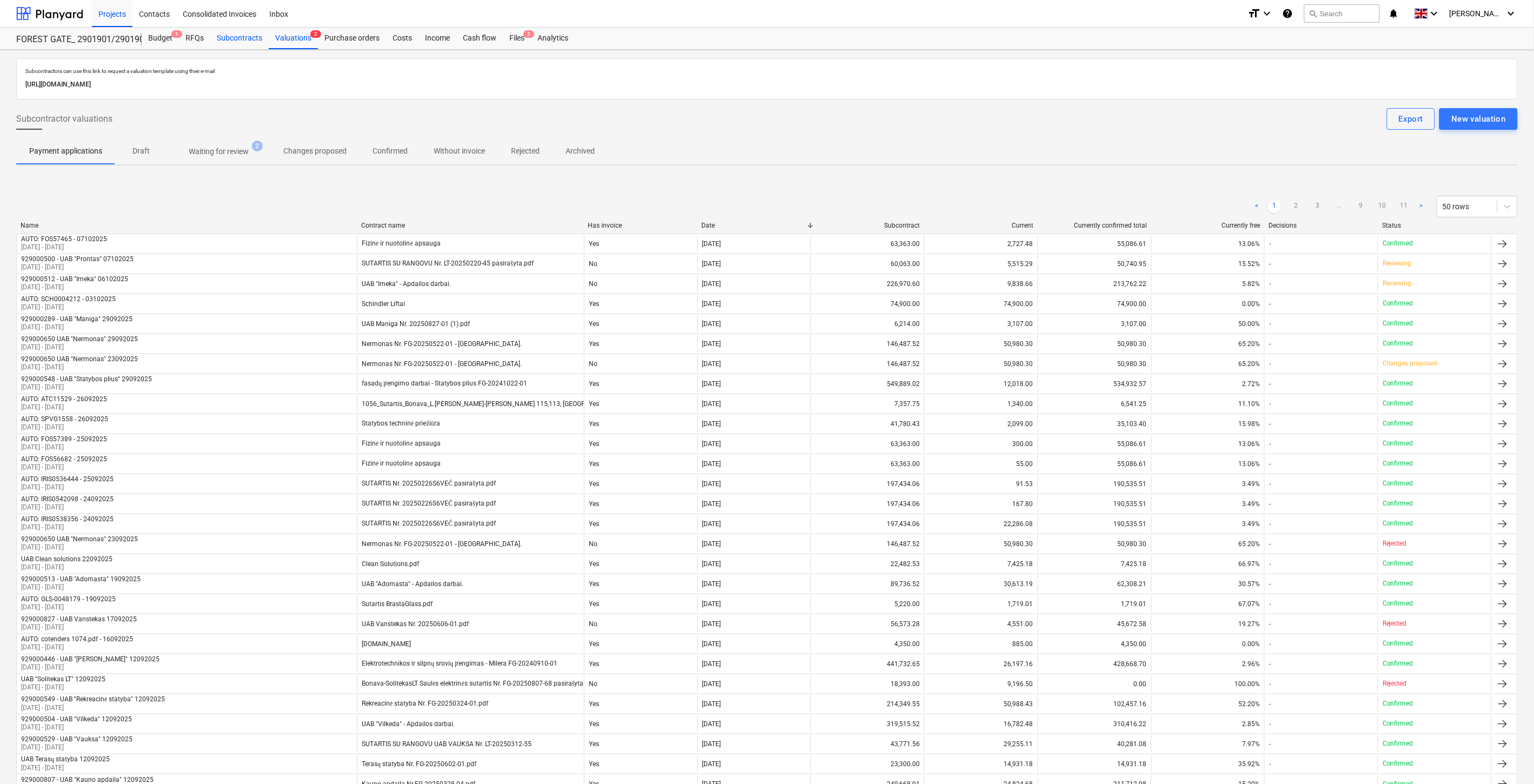
click at [224, 35] on div "Subcontracts" at bounding box center [239, 38] width 58 height 22
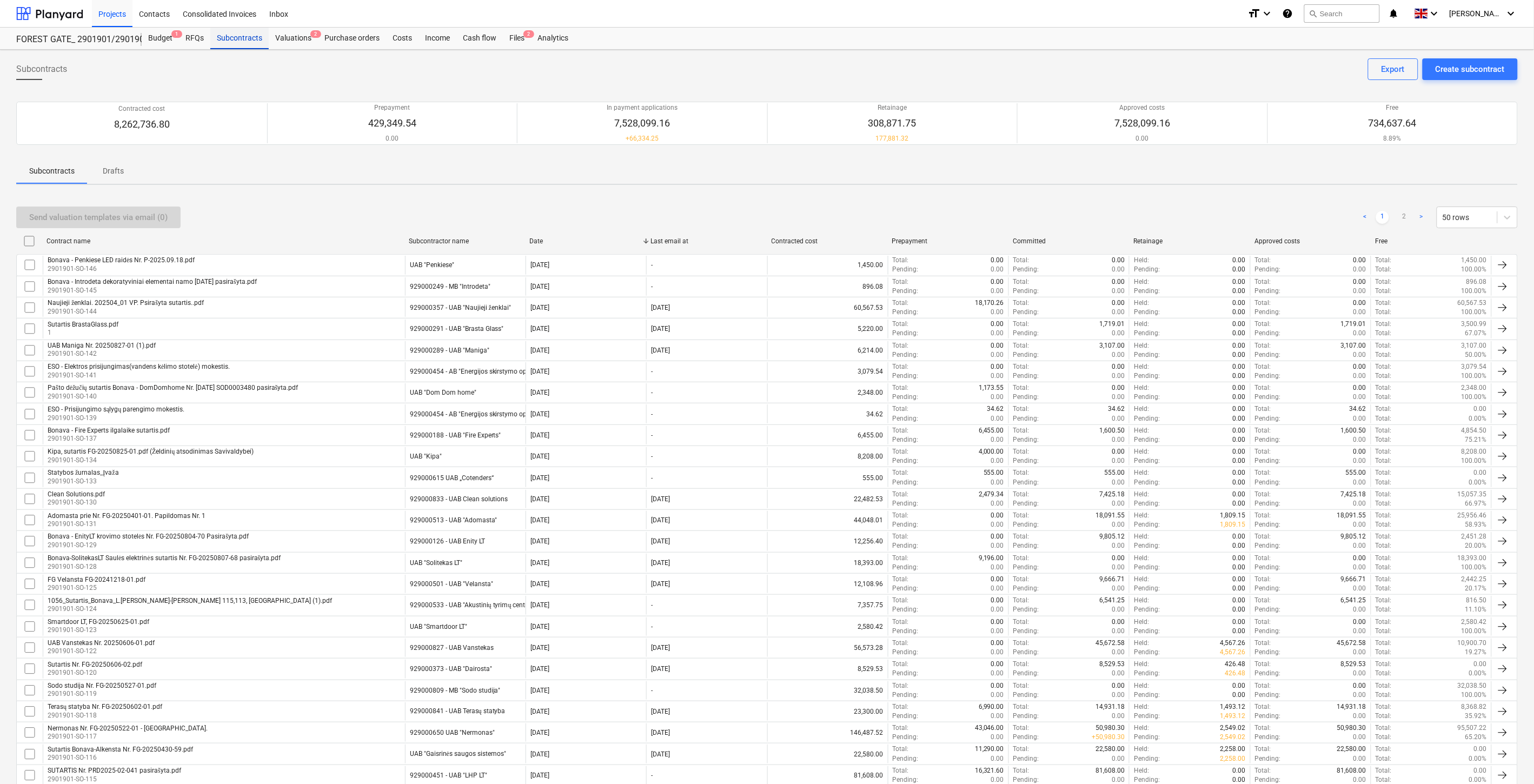
click at [250, 33] on div "Subcontracts" at bounding box center [239, 38] width 58 height 22
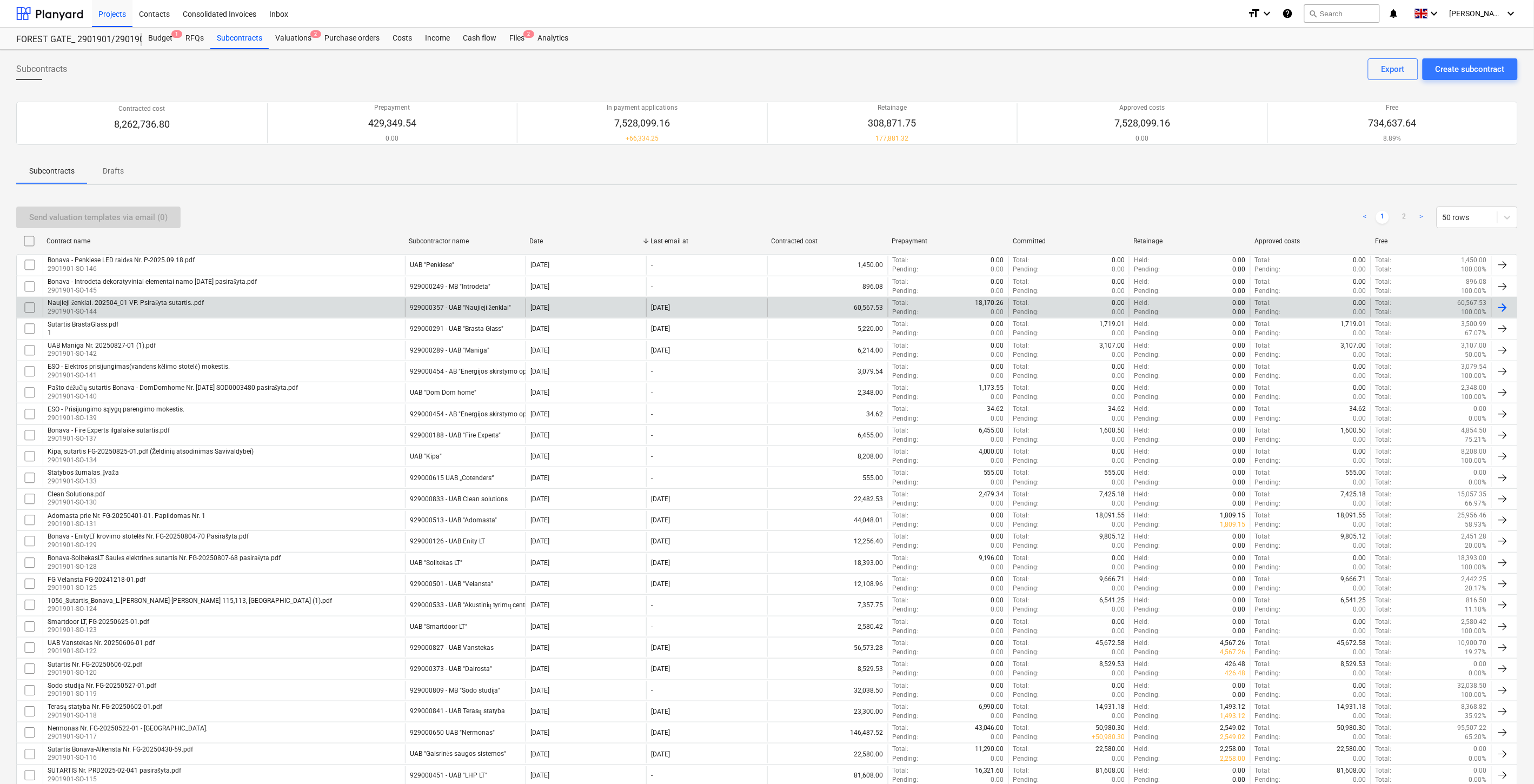
scroll to position [465, 0]
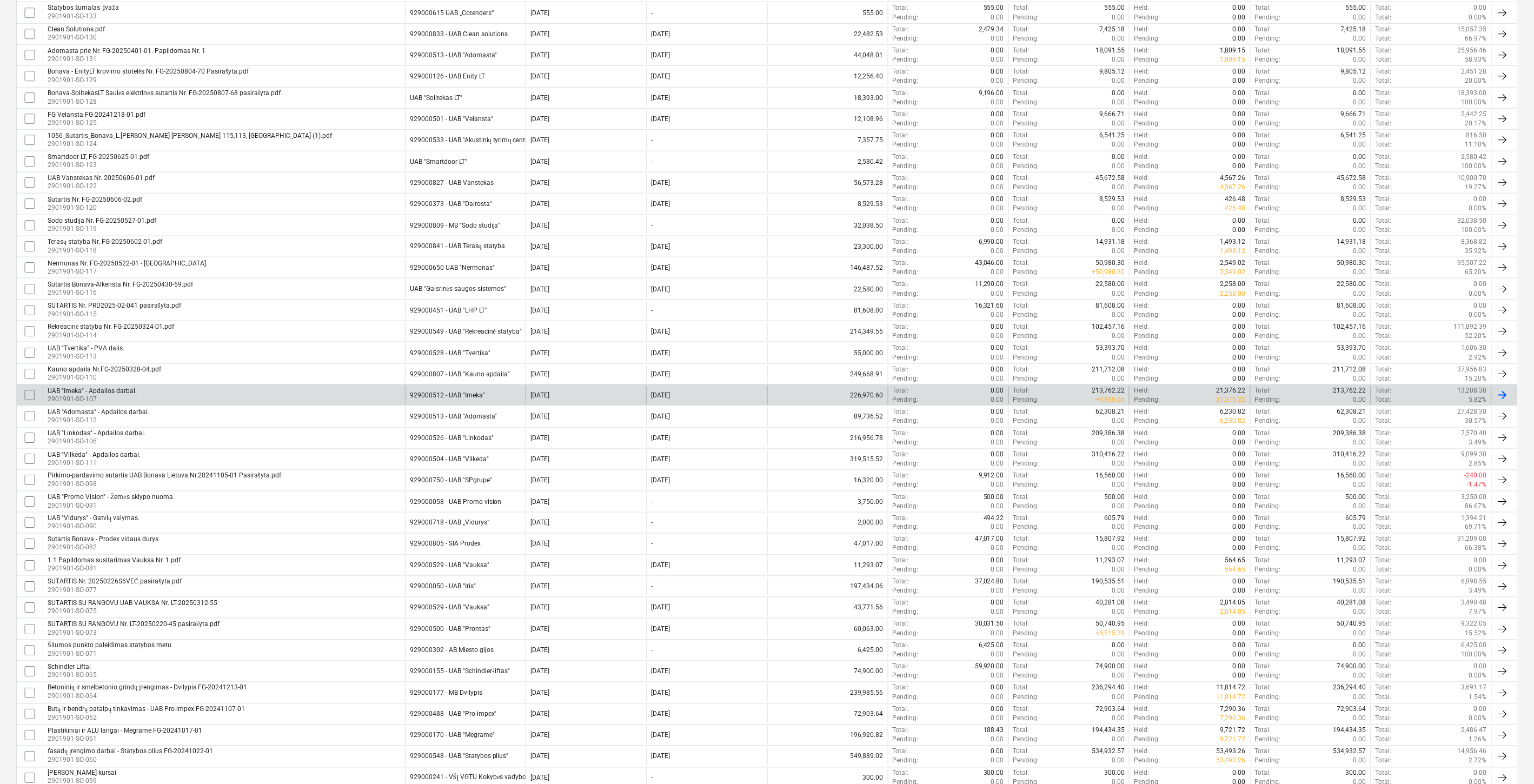
click at [280, 395] on div "UAB "Imeka" - Apdailos darbai. 2901901-SO-107" at bounding box center [224, 395] width 362 height 19
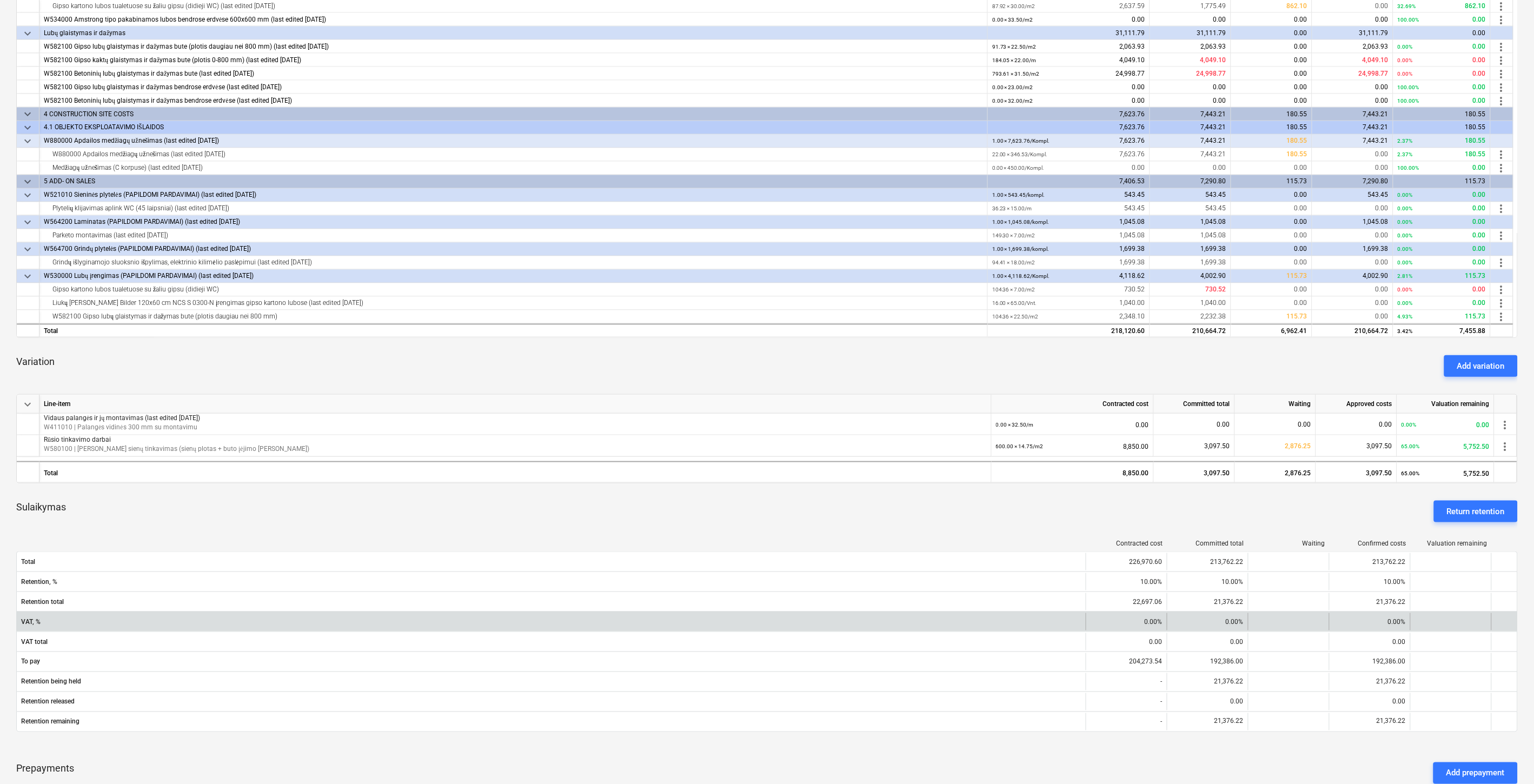
scroll to position [360, 0]
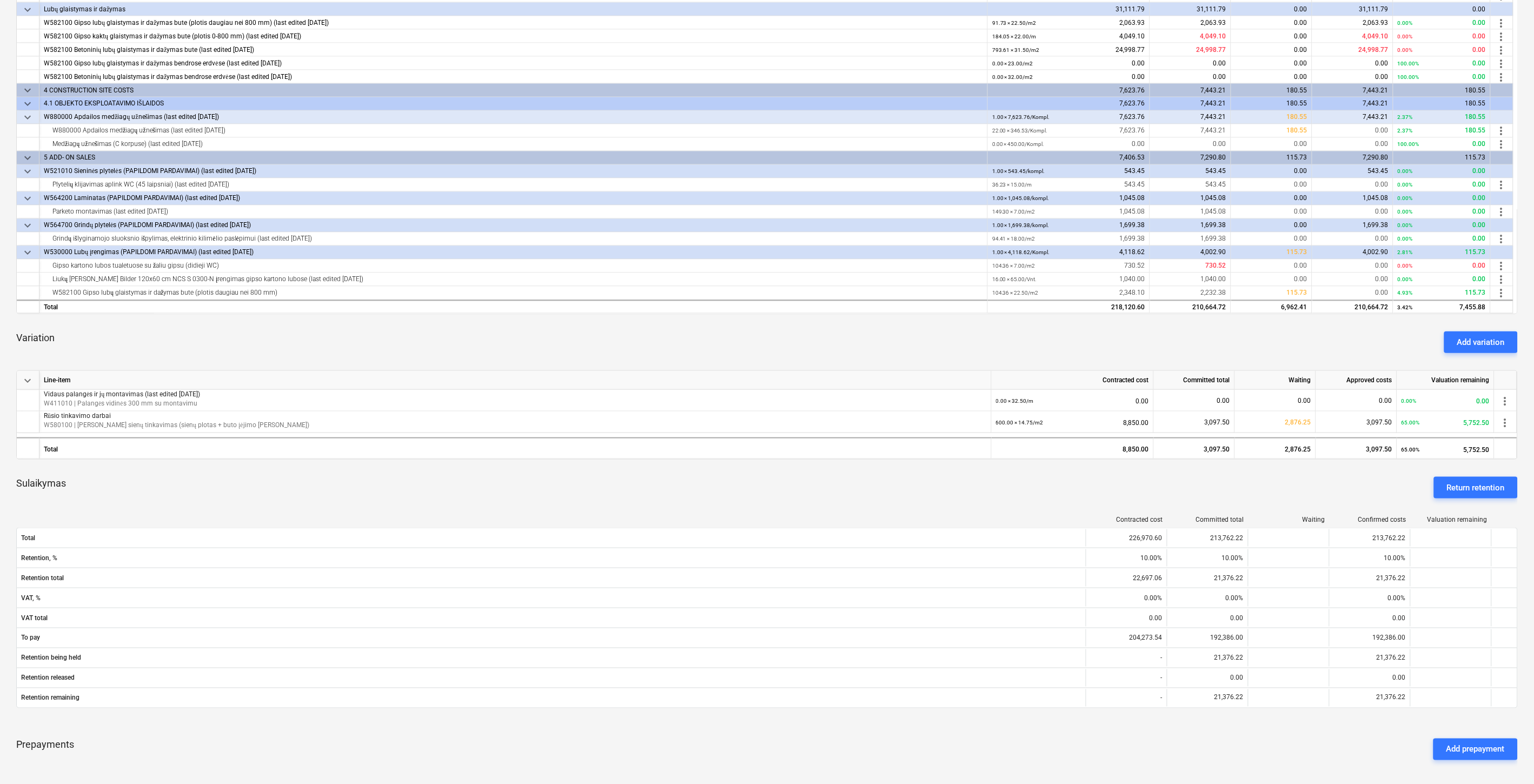
click at [706, 495] on div "Sulaikymas Return retention" at bounding box center [767, 487] width 1502 height 39
click at [745, 483] on div "Sulaikymas Return retention" at bounding box center [767, 487] width 1502 height 39
click at [764, 478] on div "Sulaikymas Return retention" at bounding box center [767, 487] width 1502 height 39
click at [785, 472] on div "Sulaikymas Return retention" at bounding box center [767, 487] width 1502 height 39
click at [181, 393] on p "Vidaus palangės ir jų montavimas (last edited [DATE])" at bounding box center [515, 395] width 943 height 9
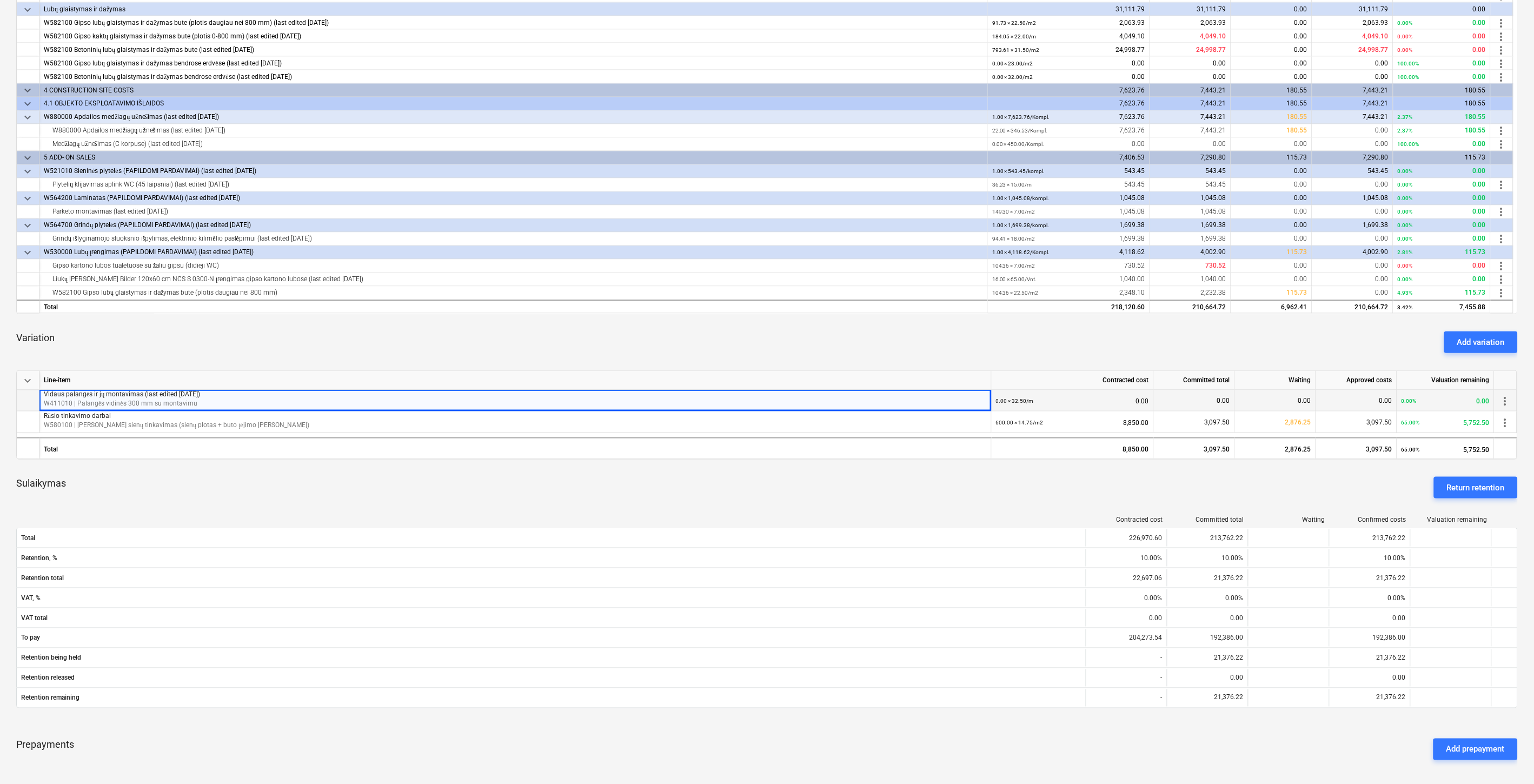
click at [181, 393] on p "Vidaus palangės ir jų montavimas (last edited [DATE])" at bounding box center [515, 395] width 943 height 9
click at [408, 339] on div "Variation Add variation" at bounding box center [767, 342] width 1502 height 39
click at [1507, 397] on span "more_vert" at bounding box center [1505, 401] width 13 height 13
click at [1510, 403] on li "Edit" at bounding box center [1508, 400] width 41 height 25
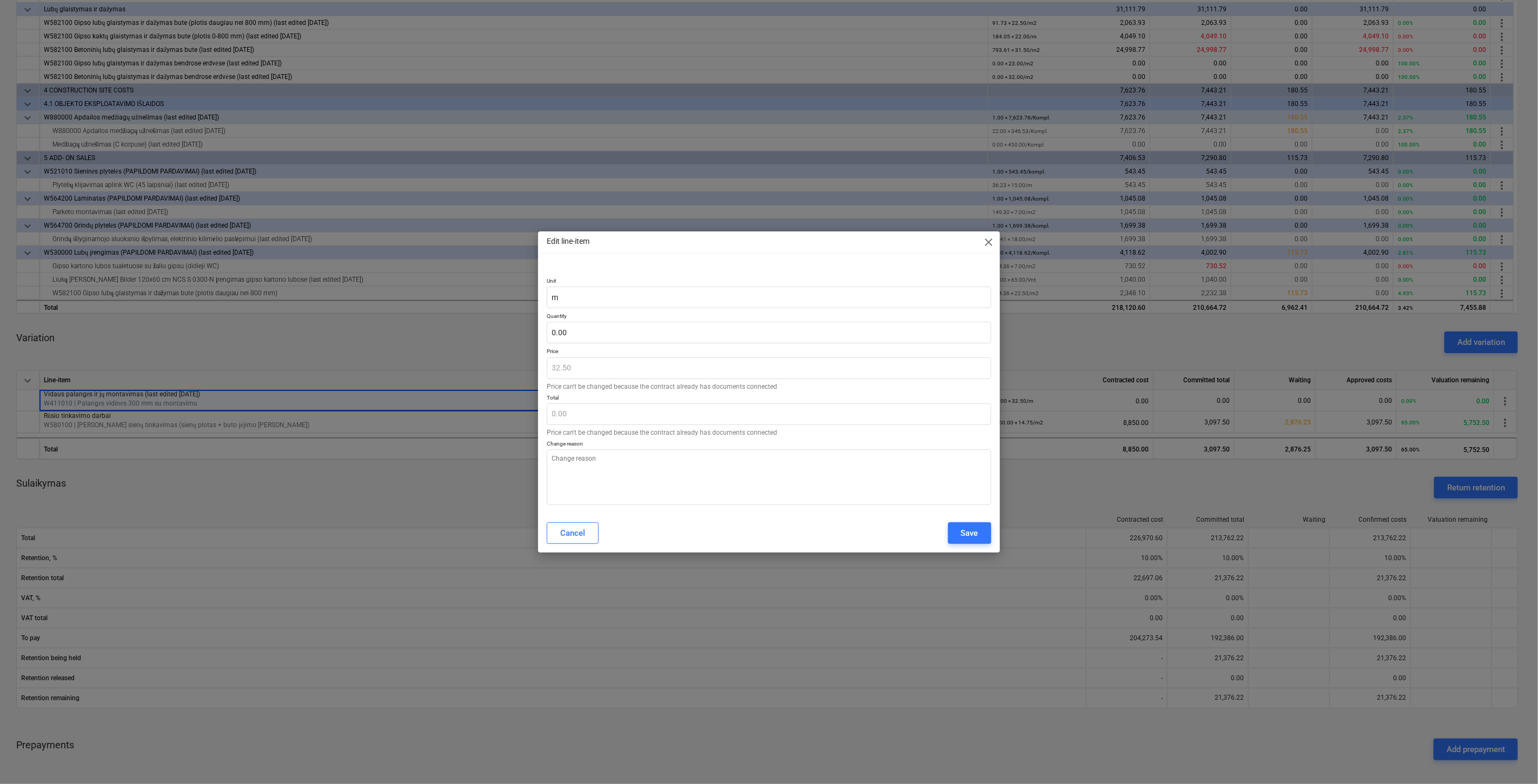
type textarea "x"
click at [675, 328] on input "text" at bounding box center [768, 333] width 444 height 22
type input "1"
type textarea "x"
type input "32.50"
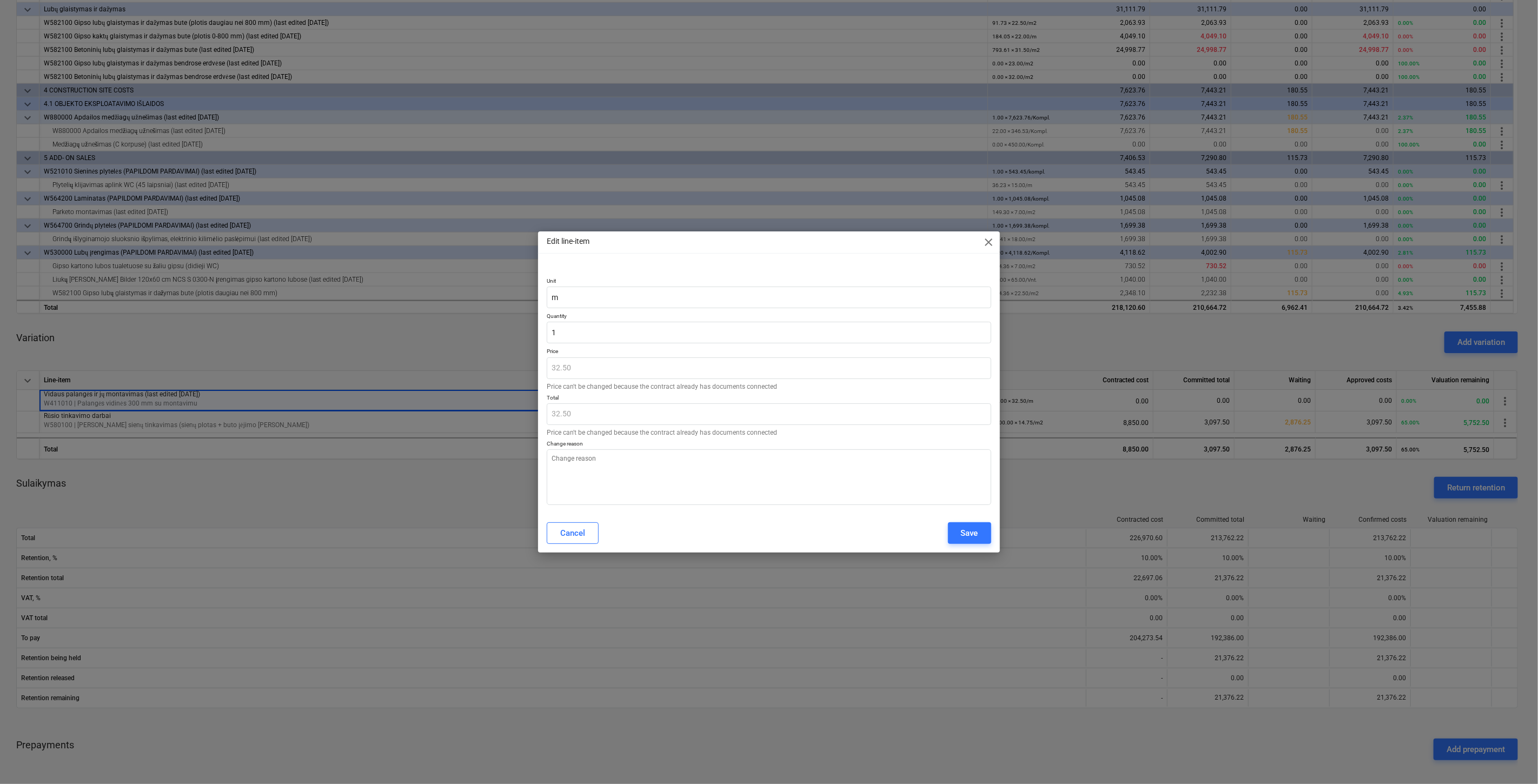
type input "1.00"
type textarea "x"
click at [747, 441] on p "Change reason" at bounding box center [768, 444] width 444 height 9
click at [747, 463] on textarea at bounding box center [768, 477] width 444 height 56
type textarea "s"
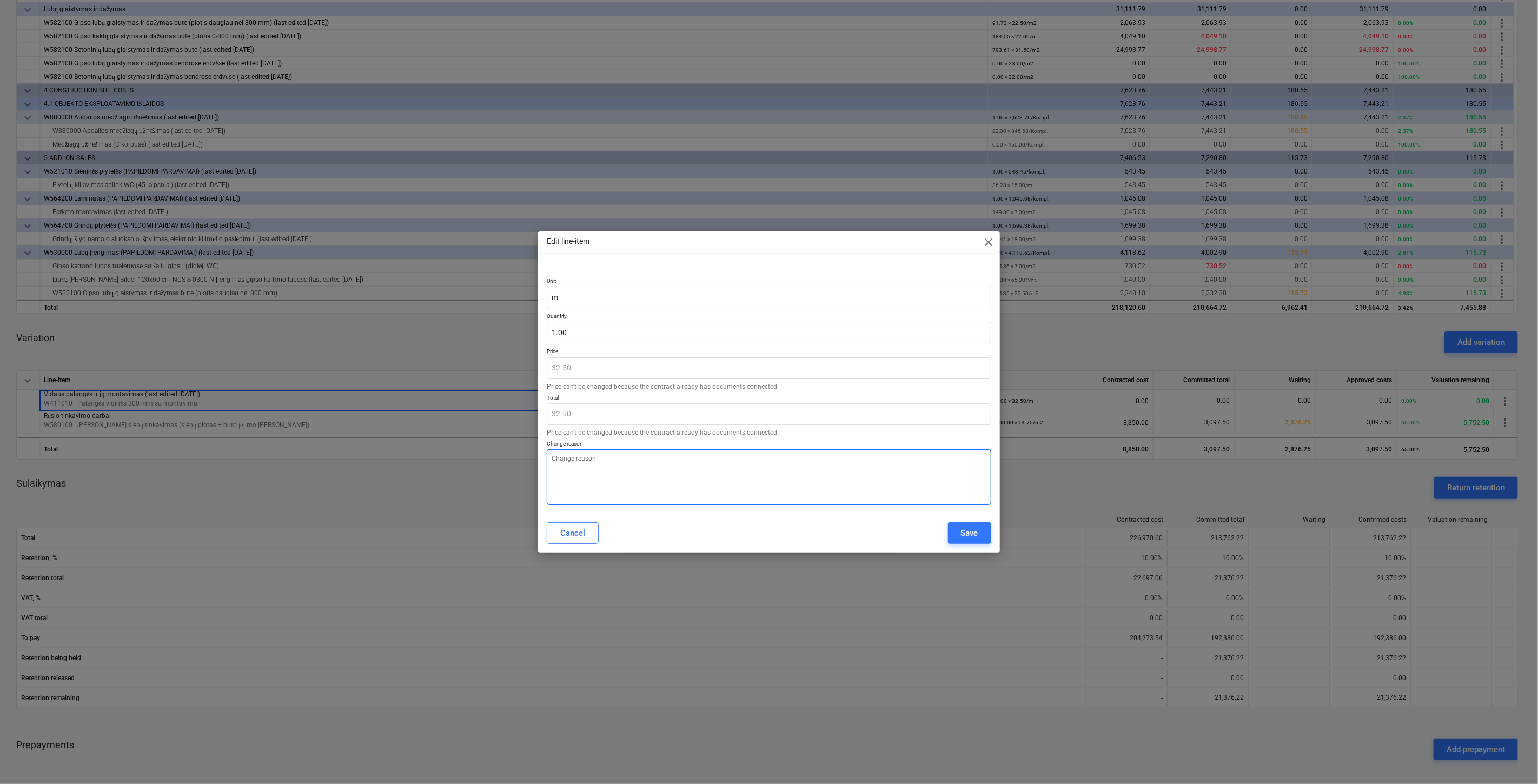
type textarea "x"
type textarea "s"
click at [964, 527] on div "Save" at bounding box center [970, 533] width 17 height 14
type textarea "x"
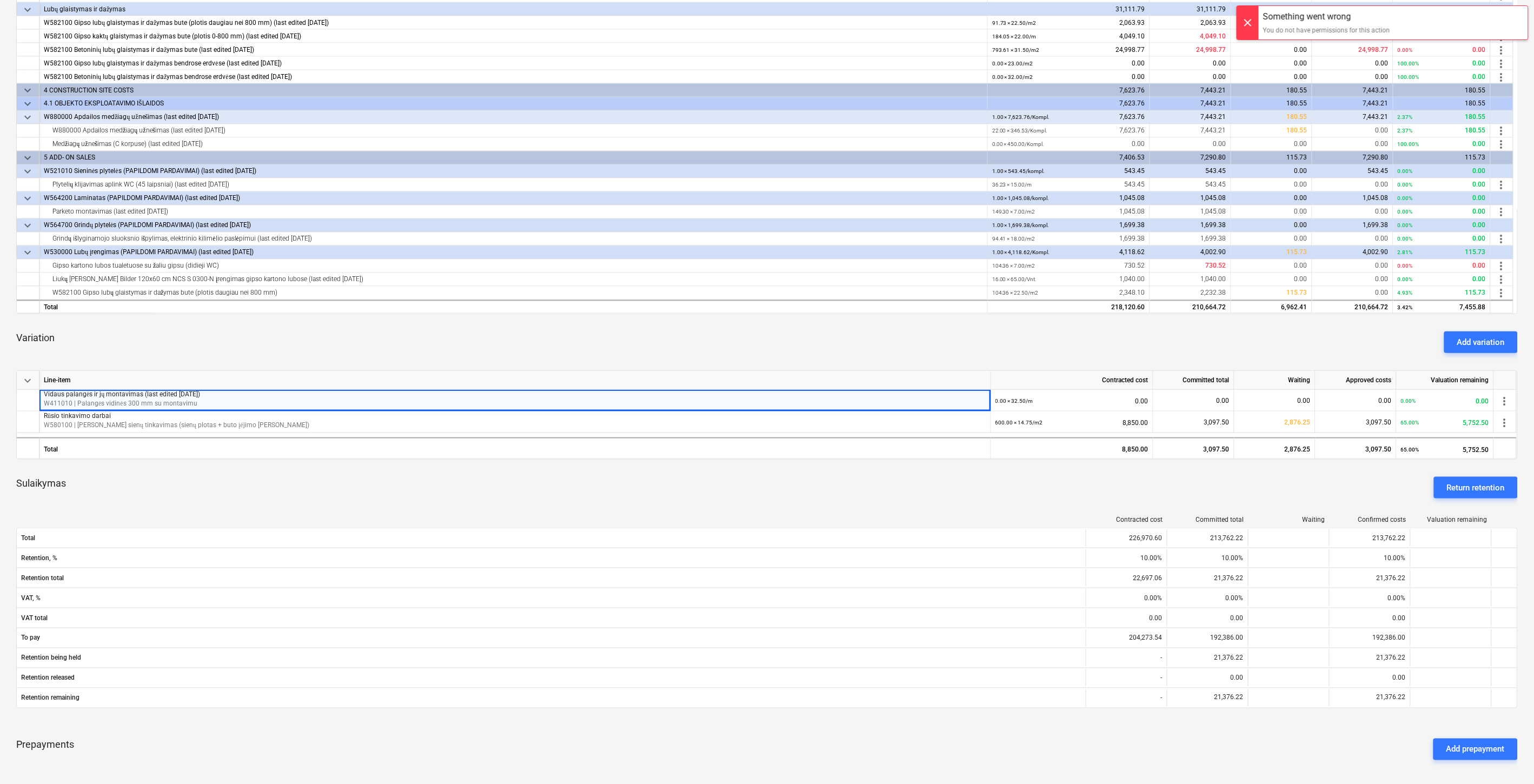
click at [1222, 343] on div "Variation Add variation" at bounding box center [767, 342] width 1502 height 39
click at [1238, 336] on div "Variation Add variation" at bounding box center [767, 342] width 1502 height 39
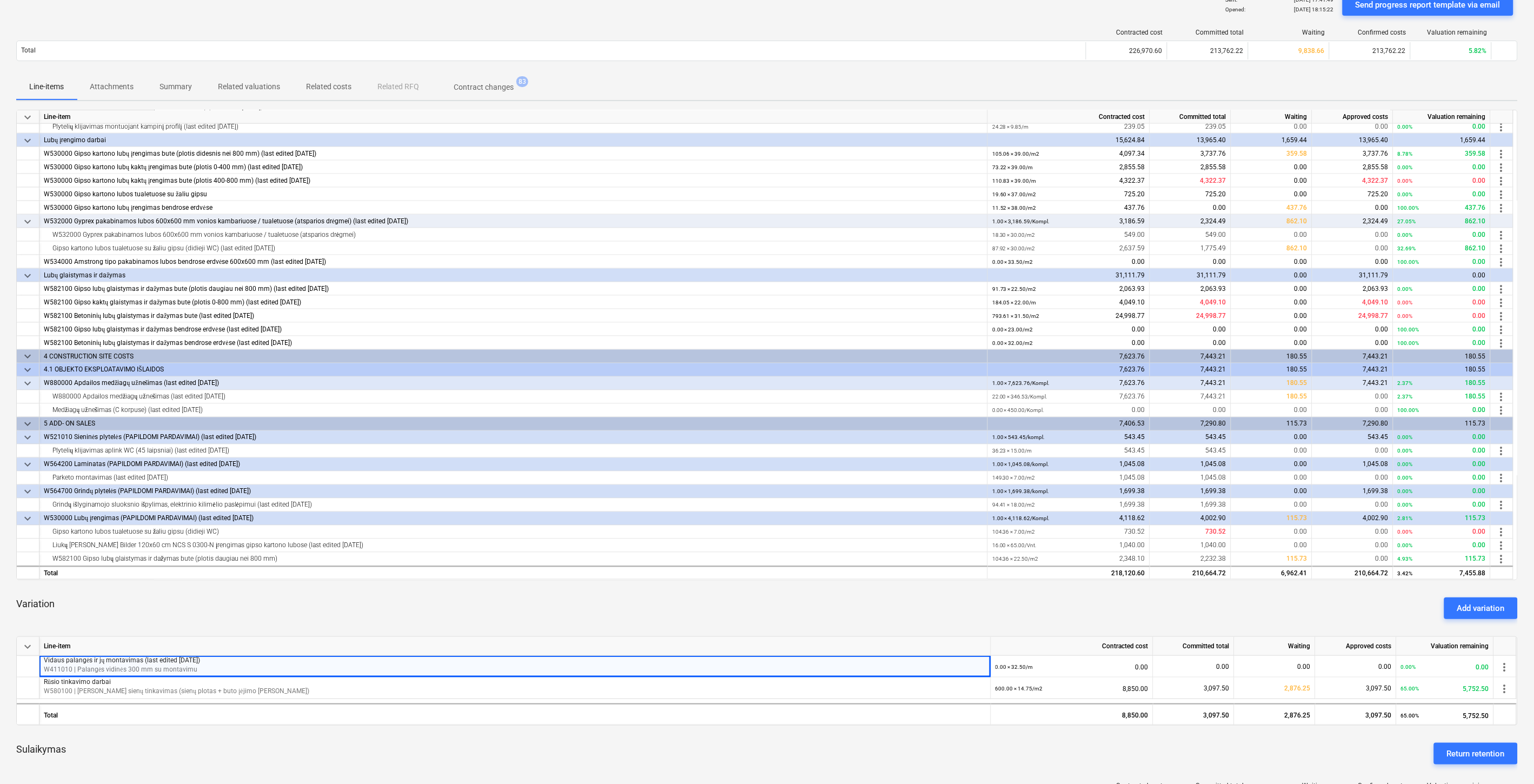
scroll to position [0, 0]
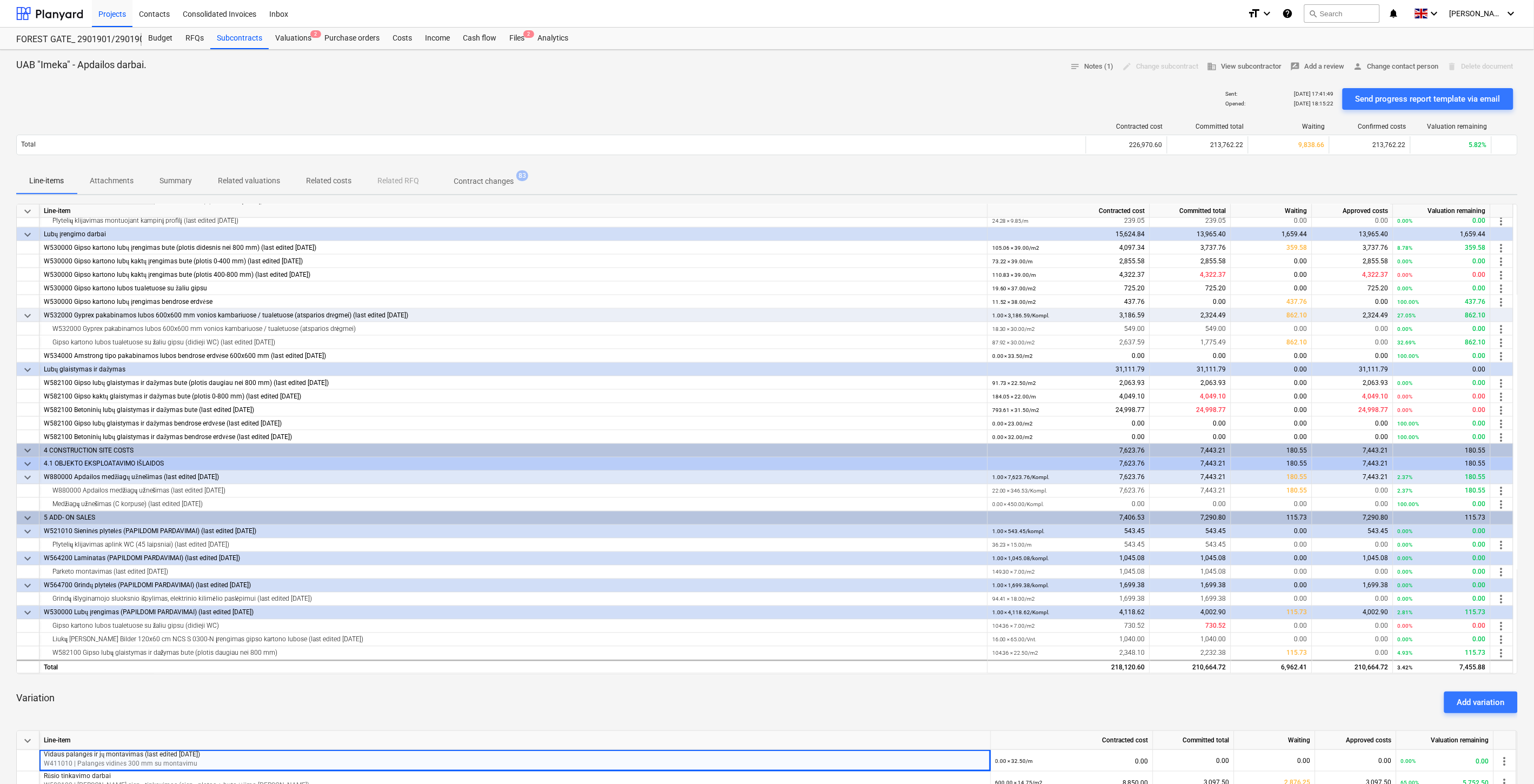
drag, startPoint x: 248, startPoint y: 39, endPoint x: 350, endPoint y: 9, distance: 106.3
click at [248, 39] on div "Subcontracts" at bounding box center [239, 38] width 58 height 22
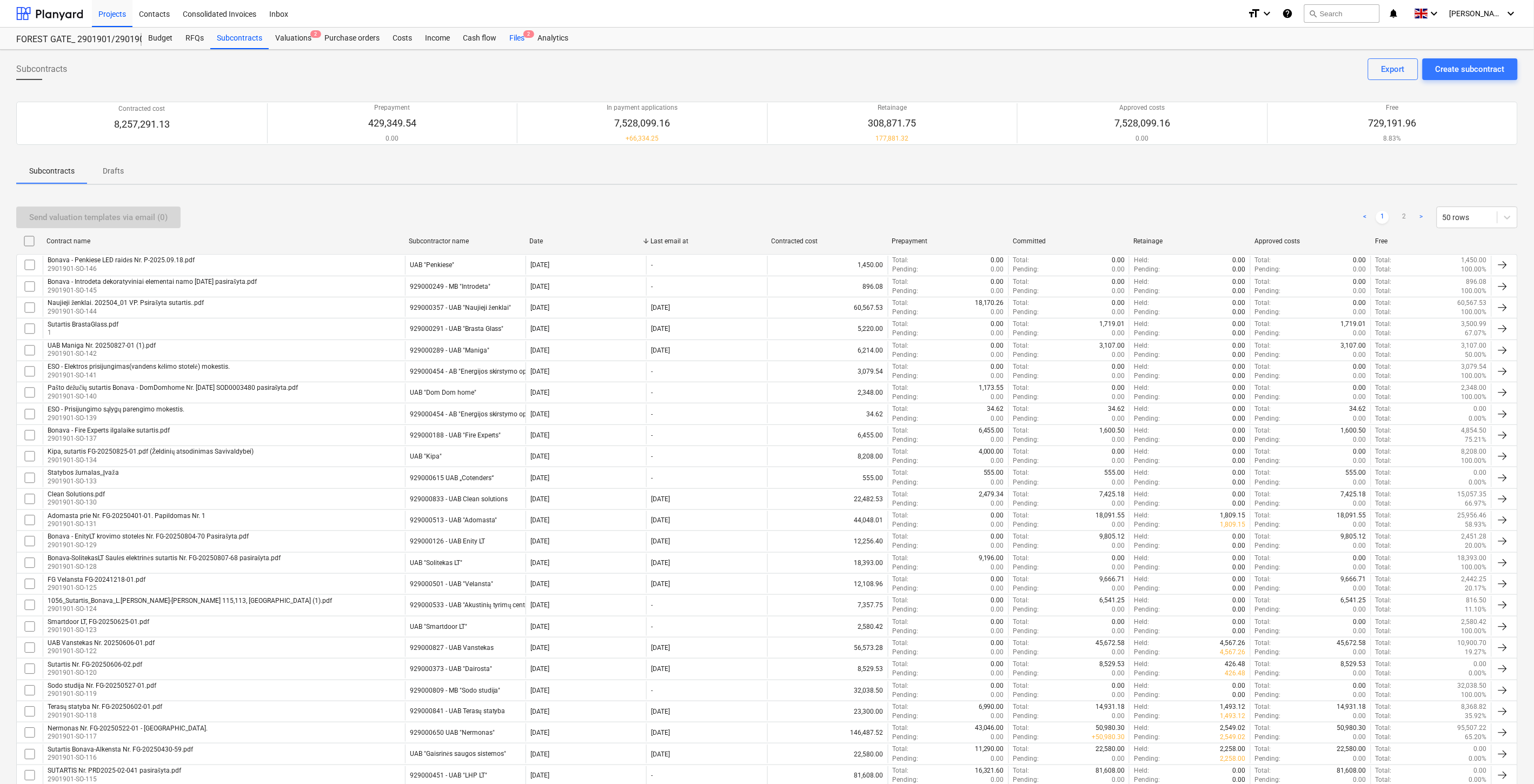
click at [510, 36] on div "Files 2" at bounding box center [517, 38] width 28 height 22
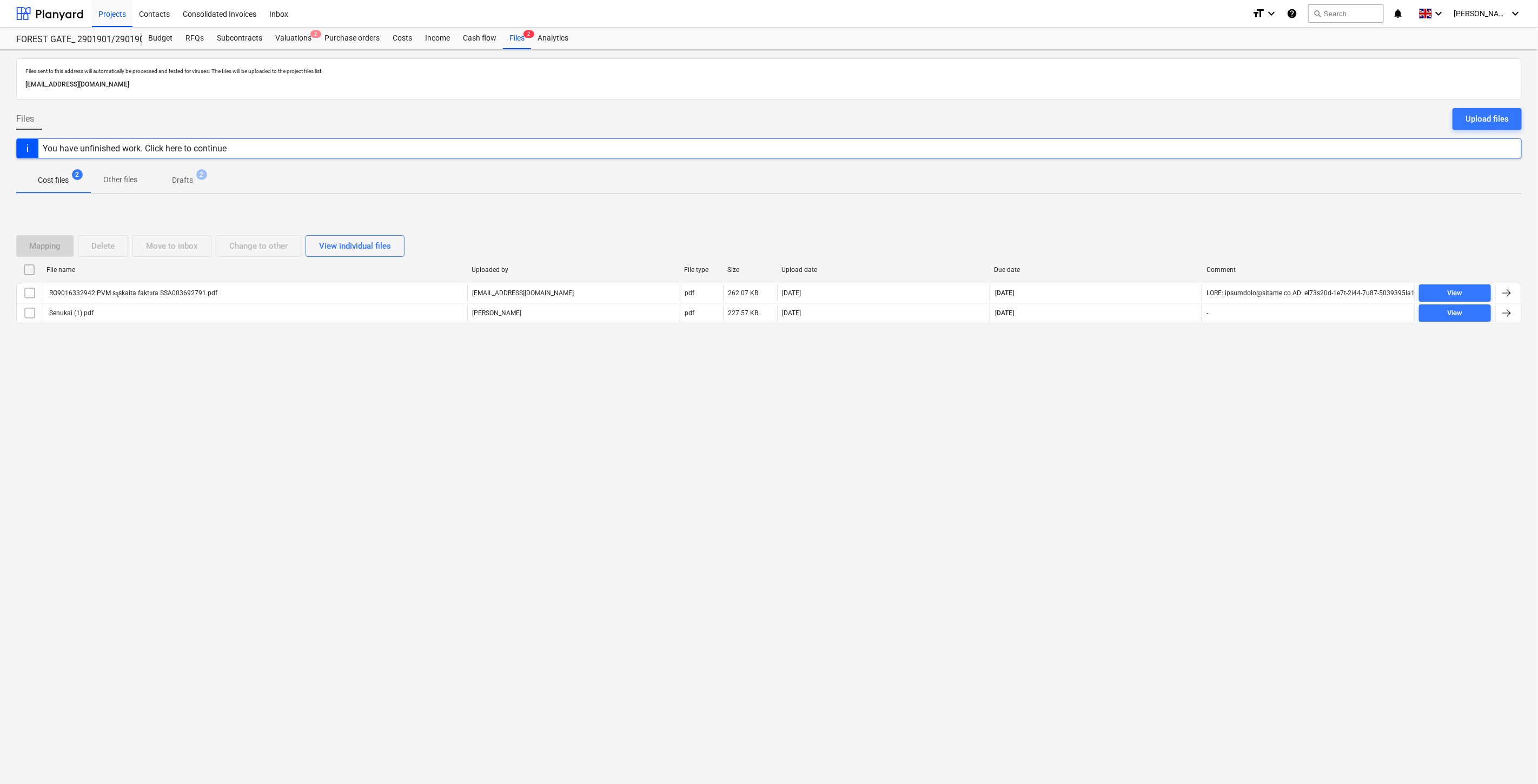
drag, startPoint x: 252, startPoint y: 33, endPoint x: 296, endPoint y: 7, distance: 51.1
click at [252, 33] on div "Subcontracts" at bounding box center [239, 38] width 58 height 22
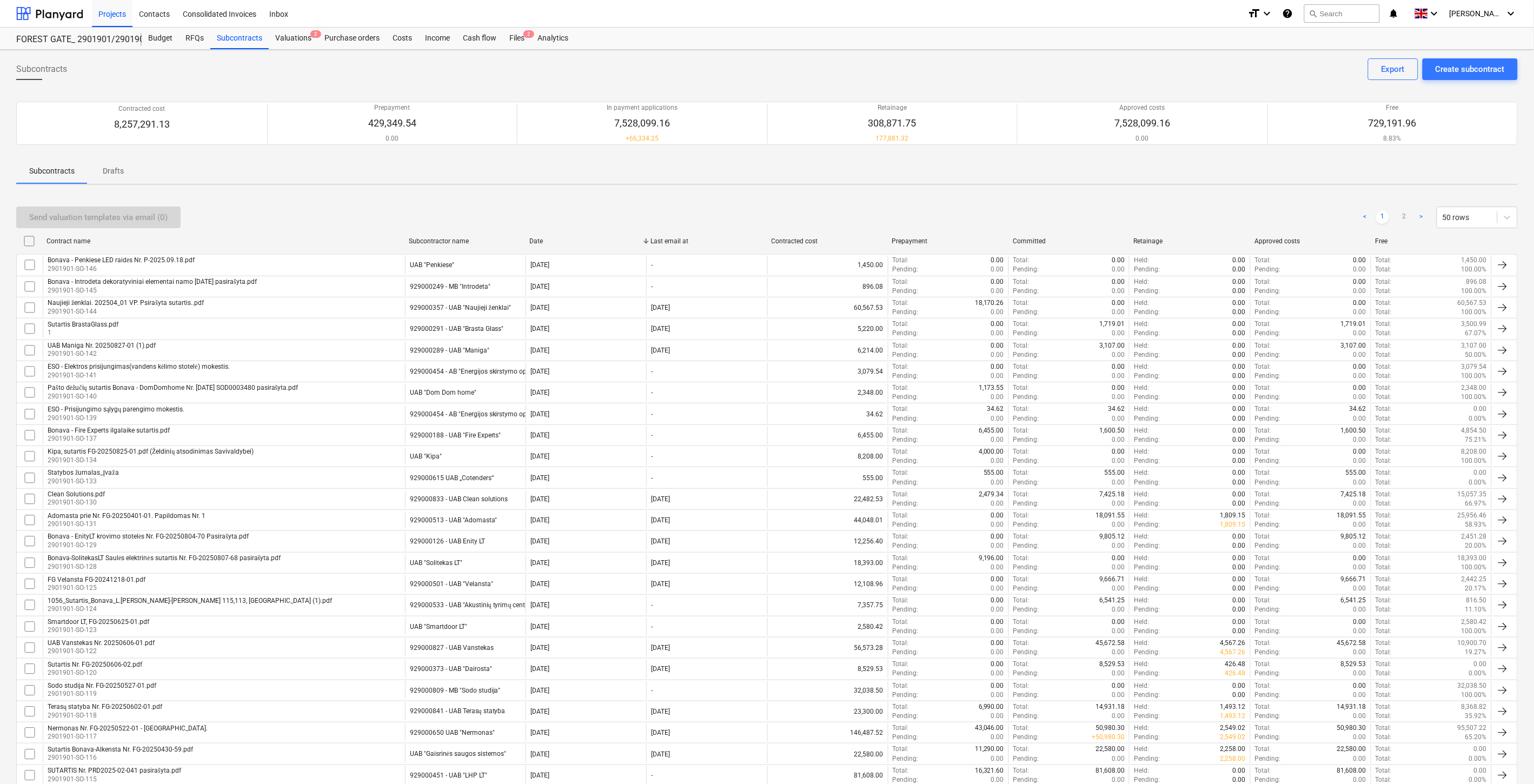
click at [725, 197] on div "Send valuation templates via email (0) < 1 2 > 50 rows Contract name Subcontrac…" at bounding box center [767, 777] width 1502 height 1167
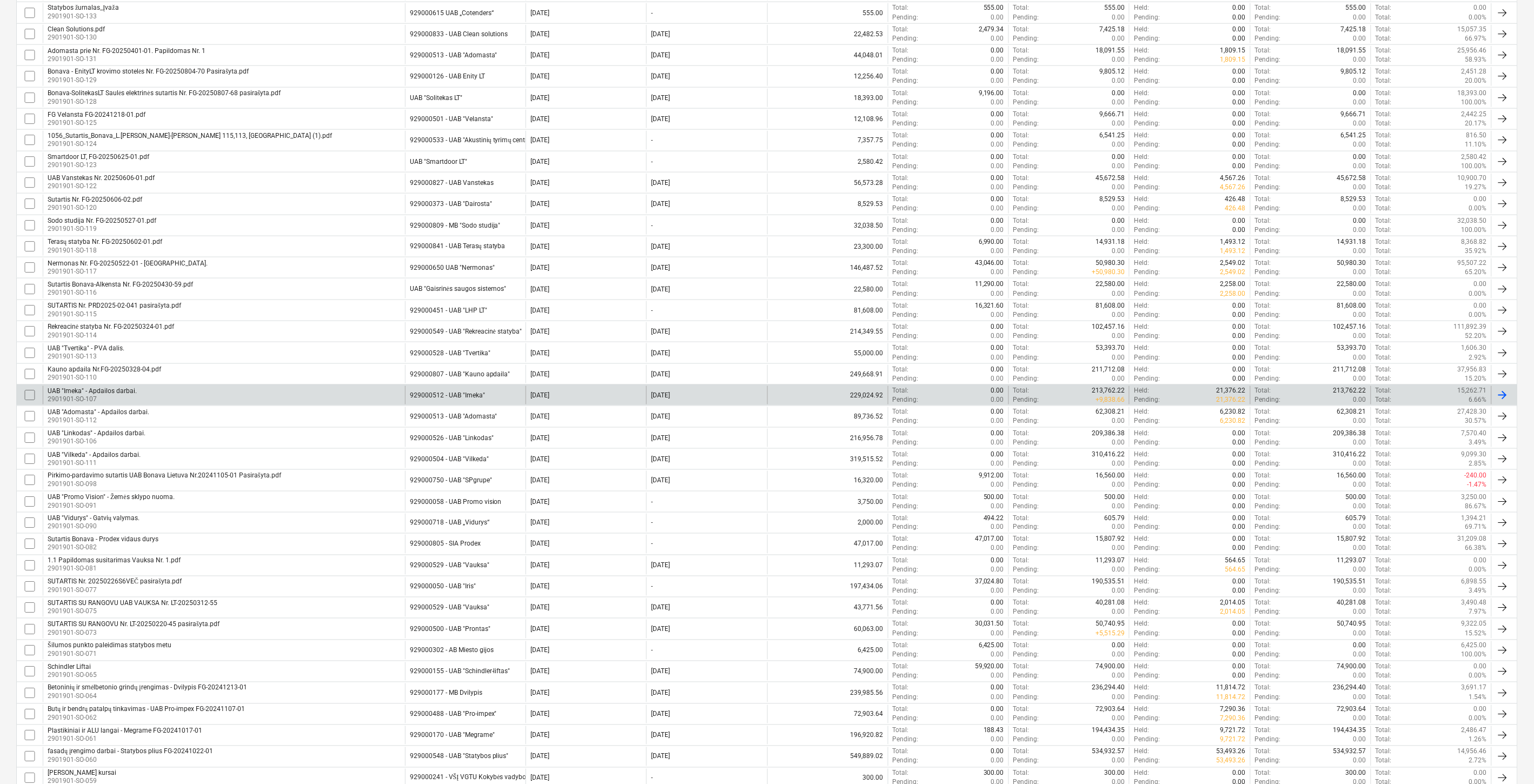
click at [310, 393] on div "UAB "Imeka" - Apdailos darbai. 2901901-SO-107" at bounding box center [224, 395] width 362 height 19
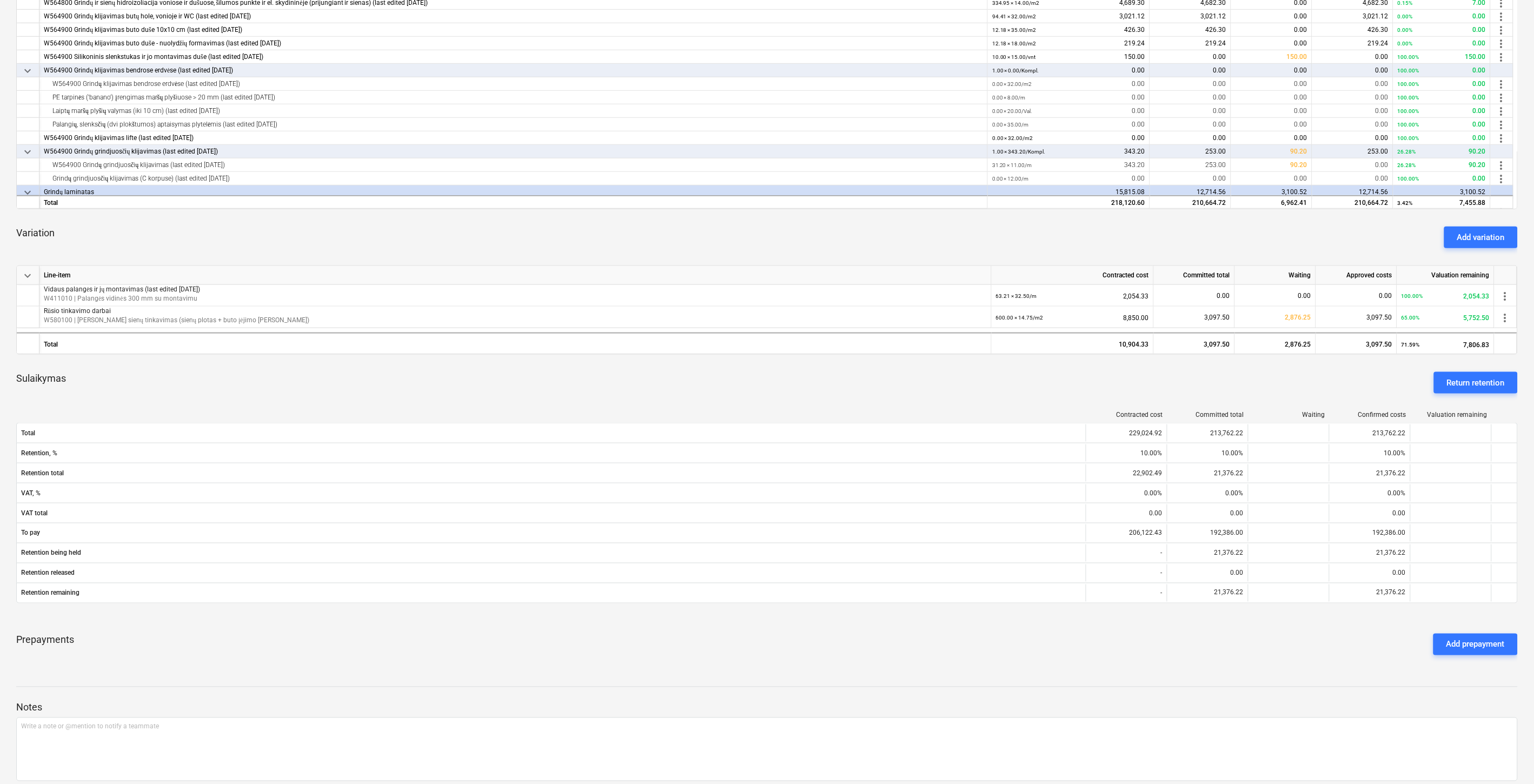
click at [778, 382] on div "Sulaikymas Return retention" at bounding box center [767, 382] width 1502 height 39
click at [806, 380] on div "Sulaikymas Return retention" at bounding box center [767, 382] width 1502 height 39
click at [819, 375] on div "Sulaikymas Return retention" at bounding box center [767, 382] width 1502 height 39
click at [828, 373] on div "Sulaikymas Return retention" at bounding box center [767, 382] width 1502 height 39
drag, startPoint x: 856, startPoint y: 390, endPoint x: 892, endPoint y: 379, distance: 37.6
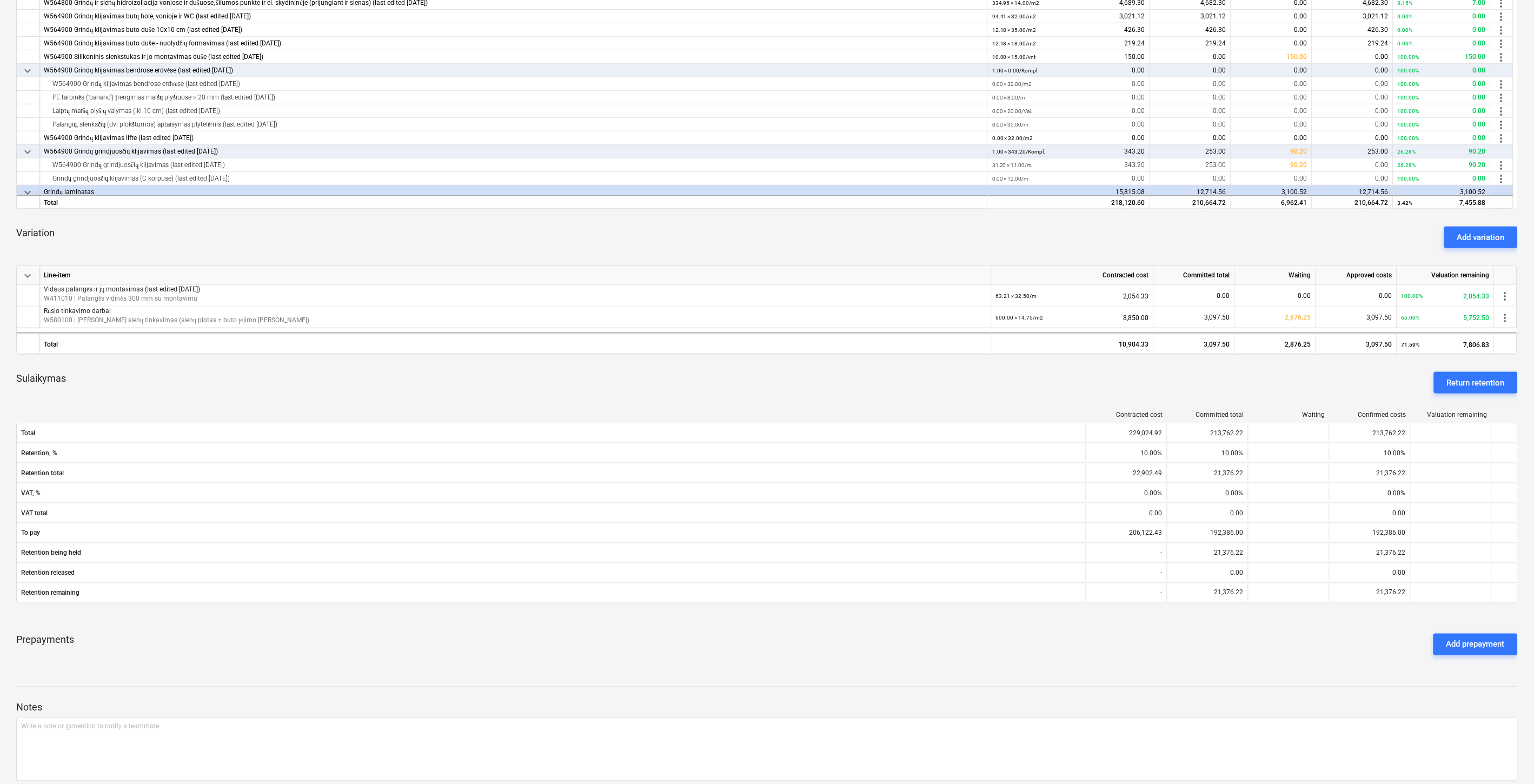
click at [860, 389] on div "Sulaikymas Return retention" at bounding box center [767, 382] width 1502 height 39
click at [892, 379] on div "Sulaikymas Return retention" at bounding box center [767, 382] width 1502 height 39
click at [823, 400] on div "Sulaikymas Return retention" at bounding box center [767, 382] width 1502 height 39
click at [877, 388] on div "Sulaikymas Return retention" at bounding box center [767, 382] width 1502 height 39
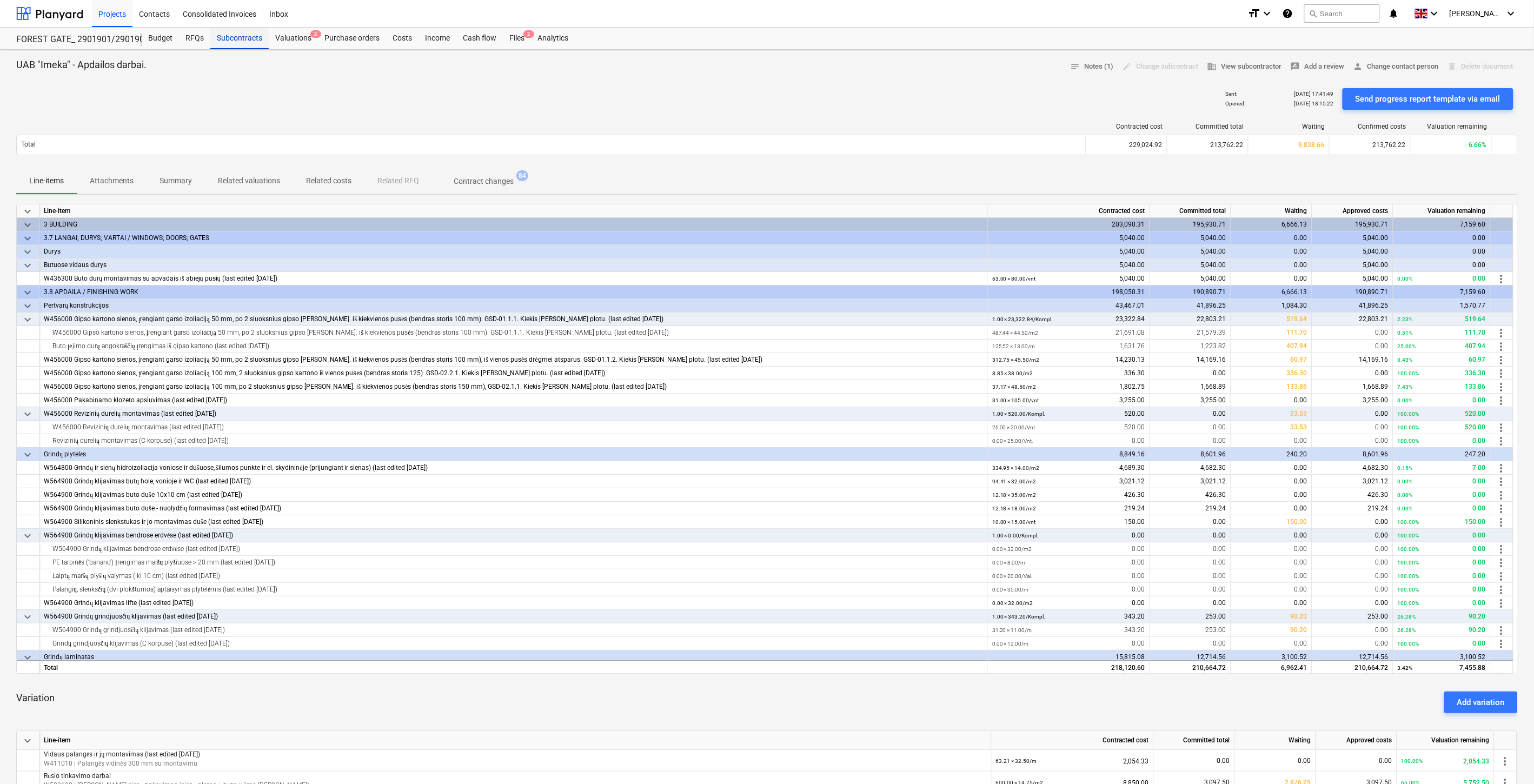
click at [242, 38] on div "Subcontracts" at bounding box center [239, 38] width 58 height 22
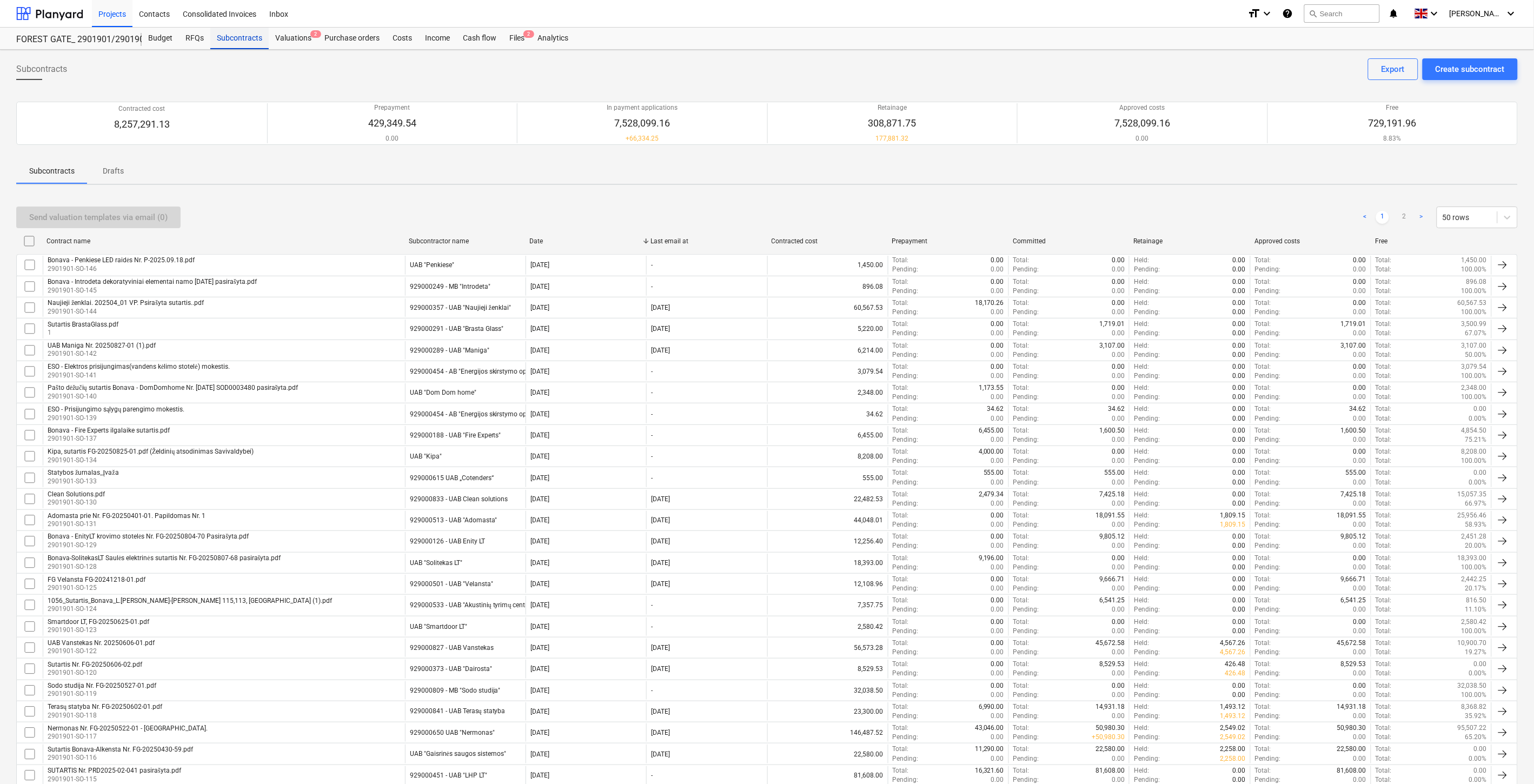
scroll to position [596, 0]
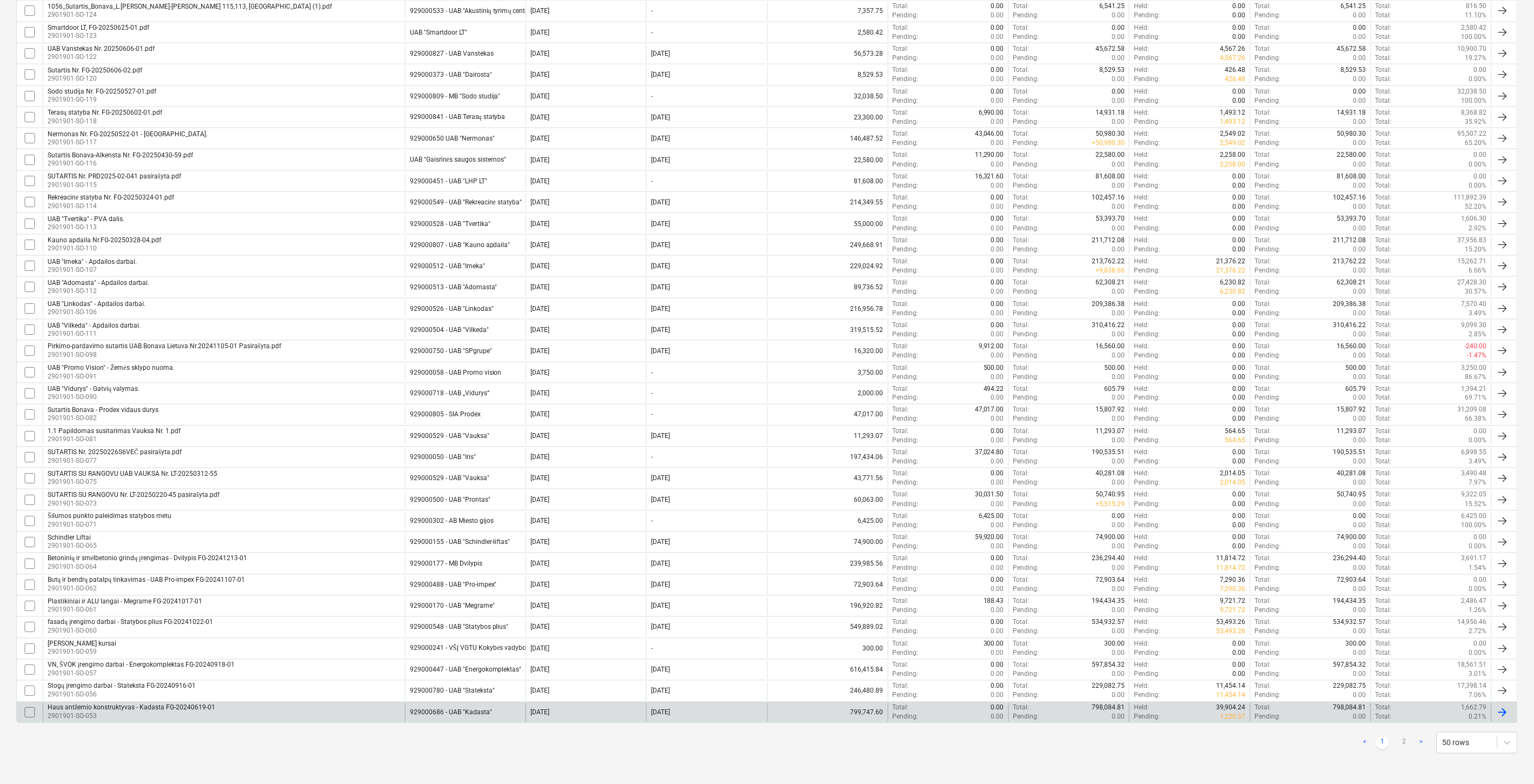
click at [175, 717] on p "2901901-SO-053" at bounding box center [132, 716] width 168 height 9
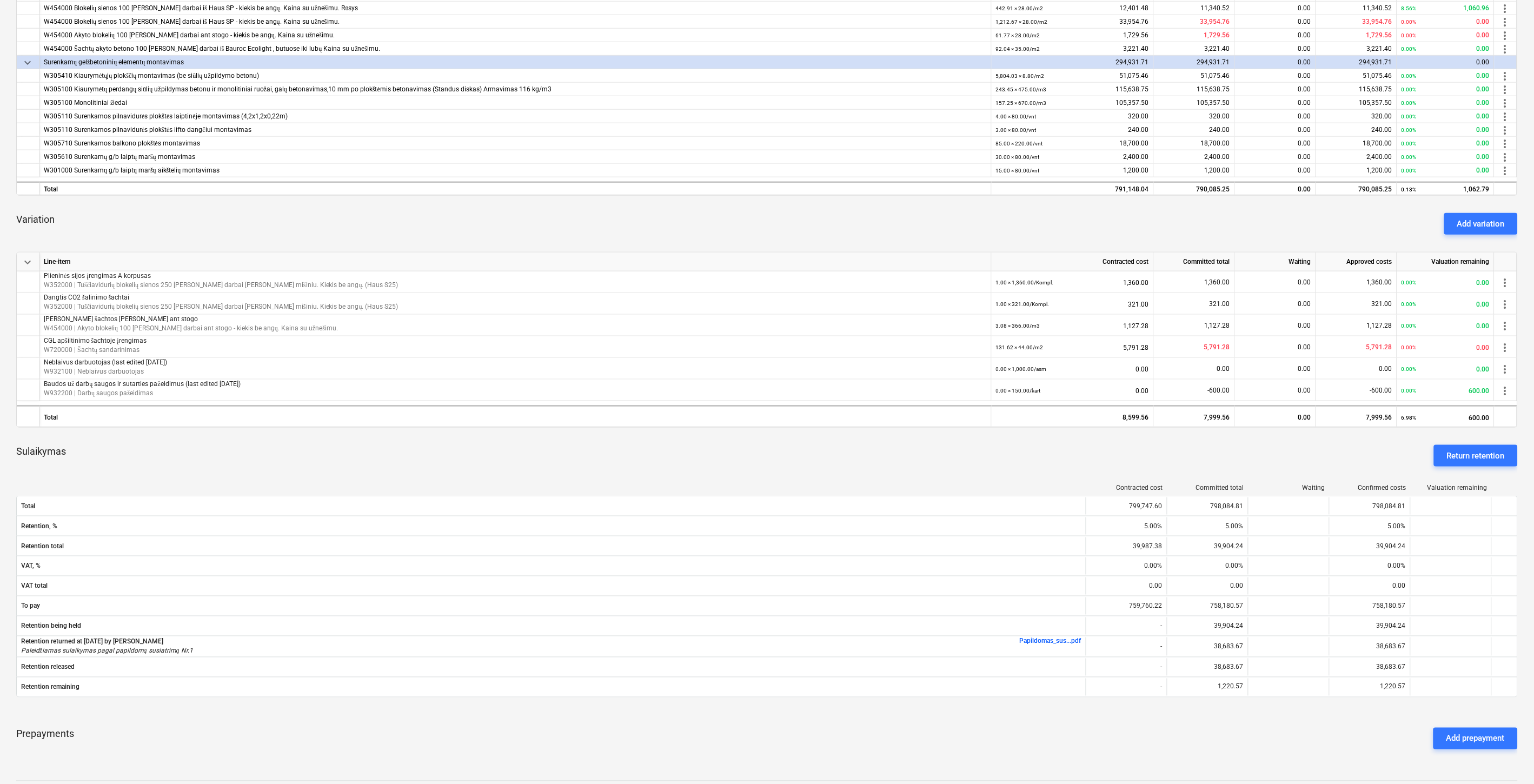
scroll to position [541, 0]
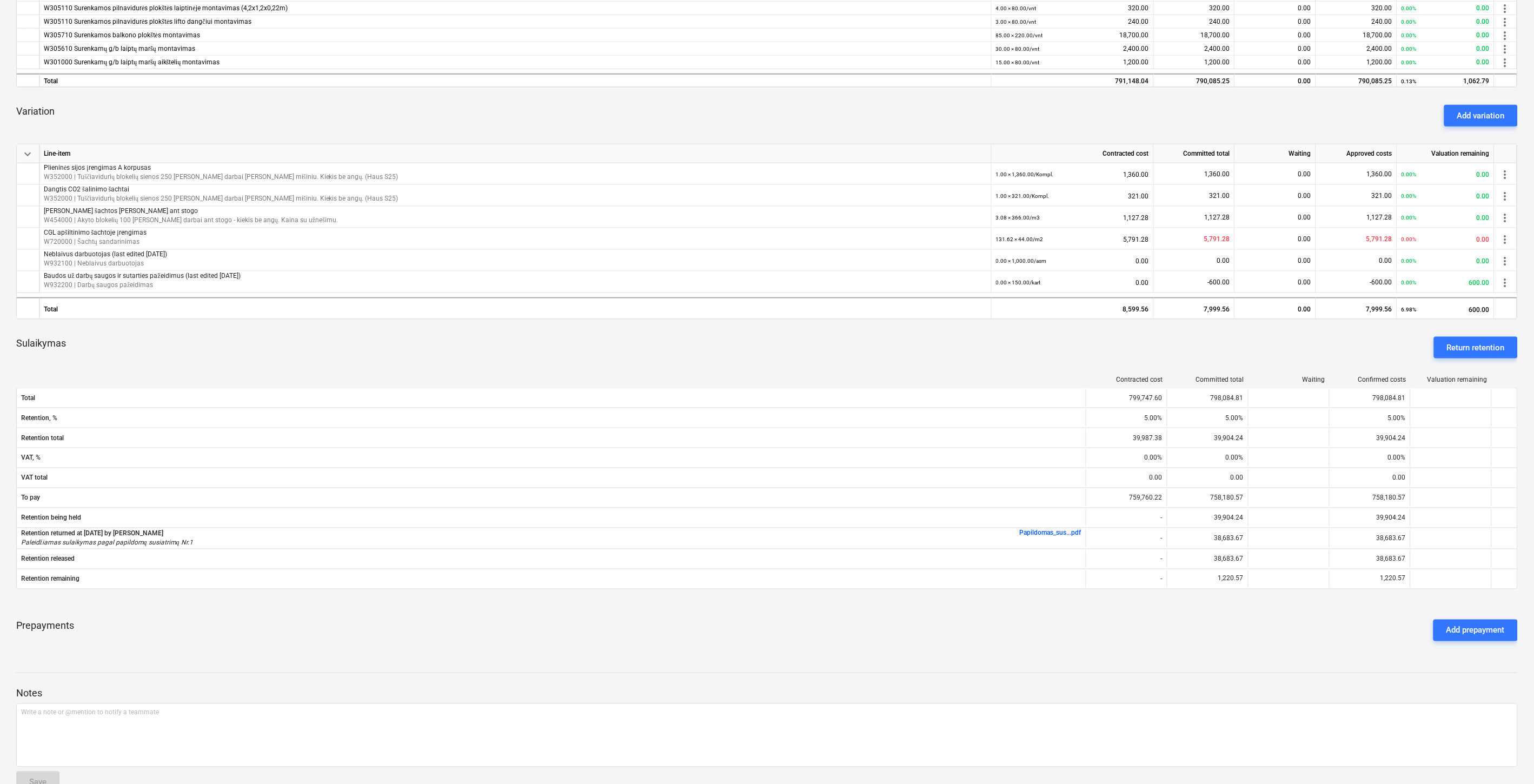
click at [1060, 620] on div "Prepayments Add prepayment" at bounding box center [767, 630] width 1502 height 39
click at [1099, 606] on div "keyboard_arrow_down Line-item Contracted cost Committed total Waiting Approved …" at bounding box center [767, 156] width 1502 height 986
click at [1215, 631] on div "Prepayments Add prepayment" at bounding box center [767, 630] width 1502 height 39
click at [1224, 628] on div "Prepayments Add prepayment" at bounding box center [767, 630] width 1502 height 39
click at [1234, 614] on div "Prepayments Add prepayment" at bounding box center [767, 630] width 1502 height 39
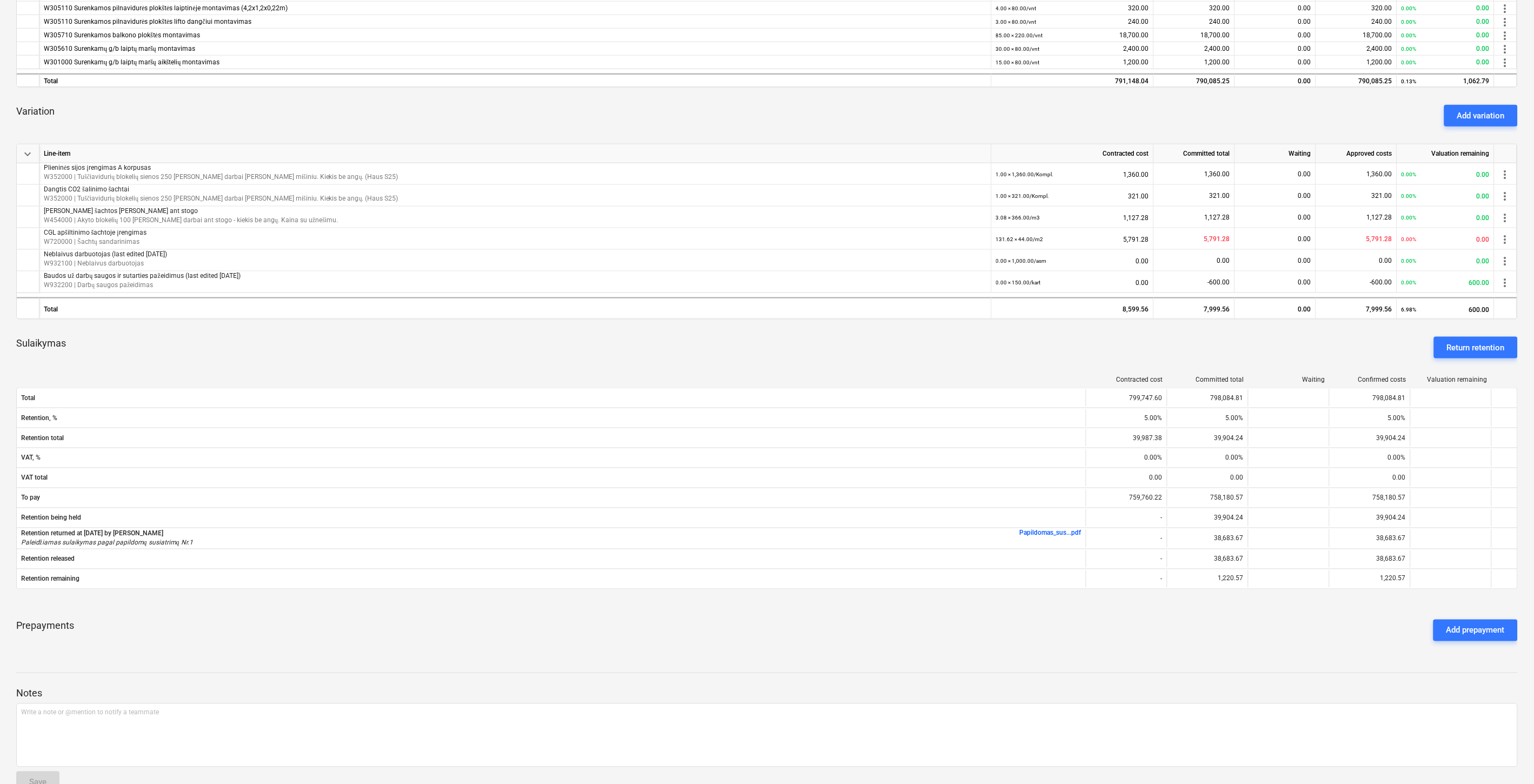
click at [1235, 608] on div "keyboard_arrow_down Line-item Contracted cost Committed total Waiting Approved …" at bounding box center [767, 156] width 1502 height 986
click at [1348, 602] on div "Contracted cost Committed total Waiting Confirmed costs Valuation remaining Tot…" at bounding box center [767, 485] width 1502 height 235
click at [1370, 596] on div "Contracted cost Committed total Waiting Confirmed costs Valuation remaining Tot…" at bounding box center [767, 485] width 1502 height 235
click at [1386, 594] on div "Contracted cost Committed total Waiting Confirmed costs Valuation remaining Tot…" at bounding box center [767, 485] width 1502 height 235
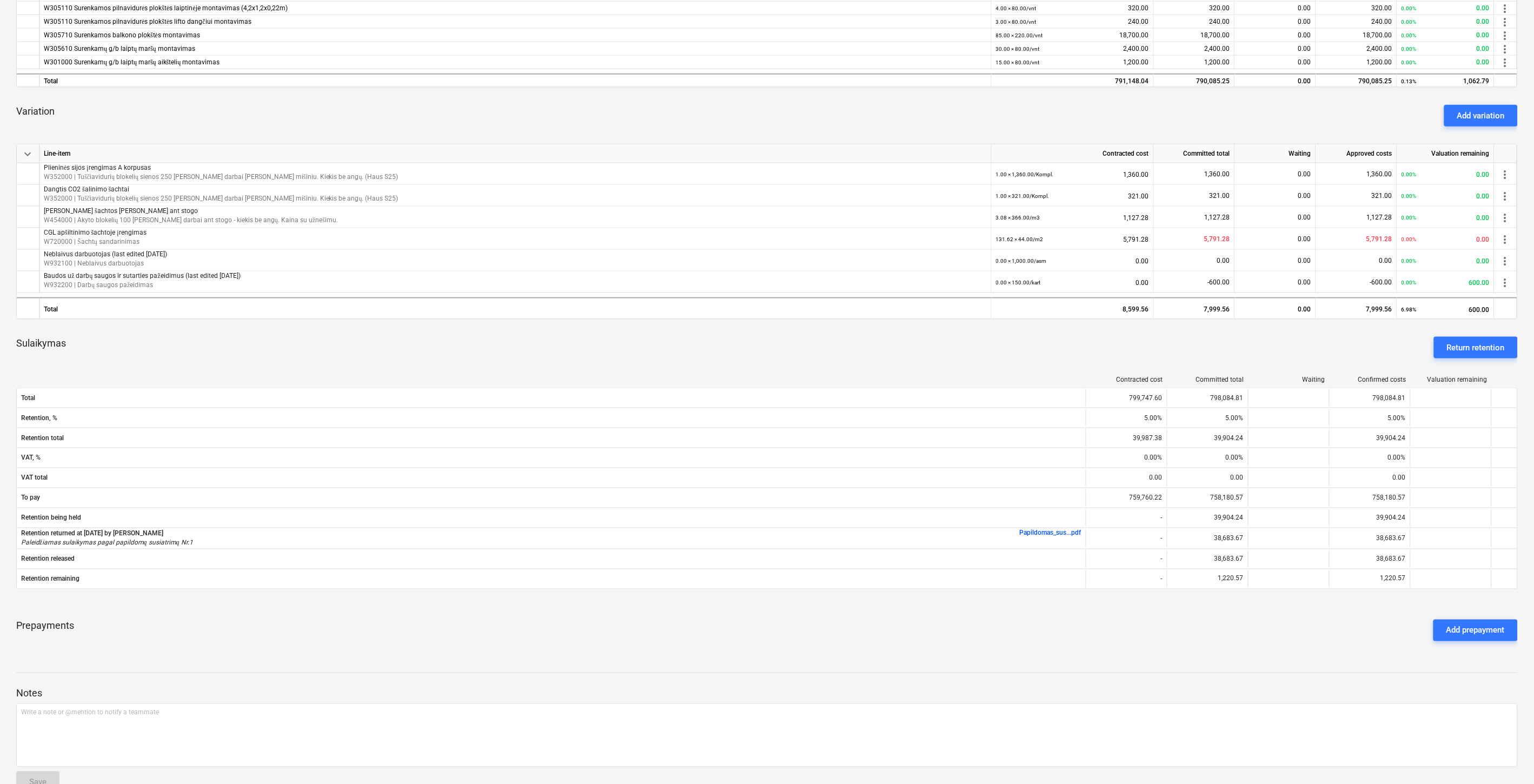
click at [874, 642] on div "Prepayments Add prepayment" at bounding box center [767, 630] width 1502 height 39
click at [883, 636] on div "Prepayments Add prepayment" at bounding box center [767, 630] width 1502 height 39
drag, startPoint x: 894, startPoint y: 630, endPoint x: 921, endPoint y: 617, distance: 30.0
click at [895, 630] on div "Prepayments Add prepayment" at bounding box center [767, 630] width 1502 height 39
click at [921, 617] on div "Prepayments Add prepayment" at bounding box center [767, 630] width 1502 height 39
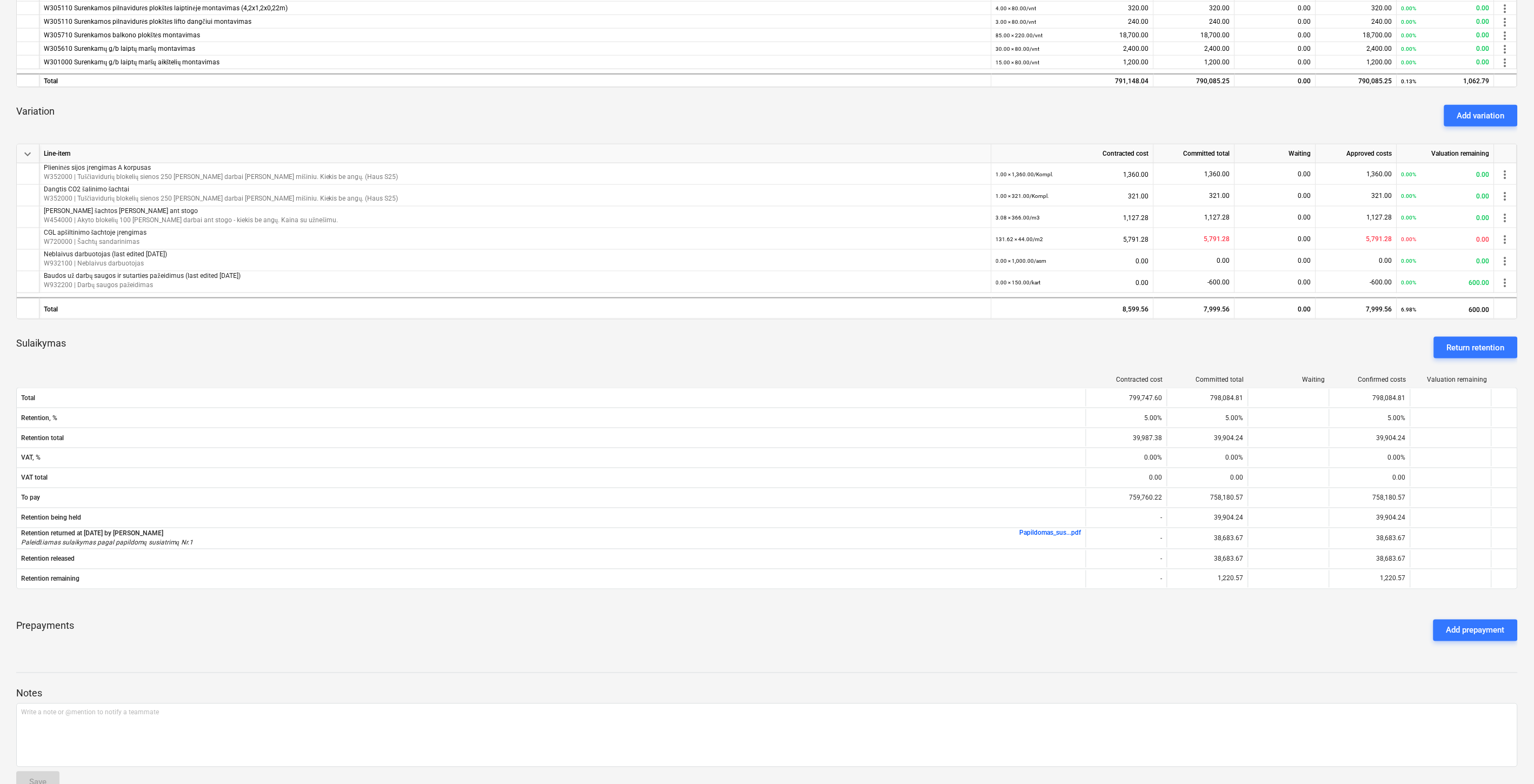
click at [680, 351] on div "Sulaikymas Return retention" at bounding box center [767, 347] width 1502 height 39
click at [706, 340] on div "Sulaikymas Return retention" at bounding box center [767, 347] width 1502 height 39
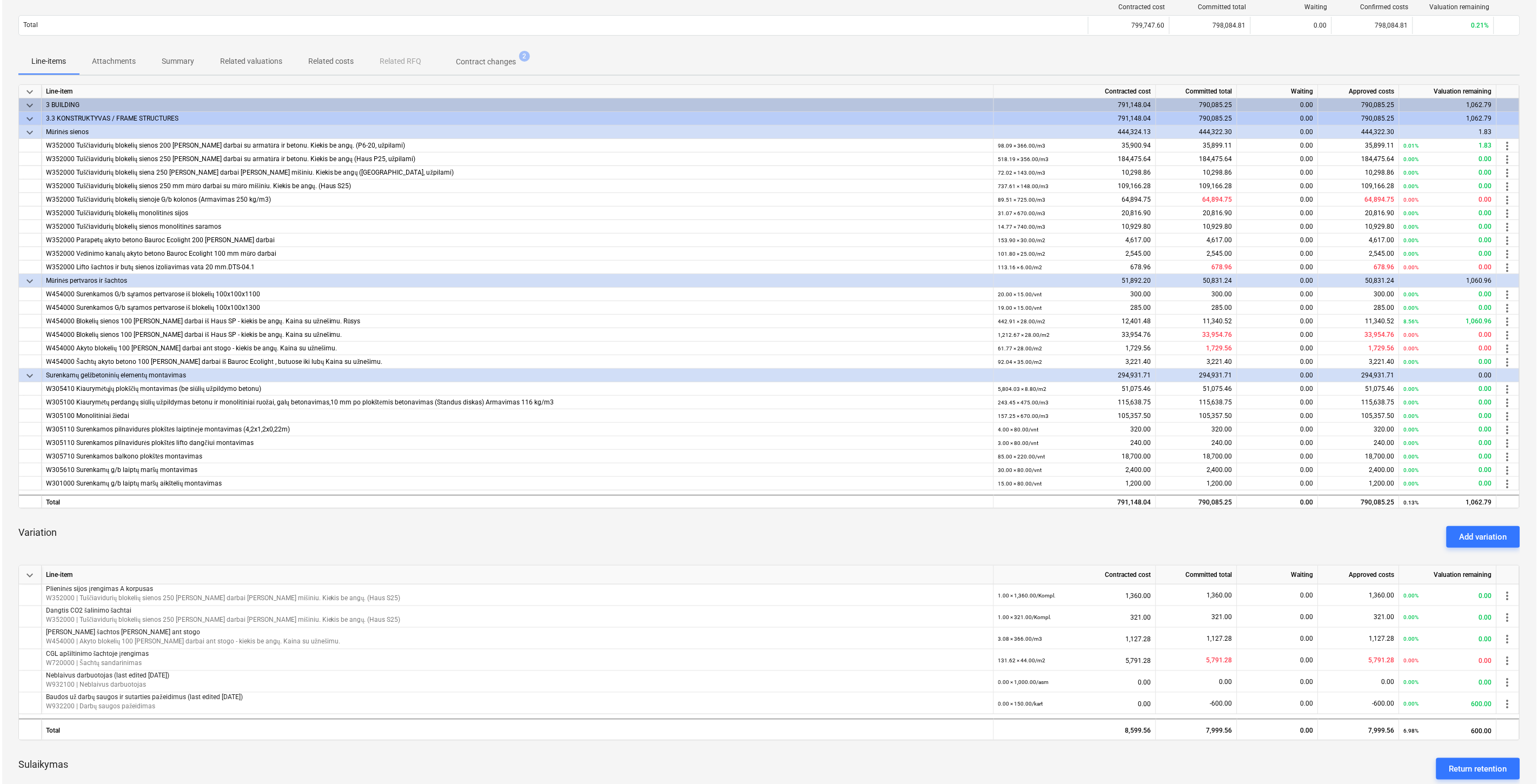
scroll to position [0, 0]
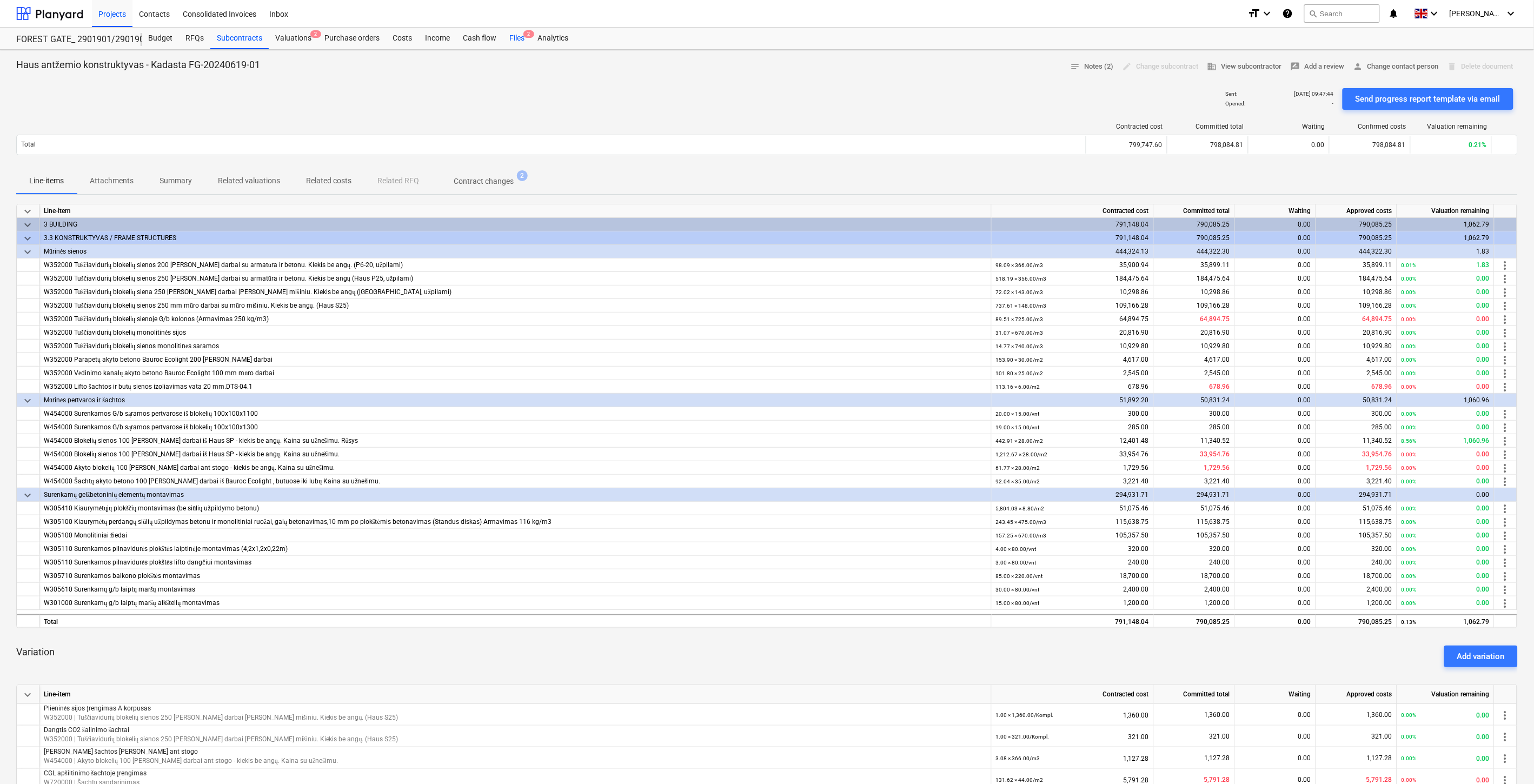
click at [516, 40] on div "Files 2" at bounding box center [517, 38] width 28 height 22
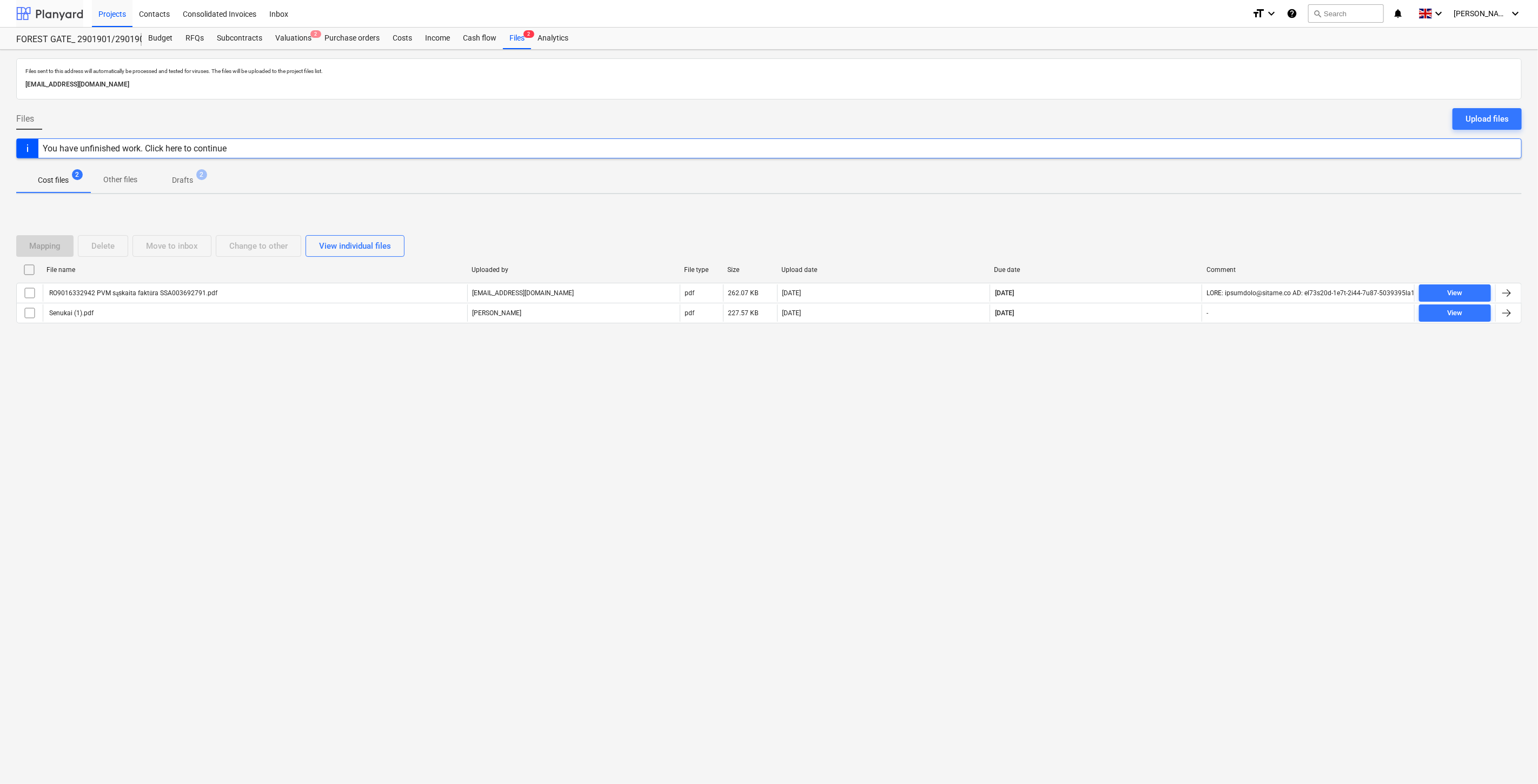
click at [58, 6] on div at bounding box center [49, 13] width 67 height 27
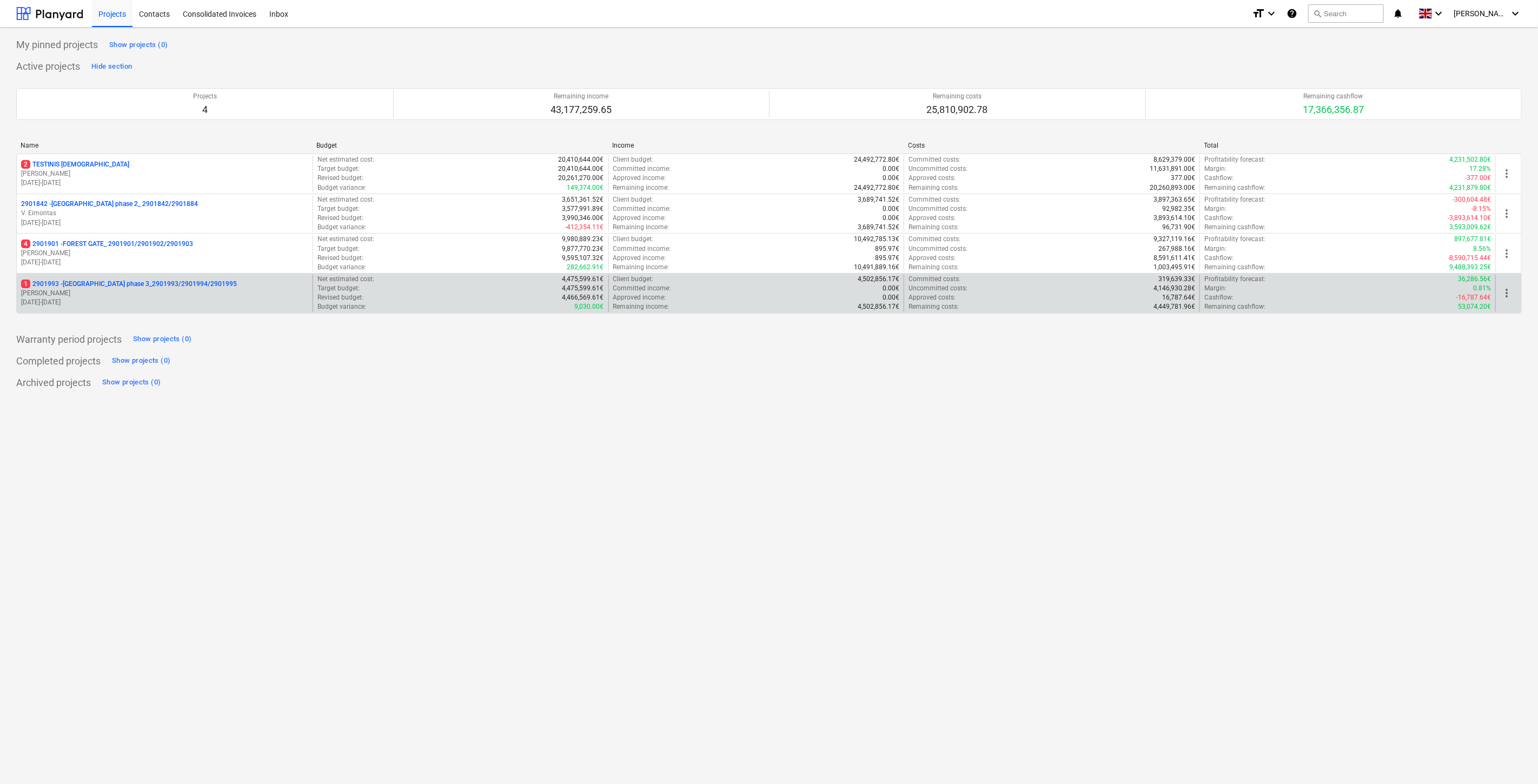
click at [111, 304] on p "[DATE] - [DATE]" at bounding box center [165, 303] width 287 height 9
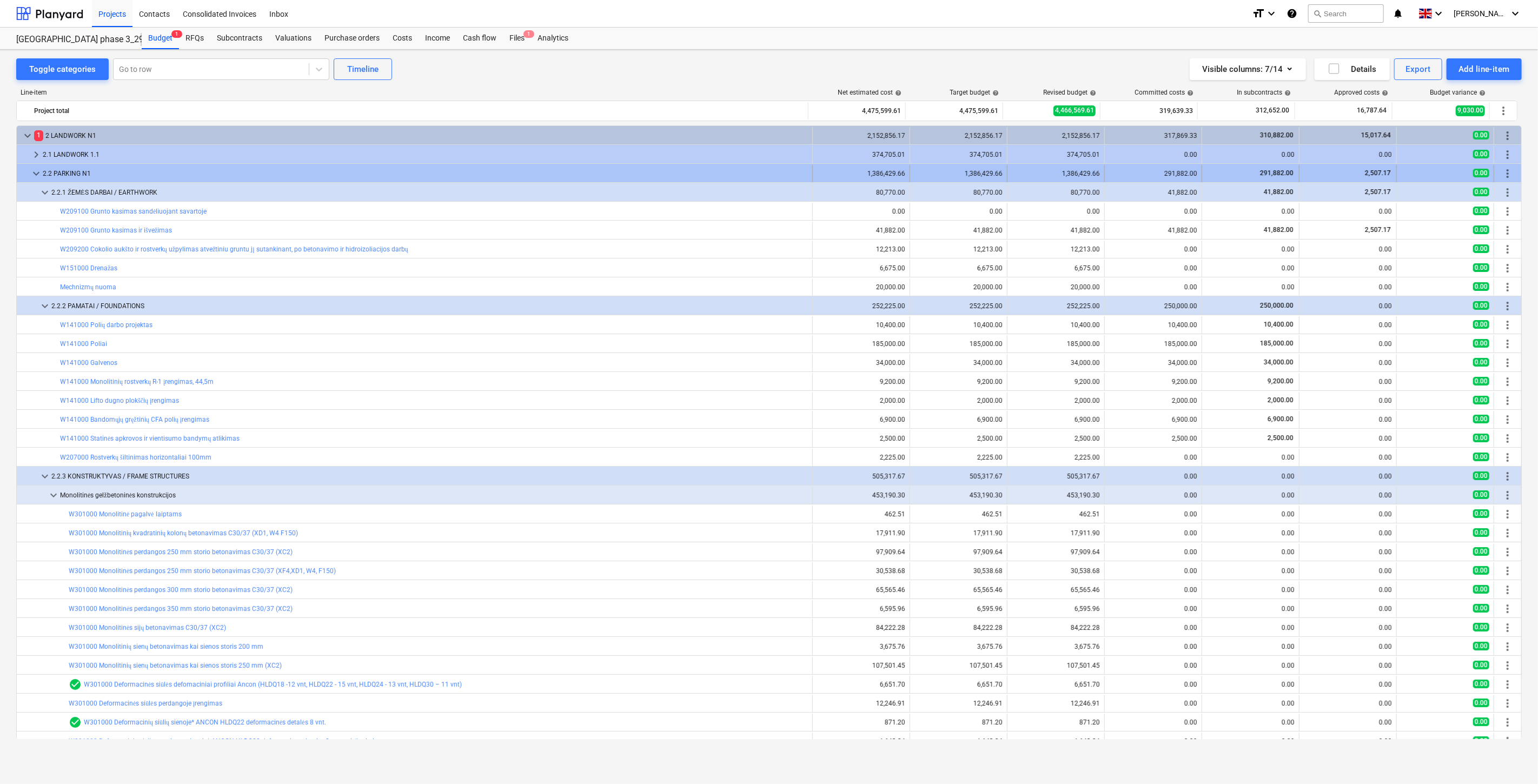
click at [34, 176] on span "keyboard_arrow_down" at bounding box center [36, 174] width 13 height 13
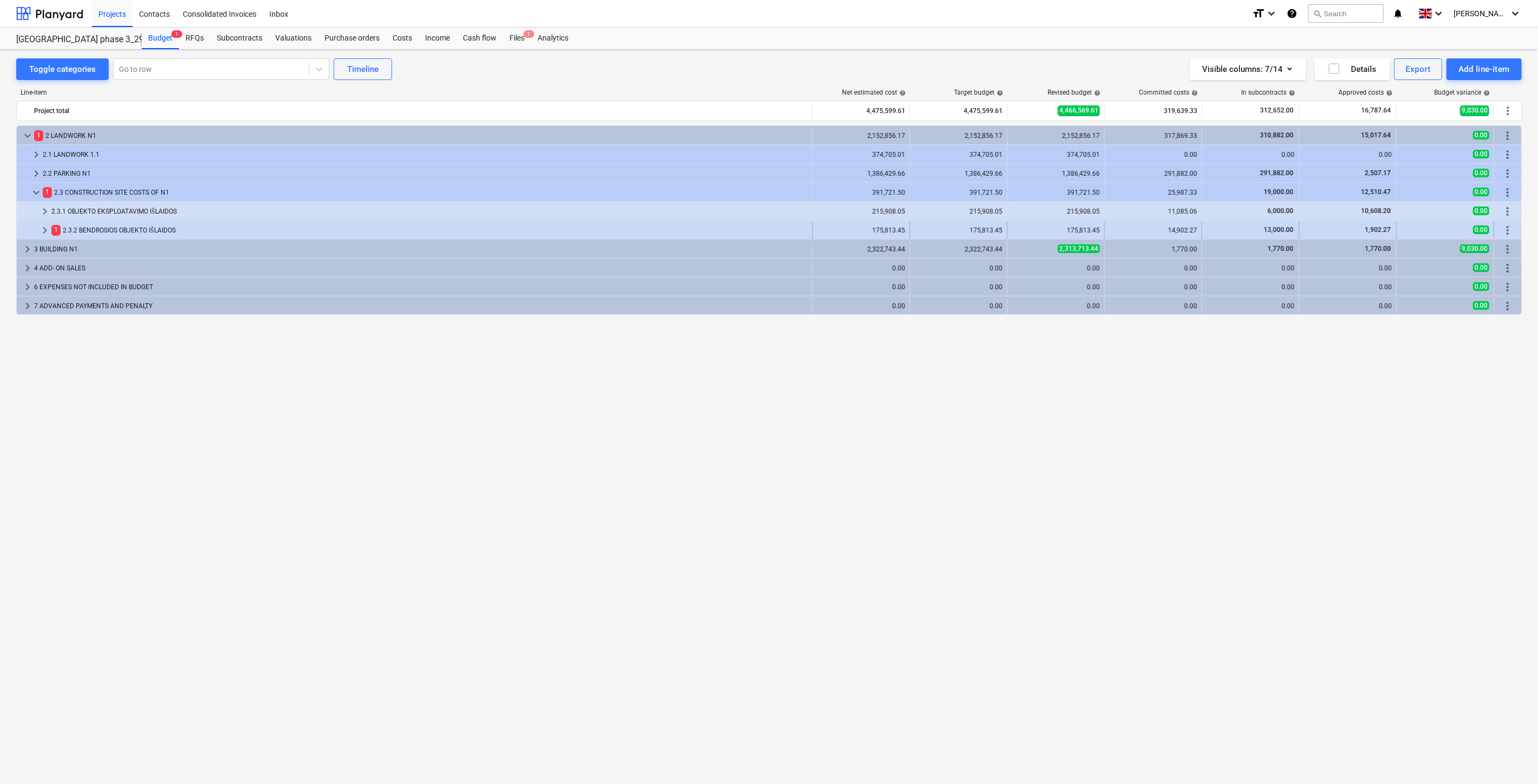
click at [49, 234] on span "keyboard_arrow_right" at bounding box center [45, 230] width 13 height 13
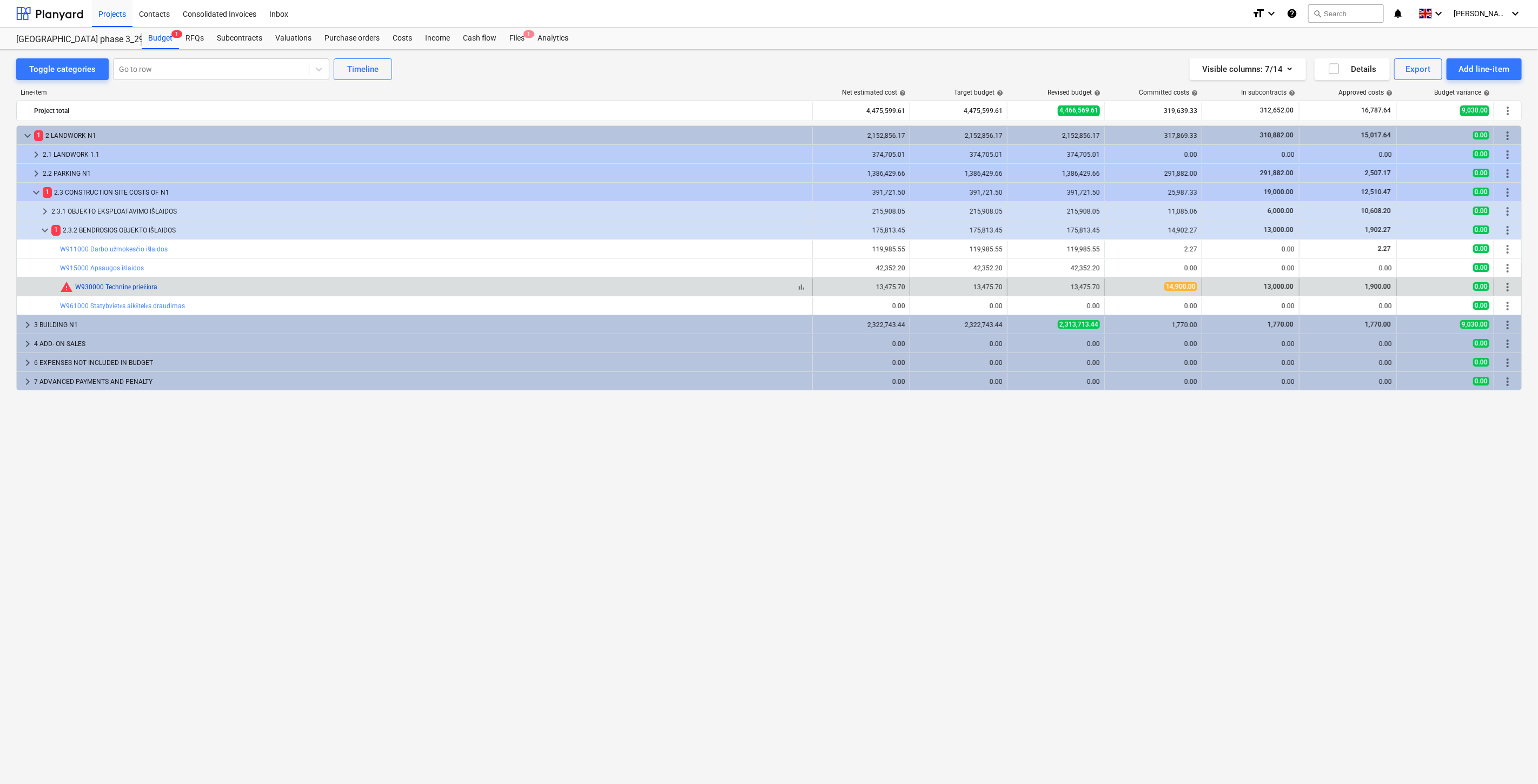
click at [125, 290] on link "W930000 Techninė priežiūra" at bounding box center [116, 287] width 82 height 8
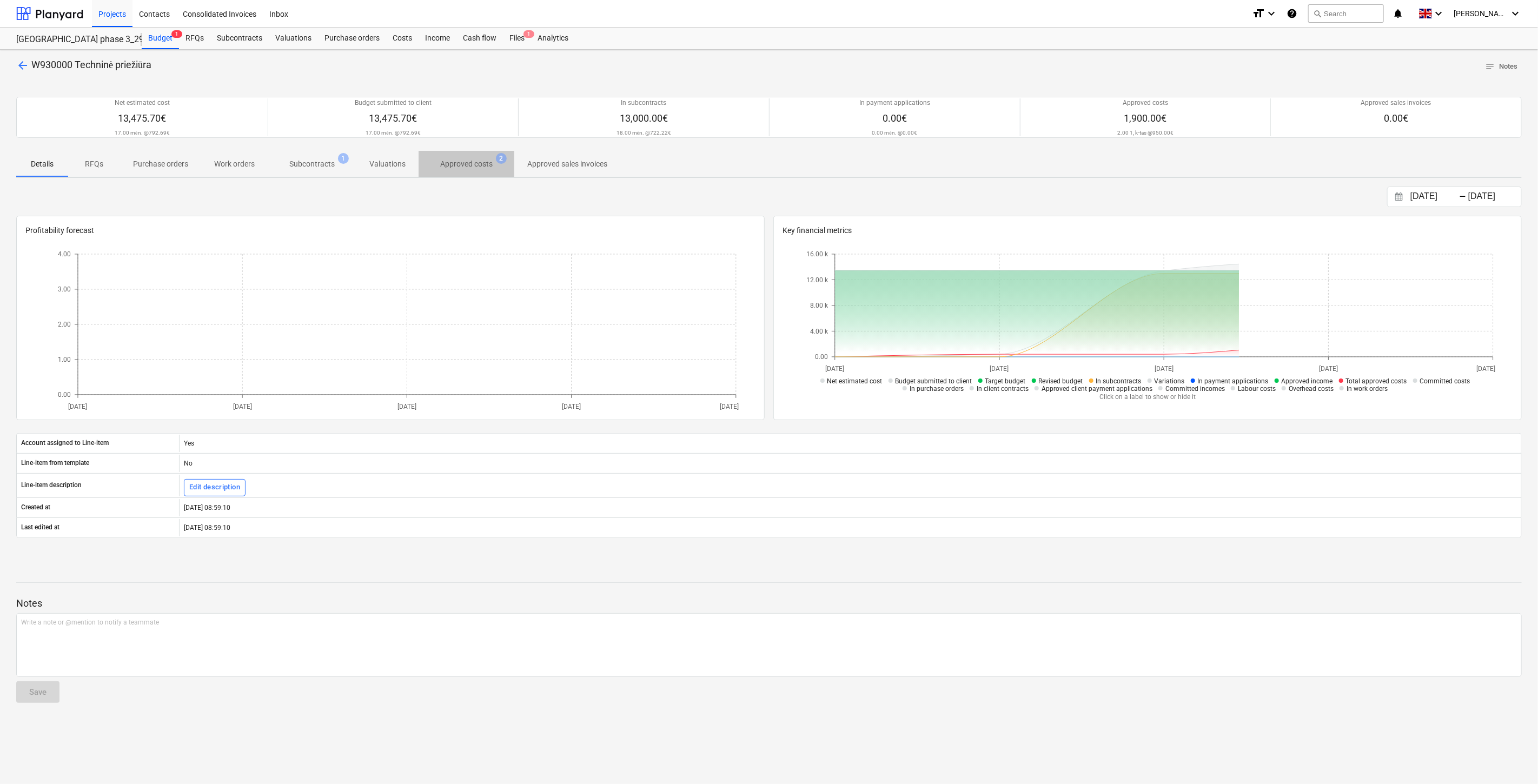
click at [445, 170] on span "Approved costs 2" at bounding box center [466, 163] width 96 height 19
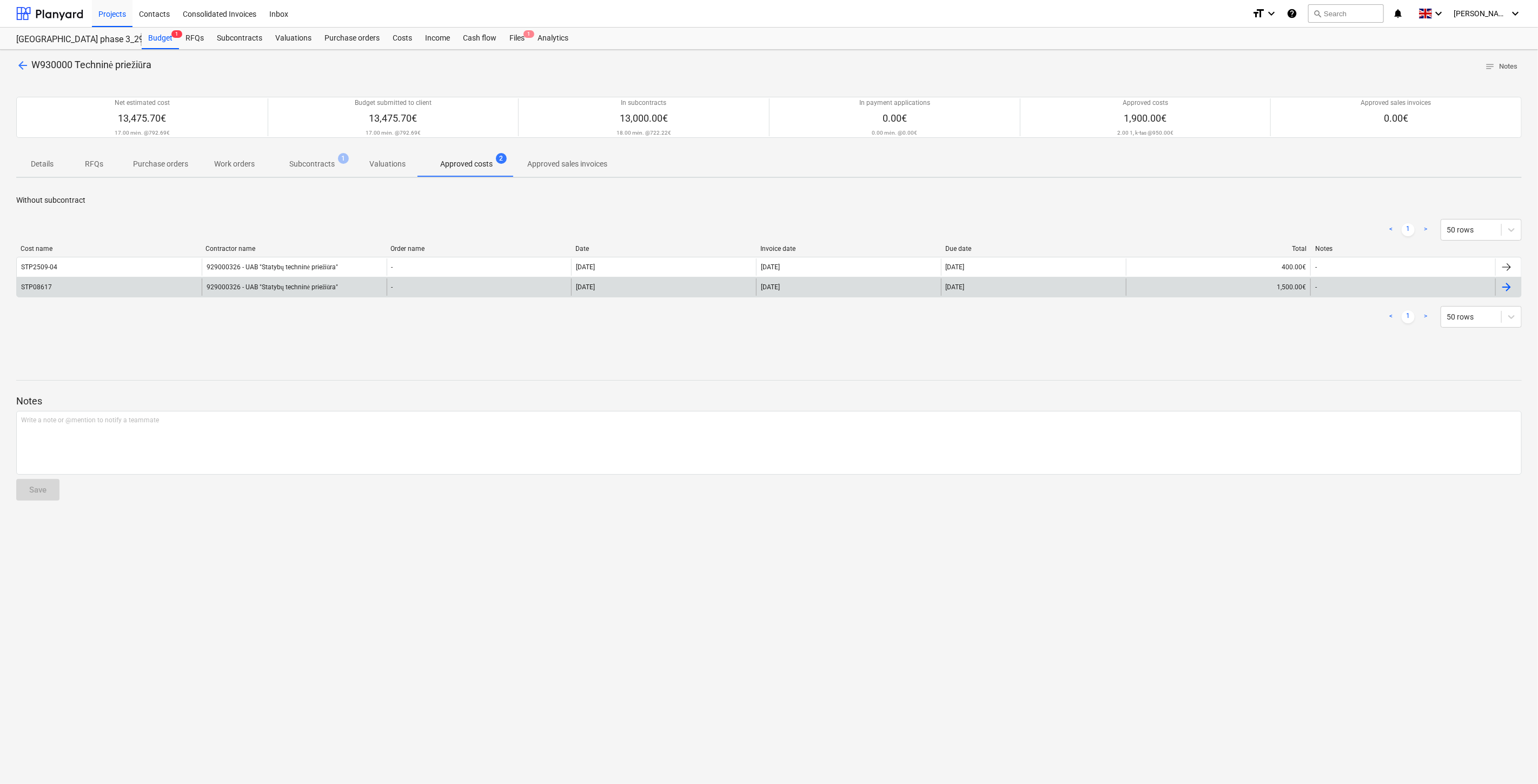
click at [446, 289] on div "-" at bounding box center [479, 287] width 185 height 17
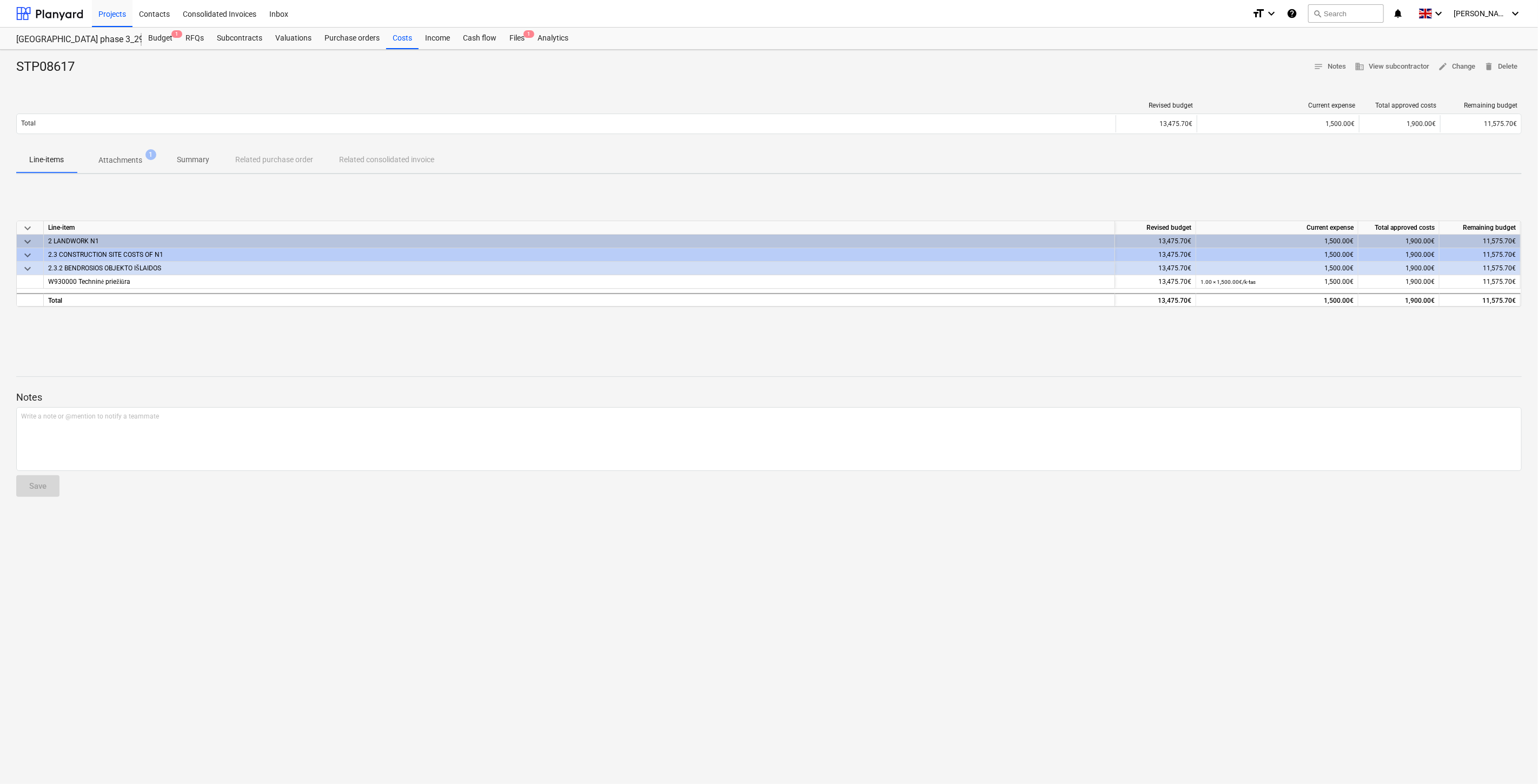
click at [119, 160] on p "Attachments" at bounding box center [120, 160] width 44 height 11
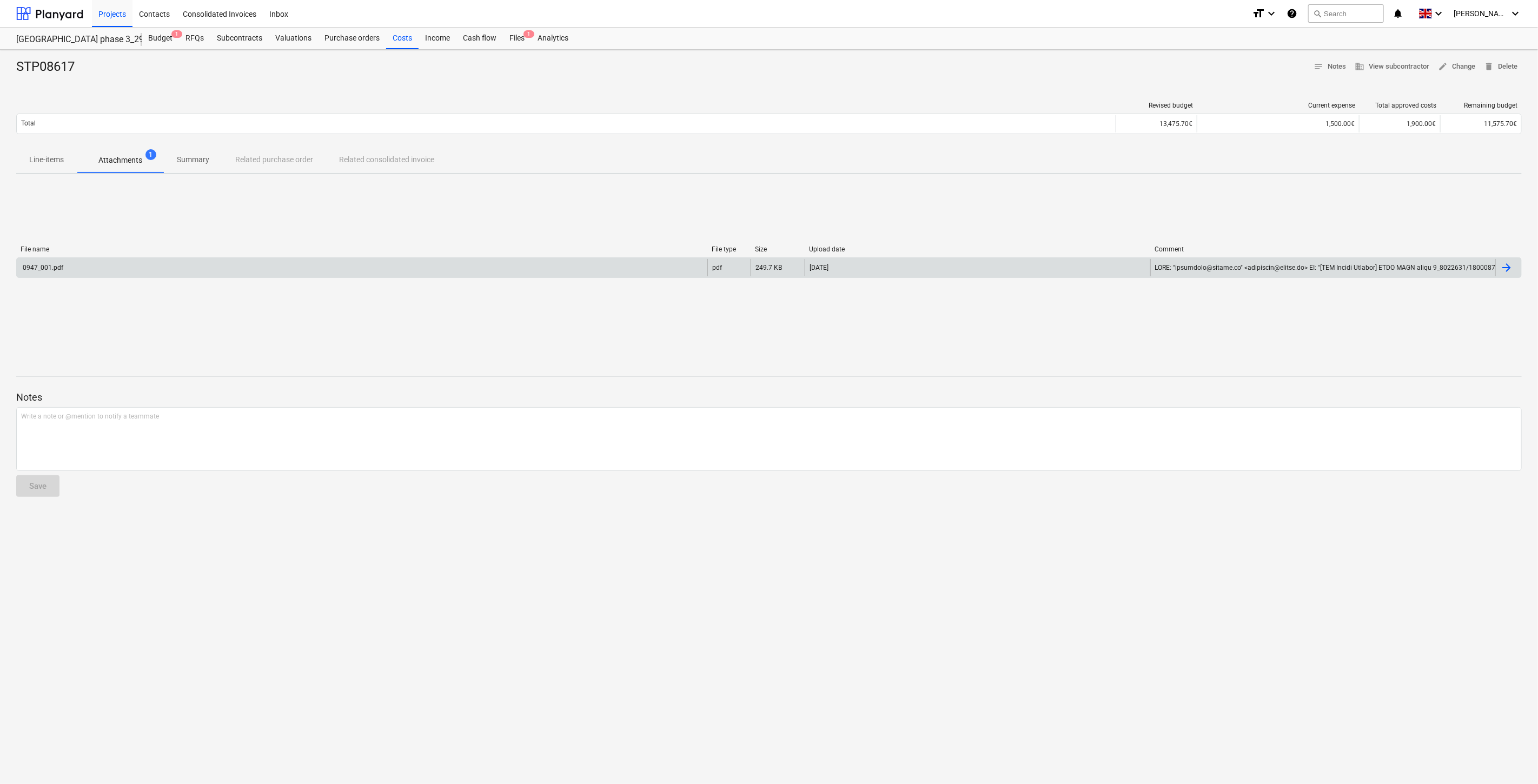
click at [212, 263] on div "0947_001.pdf" at bounding box center [362, 268] width 690 height 17
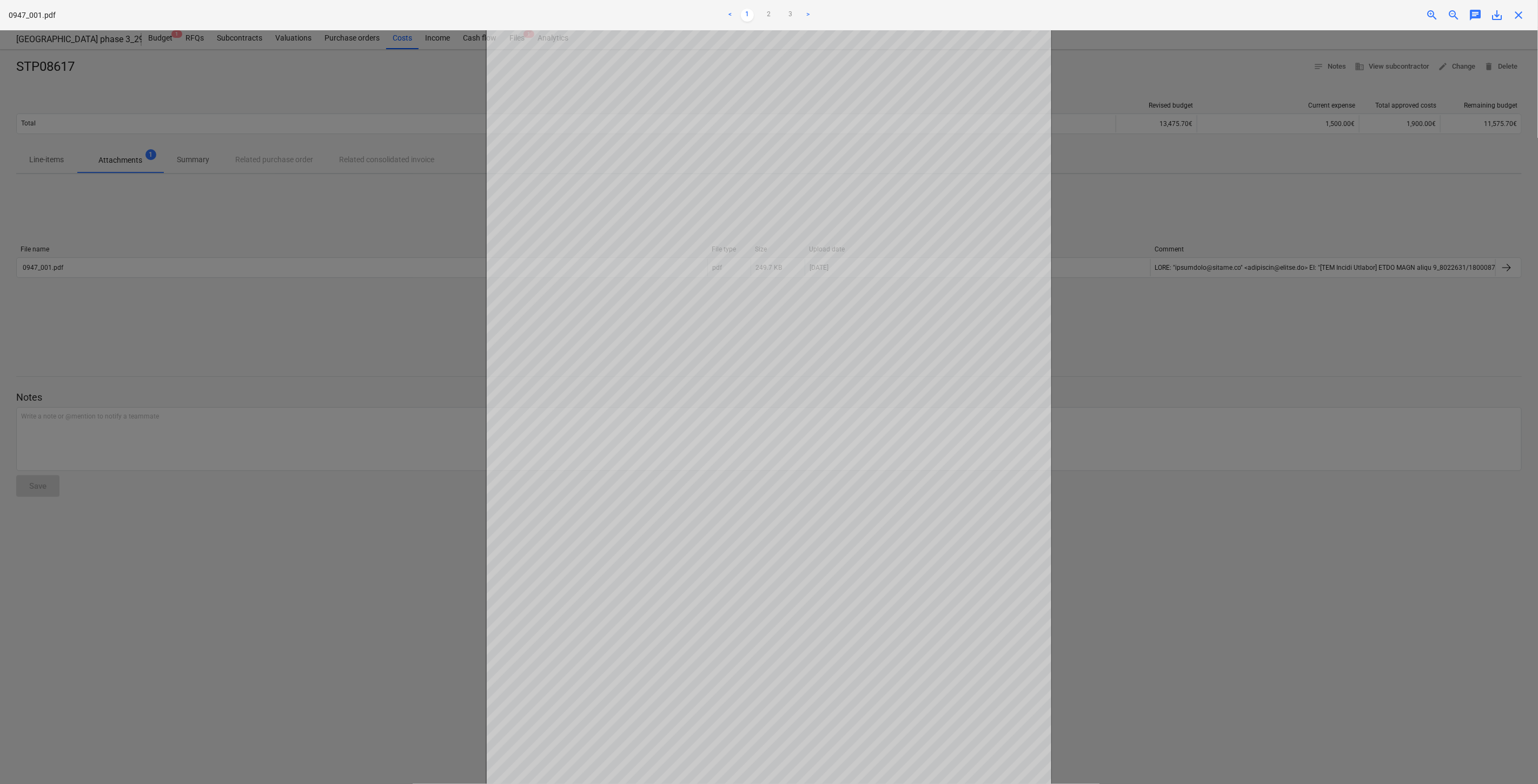
click at [1500, 22] on div "0947_001.pdf < 1 2 3 > zoom_in zoom_out chat 0 save_alt close" at bounding box center [769, 15] width 1538 height 30
click at [1497, 12] on span "save_alt" at bounding box center [1497, 15] width 13 height 13
drag, startPoint x: 1428, startPoint y: 390, endPoint x: 1428, endPoint y: 313, distance: 77.0
click at [1429, 386] on div at bounding box center [769, 407] width 1538 height 753
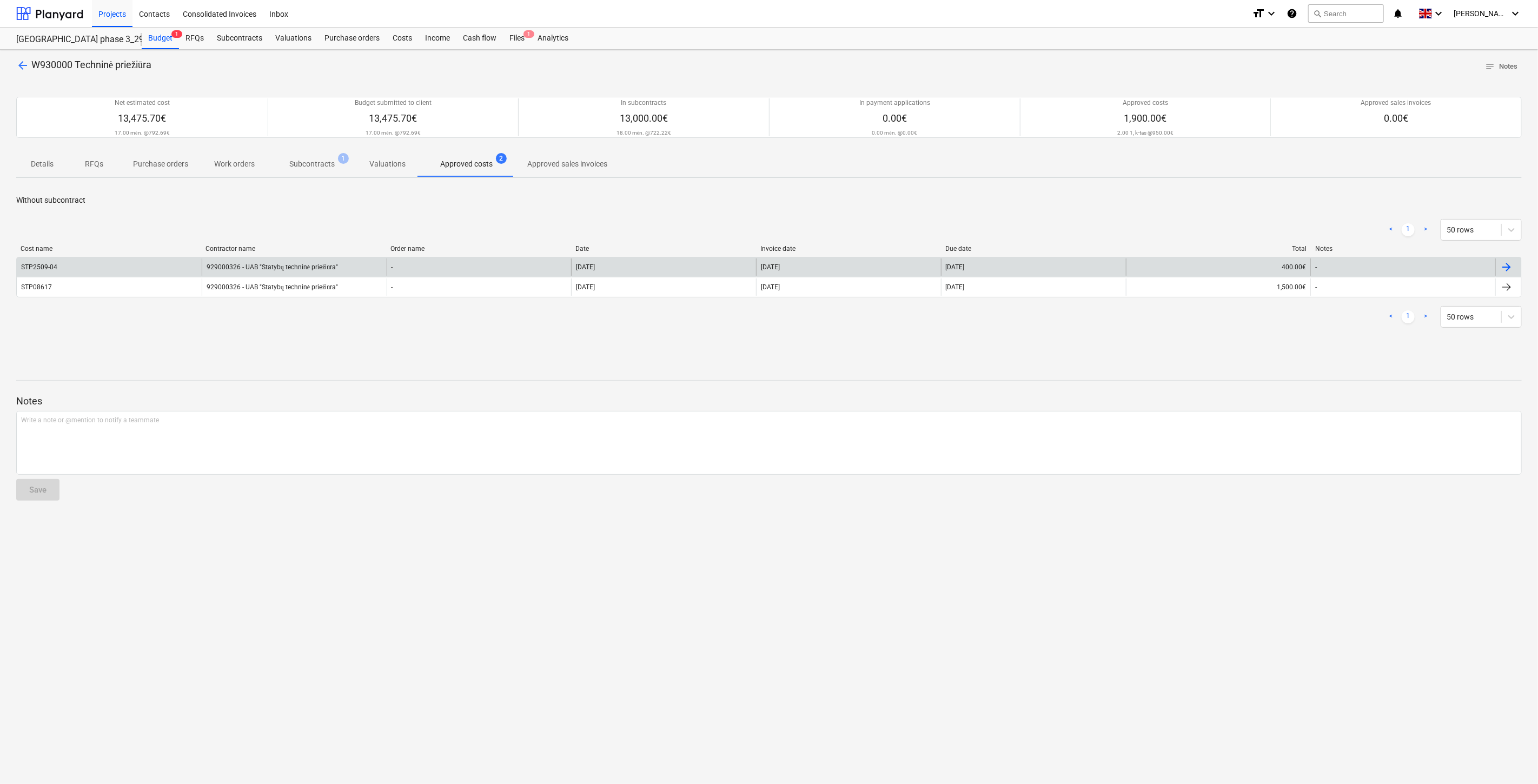
click at [337, 266] on div "929000326 - UAB "Statybų techninė priežiūra"" at bounding box center [294, 267] width 185 height 17
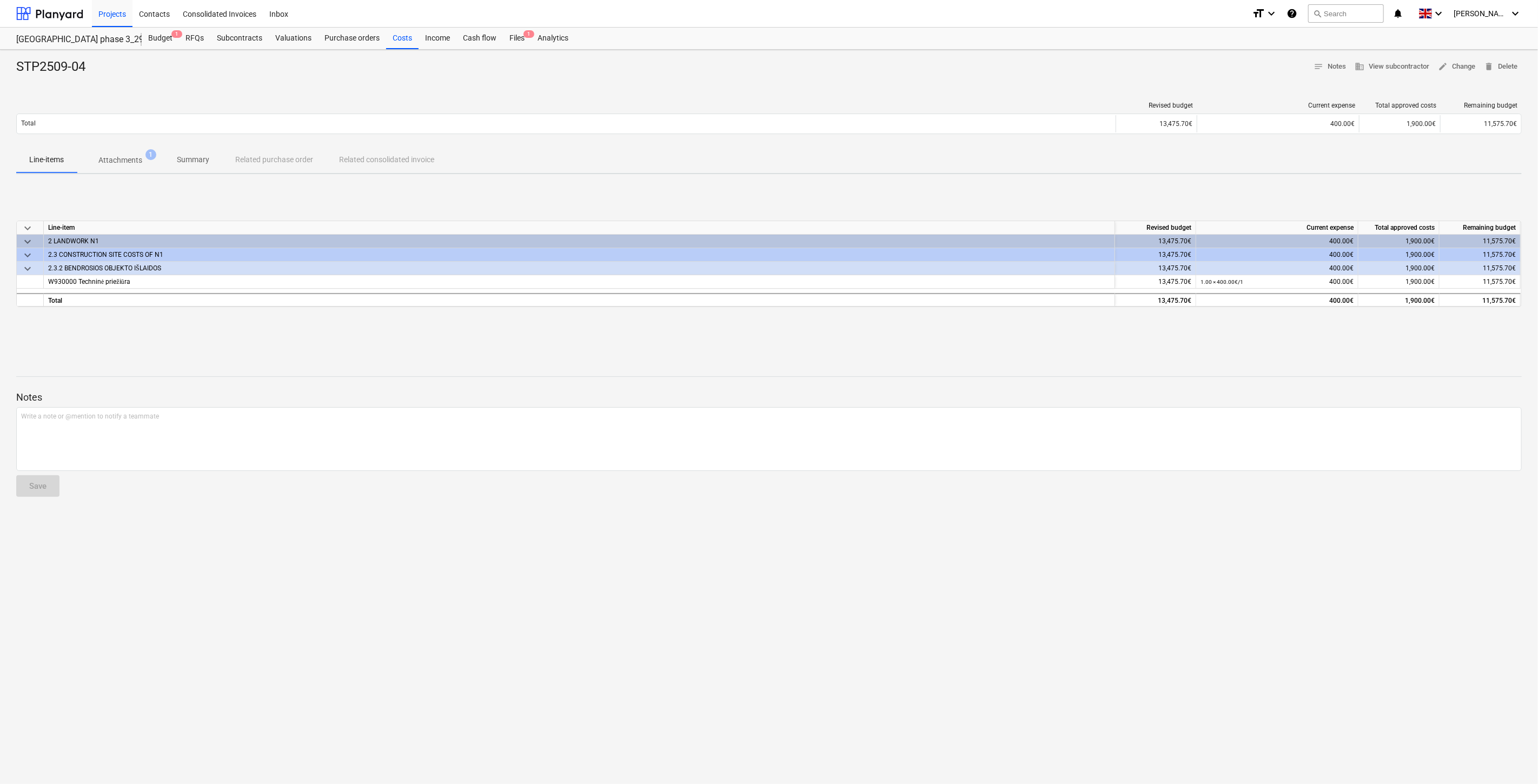
click at [123, 164] on p "Attachments" at bounding box center [120, 160] width 44 height 11
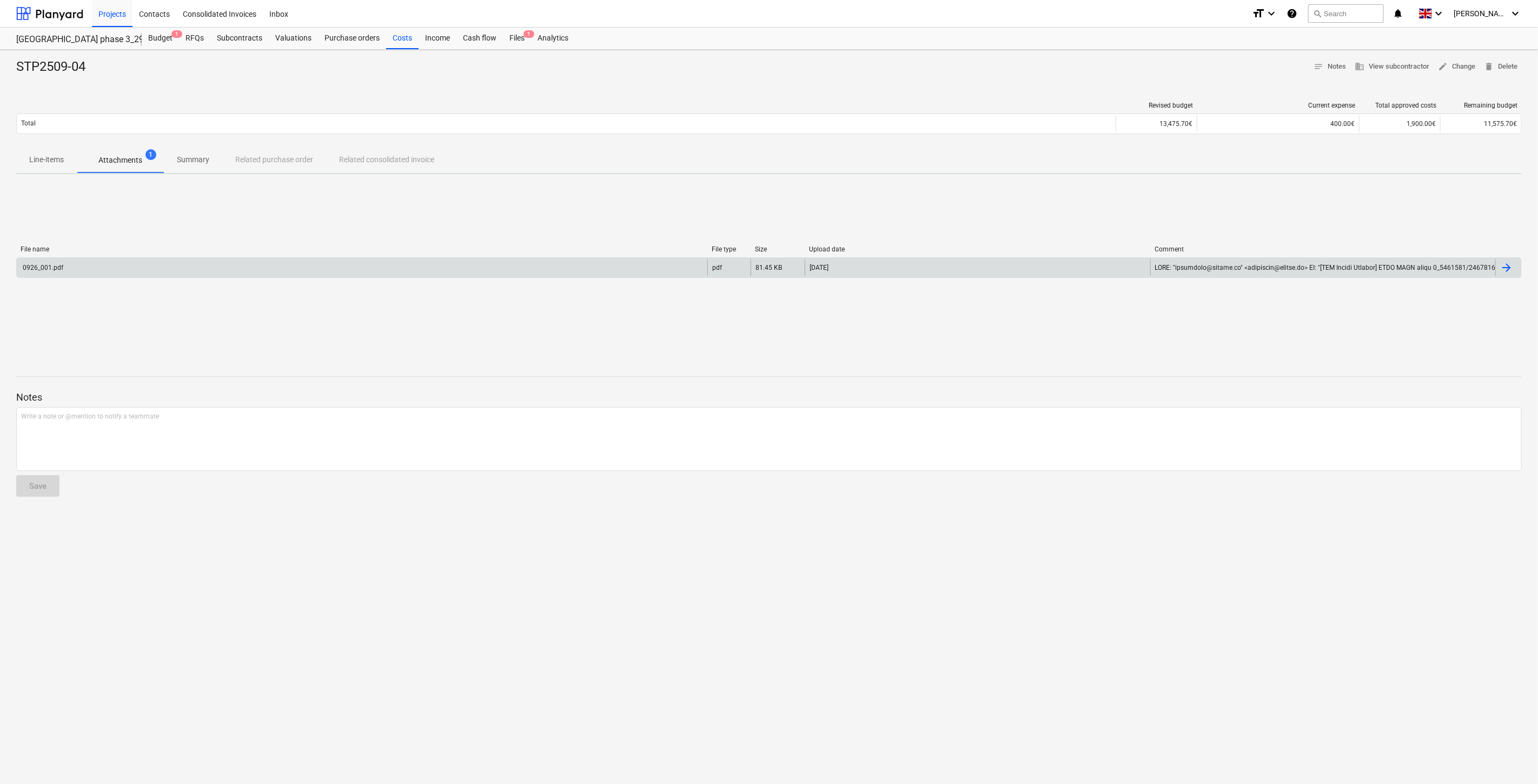
click at [197, 276] on div "0926_001.pdf" at bounding box center [362, 268] width 690 height 17
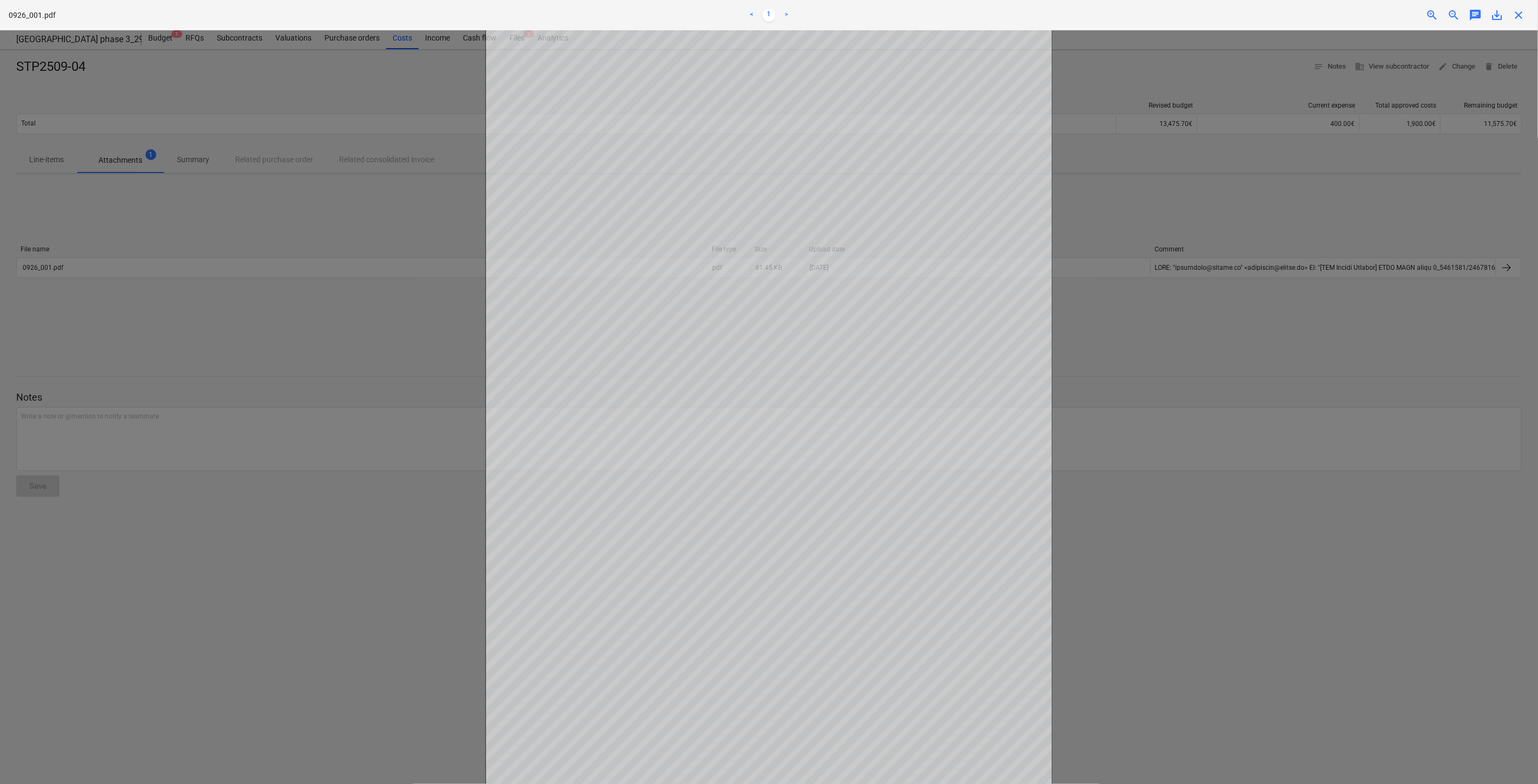
click at [1501, 17] on span "save_alt" at bounding box center [1497, 15] width 13 height 13
drag, startPoint x: 1297, startPoint y: 494, endPoint x: 1286, endPoint y: 487, distance: 13.0
click at [1297, 494] on div at bounding box center [769, 407] width 1538 height 753
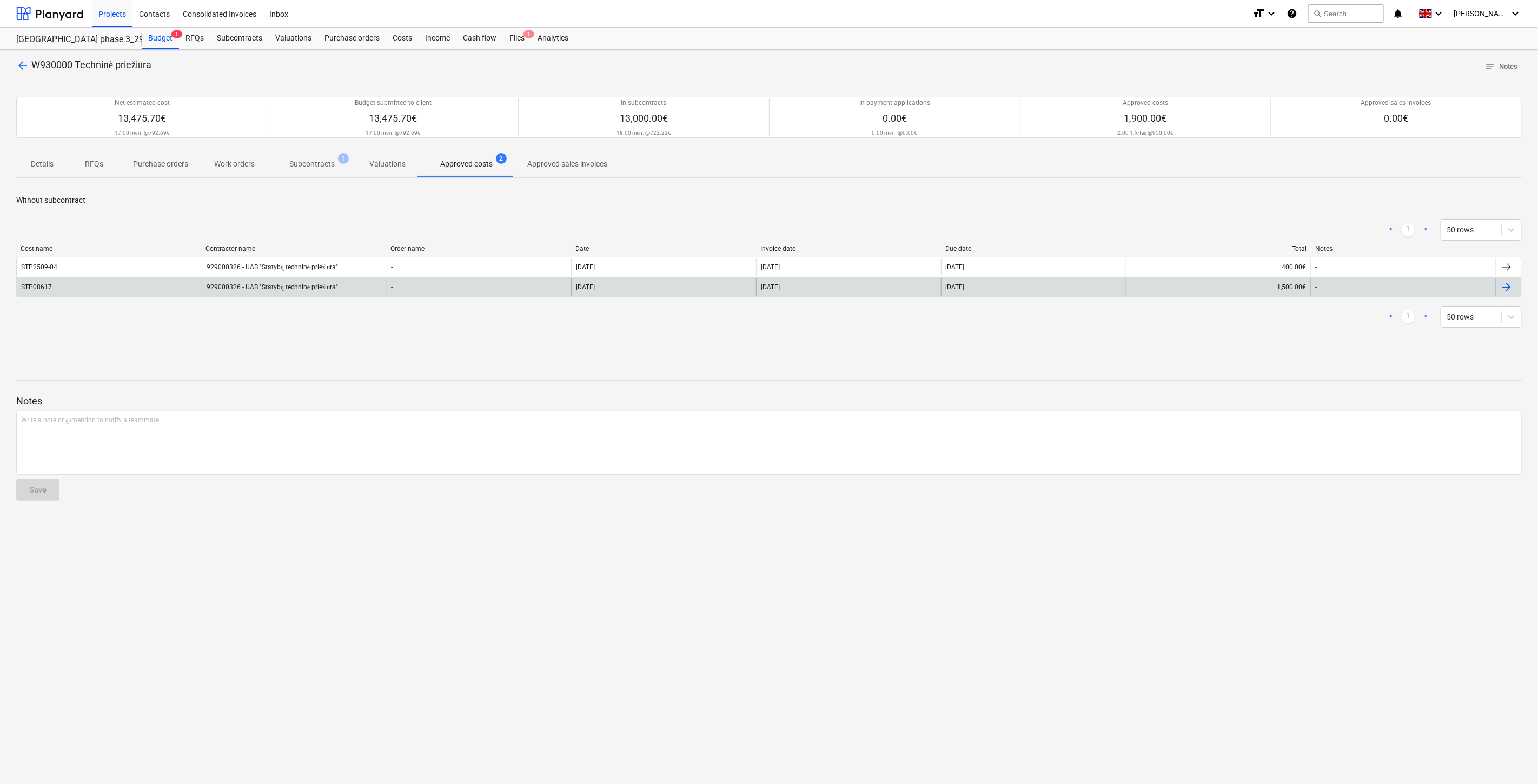
click at [301, 287] on div "929000326 - UAB "Statybų techninė priežiūra"" at bounding box center [294, 287] width 185 height 17
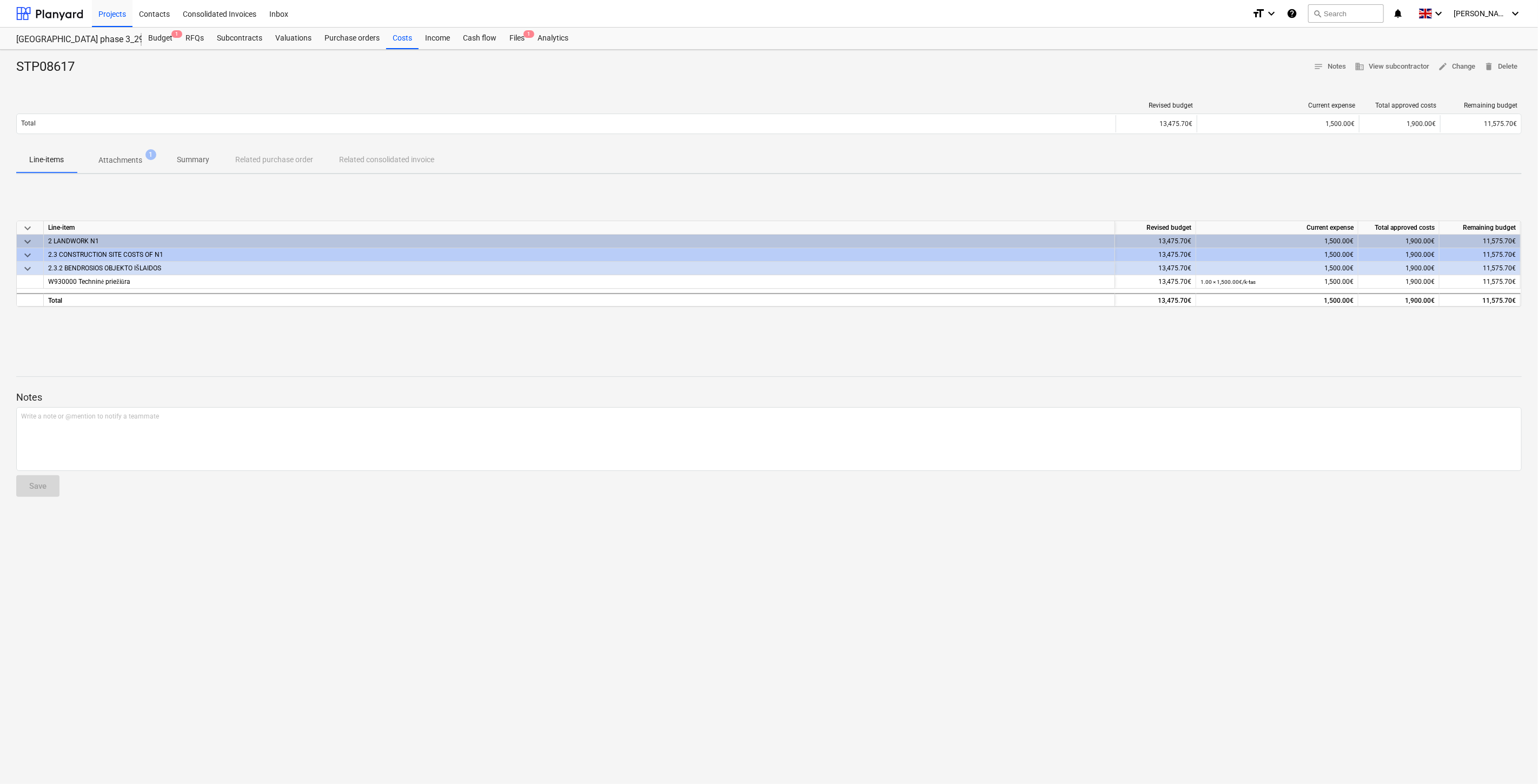
click at [126, 158] on p "Attachments" at bounding box center [120, 160] width 44 height 11
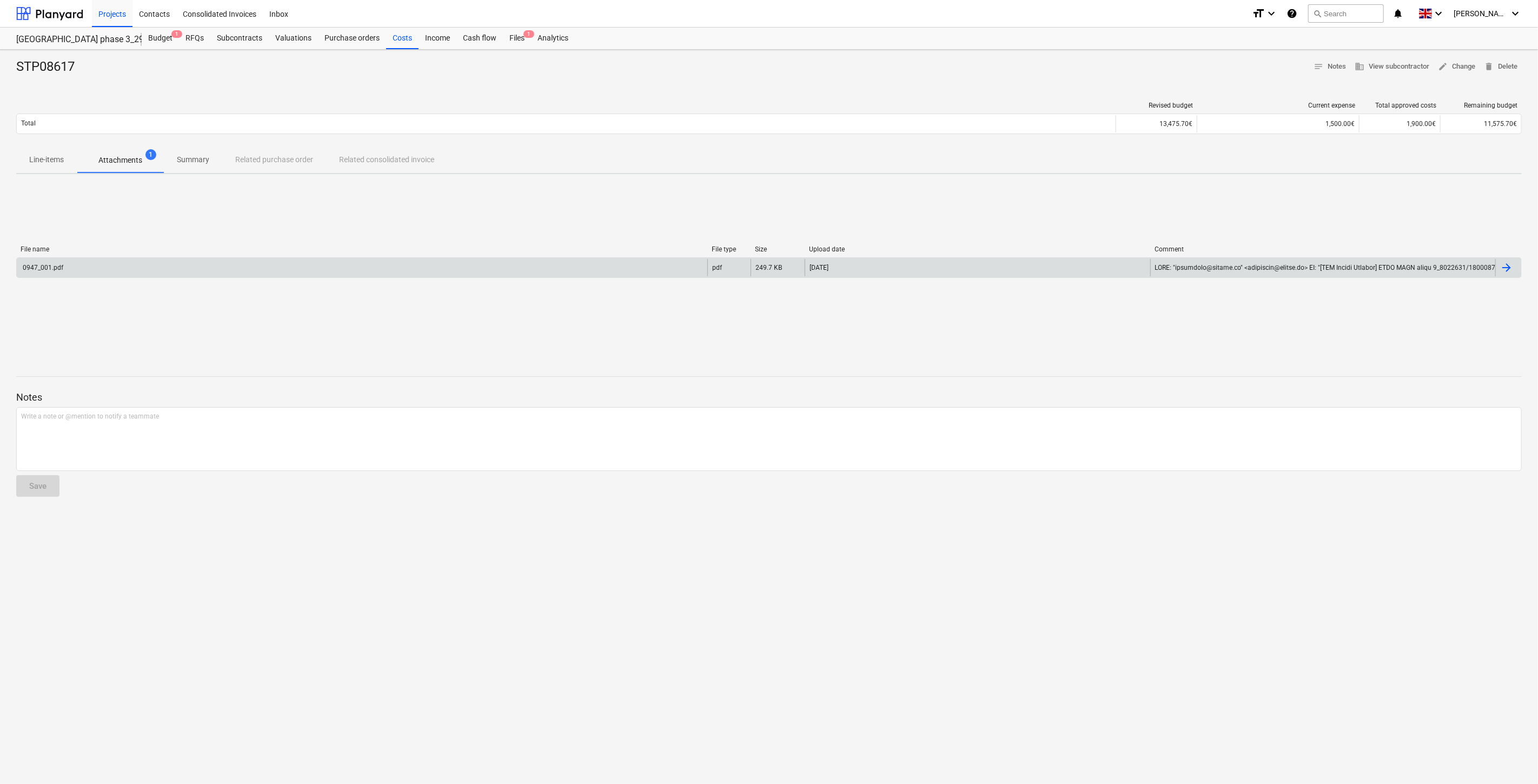
click at [178, 276] on div "0947_001.pdf" at bounding box center [362, 268] width 690 height 17
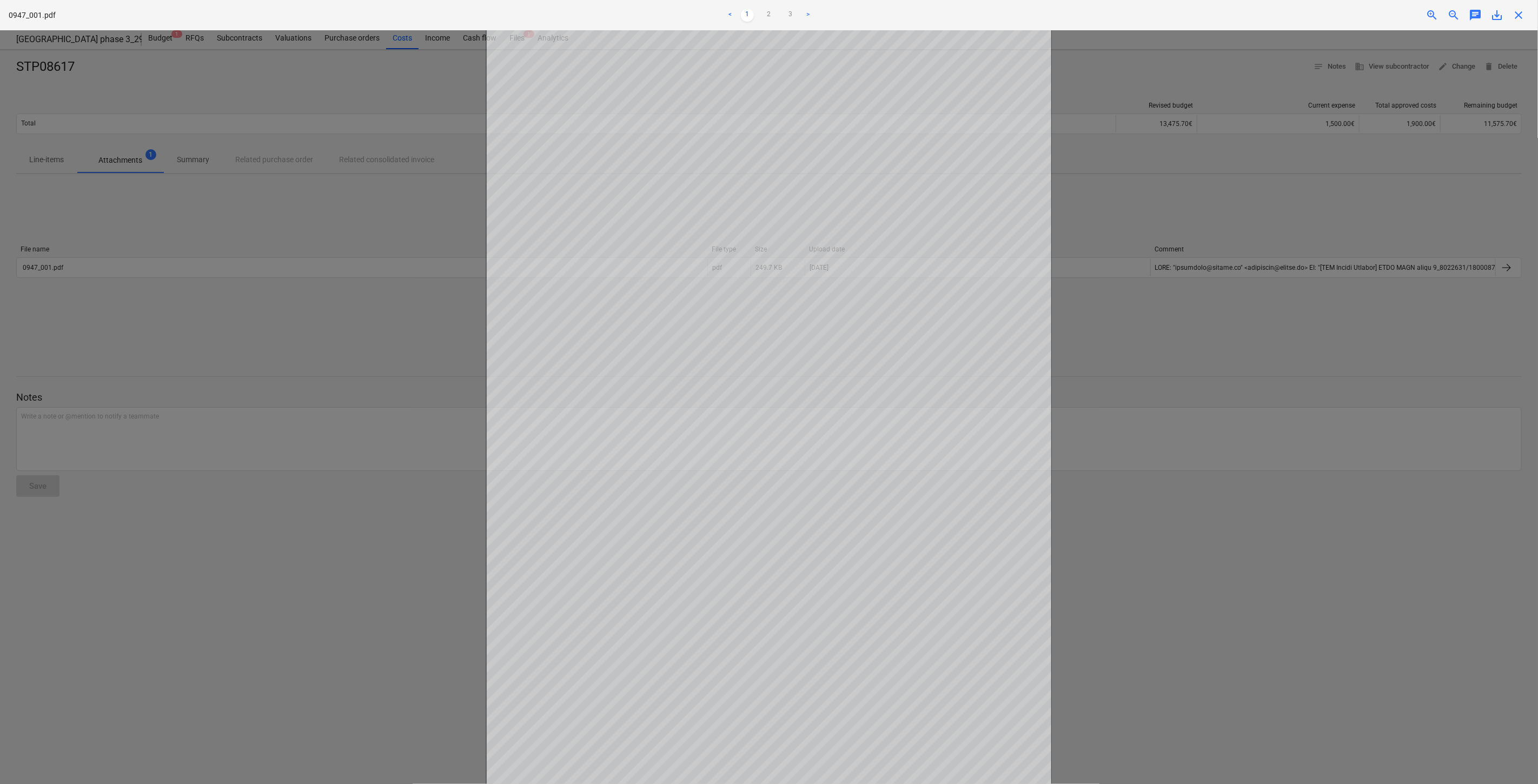
click at [1523, 17] on span "close" at bounding box center [1519, 15] width 13 height 13
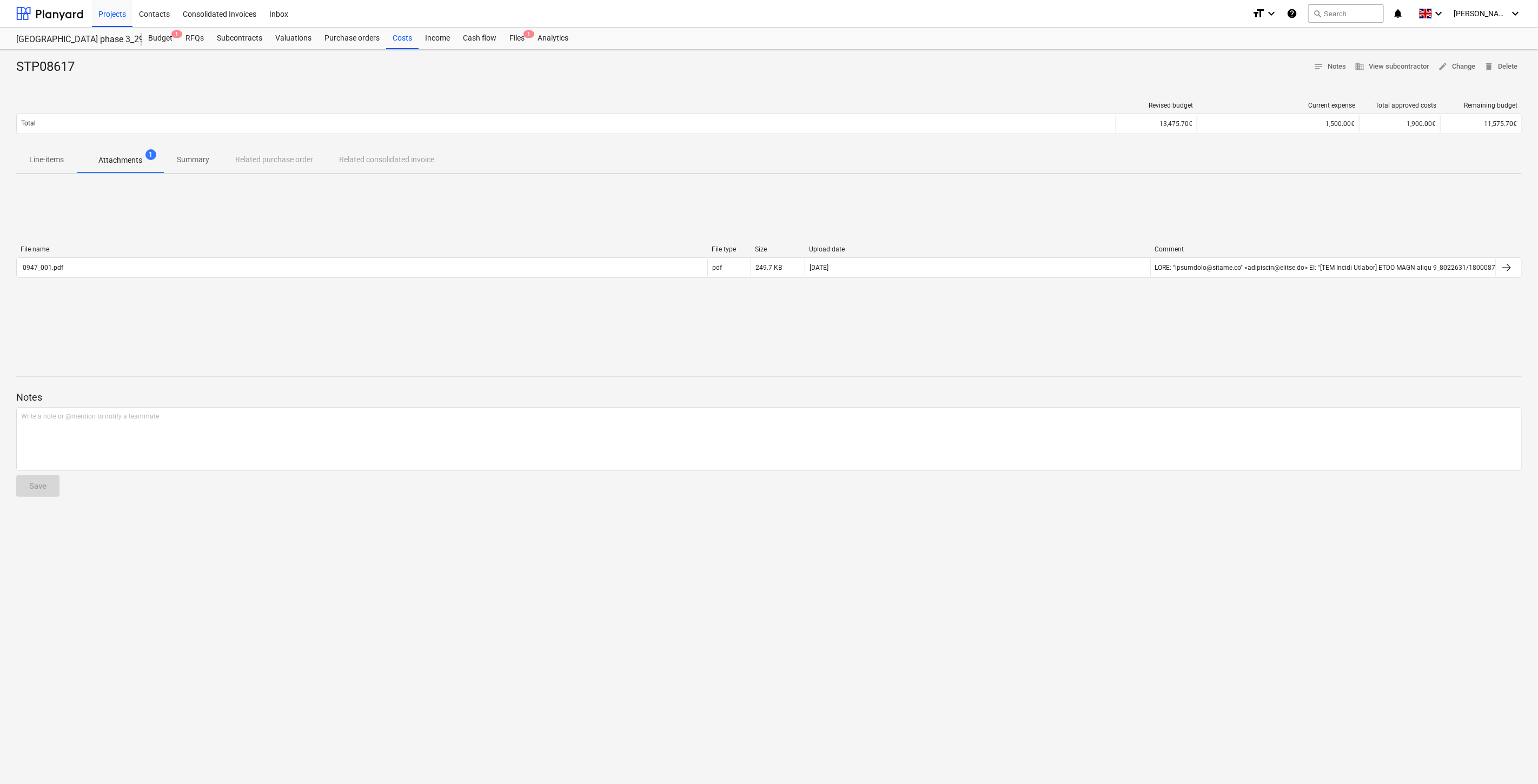
drag, startPoint x: 168, startPoint y: 36, endPoint x: 299, endPoint y: 1, distance: 135.6
click at [168, 36] on div "Budget 1" at bounding box center [160, 38] width 37 height 22
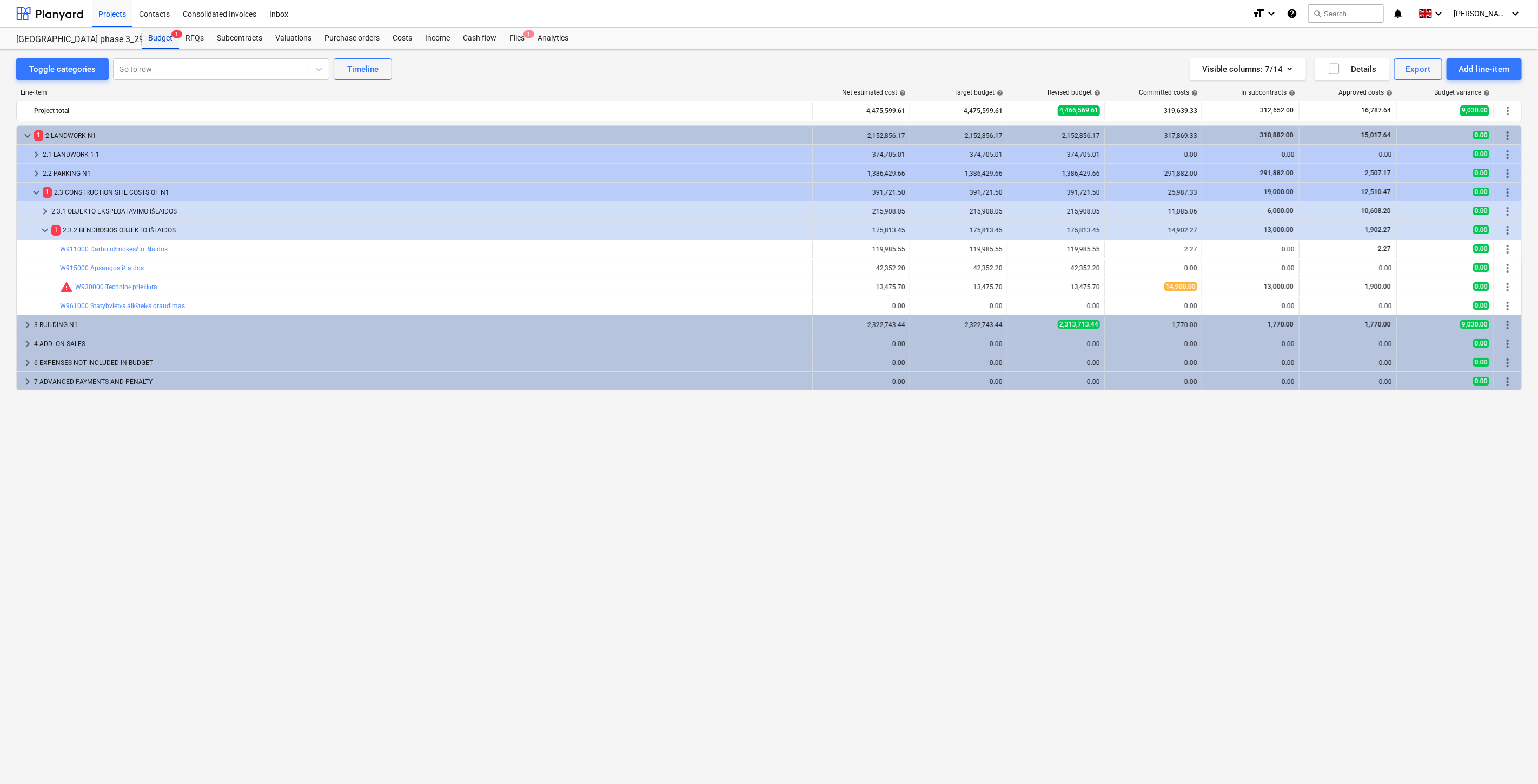
click at [165, 40] on div "Budget 1" at bounding box center [160, 38] width 37 height 22
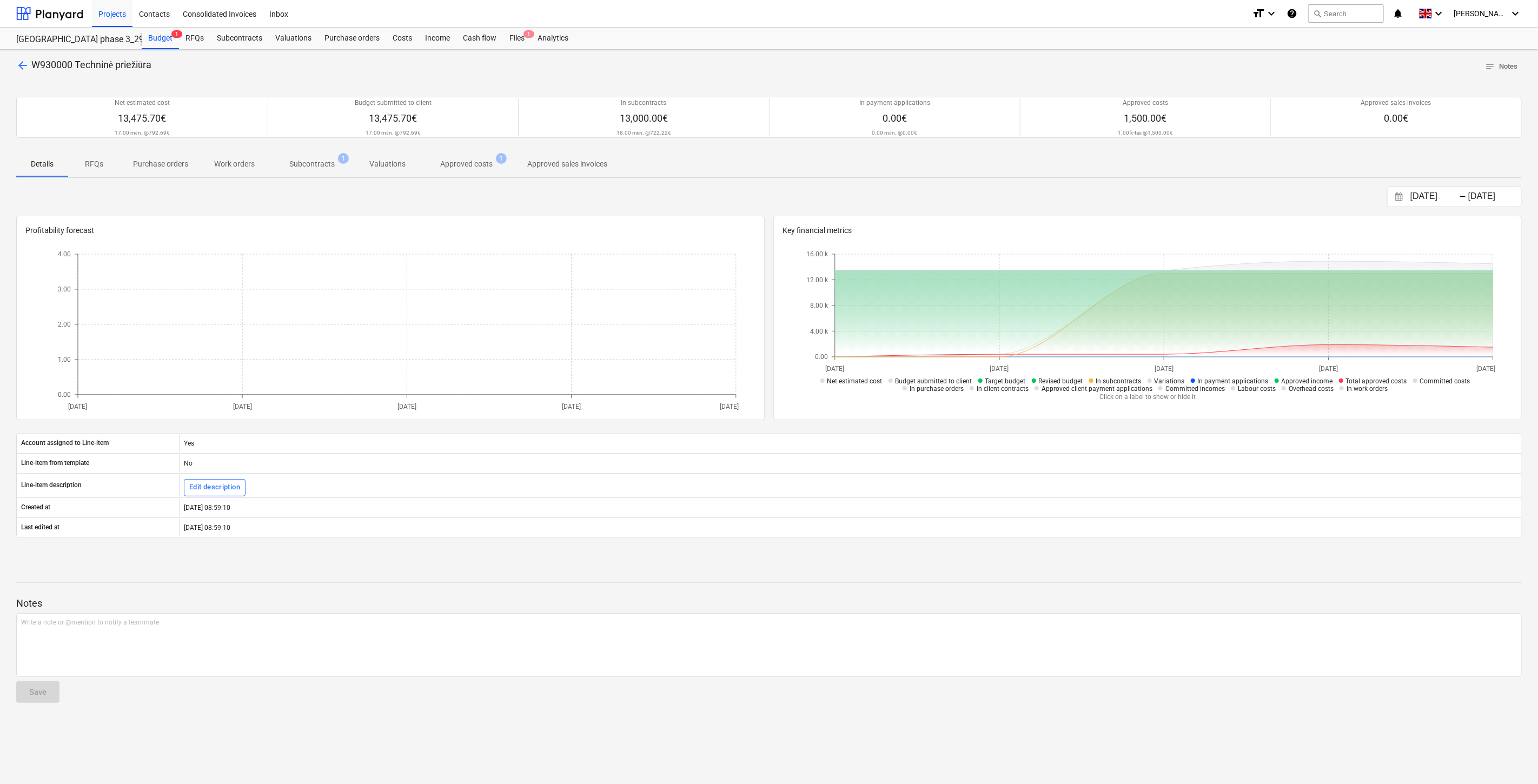
click at [457, 167] on p "Approved costs" at bounding box center [466, 164] width 52 height 11
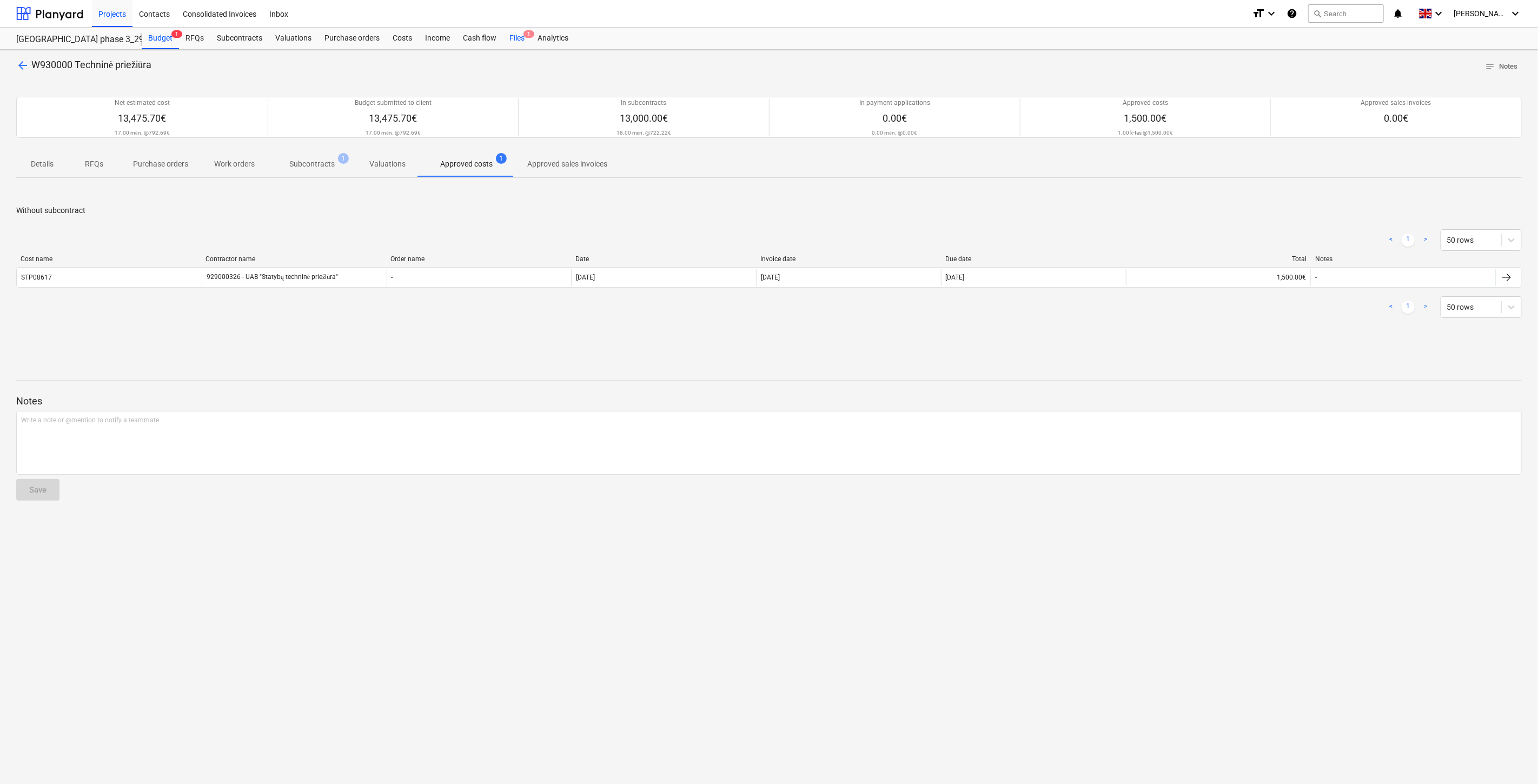
click at [518, 41] on div "Files 1" at bounding box center [517, 38] width 28 height 22
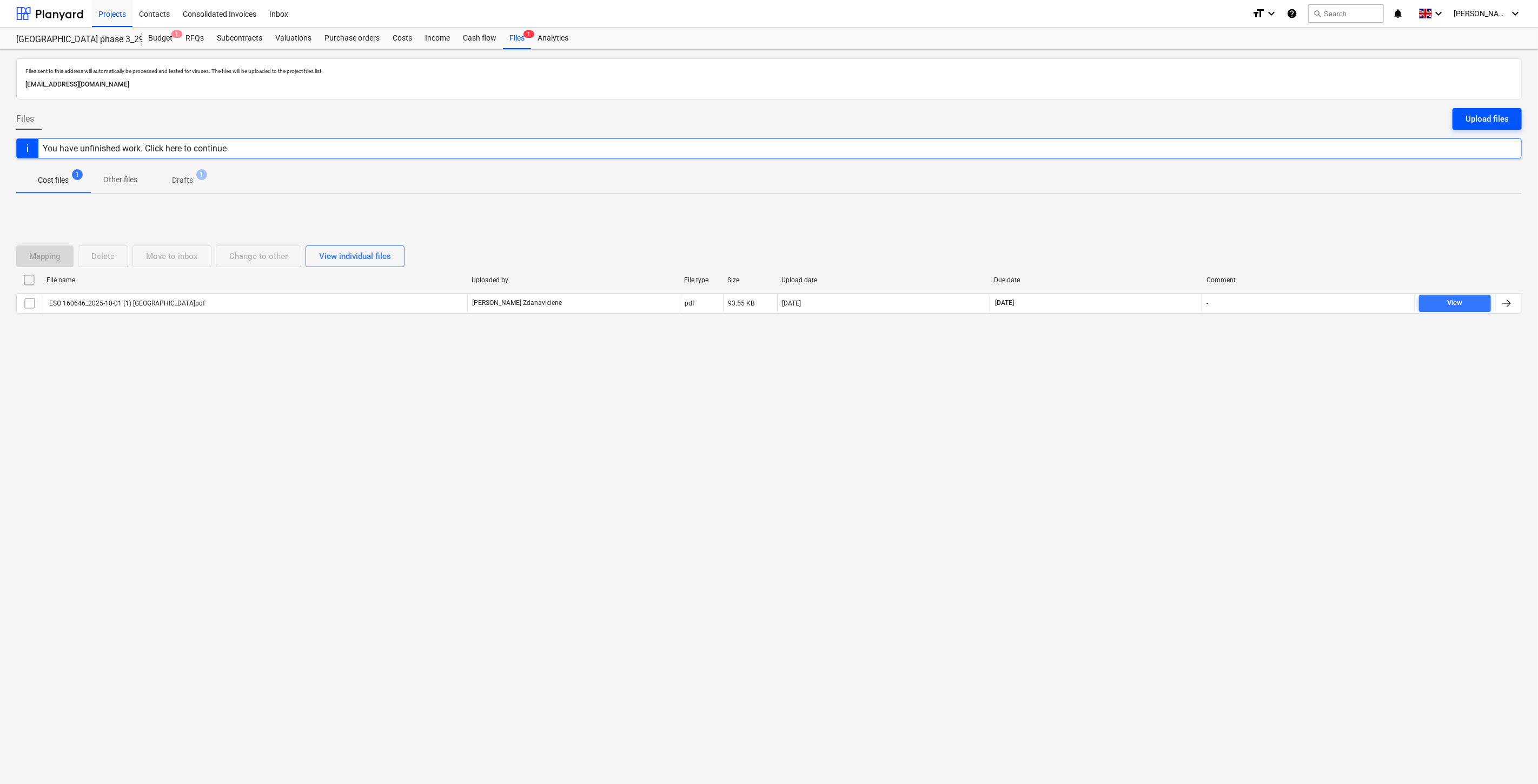
click at [1474, 122] on div "Upload files" at bounding box center [1488, 119] width 43 height 14
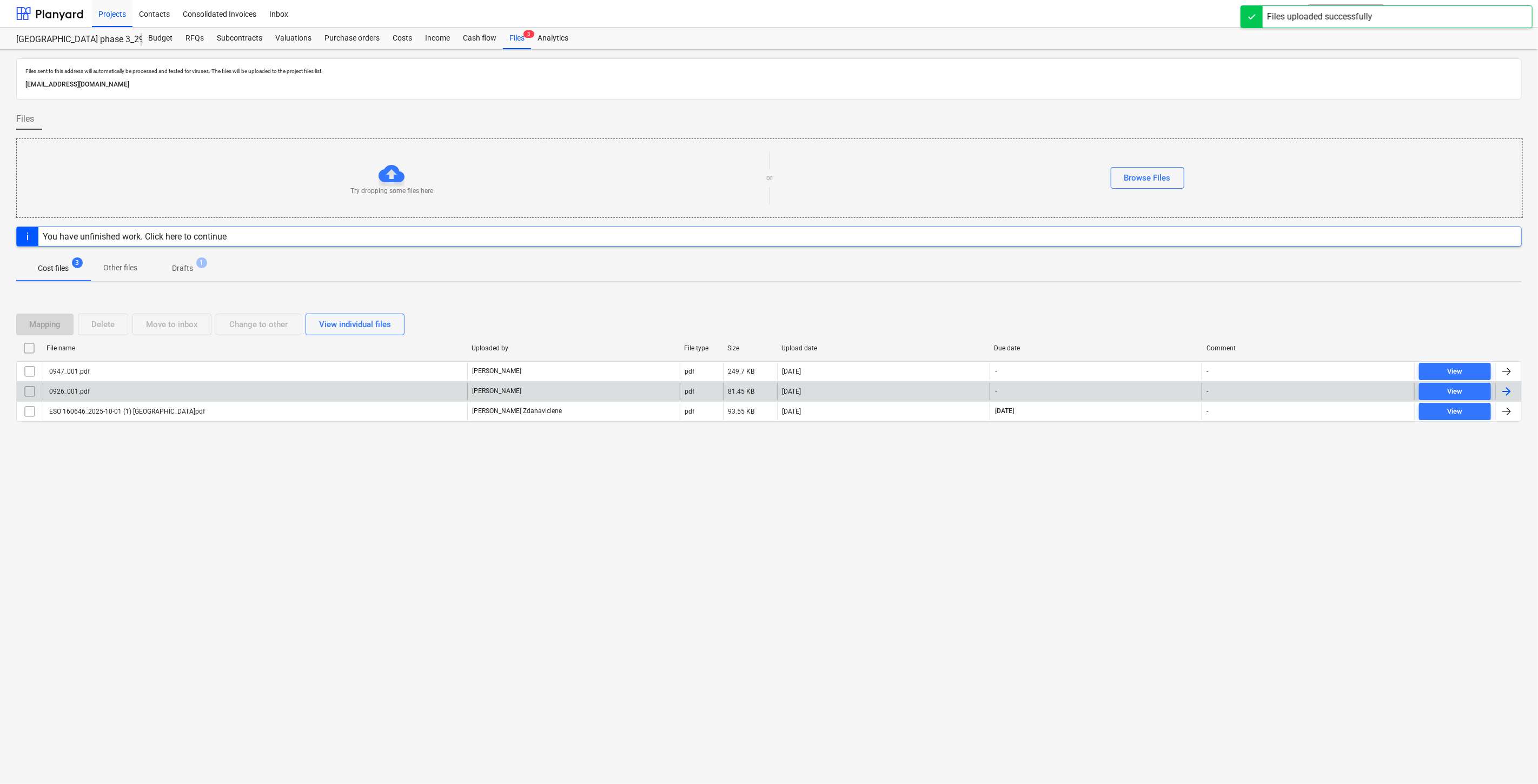
click at [370, 393] on div "0926_001.pdf" at bounding box center [255, 391] width 425 height 17
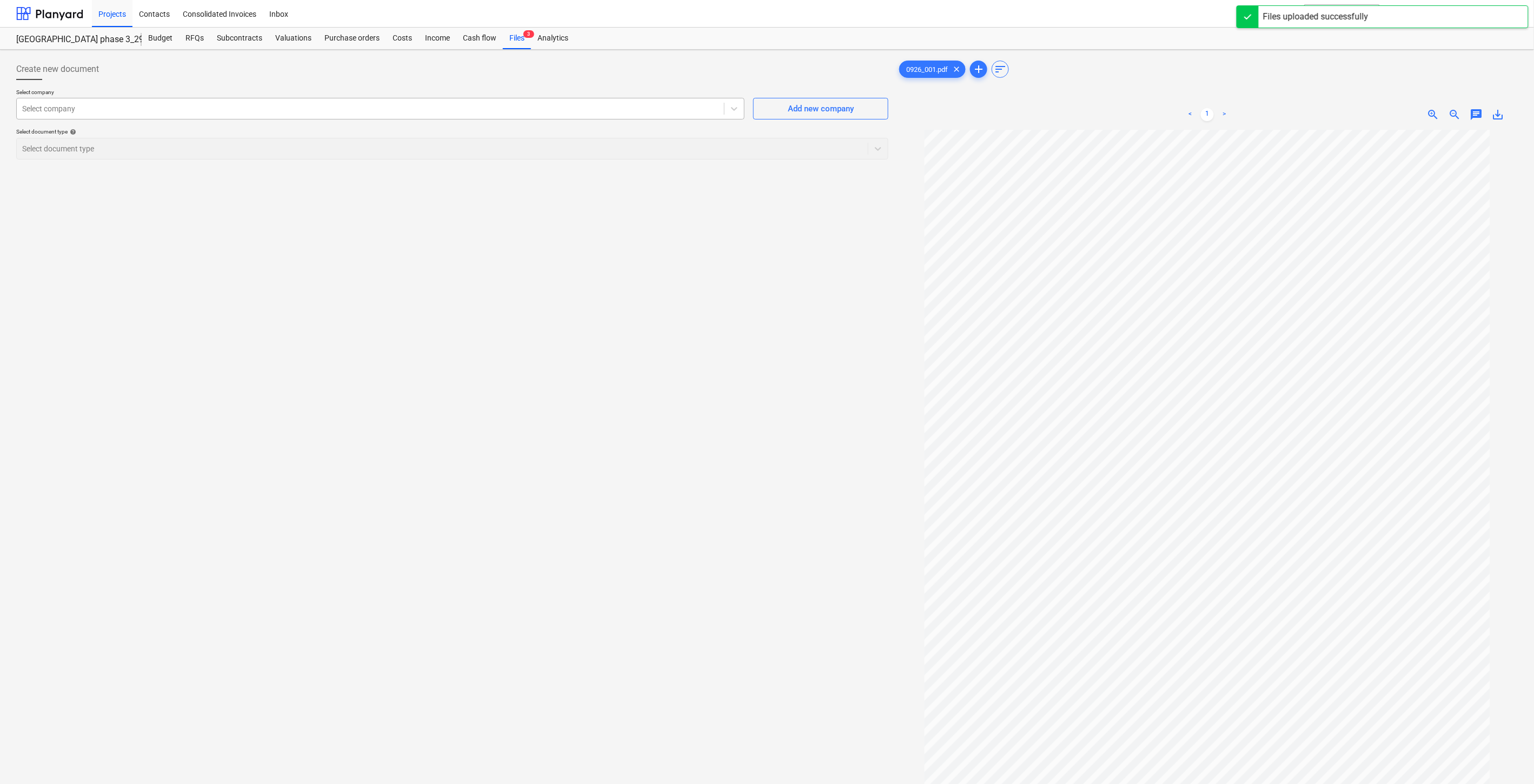
click at [458, 105] on div at bounding box center [370, 109] width 697 height 11
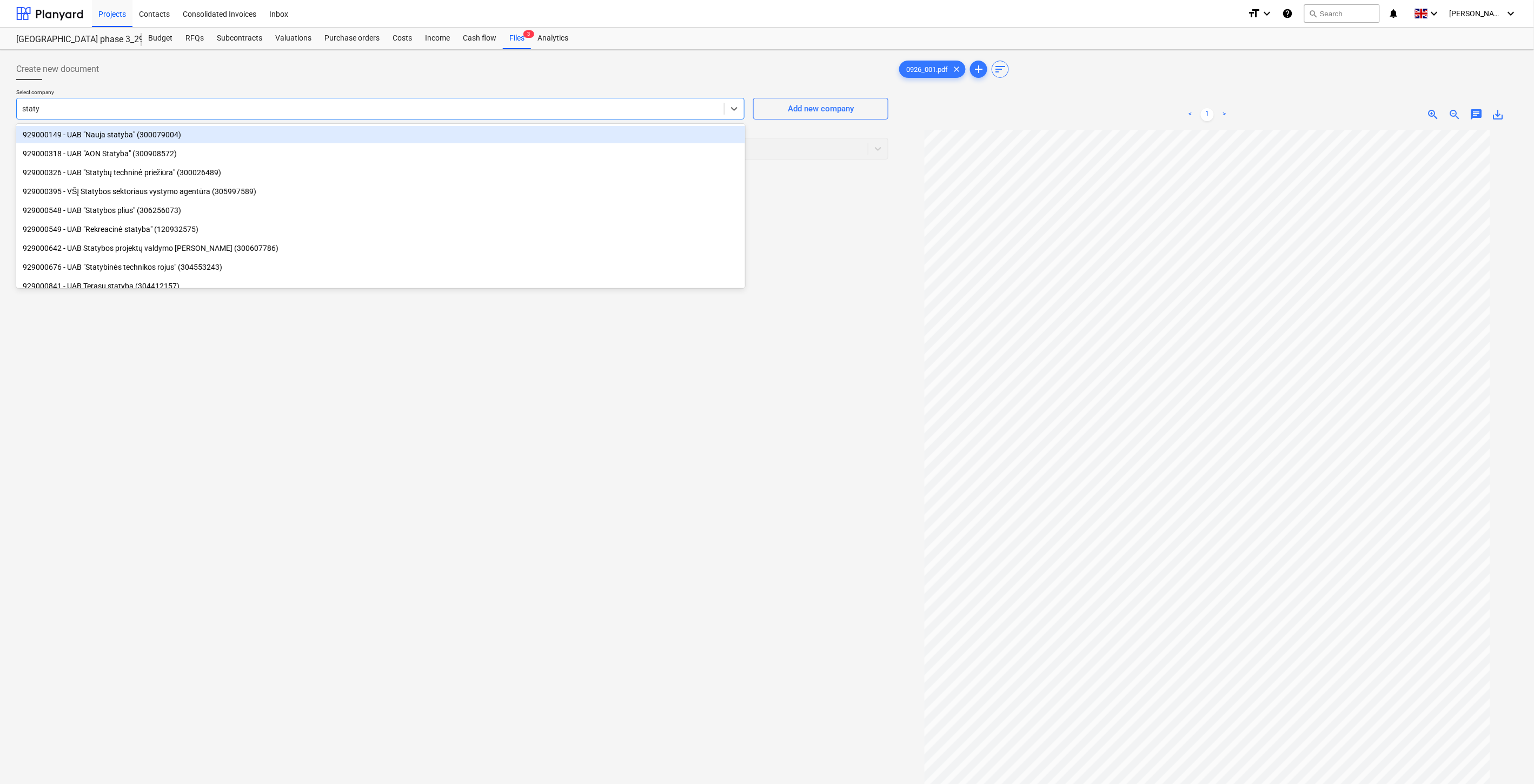
type input "statyb"
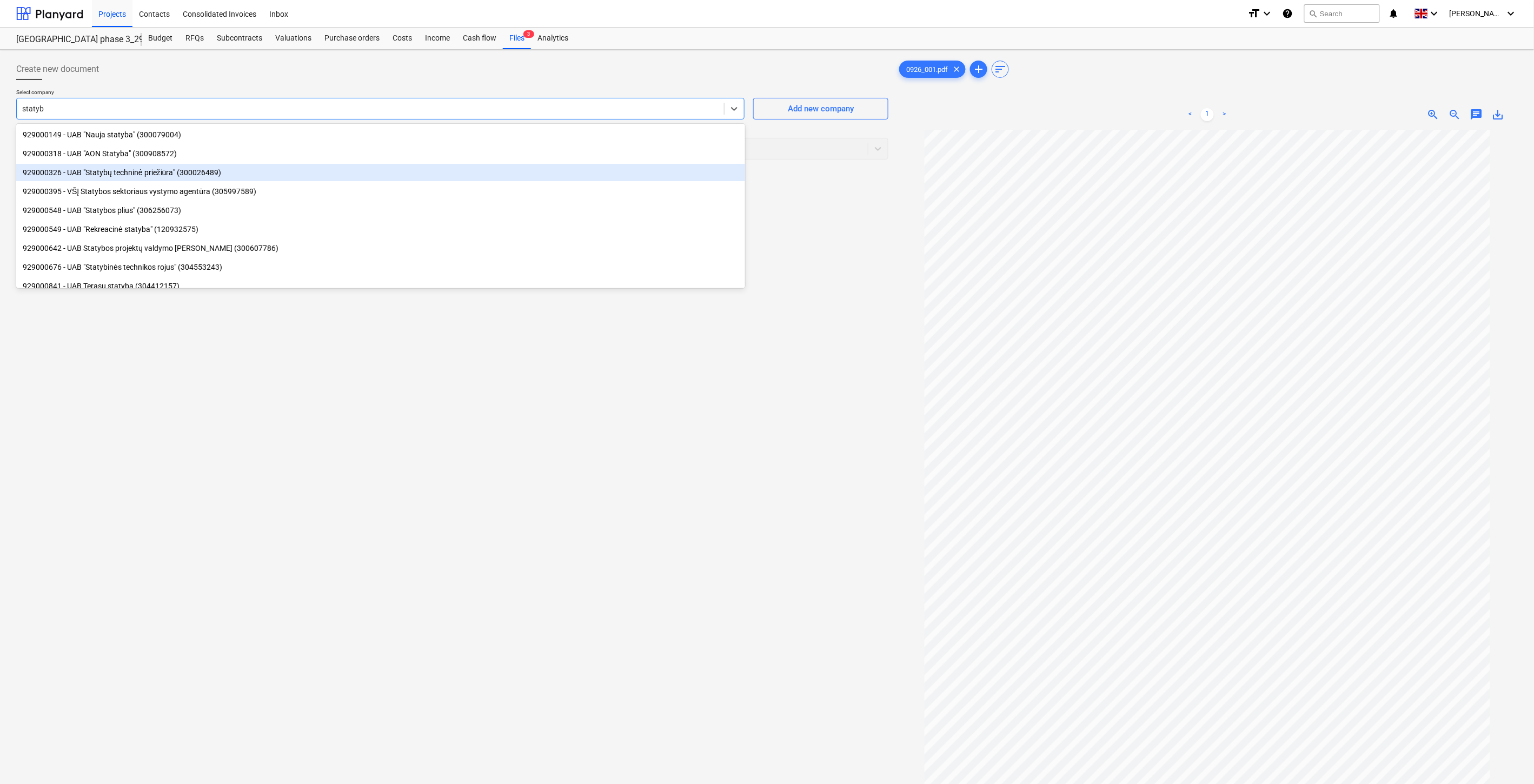
click at [266, 176] on div "929000326 - UAB "Statybų techninė priežiūra" (300026489)" at bounding box center [380, 172] width 729 height 17
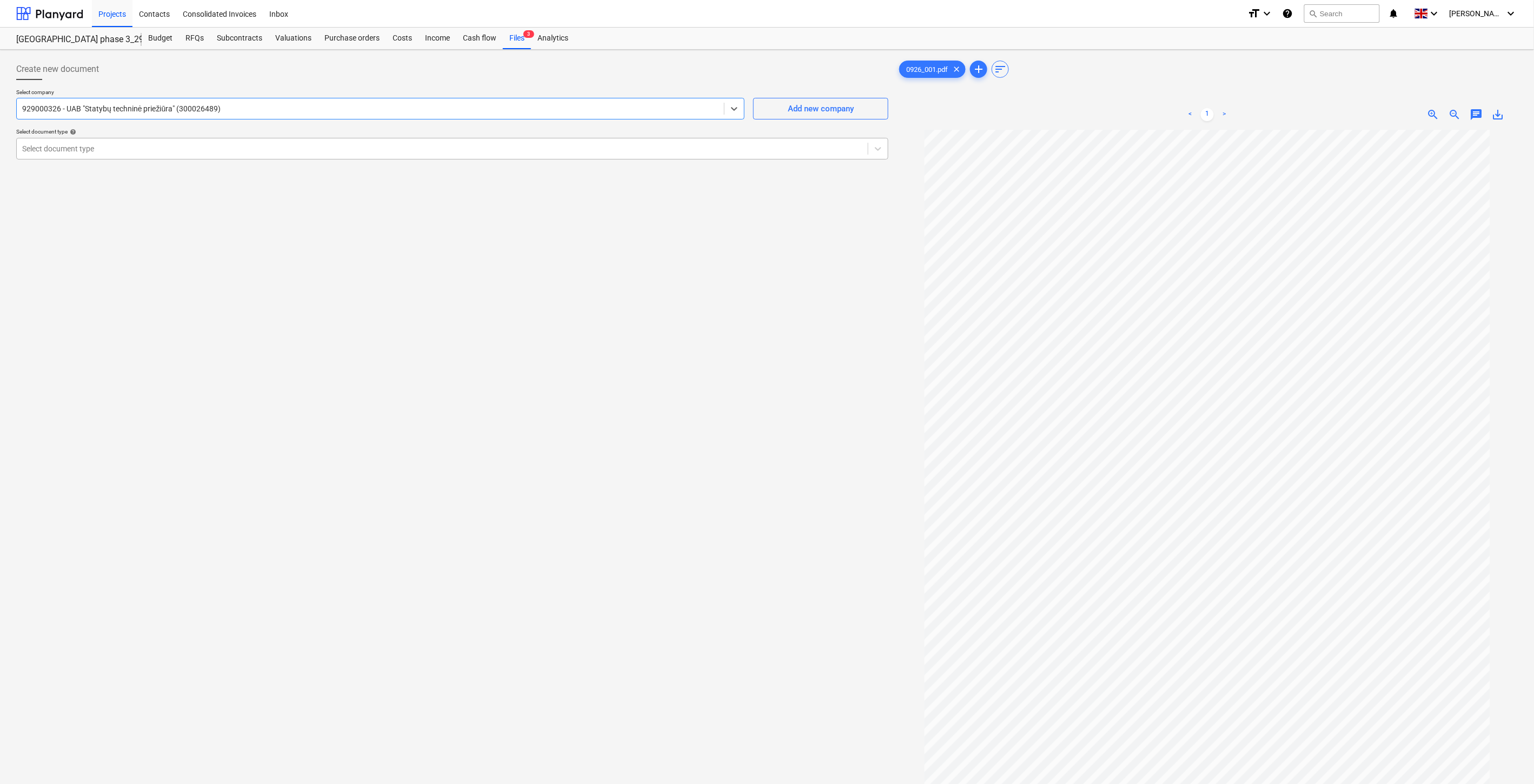
click at [234, 142] on div "Select document type" at bounding box center [442, 149] width 851 height 15
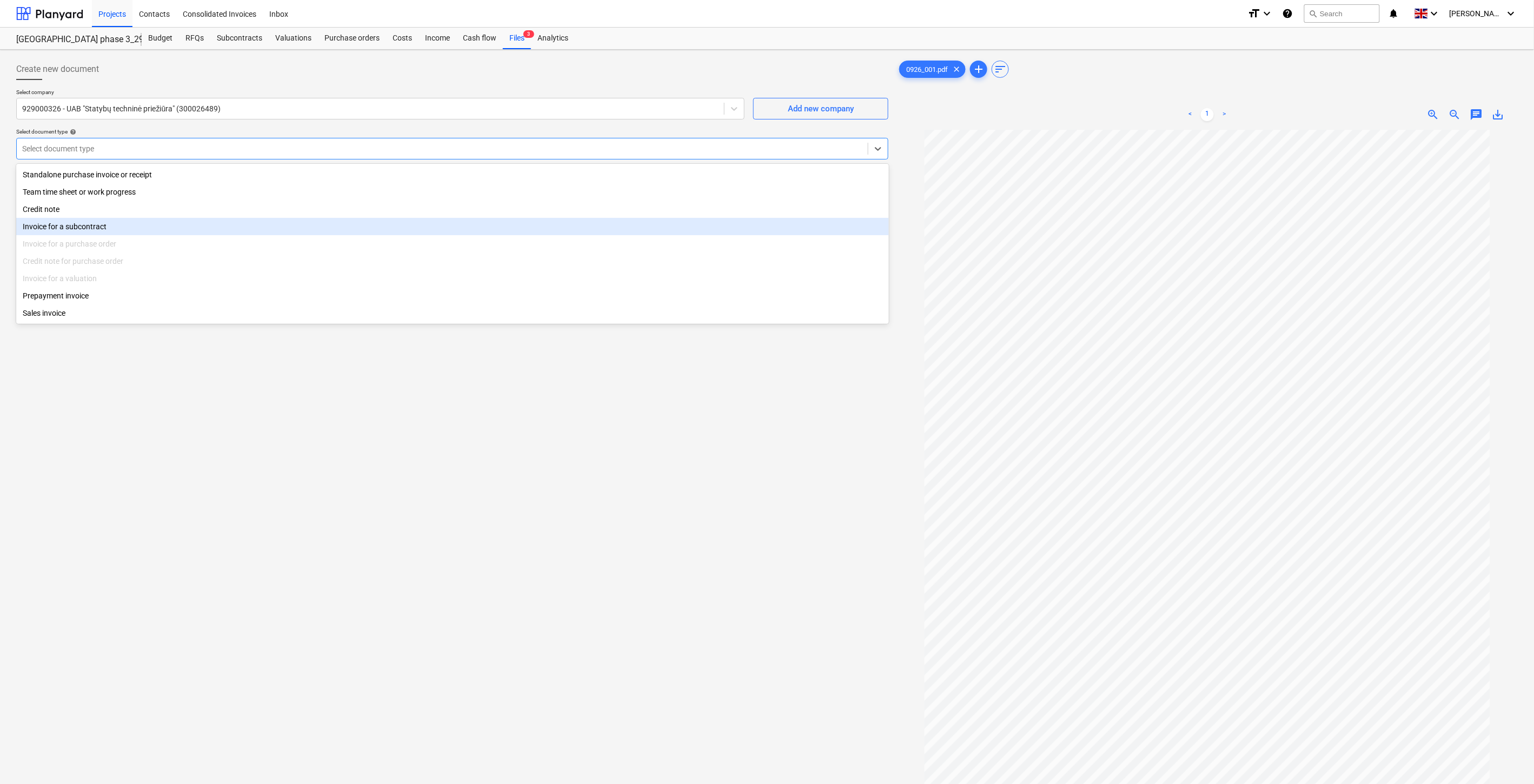
click at [164, 224] on div "Invoice for a subcontract" at bounding box center [452, 226] width 873 height 17
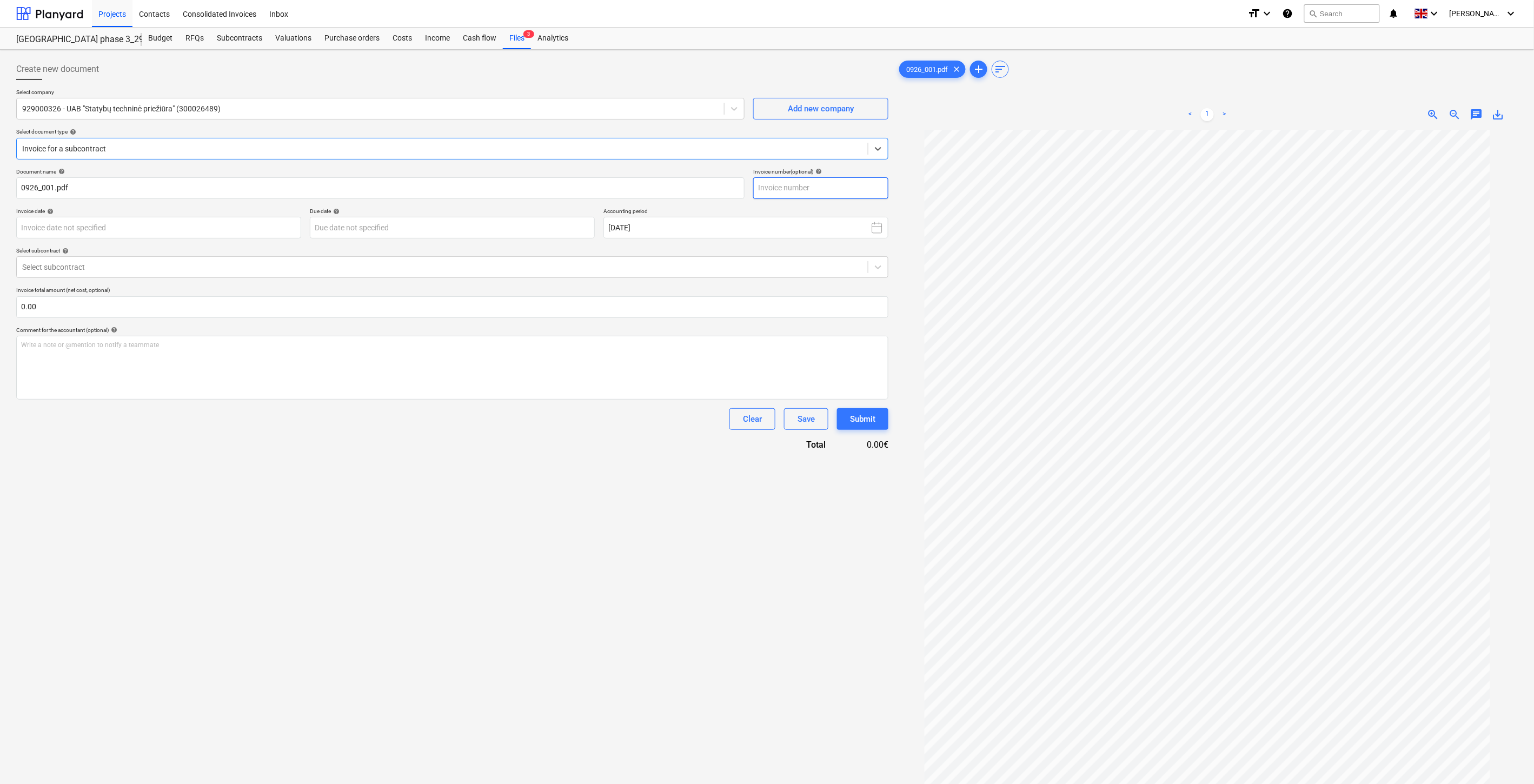
click at [850, 190] on input "text" at bounding box center [821, 188] width 135 height 22
type input "STP2509-04"
click at [273, 227] on body "Projects Contacts Consolidated Invoices Inbox format_size keyboard_arrow_down h…" at bounding box center [767, 392] width 1534 height 784
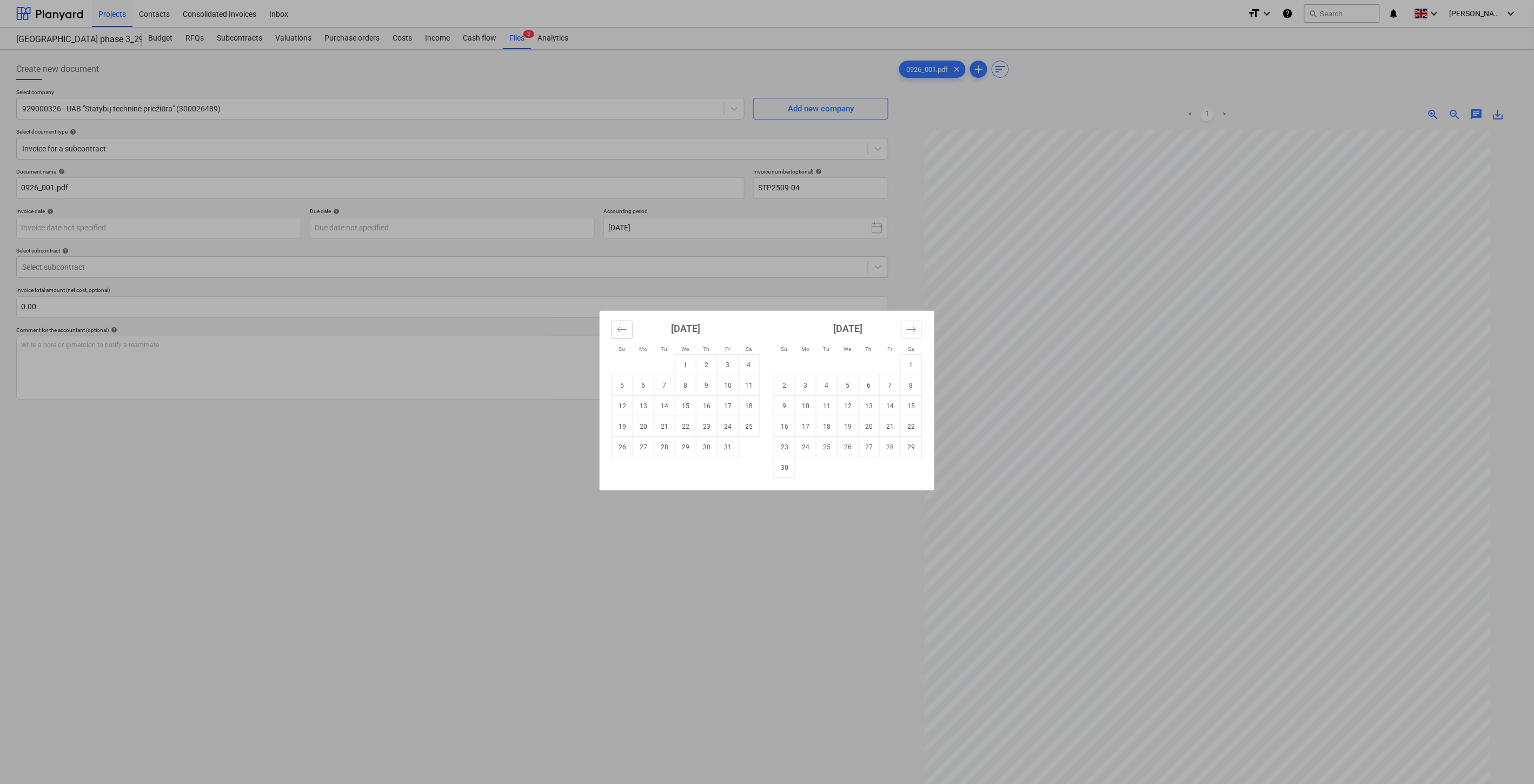
click at [627, 331] on icon "Move backward to switch to the previous month." at bounding box center [622, 329] width 10 height 10
click at [666, 382] on td "9" at bounding box center [665, 386] width 21 height 20
type input "[DATE]"
click at [430, 236] on body "Projects Contacts Consolidated Invoices Inbox format_size keyboard_arrow_down h…" at bounding box center [767, 392] width 1534 height 784
click at [701, 384] on td "9" at bounding box center [707, 386] width 21 height 20
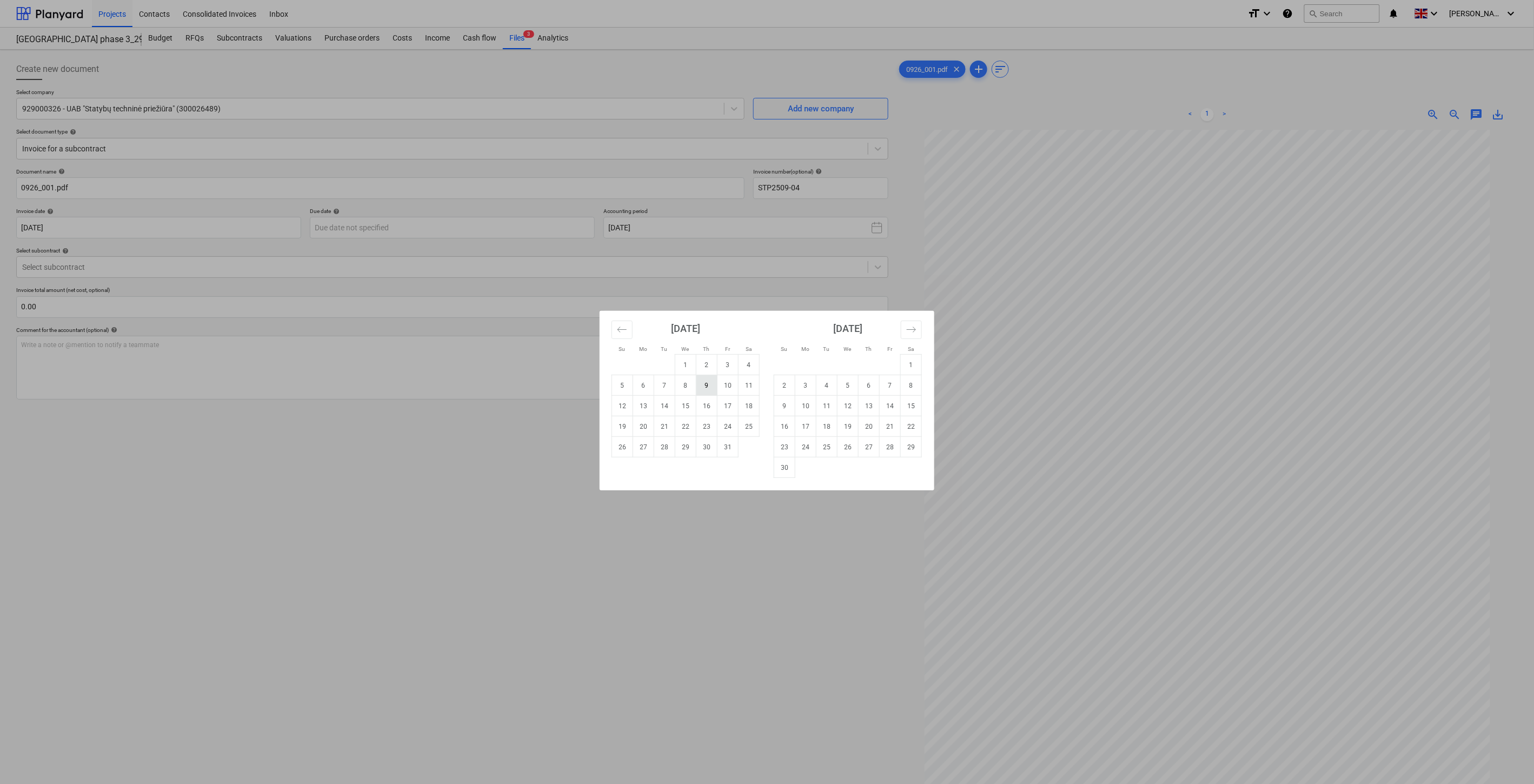
type input "[DATE]"
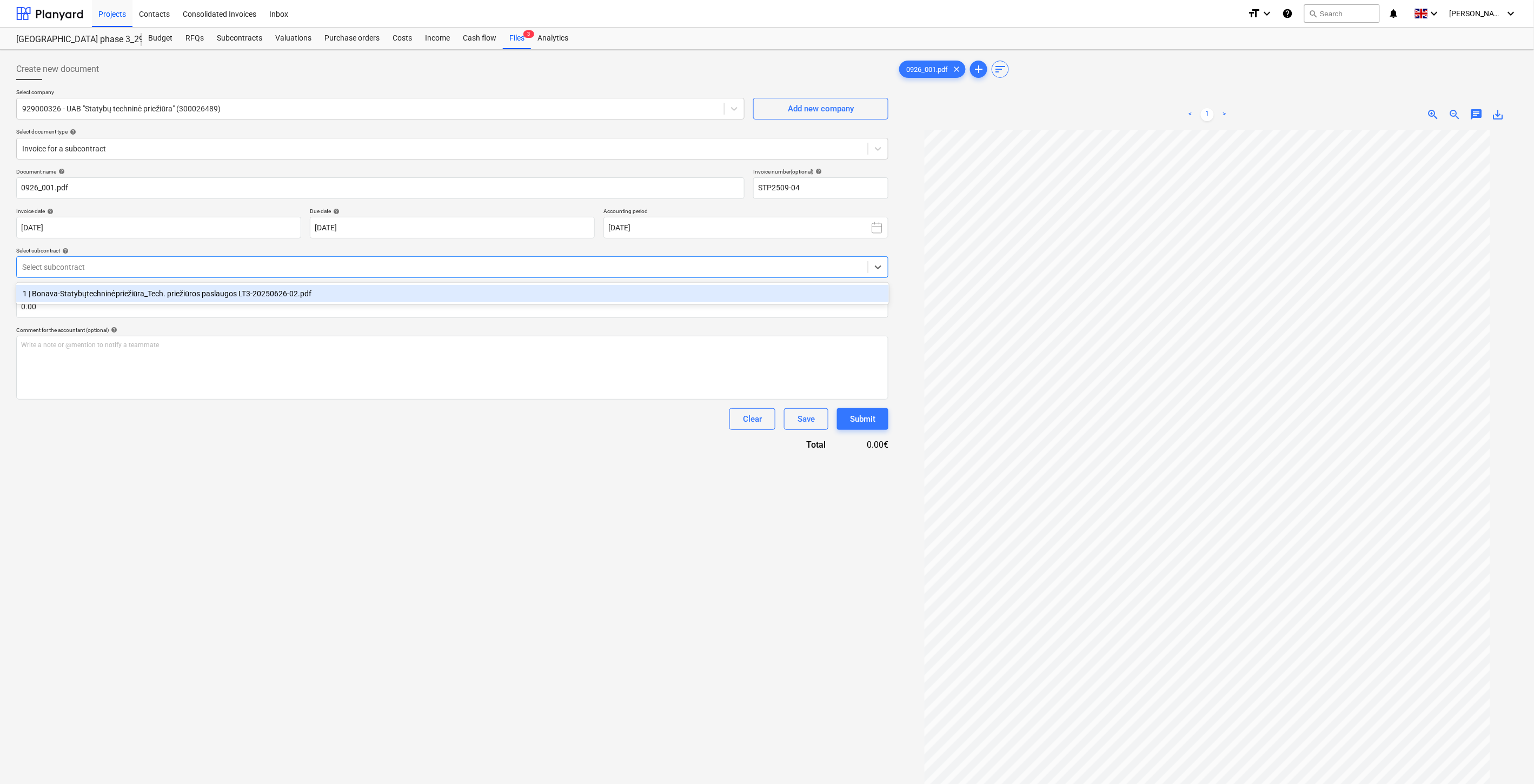
click at [343, 265] on div at bounding box center [443, 267] width 840 height 11
click at [349, 289] on div "1 | Bonava-Statybųtechninėpriežiūra_Tech. priežiūros paslaugos LT3-20250626-02.…" at bounding box center [452, 293] width 873 height 17
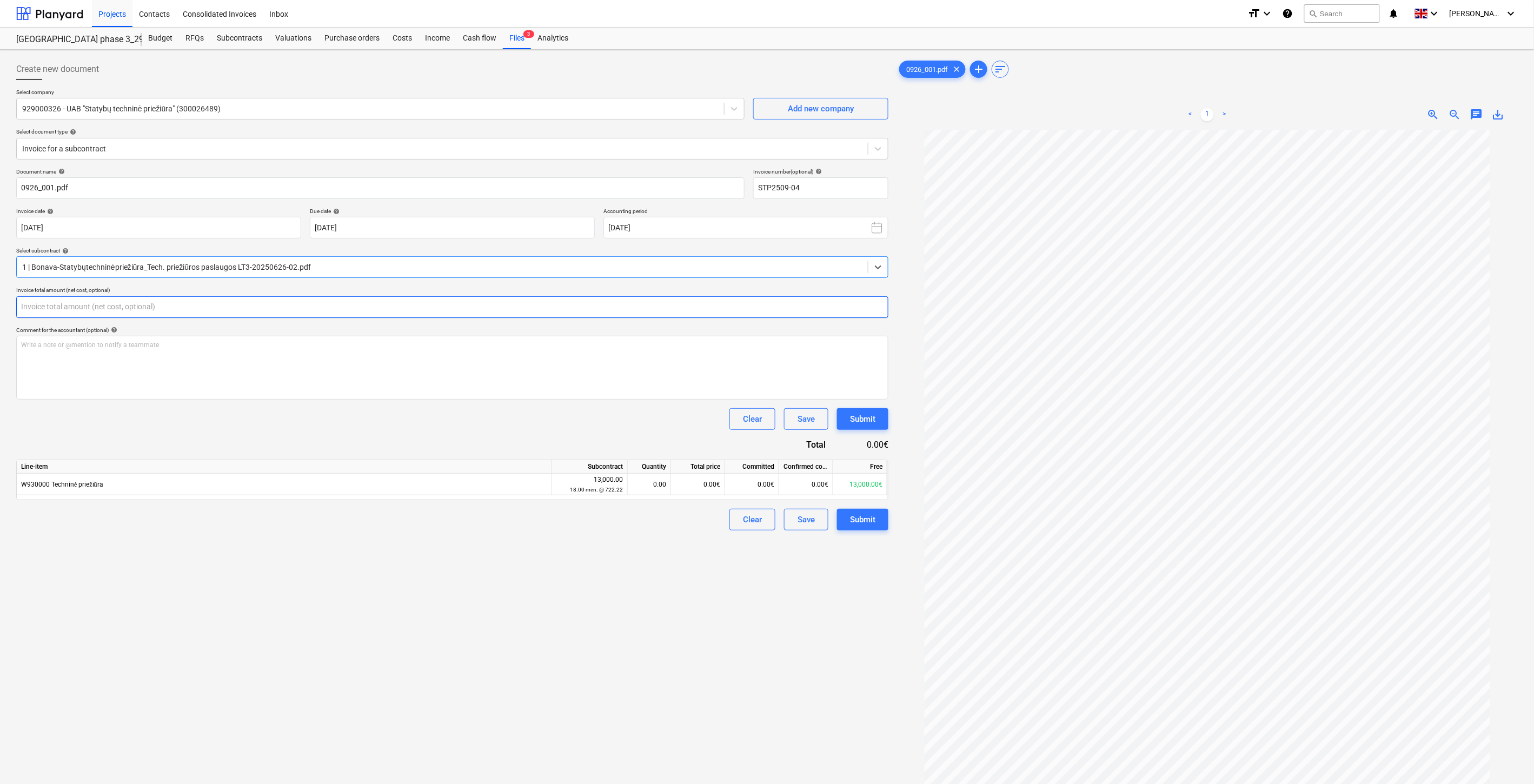
click at [349, 306] on input "text" at bounding box center [452, 307] width 872 height 22
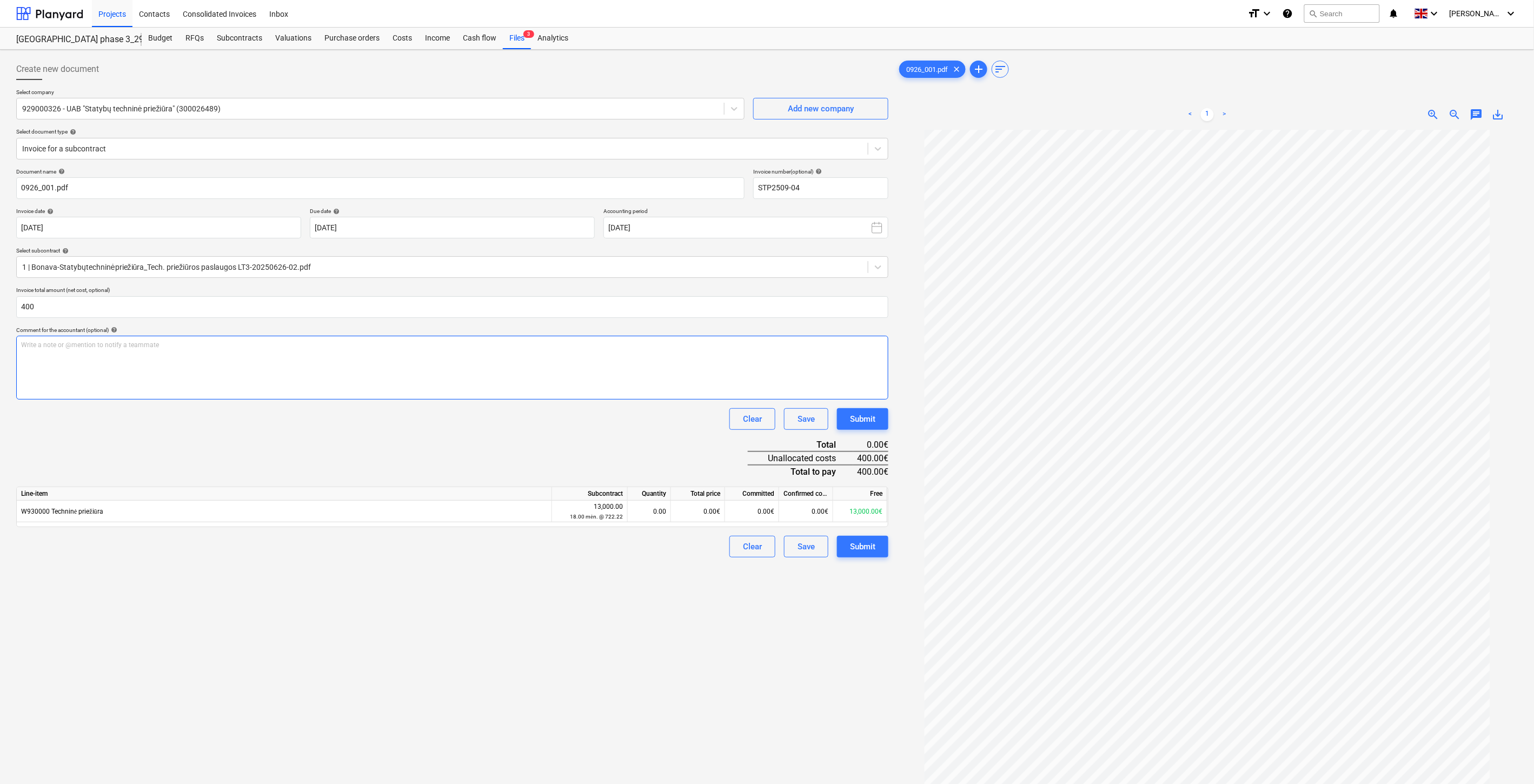
type input "400.00"
click at [333, 360] on div "Write a note or @mention to notify a teammate [PERSON_NAME]" at bounding box center [452, 368] width 872 height 64
drag, startPoint x: 150, startPoint y: 346, endPoint x: 6, endPoint y: 343, distance: 144.0
click at [6, 343] on div "Create new document Select company 929000326 - UAB "Statybų techninė priežiūra"…" at bounding box center [767, 471] width 1534 height 842
copy span "Sąskaita jau apmokėta."
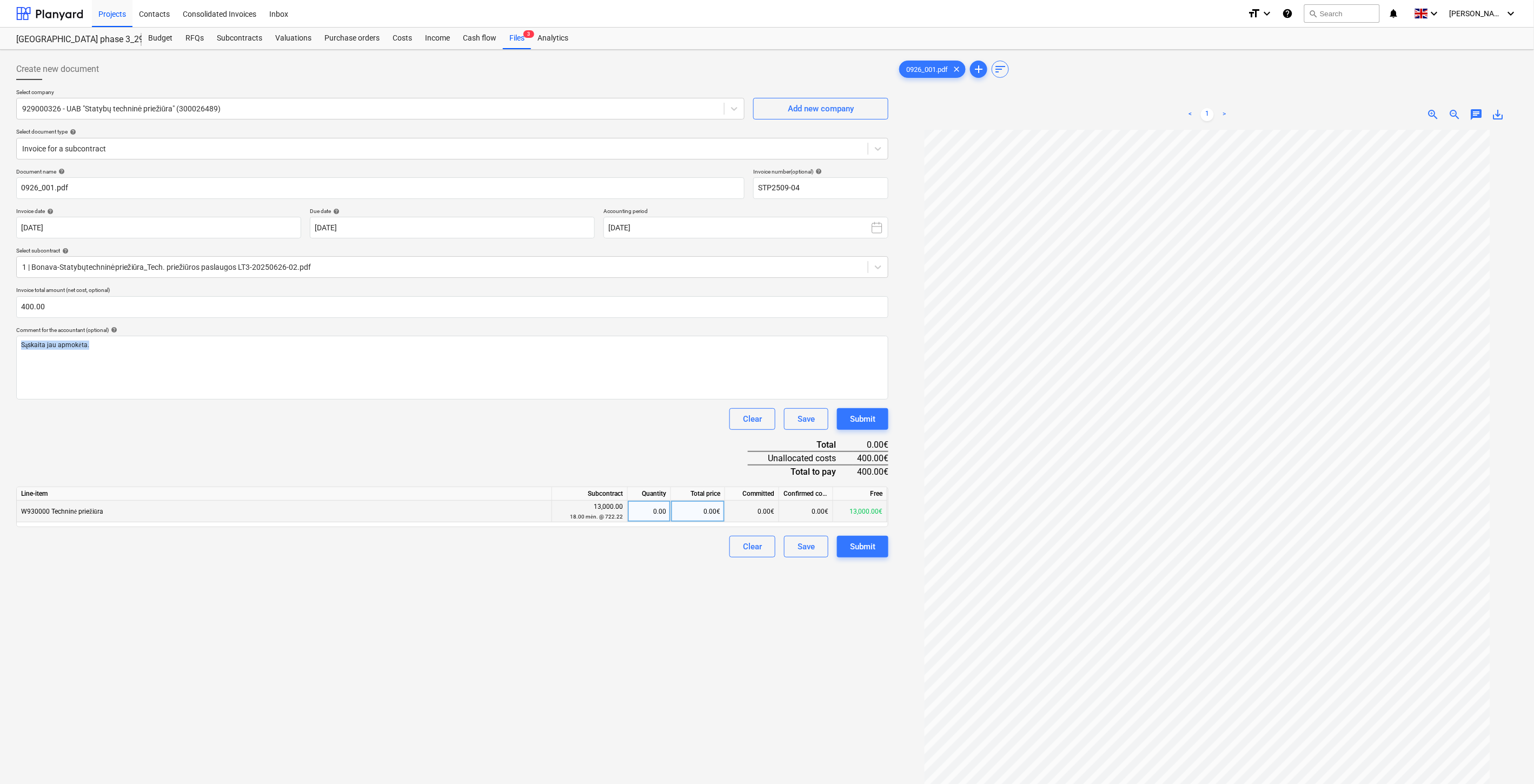
click at [697, 518] on div "0.00€" at bounding box center [698, 511] width 54 height 22
type input "ė00"
click at [660, 437] on div "Document name help 0926_001.pdf Invoice number (optional) help STP2509-04 Invoi…" at bounding box center [452, 363] width 872 height 389
click at [690, 507] on div "0.00€" at bounding box center [698, 511] width 54 height 22
type input "ė"
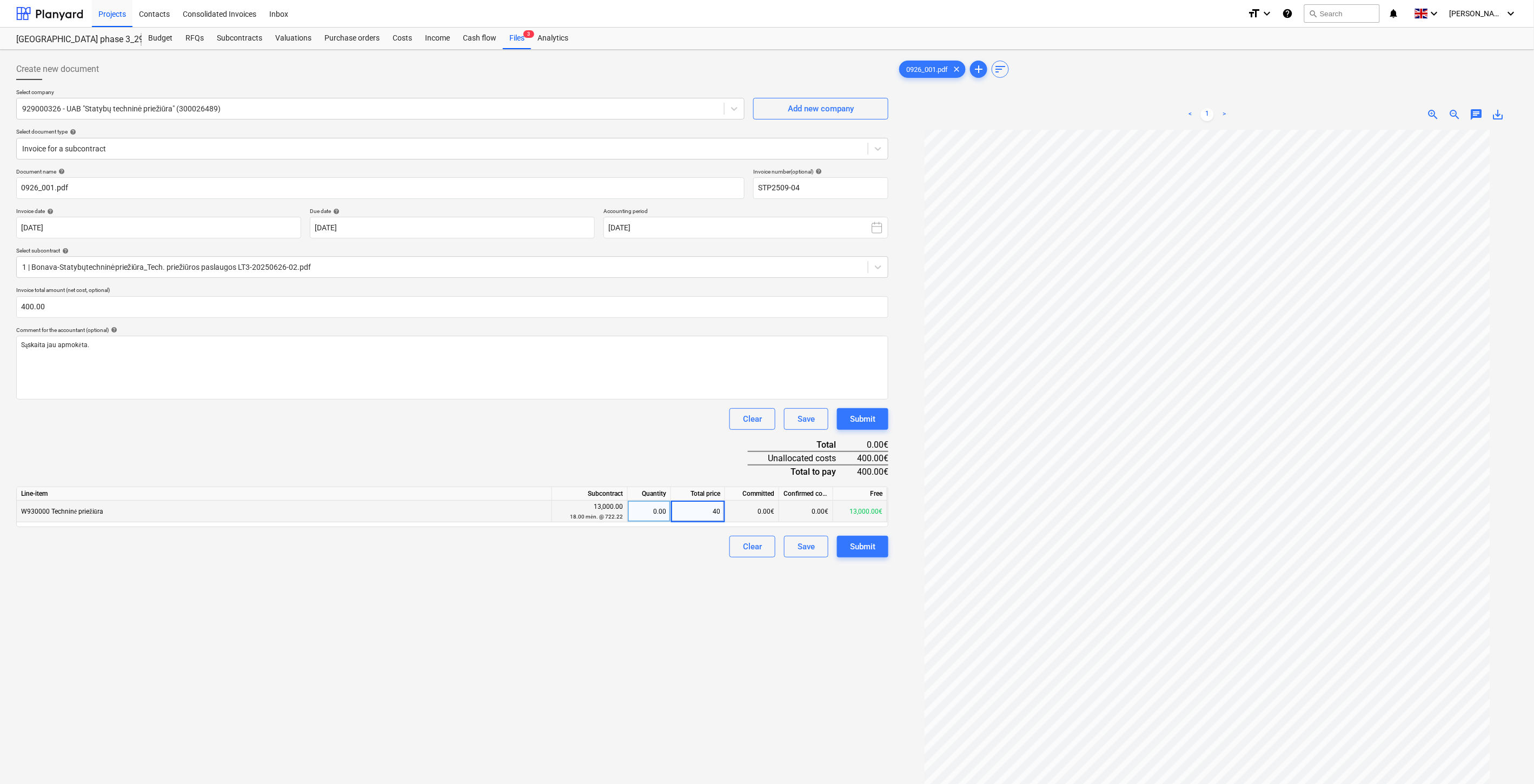
type input "400"
click at [680, 460] on div "Document name help 0926_001.pdf Invoice number (optional) help STP2509-04 Invoi…" at bounding box center [452, 363] width 872 height 389
click at [800, 547] on div "Save" at bounding box center [806, 547] width 17 height 14
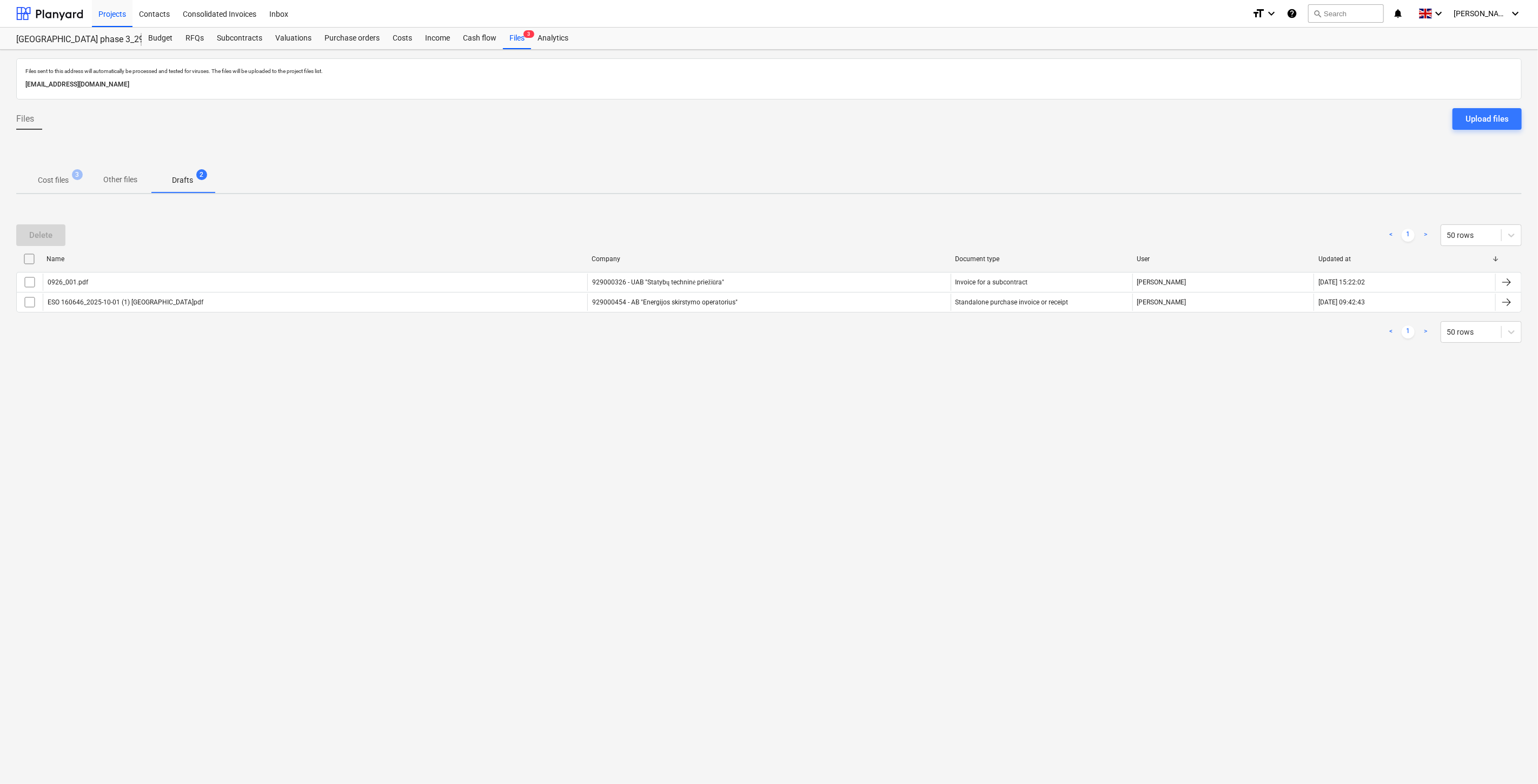
click at [63, 178] on p "Cost files" at bounding box center [53, 181] width 31 height 11
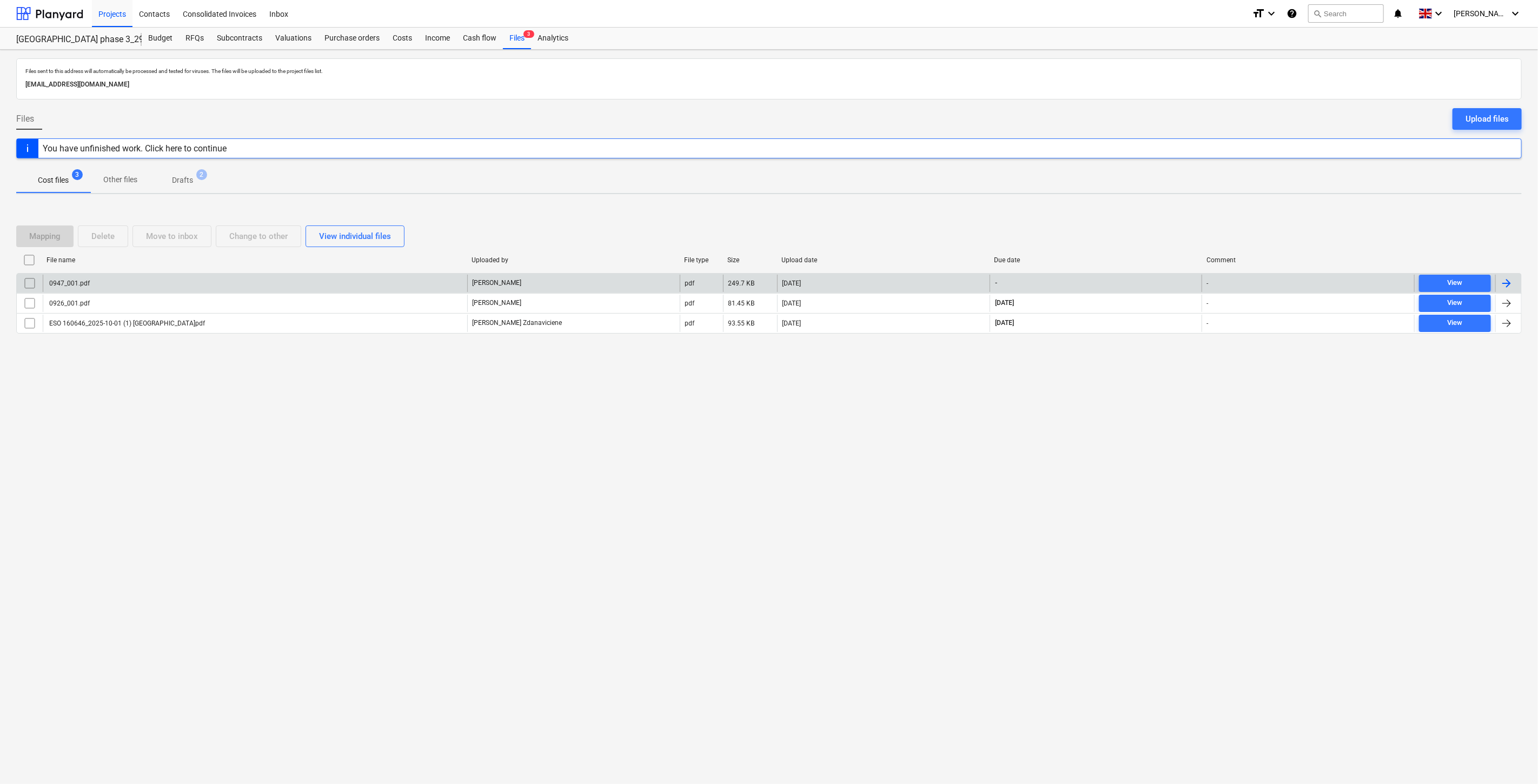
click at [609, 279] on div "[PERSON_NAME]" at bounding box center [574, 283] width 213 height 17
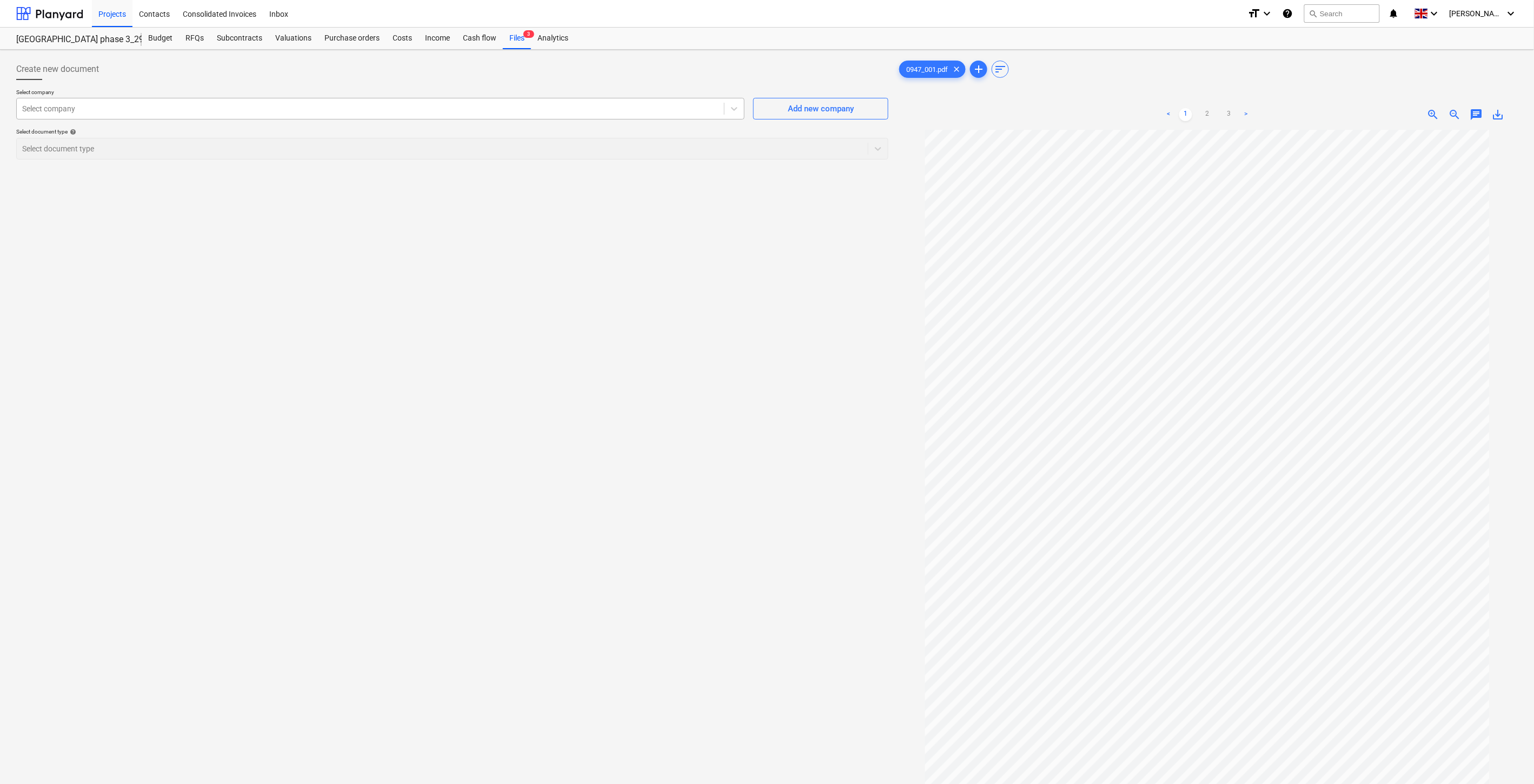
click at [623, 112] on div at bounding box center [370, 109] width 697 height 11
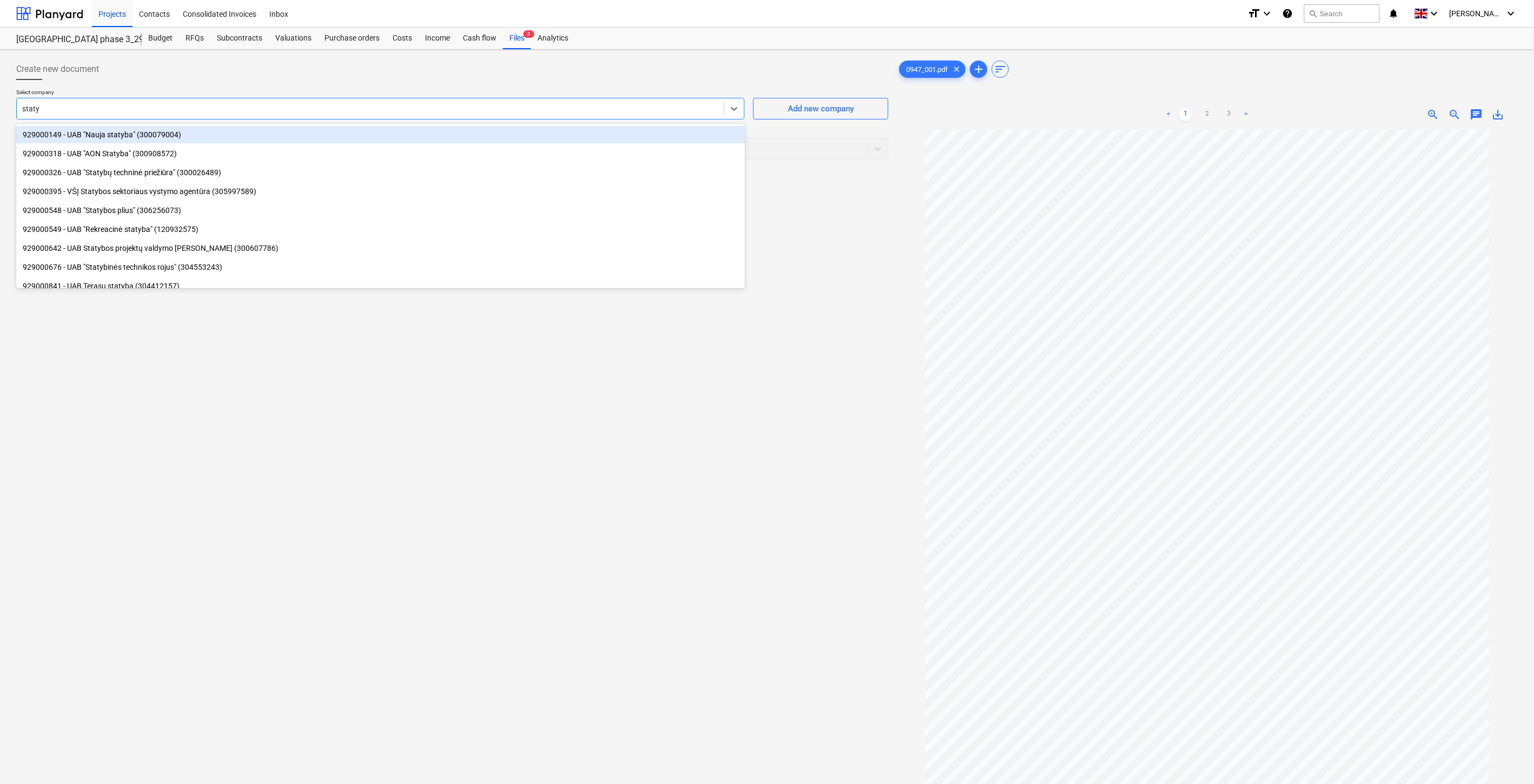
type input "statyb"
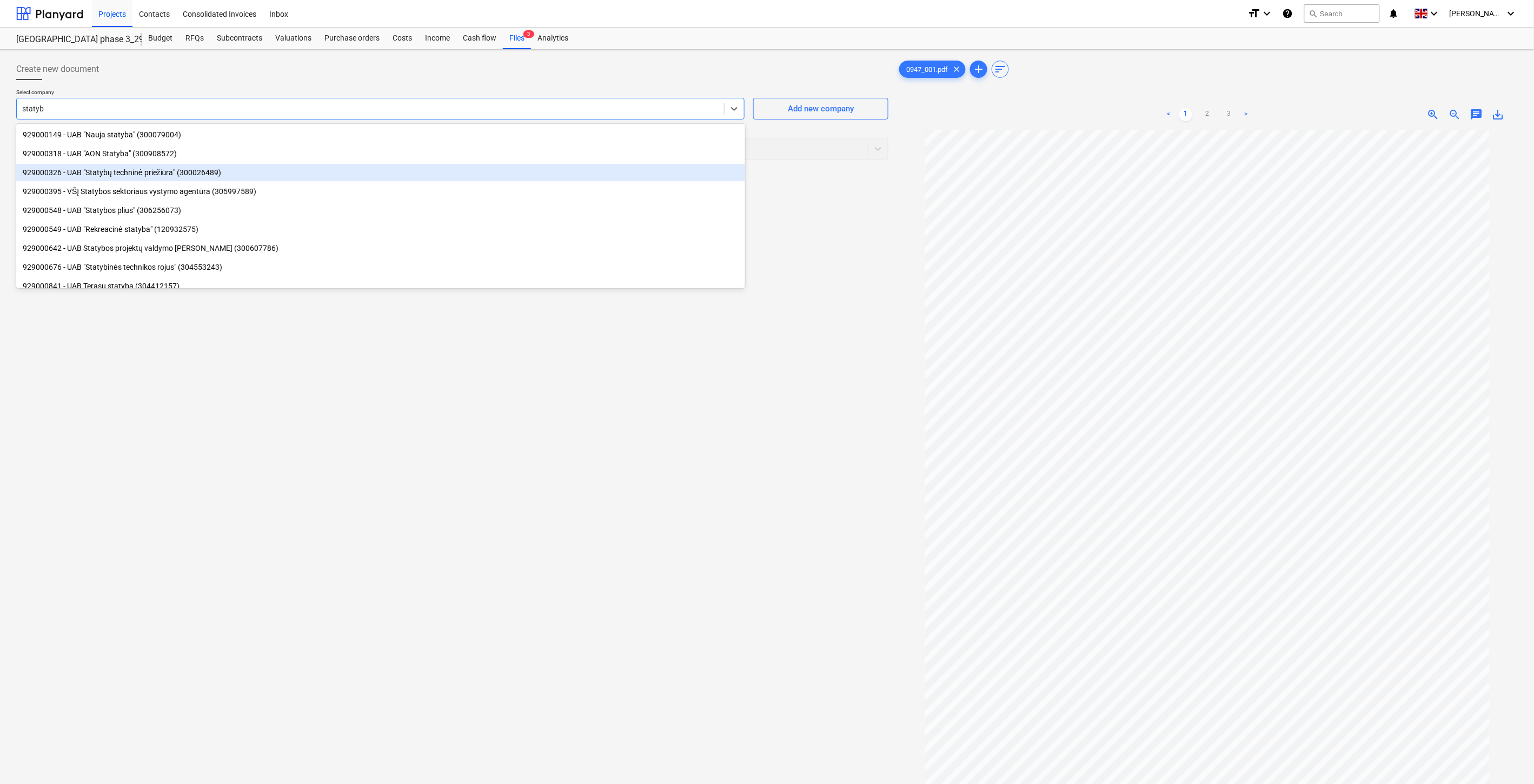
click at [322, 171] on div "929000326 - UAB "Statybų techninė priežiūra" (300026489)" at bounding box center [380, 172] width 729 height 17
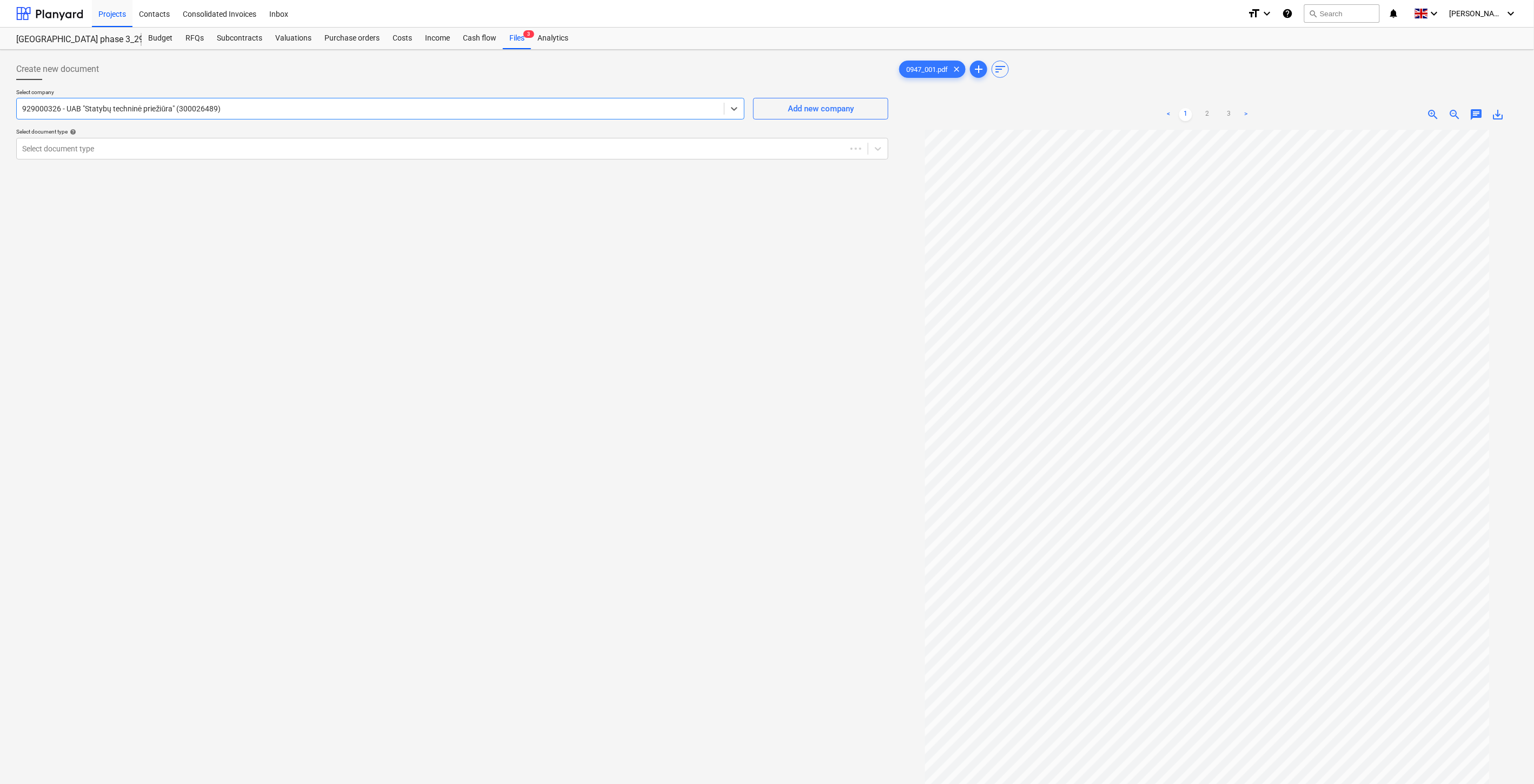
click at [330, 248] on div "Create new document Select company option 929000326 - UAB "Statybų techninė pri…" at bounding box center [452, 471] width 881 height 834
click at [597, 314] on div "Create new document Select company 929000326 - UAB "Statybų techninė priežiūra"…" at bounding box center [452, 471] width 881 height 834
click at [637, 290] on div "Create new document Select company 929000326 - UAB "Statybų techninė priežiūra"…" at bounding box center [452, 471] width 881 height 834
click at [270, 146] on div at bounding box center [443, 148] width 840 height 11
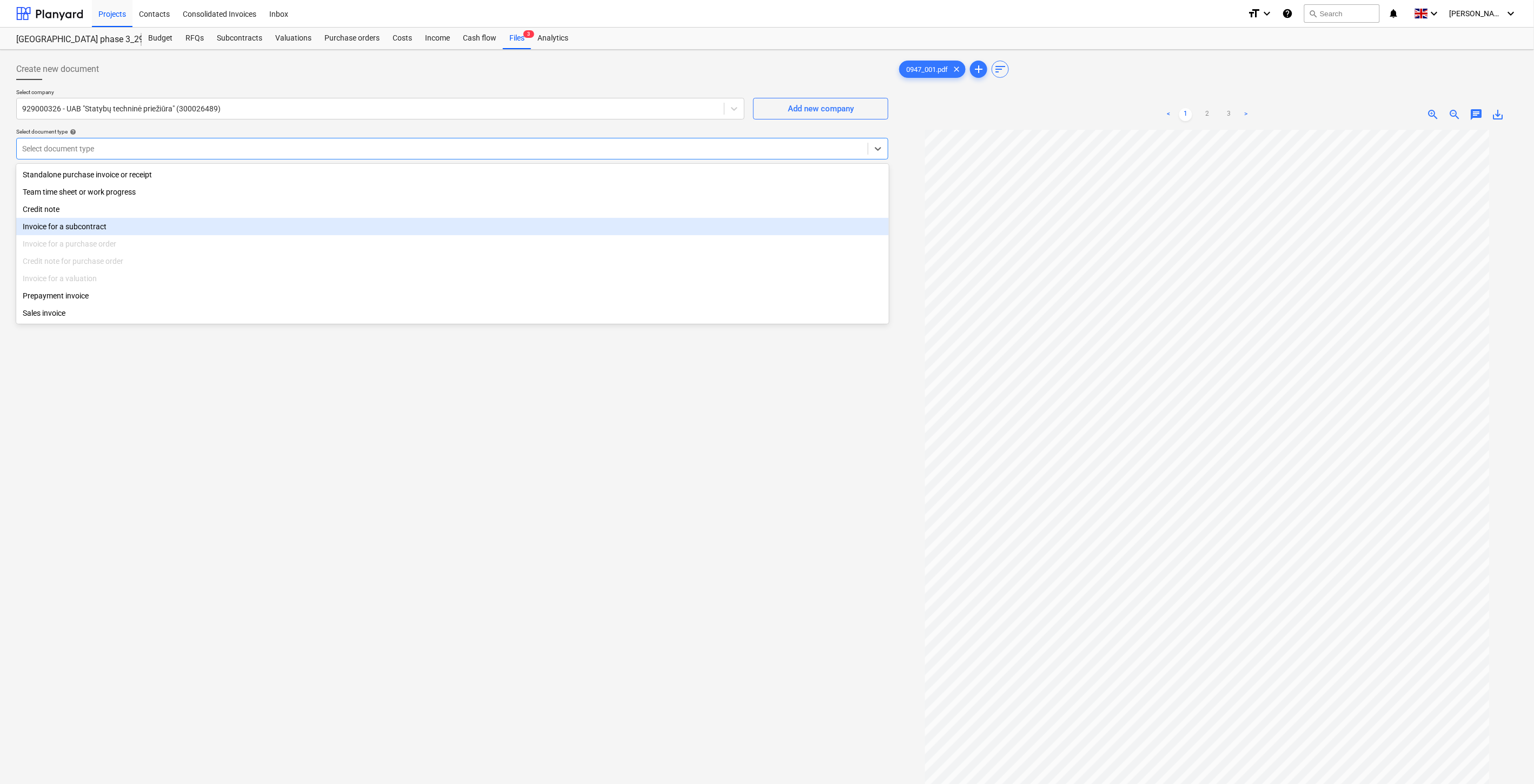
click at [138, 229] on div "Invoice for a subcontract" at bounding box center [452, 226] width 873 height 17
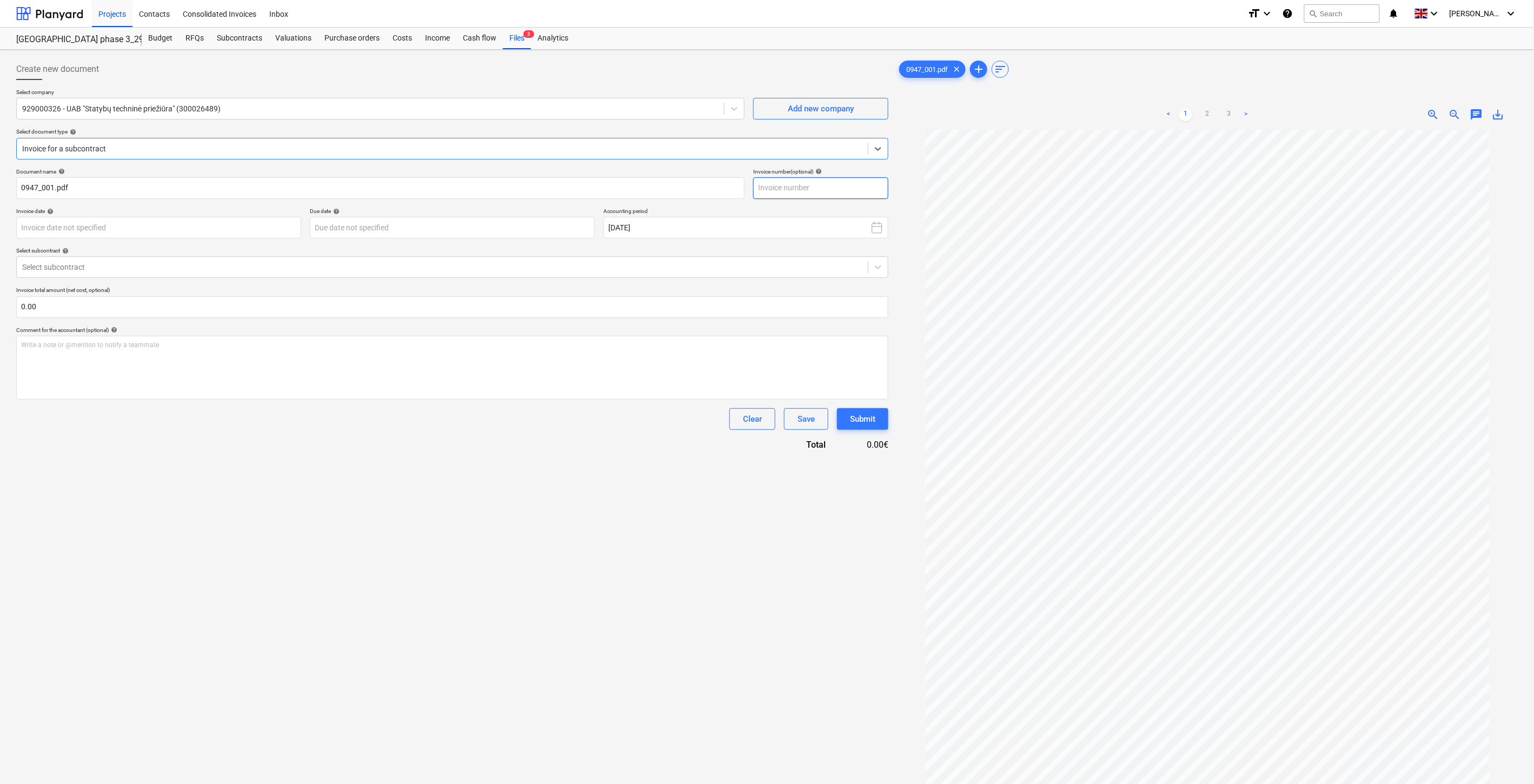
click at [829, 183] on input "text" at bounding box center [821, 188] width 135 height 22
type input "STP08617"
click at [270, 224] on body "Projects Contacts Consolidated Invoices Inbox format_size keyboard_arrow_down h…" at bounding box center [767, 392] width 1534 height 784
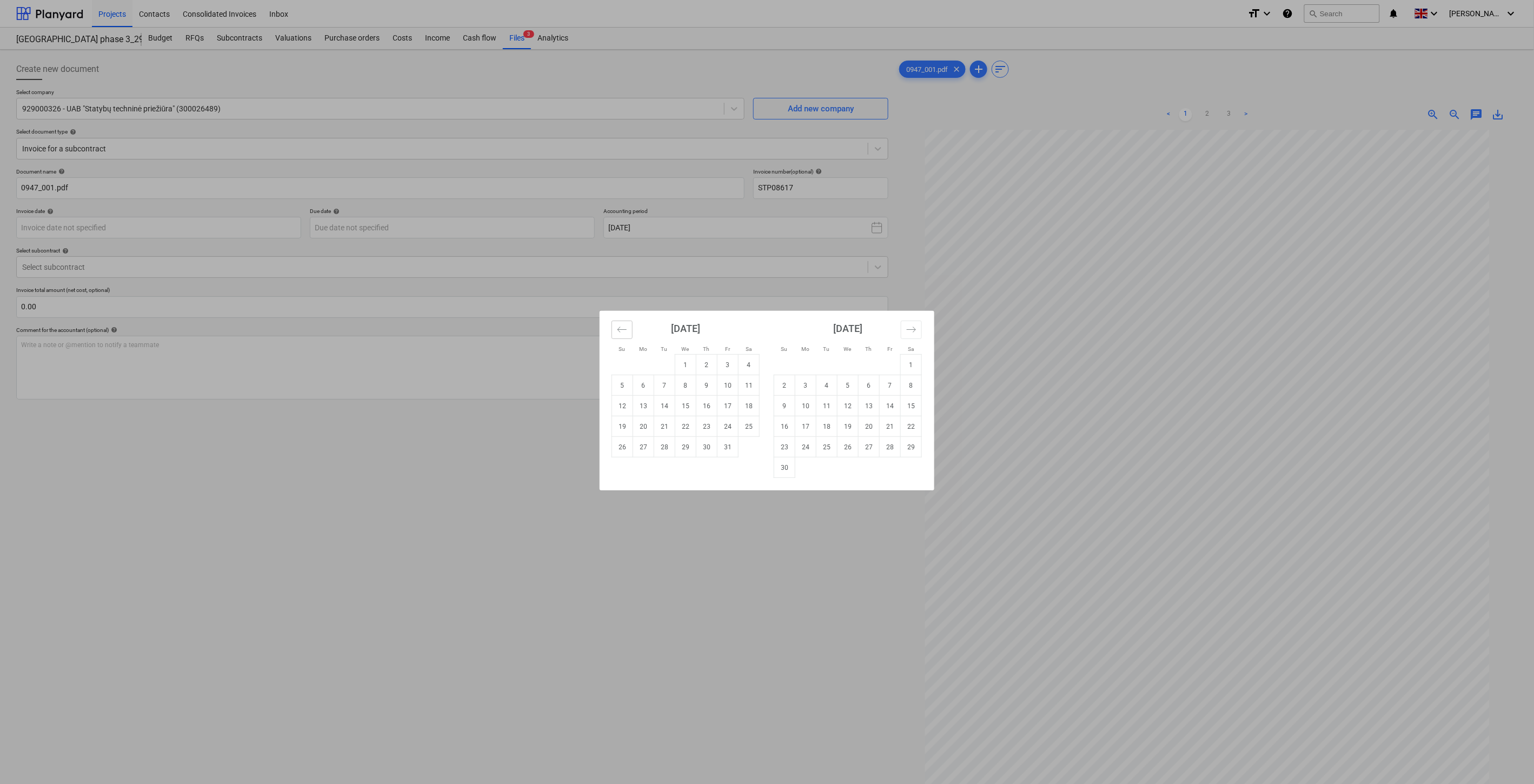
click at [619, 332] on icon "Move backward to switch to the previous month." at bounding box center [622, 329] width 10 height 10
click at [723, 407] on td "19" at bounding box center [728, 406] width 21 height 20
type input "[DATE]"
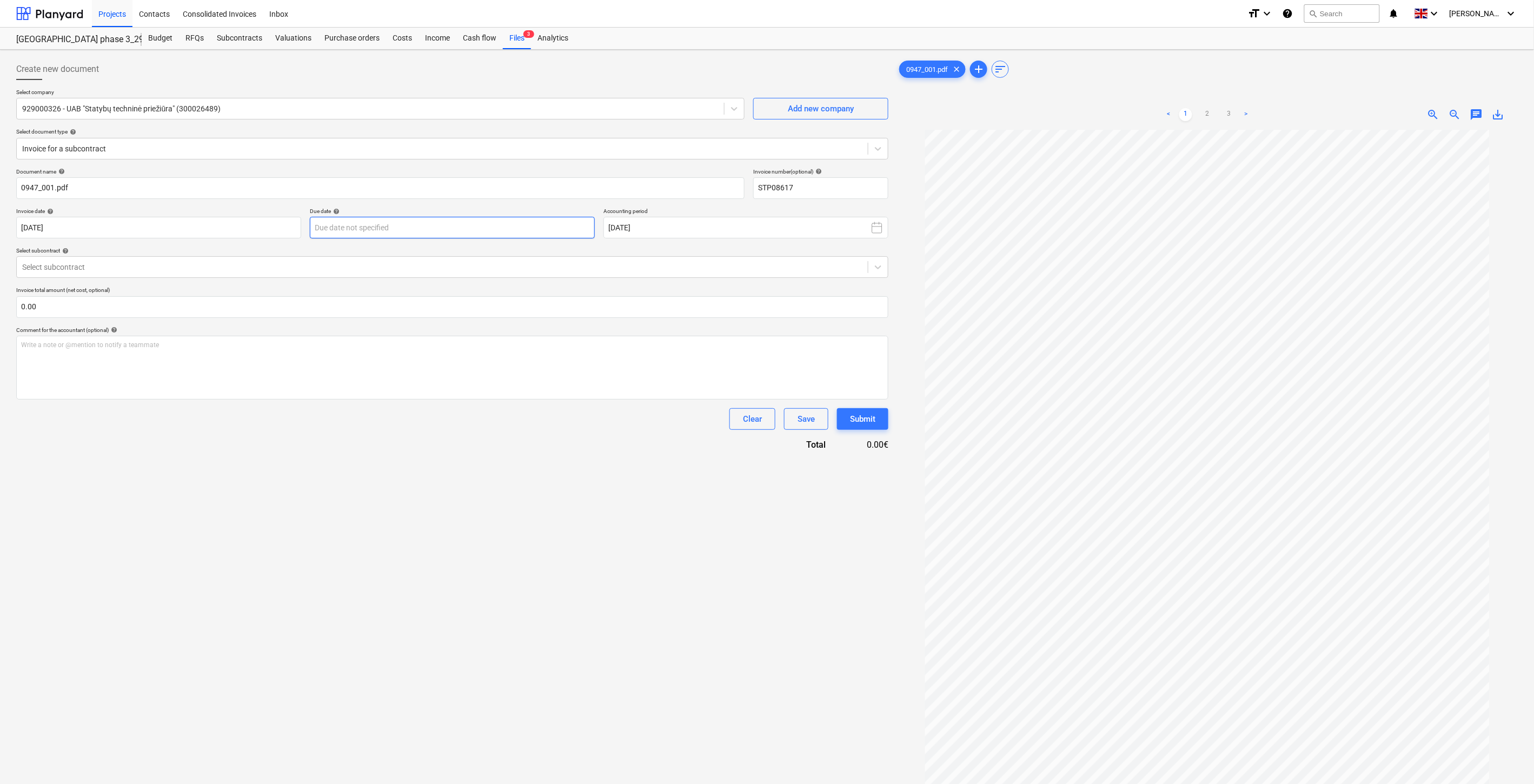
click at [408, 225] on body "Projects Contacts Consolidated Invoices Inbox format_size keyboard_arrow_down h…" at bounding box center [767, 392] width 1534 height 784
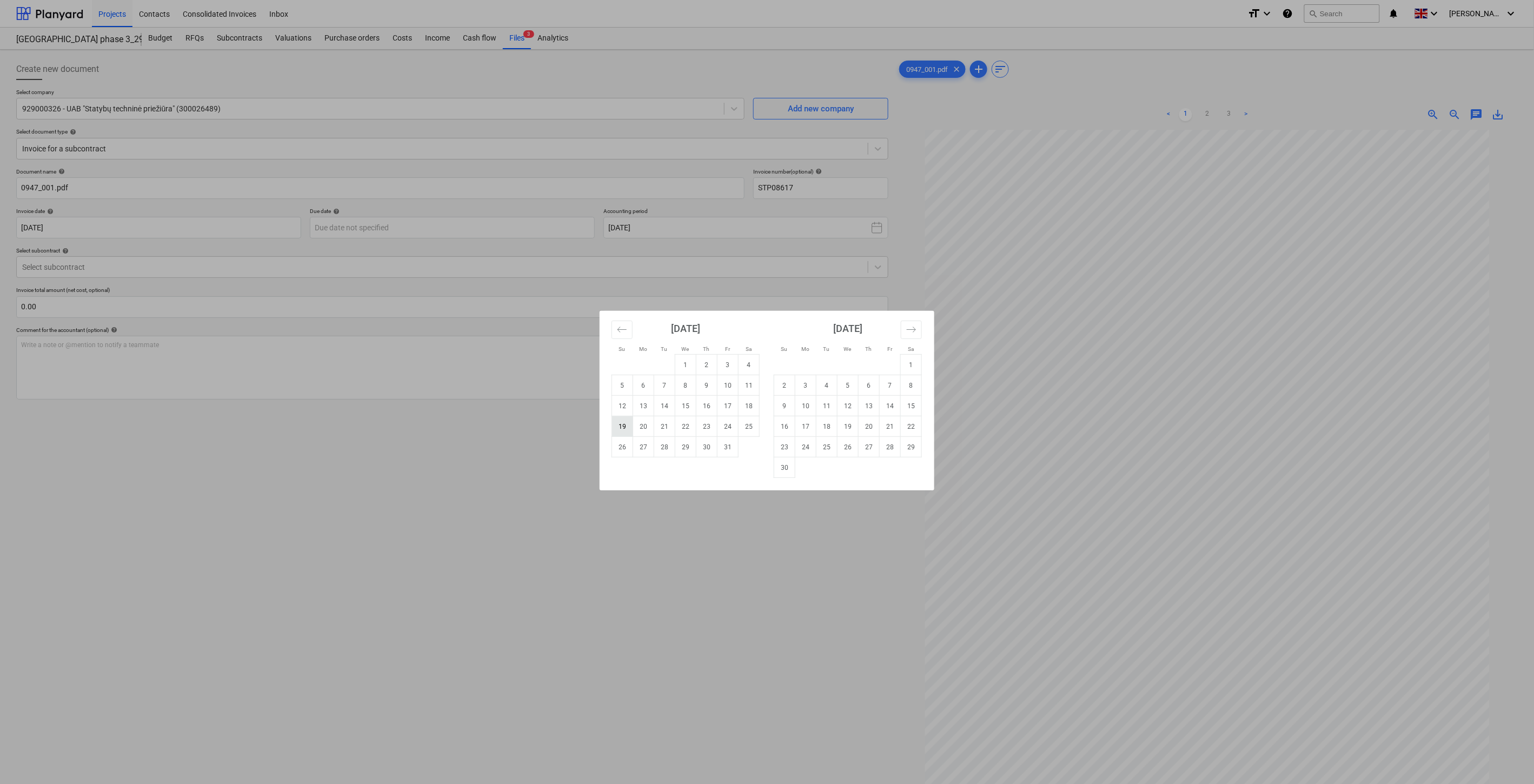
click at [623, 426] on td "19" at bounding box center [623, 426] width 21 height 20
type input "[DATE]"
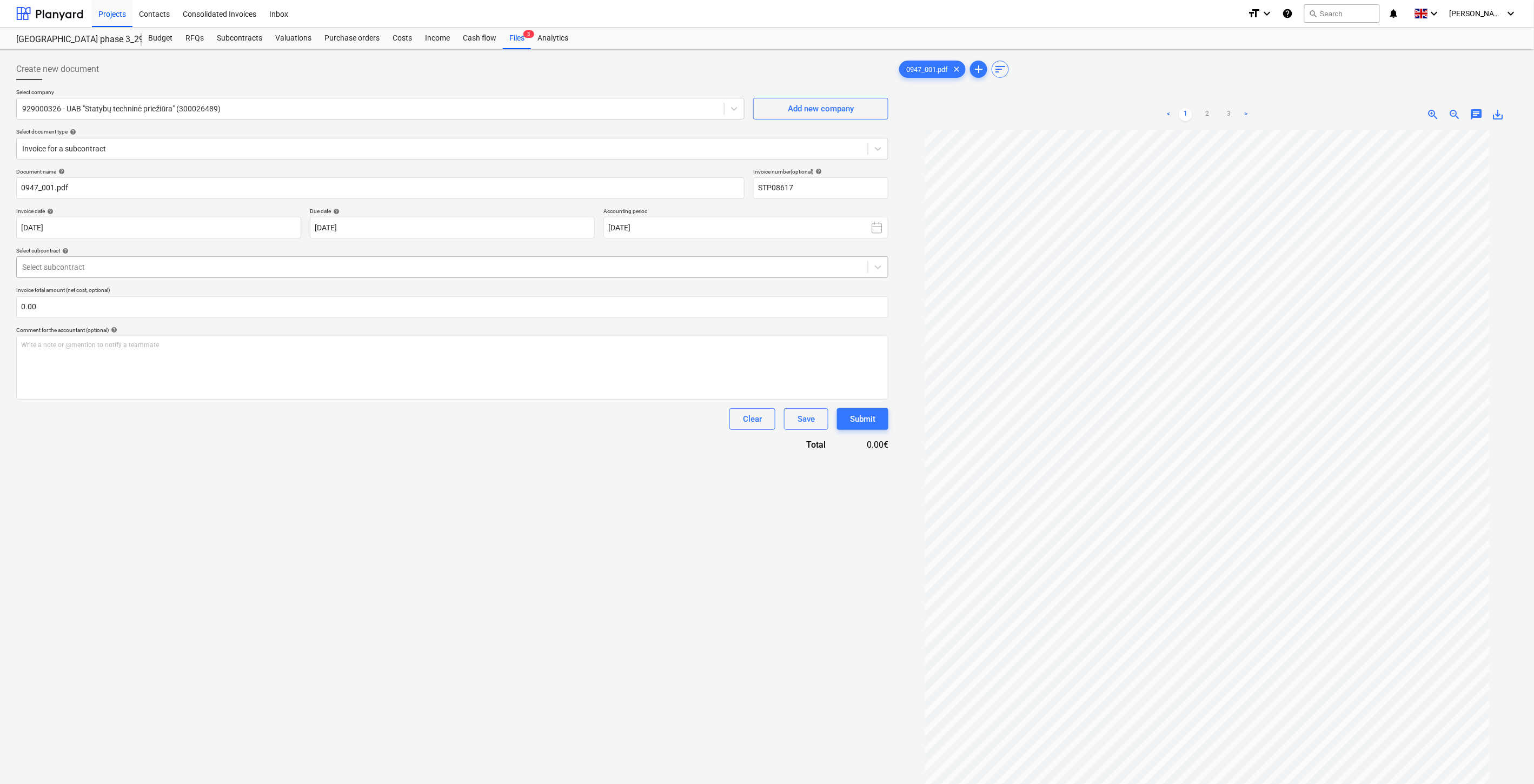
click at [411, 262] on div at bounding box center [443, 267] width 840 height 11
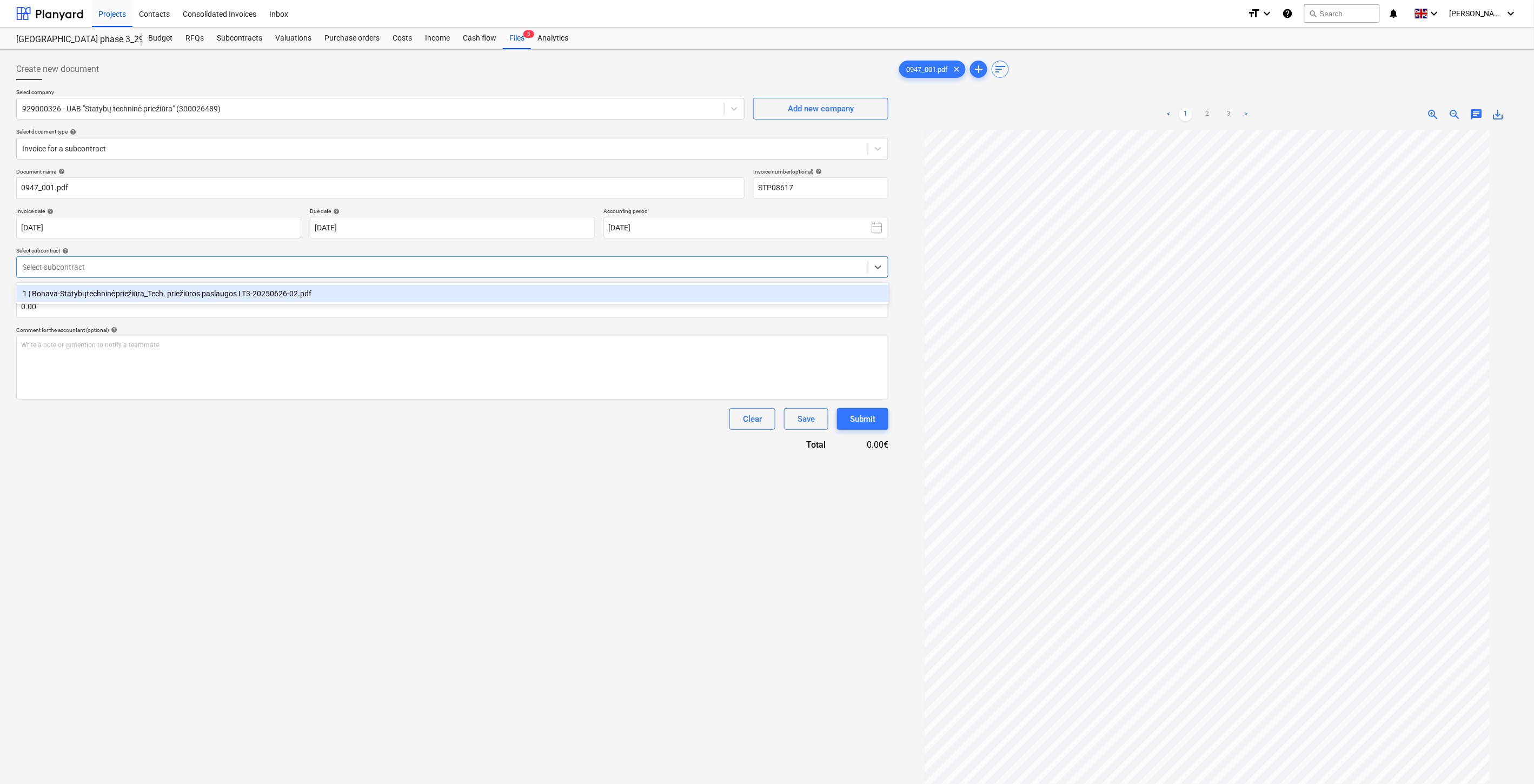
click at [397, 285] on div "1 | Bonava-Statybųtechninėpriežiūra_Tech. priežiūros paslaugos LT3-20250626-02.…" at bounding box center [452, 293] width 873 height 17
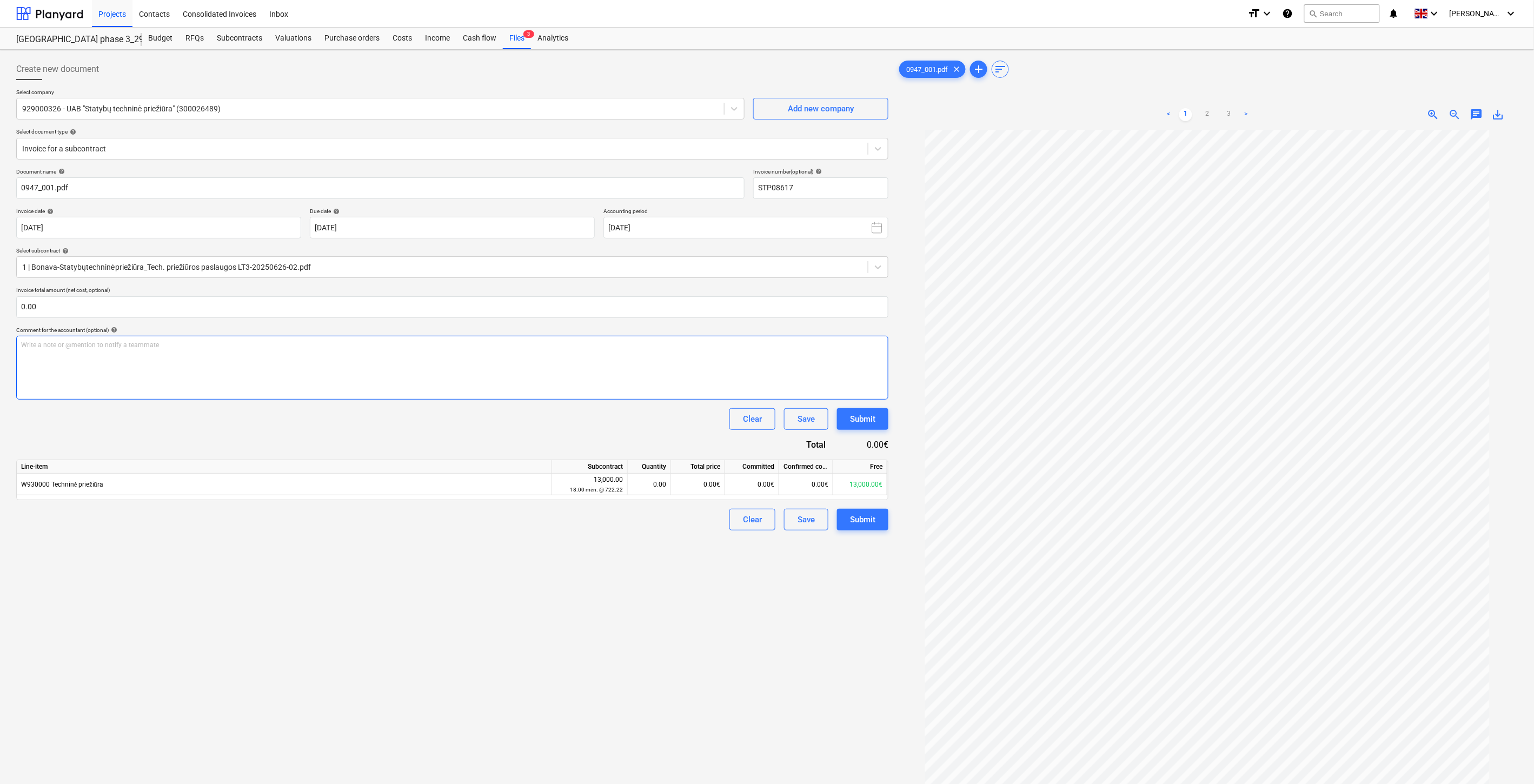
click at [344, 352] on div "Write a note or @mention to notify a teammate [PERSON_NAME]" at bounding box center [452, 368] width 872 height 64
click at [291, 310] on input "text" at bounding box center [452, 307] width 872 height 22
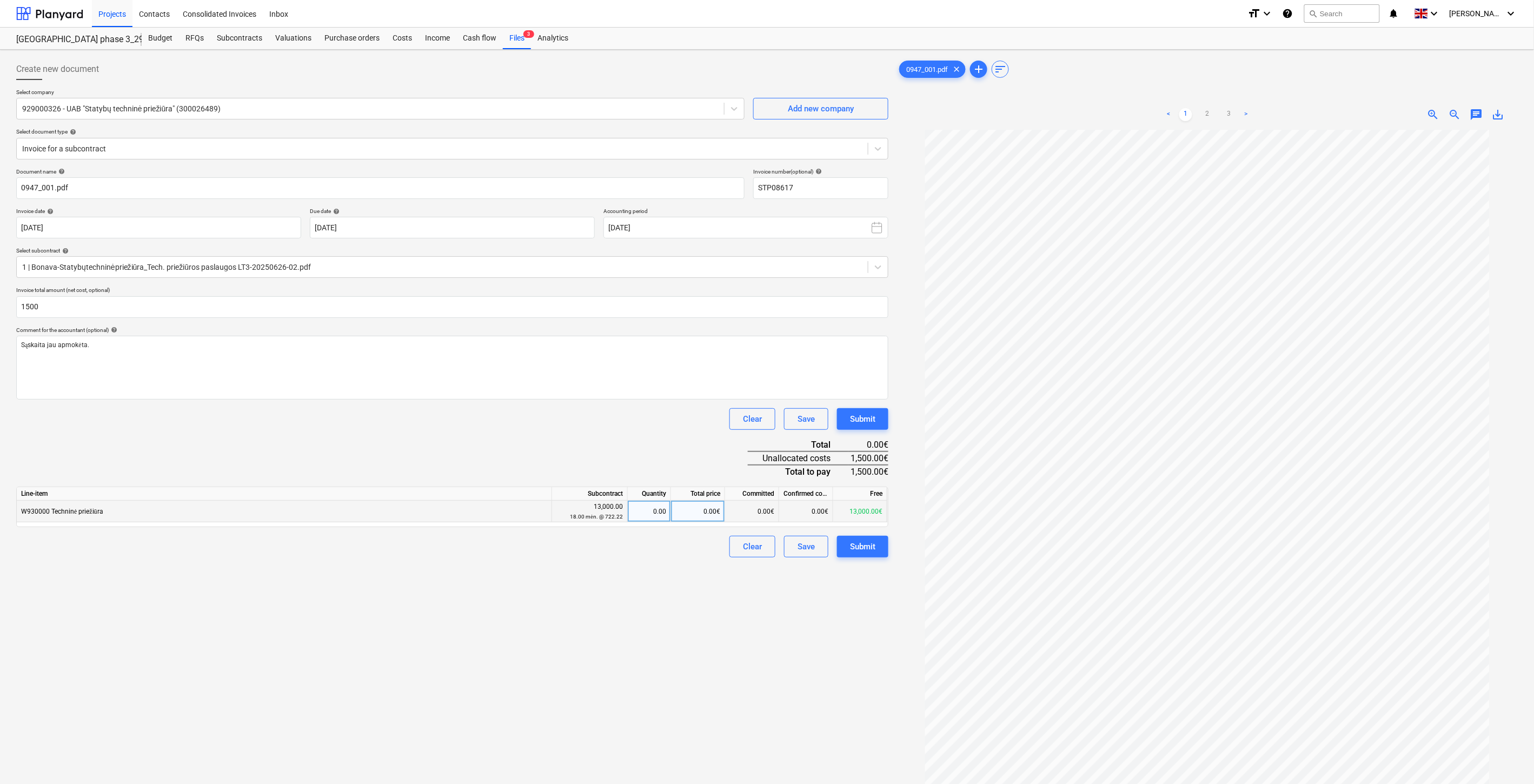
type input "1,500.00"
click at [703, 508] on div "0.00€" at bounding box center [698, 511] width 54 height 22
type input "1500"
click at [705, 446] on div "Document name help 0947_001.pdf Invoice number (optional) help STP08617 Invoice…" at bounding box center [452, 363] width 872 height 389
click at [812, 548] on div "Save" at bounding box center [806, 547] width 17 height 14
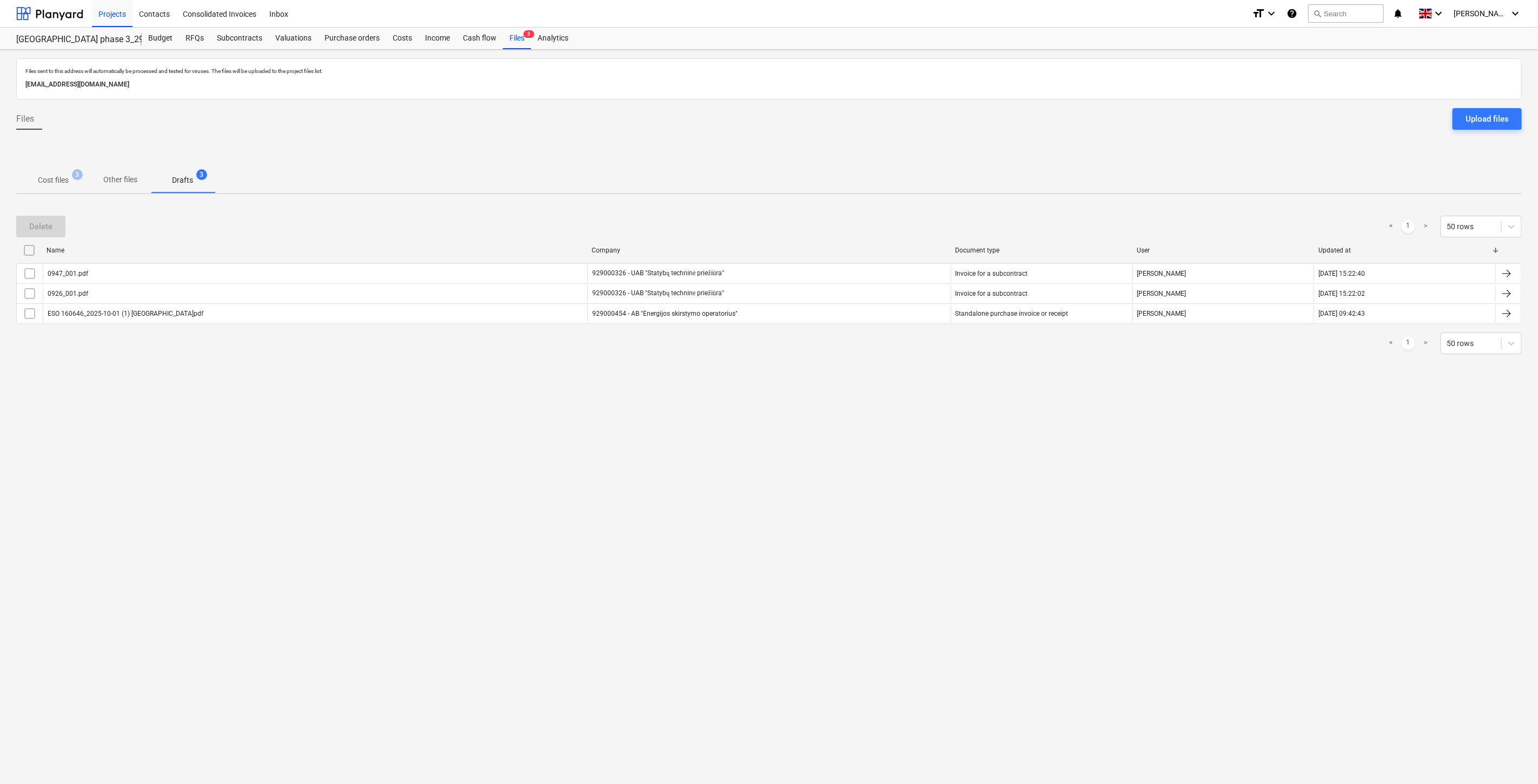
click at [56, 175] on p "Cost files" at bounding box center [53, 181] width 31 height 11
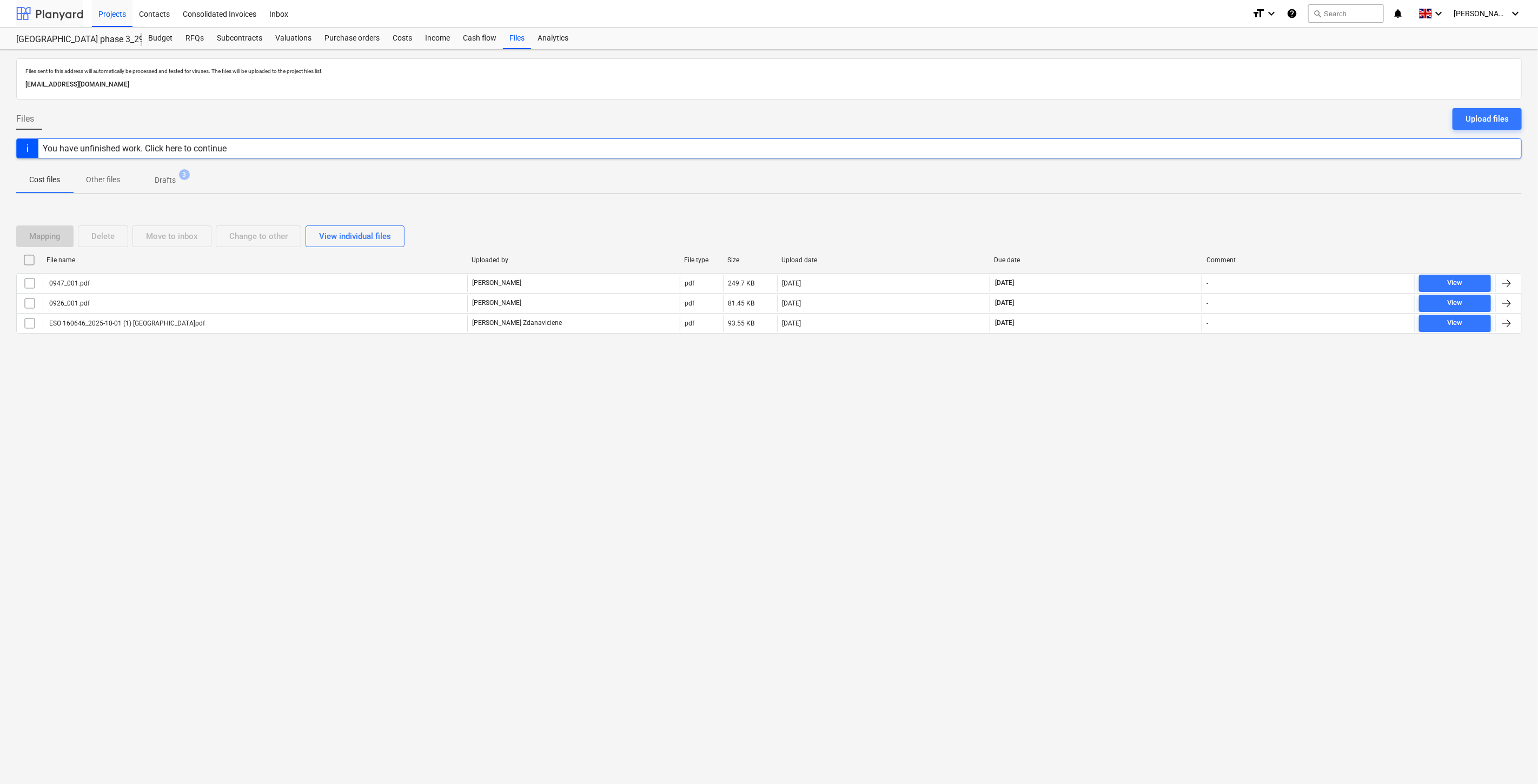
click at [58, 7] on div at bounding box center [49, 13] width 67 height 27
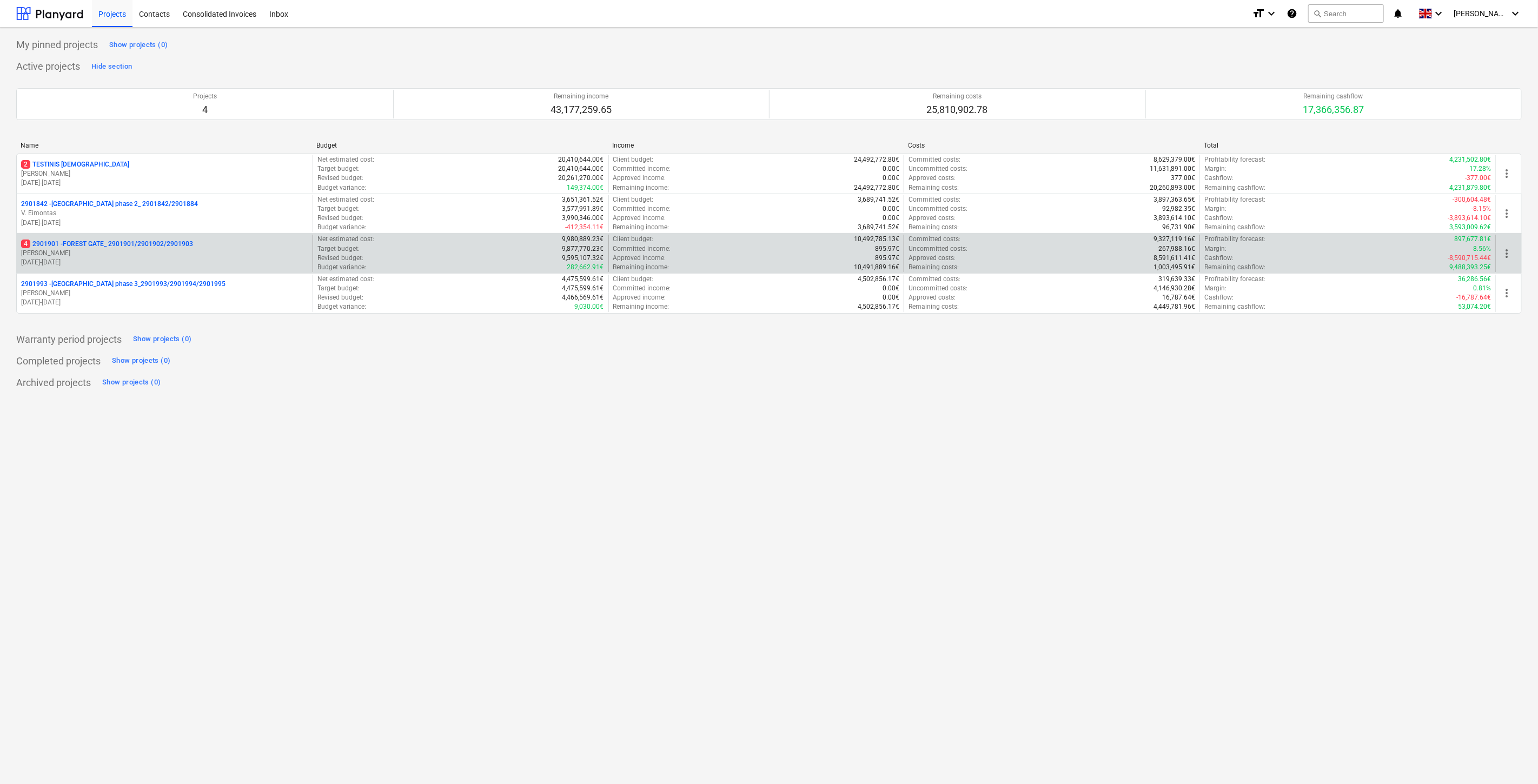
click at [89, 264] on p "[DATE] - [DATE]" at bounding box center [165, 262] width 287 height 9
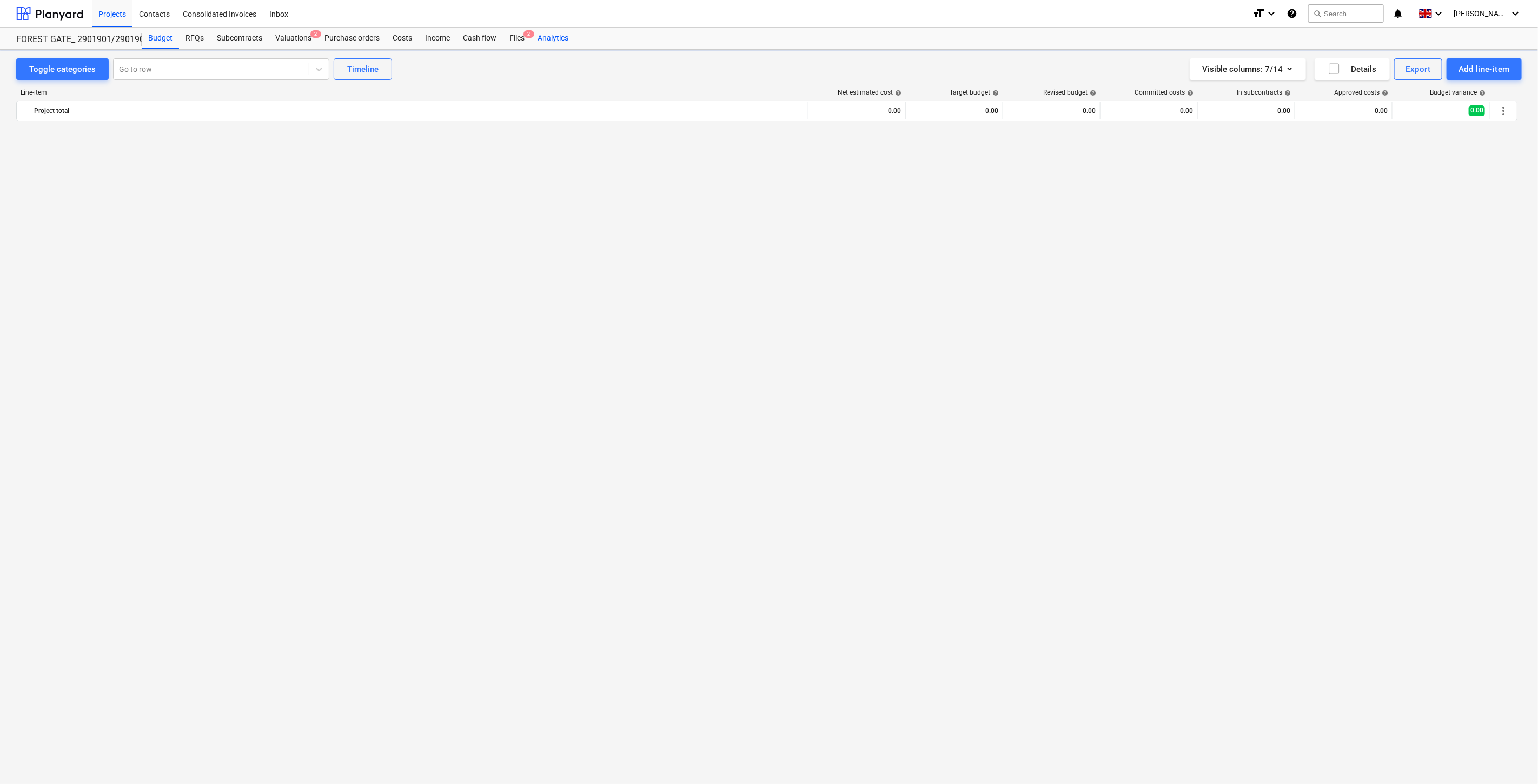
click at [521, 36] on div "Files 2" at bounding box center [517, 38] width 28 height 22
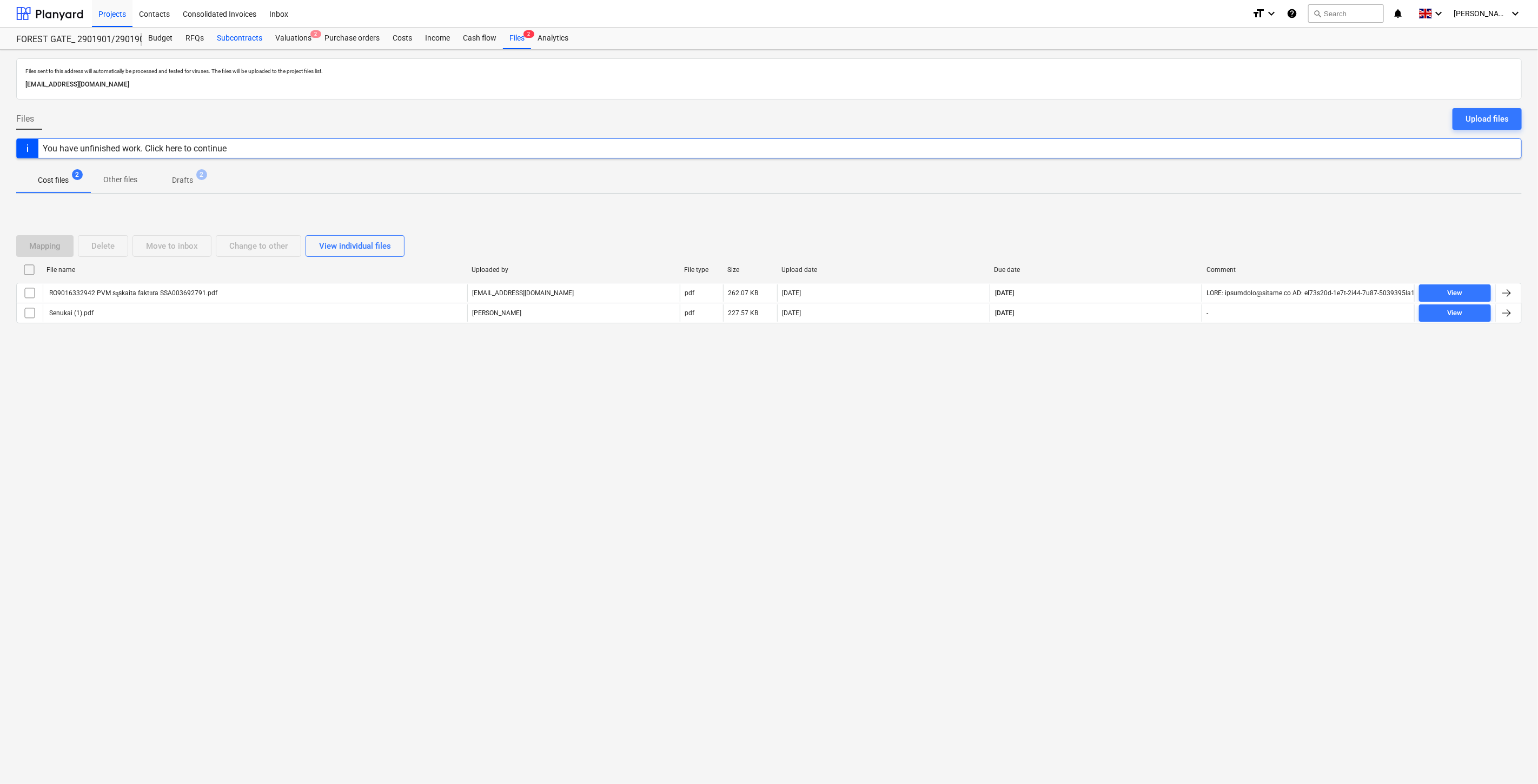
click at [242, 41] on div "Subcontracts" at bounding box center [239, 38] width 58 height 22
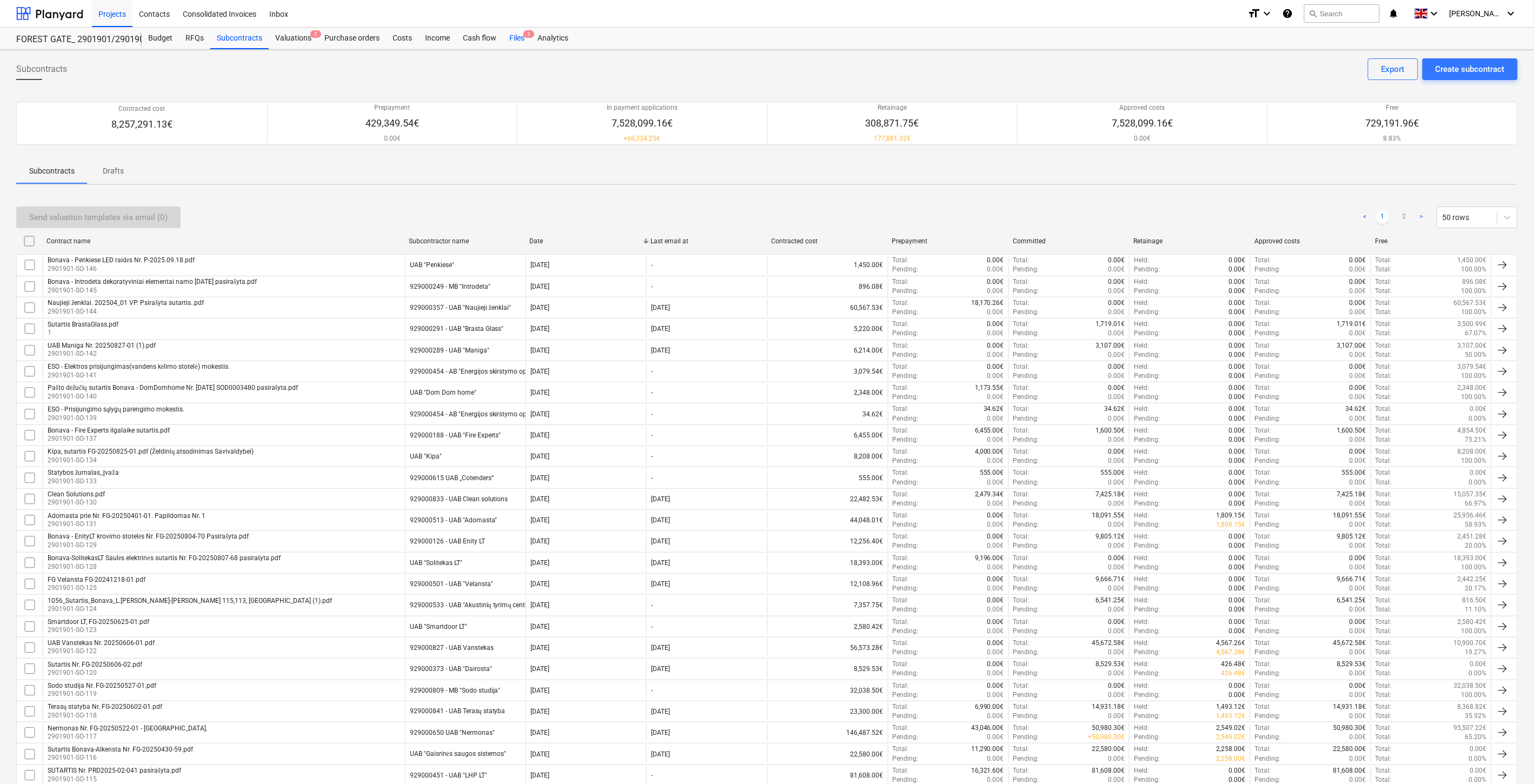
click at [516, 33] on div "Files 2" at bounding box center [517, 38] width 28 height 22
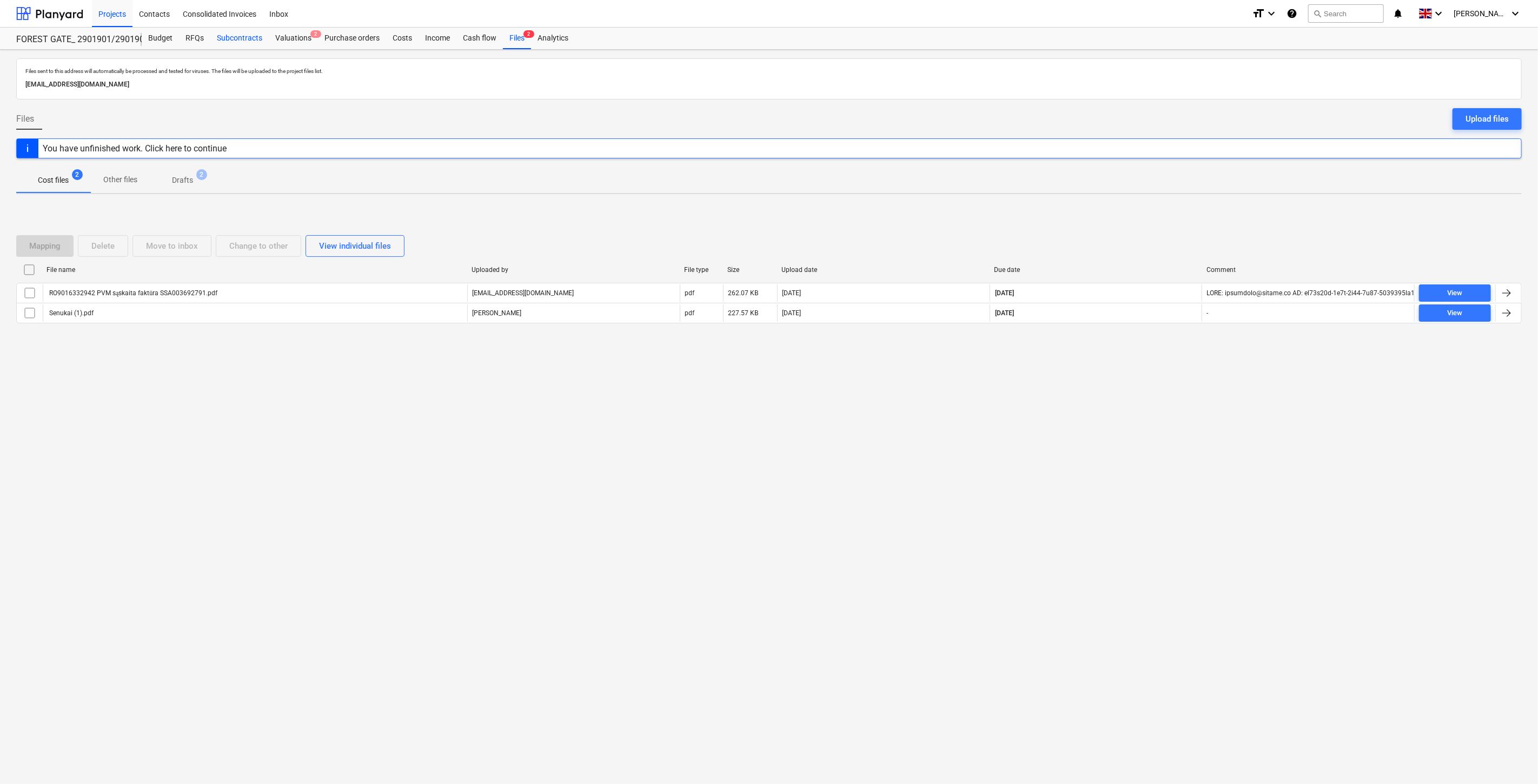
click at [211, 37] on div "Subcontracts" at bounding box center [239, 38] width 58 height 22
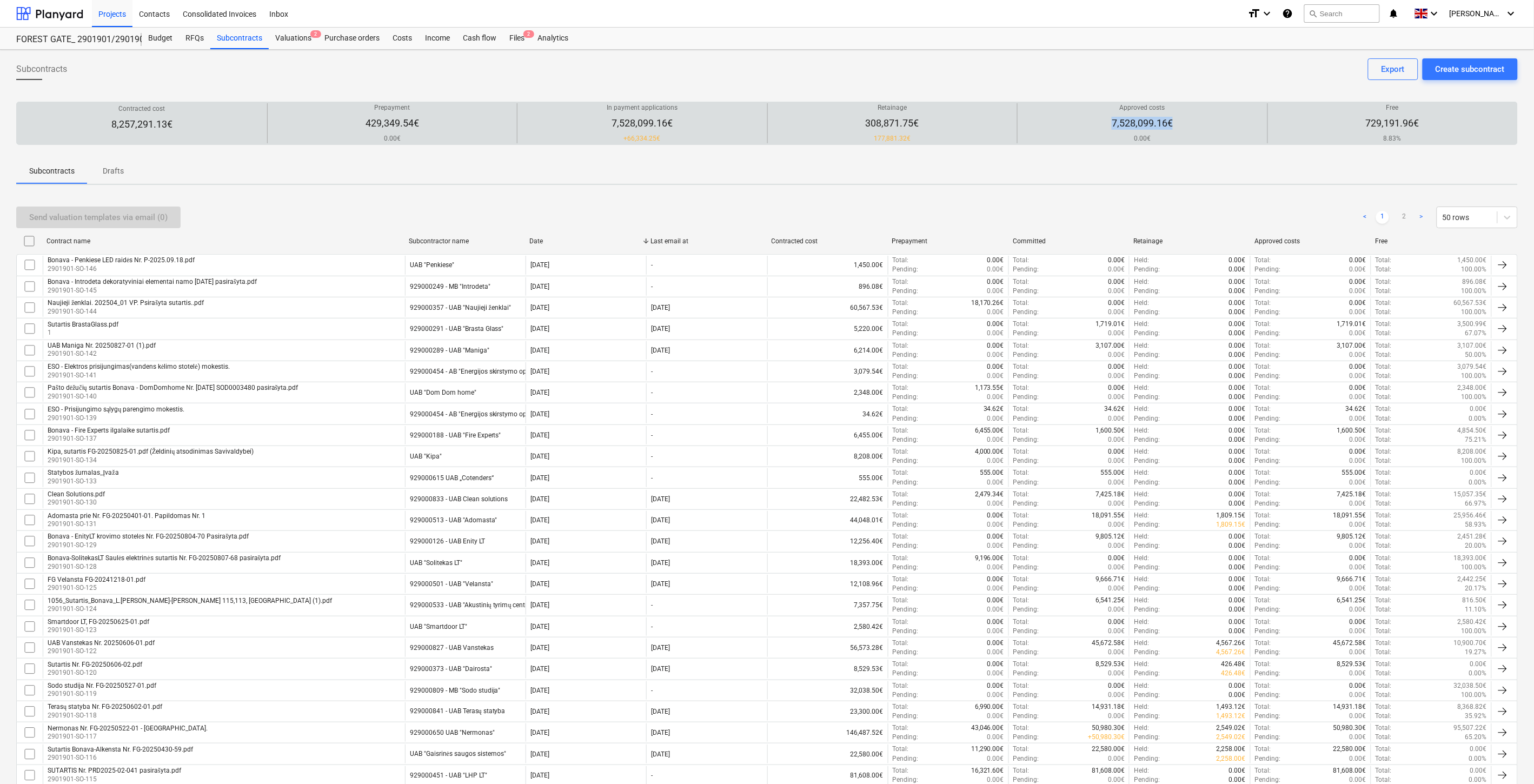
drag, startPoint x: 1179, startPoint y: 120, endPoint x: 1088, endPoint y: 122, distance: 91.0
click at [1088, 122] on div "Approved costs 7,528,099.16€ 0.00€" at bounding box center [1143, 123] width 241 height 40
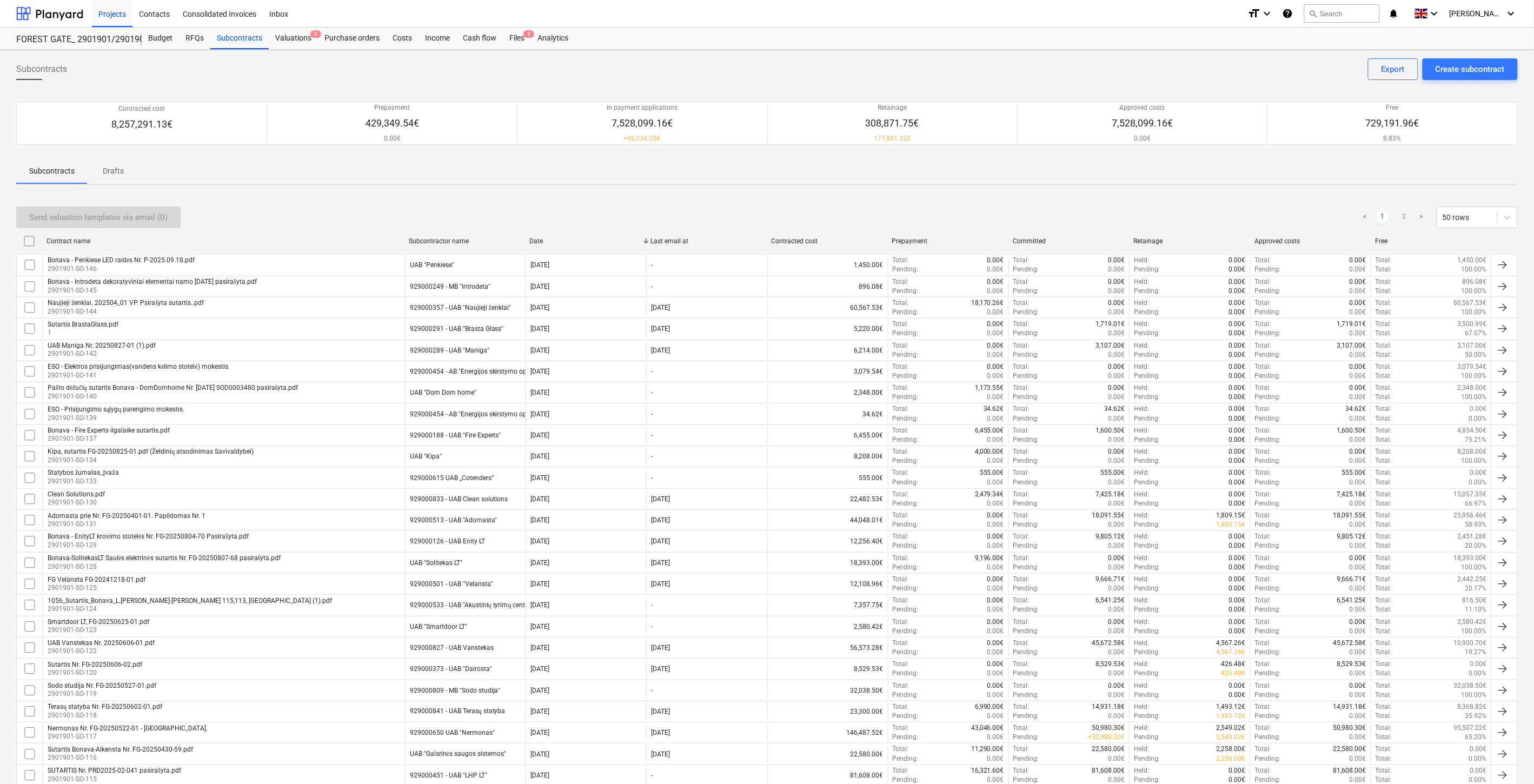
click at [1146, 86] on div "Subcontracts Create subcontract Export" at bounding box center [767, 73] width 1502 height 30
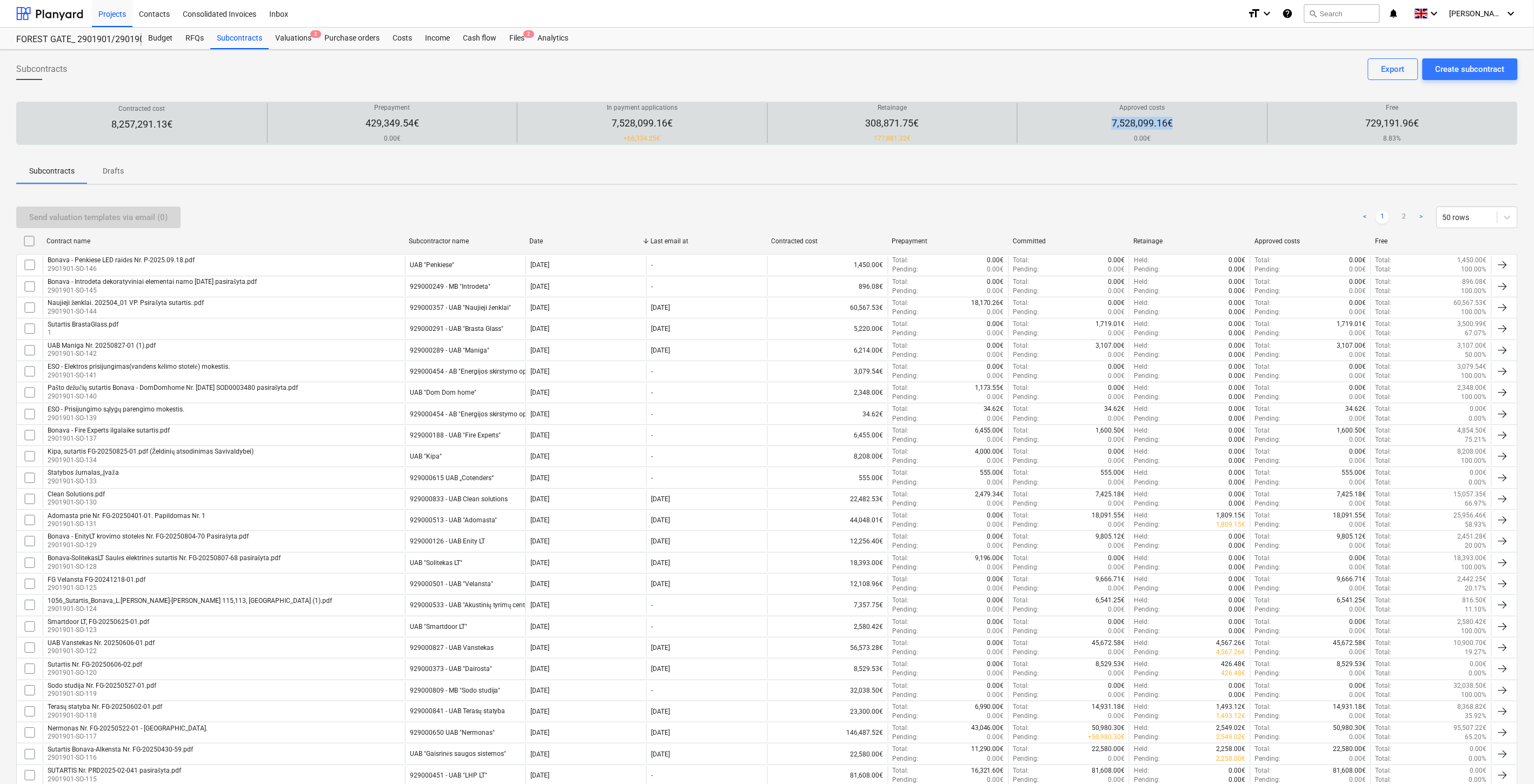
drag, startPoint x: 1181, startPoint y: 126, endPoint x: 1082, endPoint y: 123, distance: 99.0
click at [1082, 123] on div "Approved costs 7,528,099.16€ 0.00€" at bounding box center [1143, 123] width 241 height 40
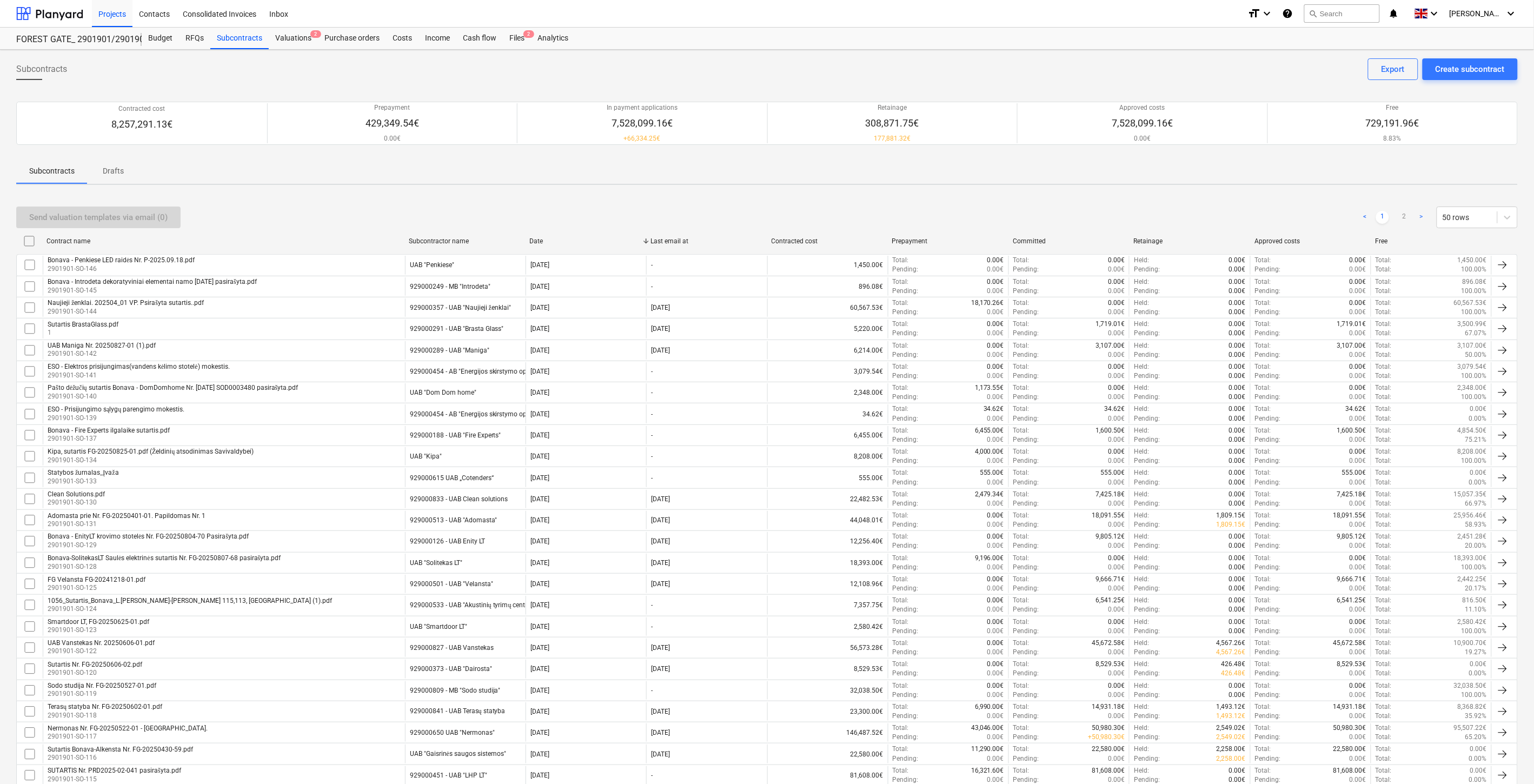
click at [1133, 82] on div "Subcontracts Create subcontract Export" at bounding box center [767, 73] width 1502 height 30
click at [507, 42] on div "Files 2" at bounding box center [517, 38] width 28 height 22
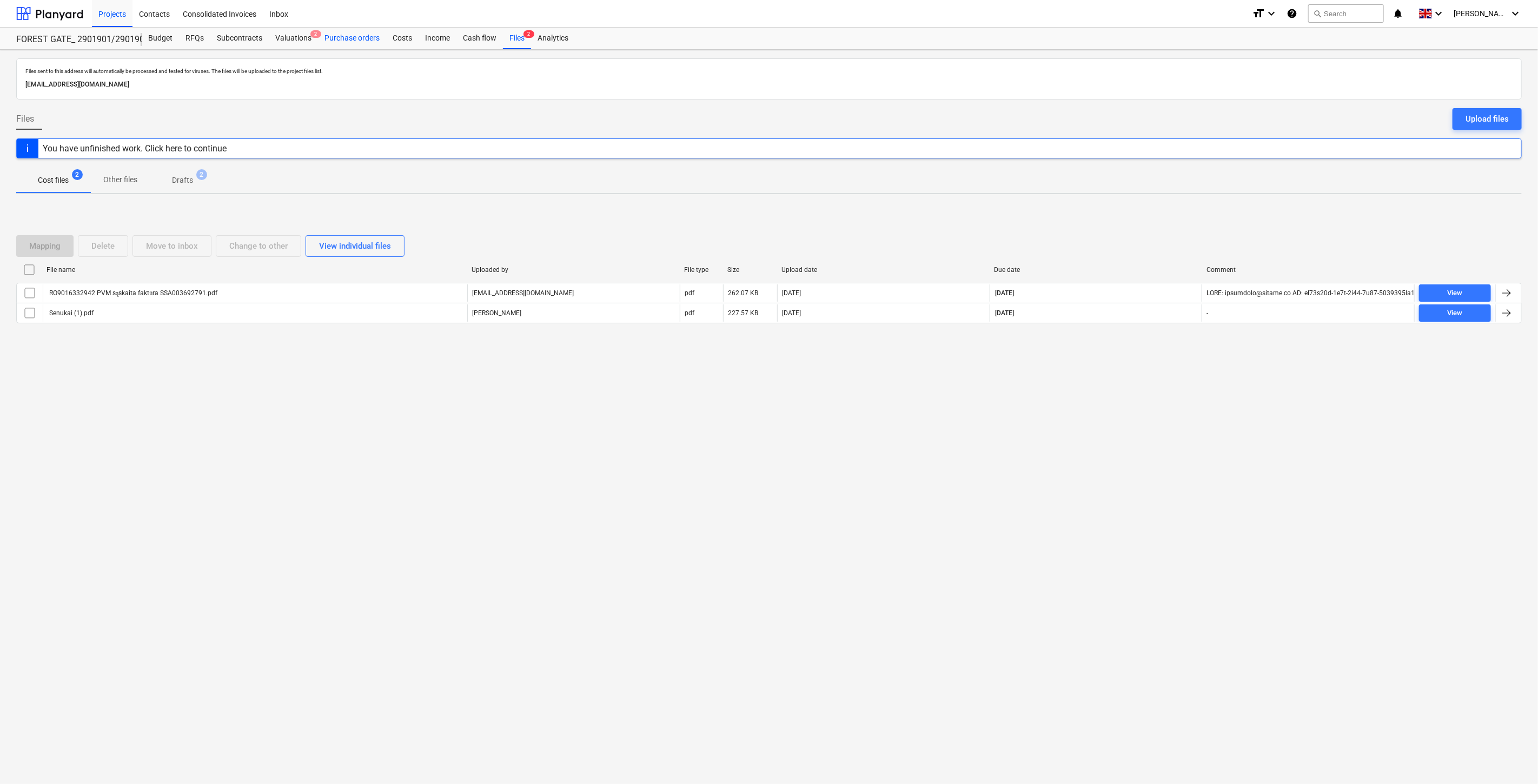
click at [358, 29] on div "Purchase orders" at bounding box center [352, 38] width 68 height 22
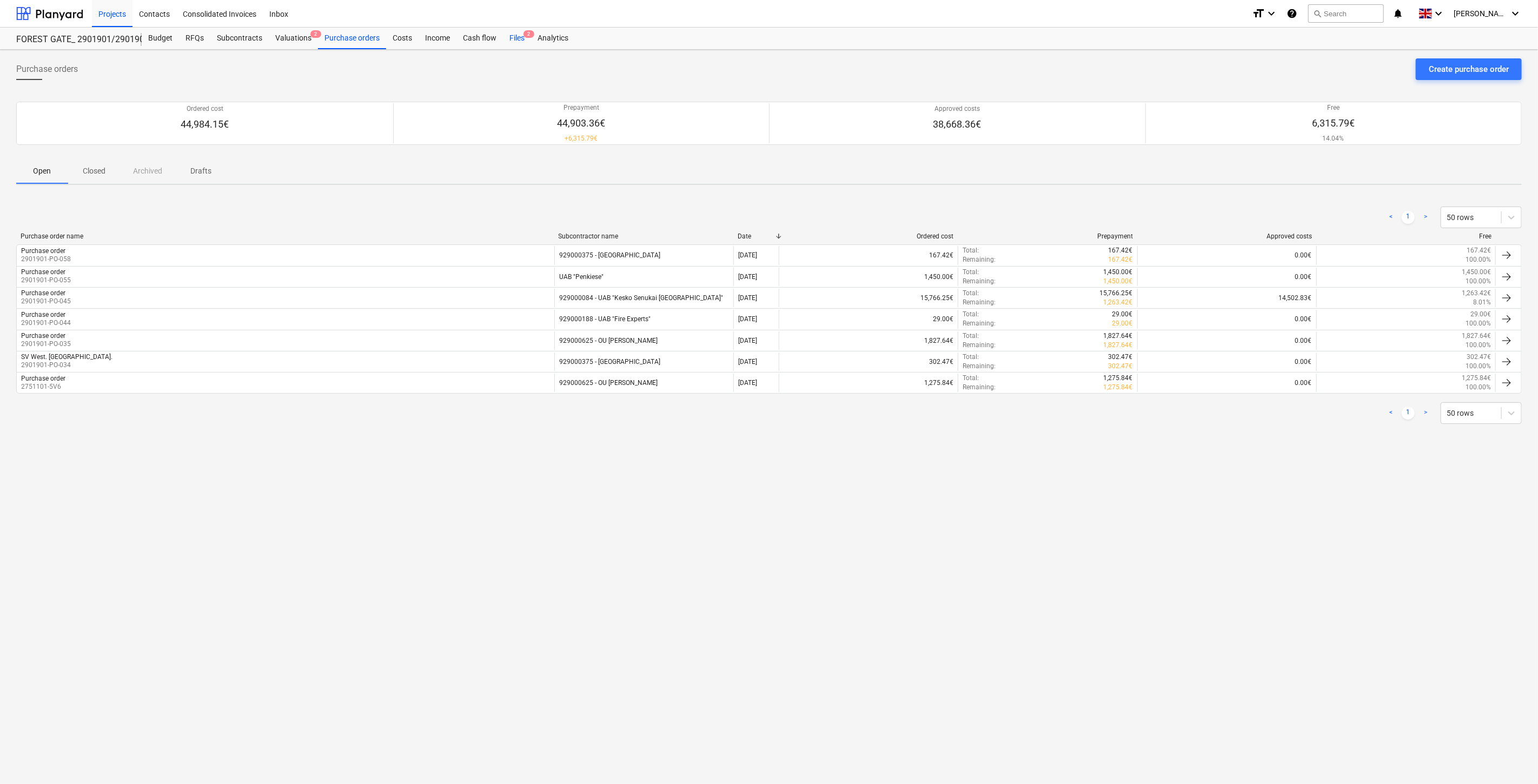
click at [519, 35] on div "Files 2" at bounding box center [517, 38] width 28 height 22
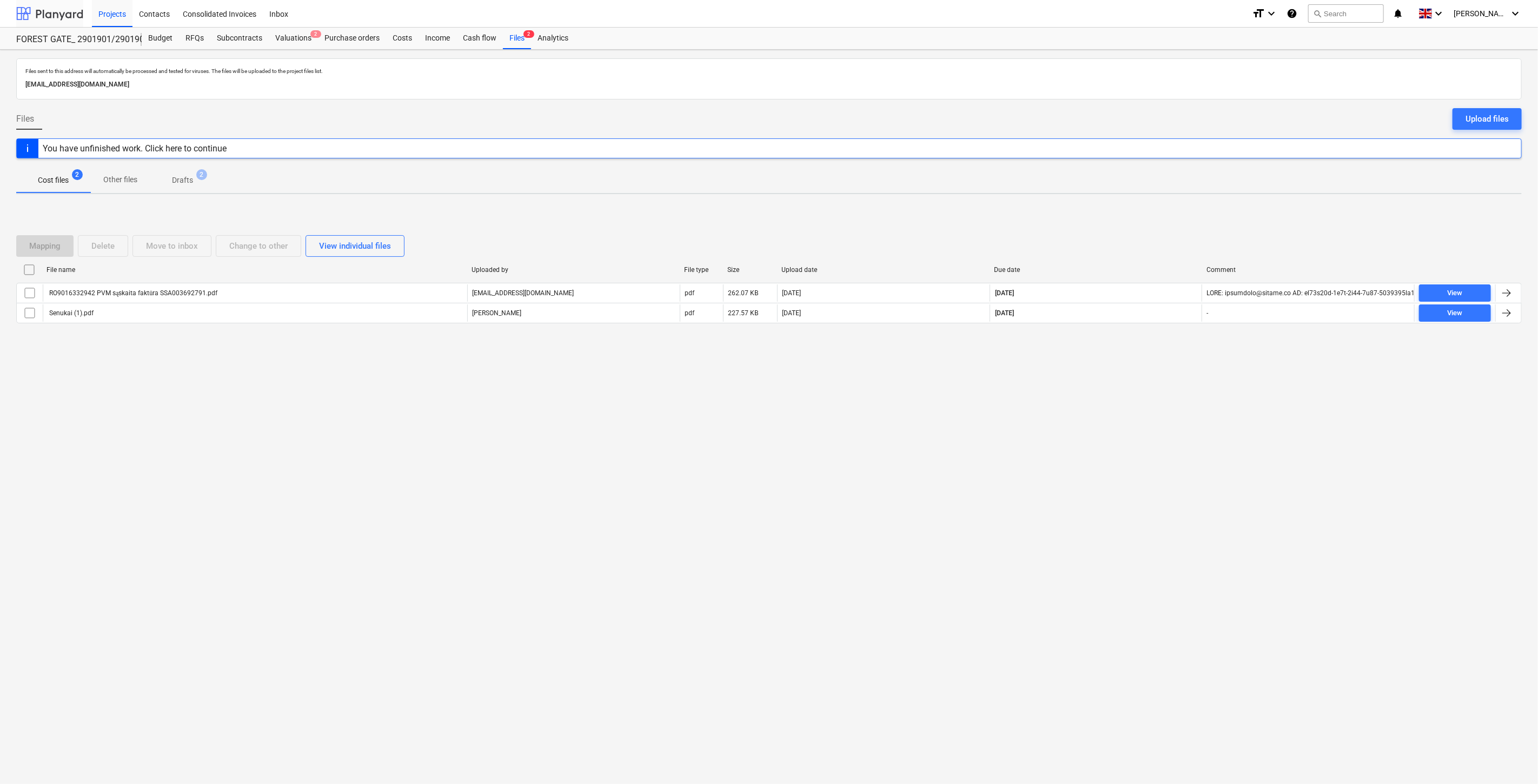
drag, startPoint x: 64, startPoint y: 11, endPoint x: 72, endPoint y: 18, distance: 10.6
click at [64, 11] on div at bounding box center [49, 13] width 67 height 27
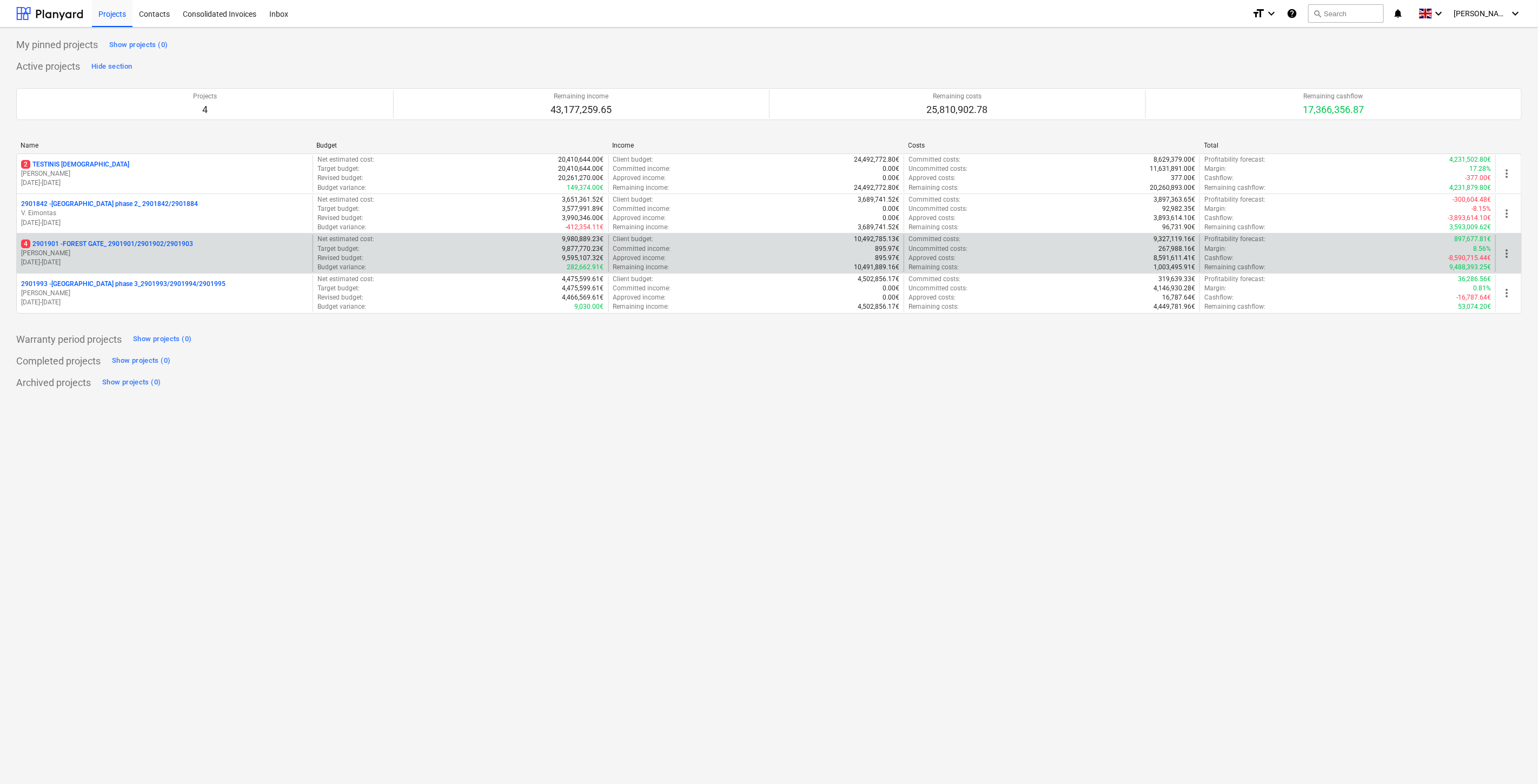
click at [171, 249] on p "[PERSON_NAME]" at bounding box center [165, 253] width 287 height 9
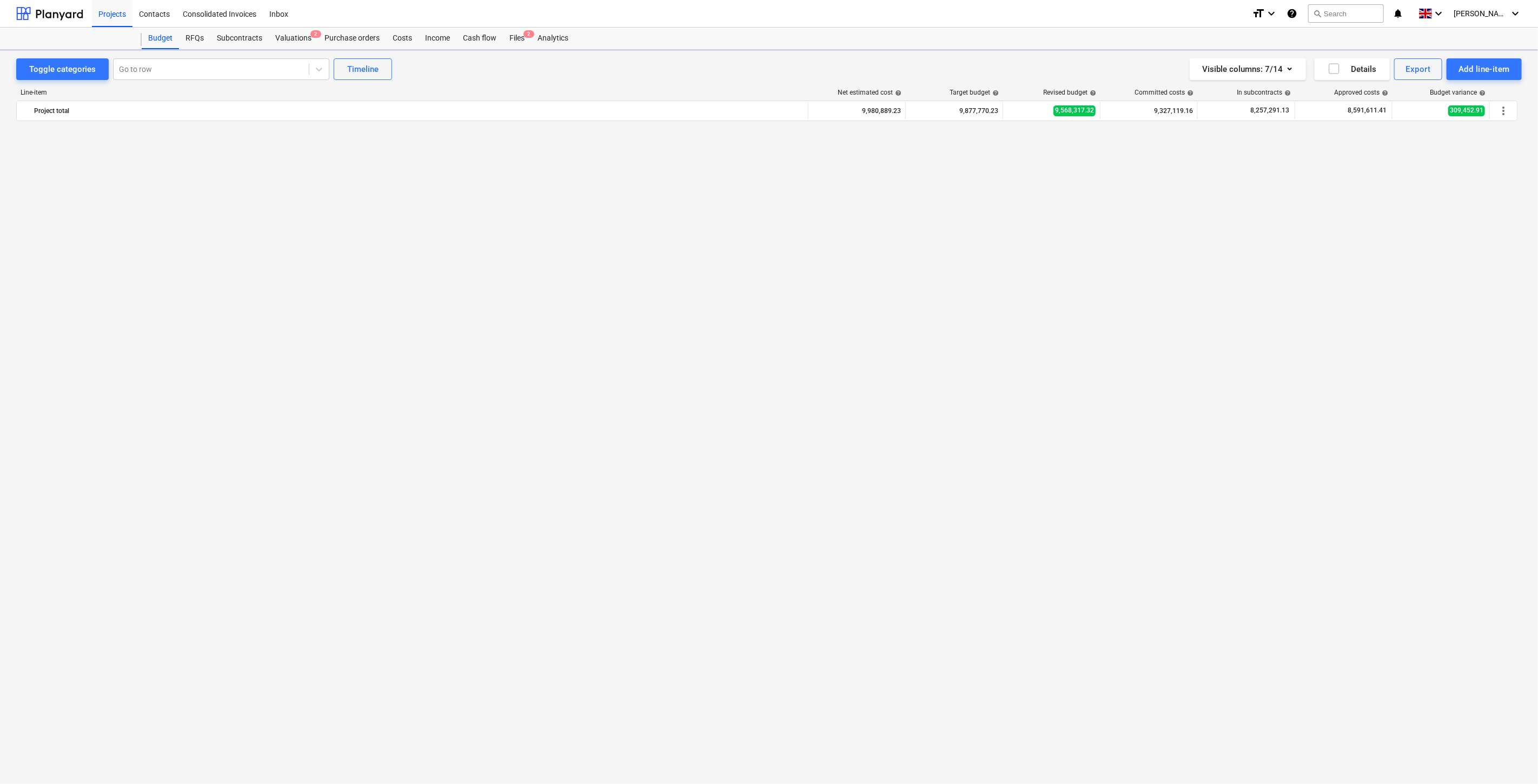
scroll to position [2630, 0]
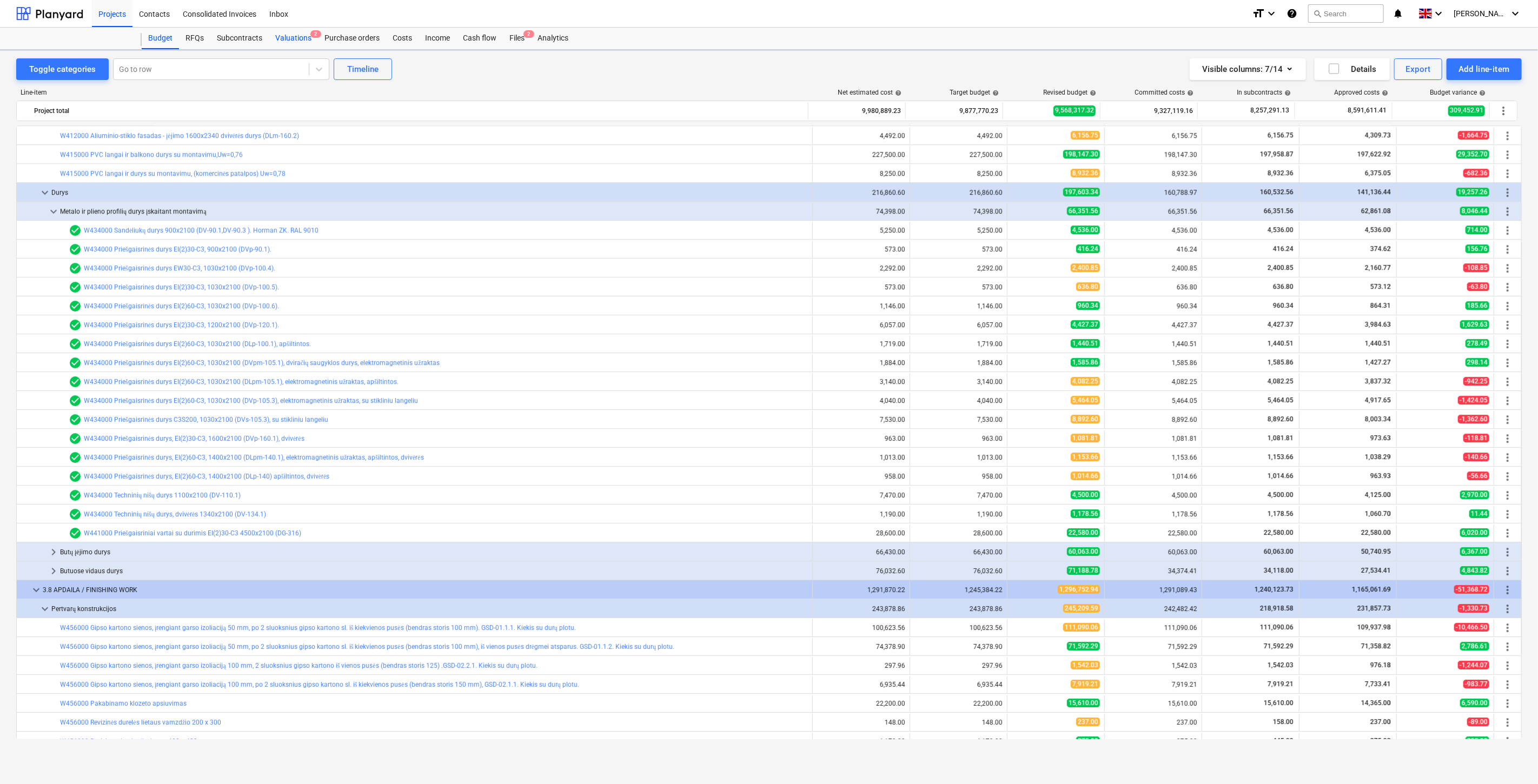
click at [287, 37] on div "Valuations 2" at bounding box center [293, 38] width 49 height 22
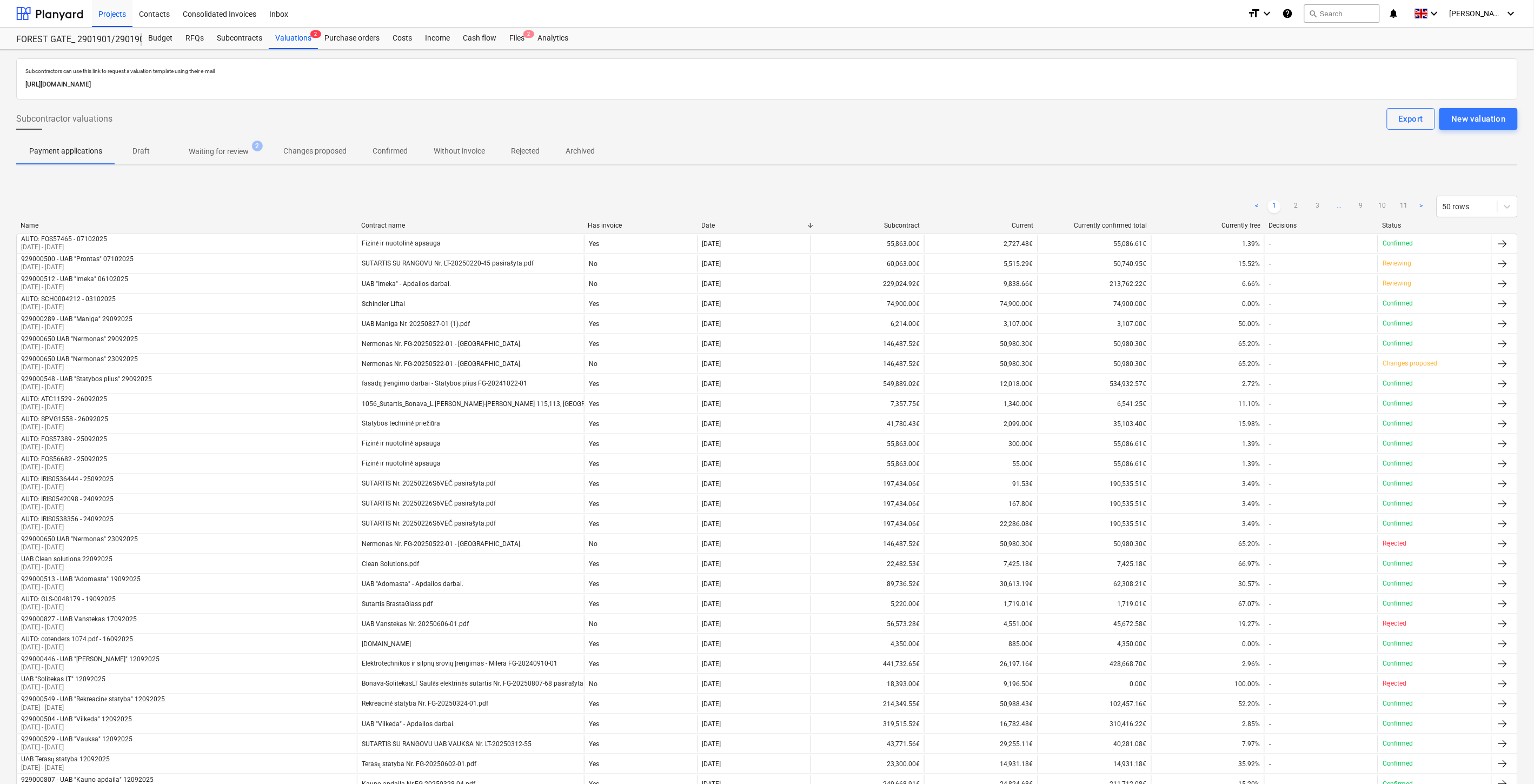
click at [213, 153] on p "Waiting for review" at bounding box center [219, 152] width 60 height 11
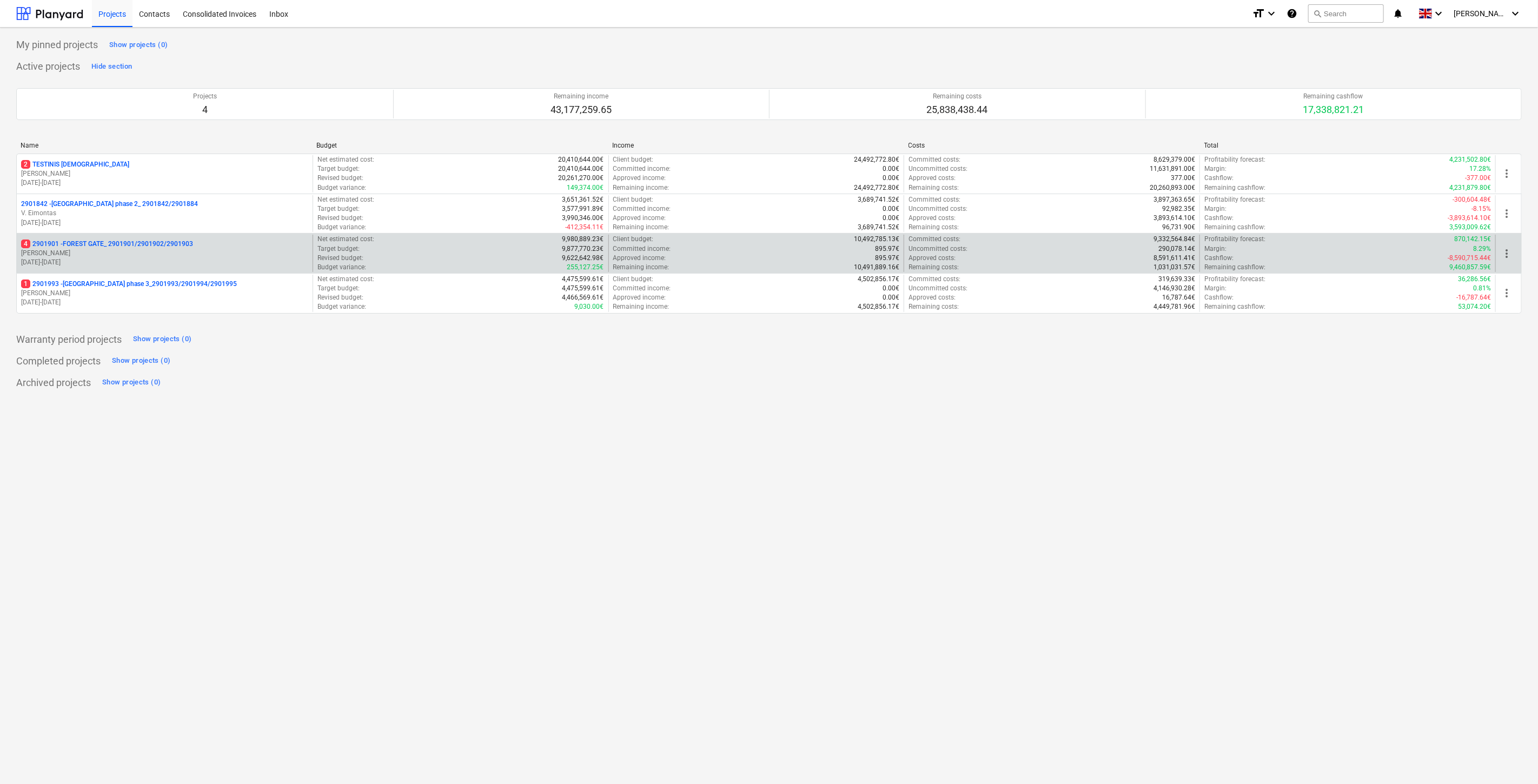
click at [171, 251] on p "[PERSON_NAME]" at bounding box center [165, 253] width 287 height 9
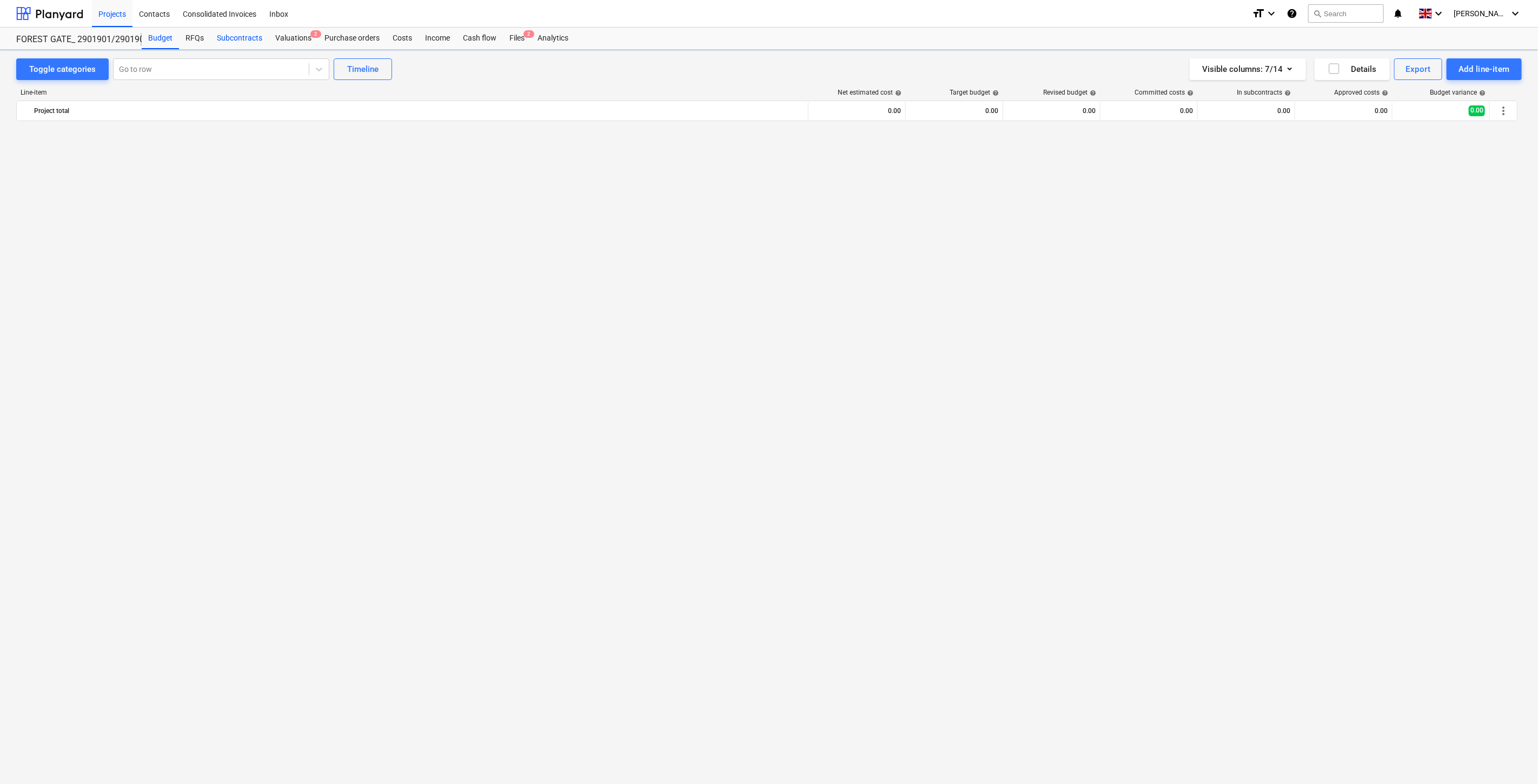
click at [236, 41] on div "Subcontracts" at bounding box center [239, 38] width 58 height 22
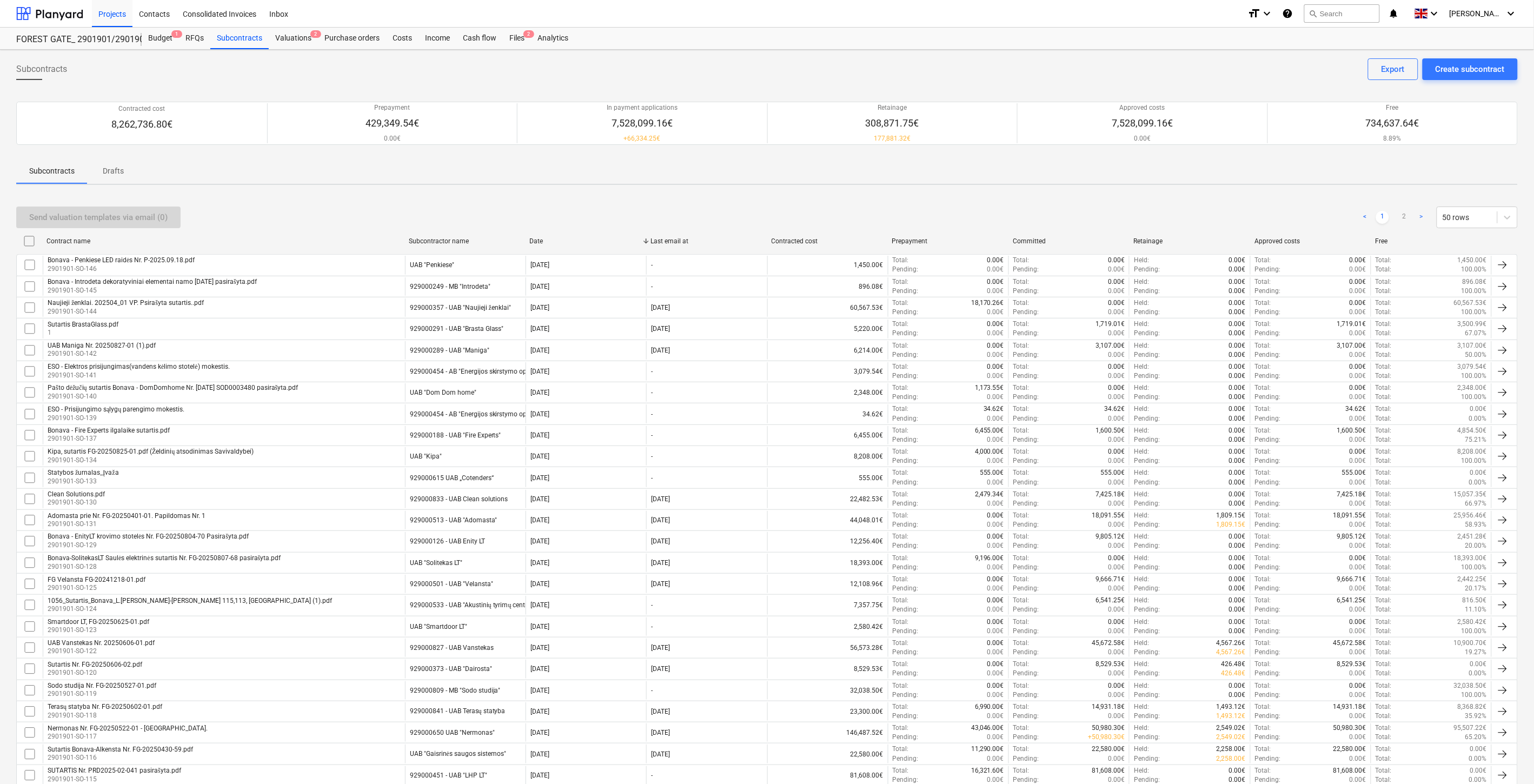
click at [695, 202] on div "Send valuation templates via email (0) < 1 2 > 50 rows" at bounding box center [767, 217] width 1502 height 30
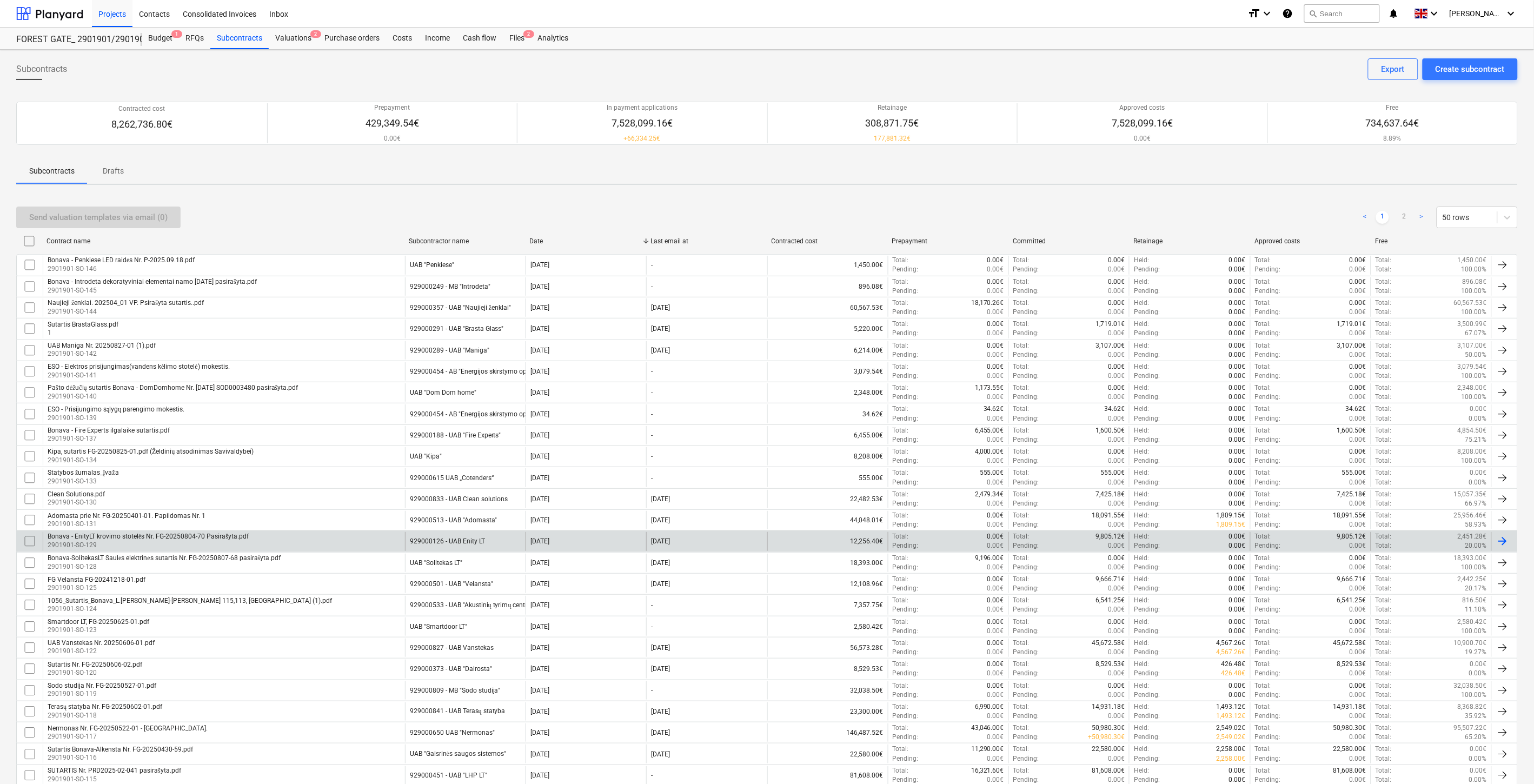
click at [254, 534] on div "Bonava - EnityLT krovimo stotelės Nr. FG-20250804-70 Pasirašyta.pdf 2901901-SO-…" at bounding box center [224, 541] width 362 height 19
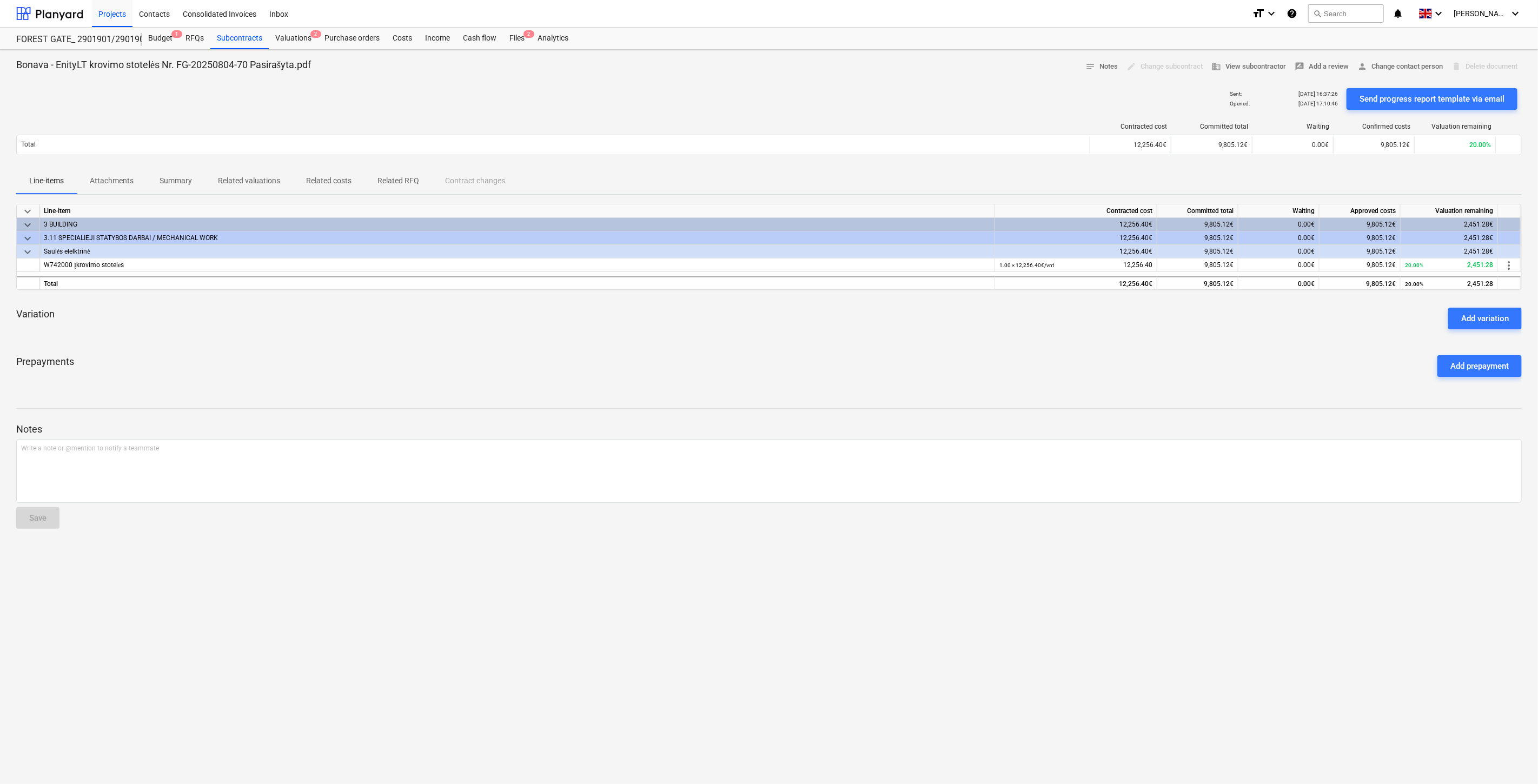
click at [116, 185] on p "Attachments" at bounding box center [112, 181] width 44 height 11
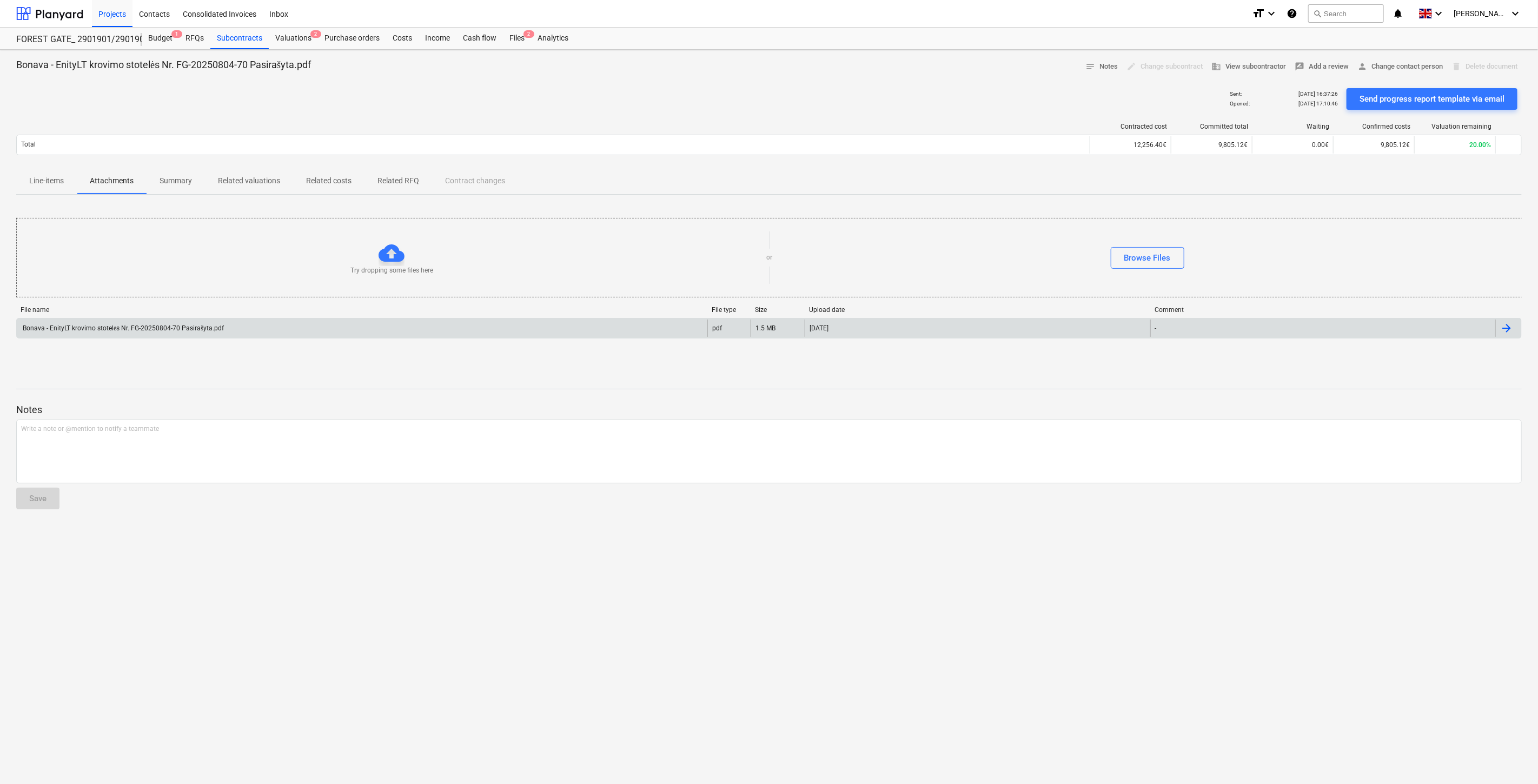
click at [219, 334] on div "Bonava - EnityLT krovimo stotelės Nr. FG-20250804-70 Pasirašyta.pdf" at bounding box center [362, 328] width 690 height 17
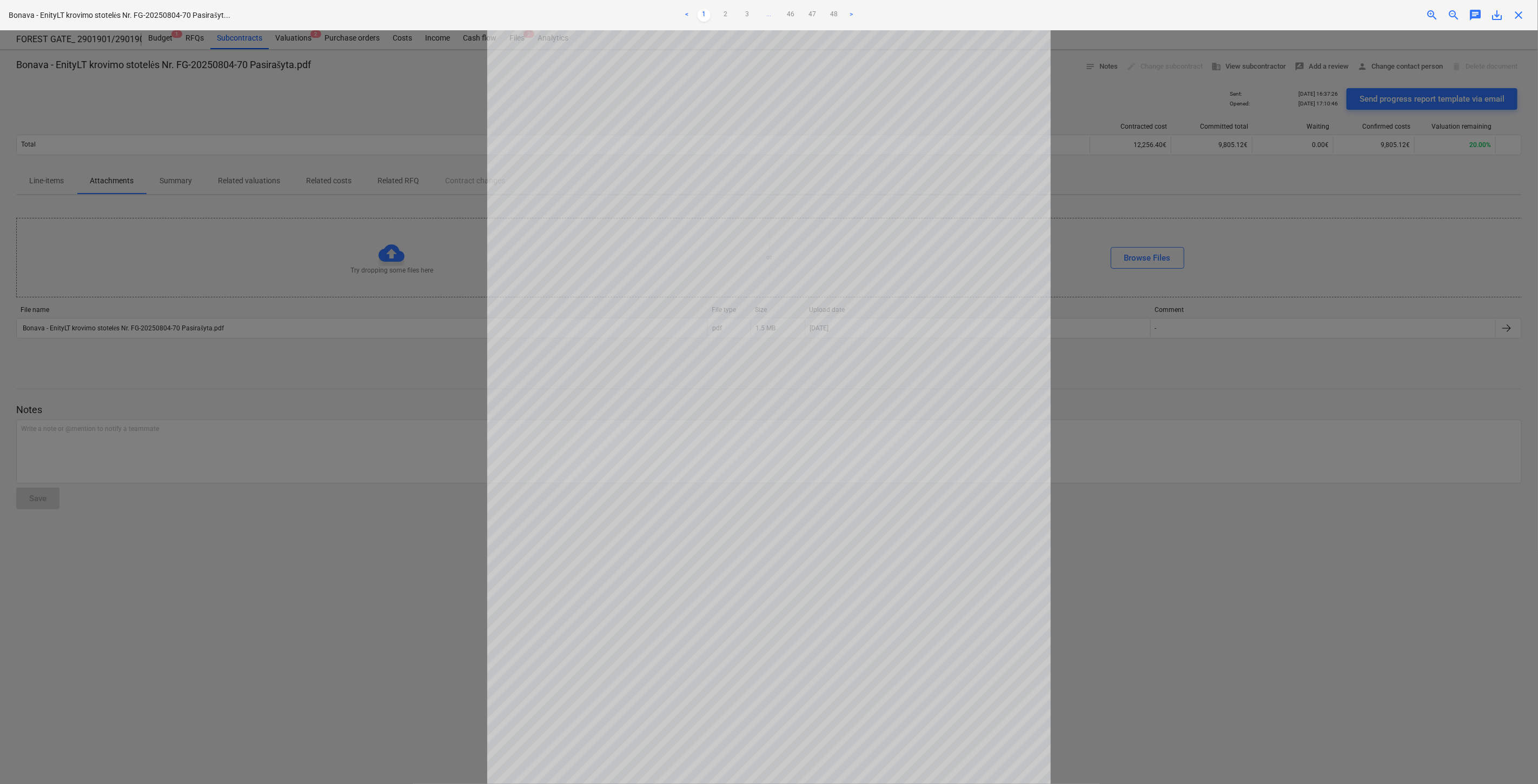
click at [1496, 17] on span "save_alt" at bounding box center [1497, 15] width 13 height 13
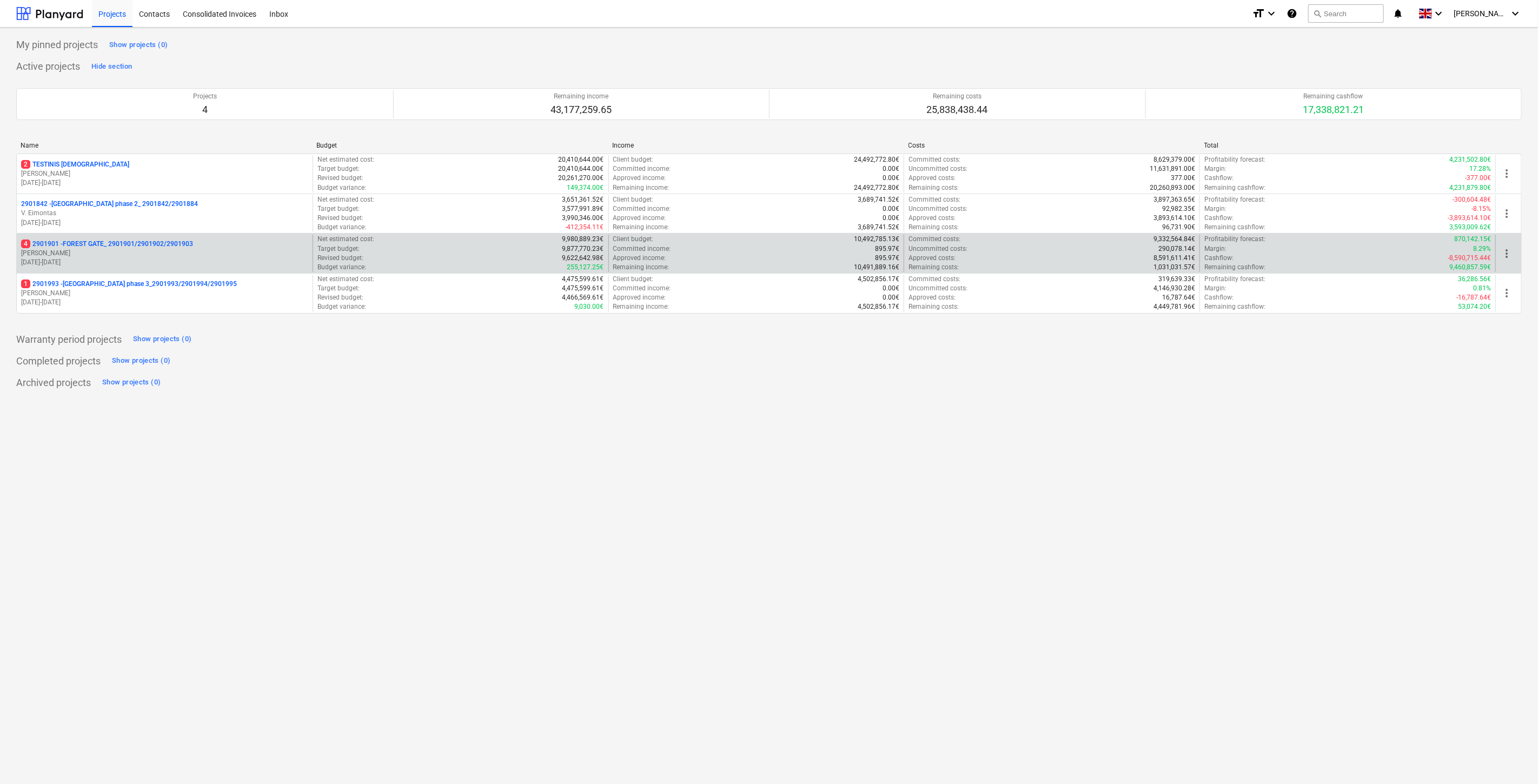
click at [171, 240] on p "4 2901901 - FOREST GATE_ 2901901/2901902/2901903" at bounding box center [107, 244] width 172 height 9
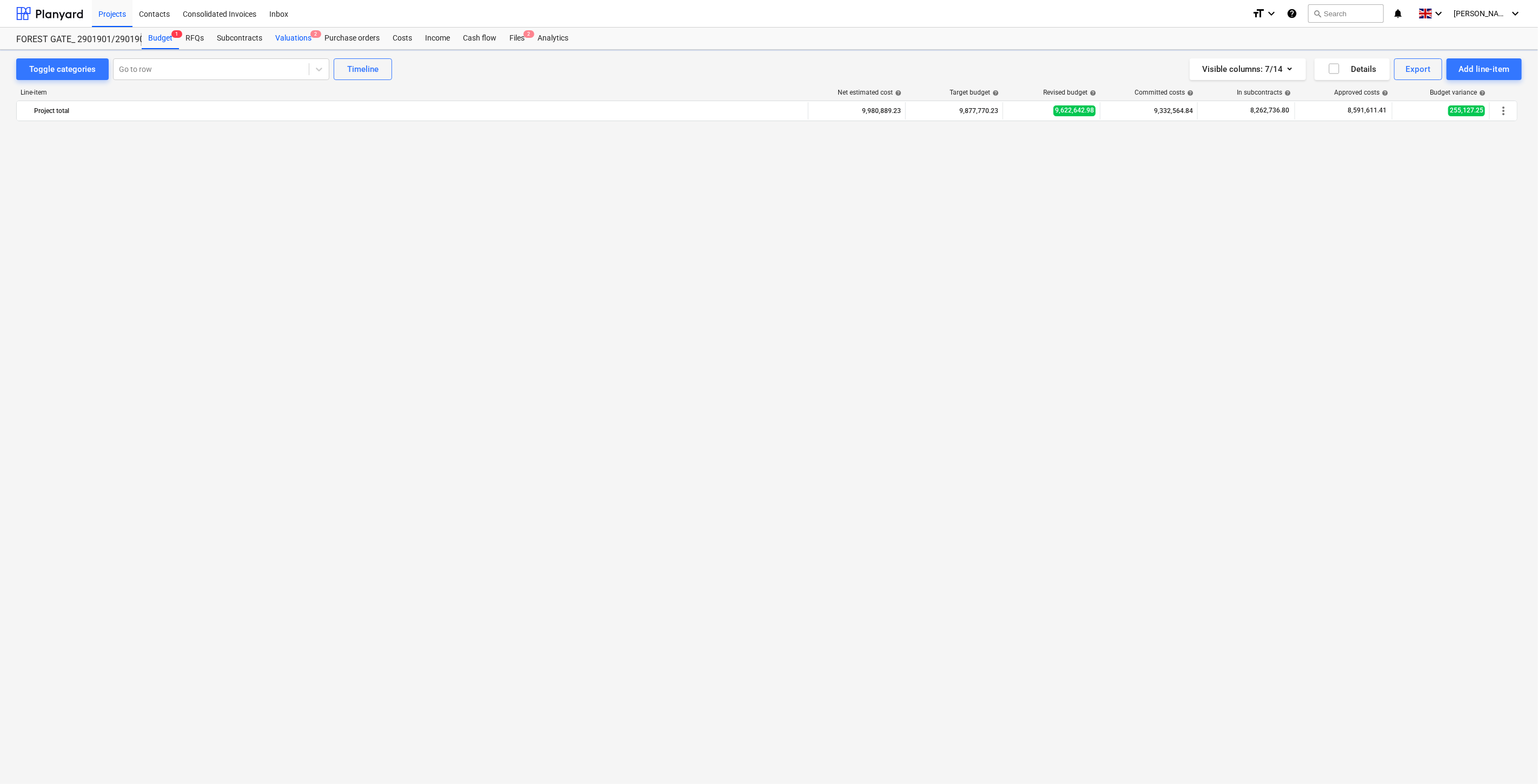
click at [302, 34] on div "Valuations 2" at bounding box center [293, 38] width 49 height 22
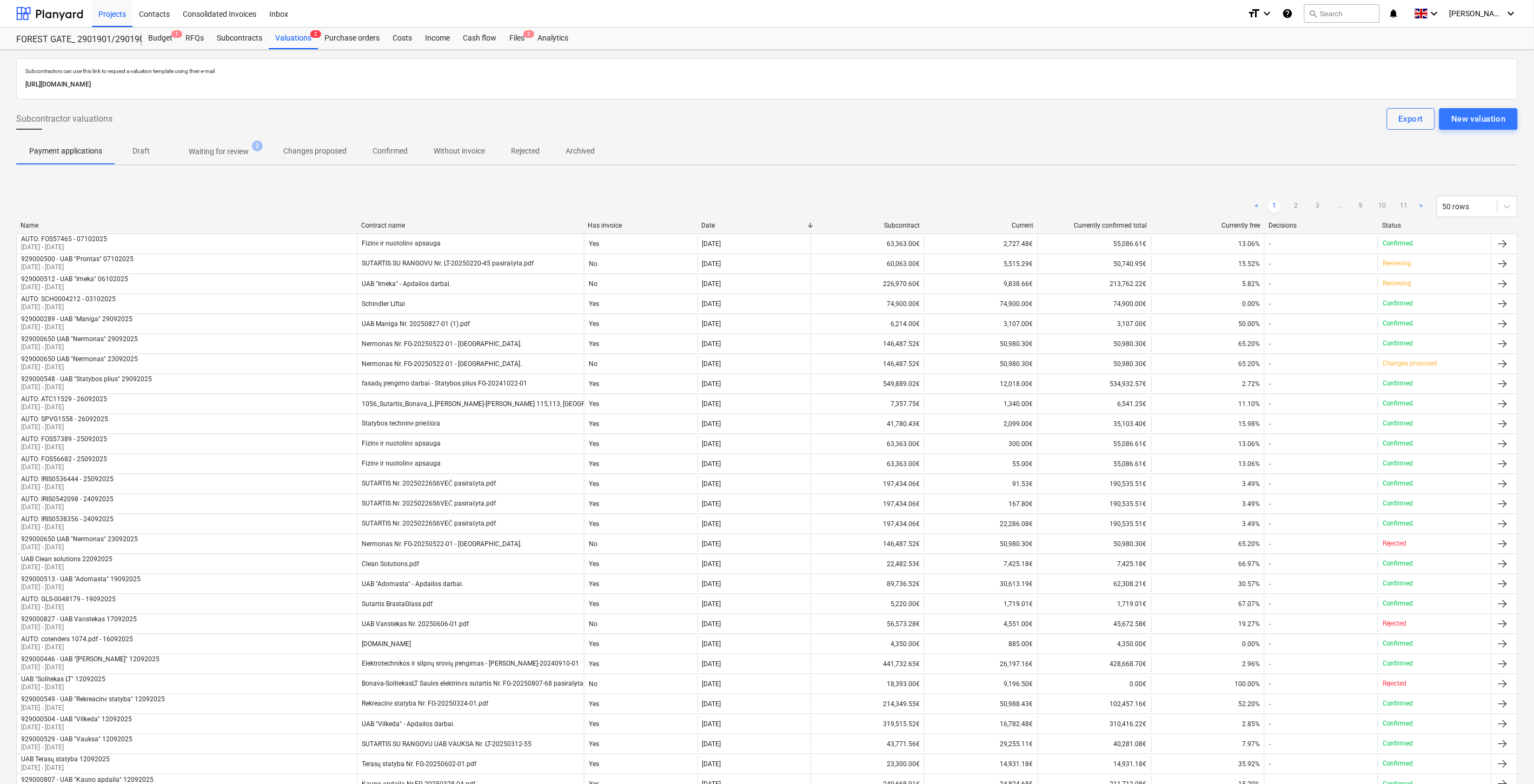
click at [923, 189] on div "< 1 2 3 ... 9 10 11 > 50 rows Name Contract name Has invoice Date Subcontract C…" at bounding box center [767, 730] width 1502 height 1095
click at [991, 181] on div "Subcontractors can use this link to request a valuation template using their e-…" at bounding box center [767, 672] width 1502 height 1228
click at [242, 38] on div "Subcontracts" at bounding box center [239, 38] width 58 height 22
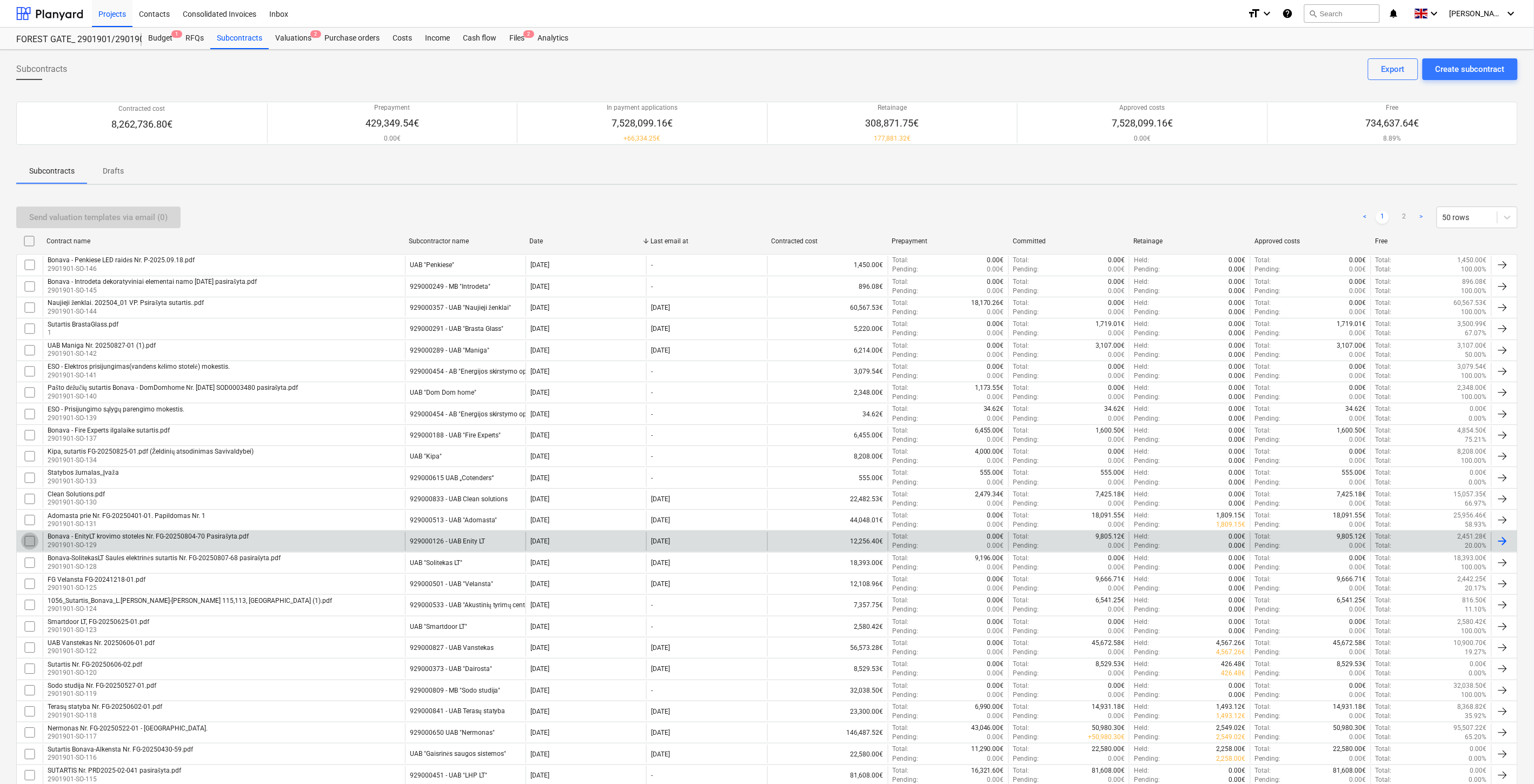
click at [29, 538] on input "checkbox" at bounding box center [29, 541] width 17 height 17
click at [150, 219] on div "Send valuation templates via email (1)" at bounding box center [98, 217] width 139 height 14
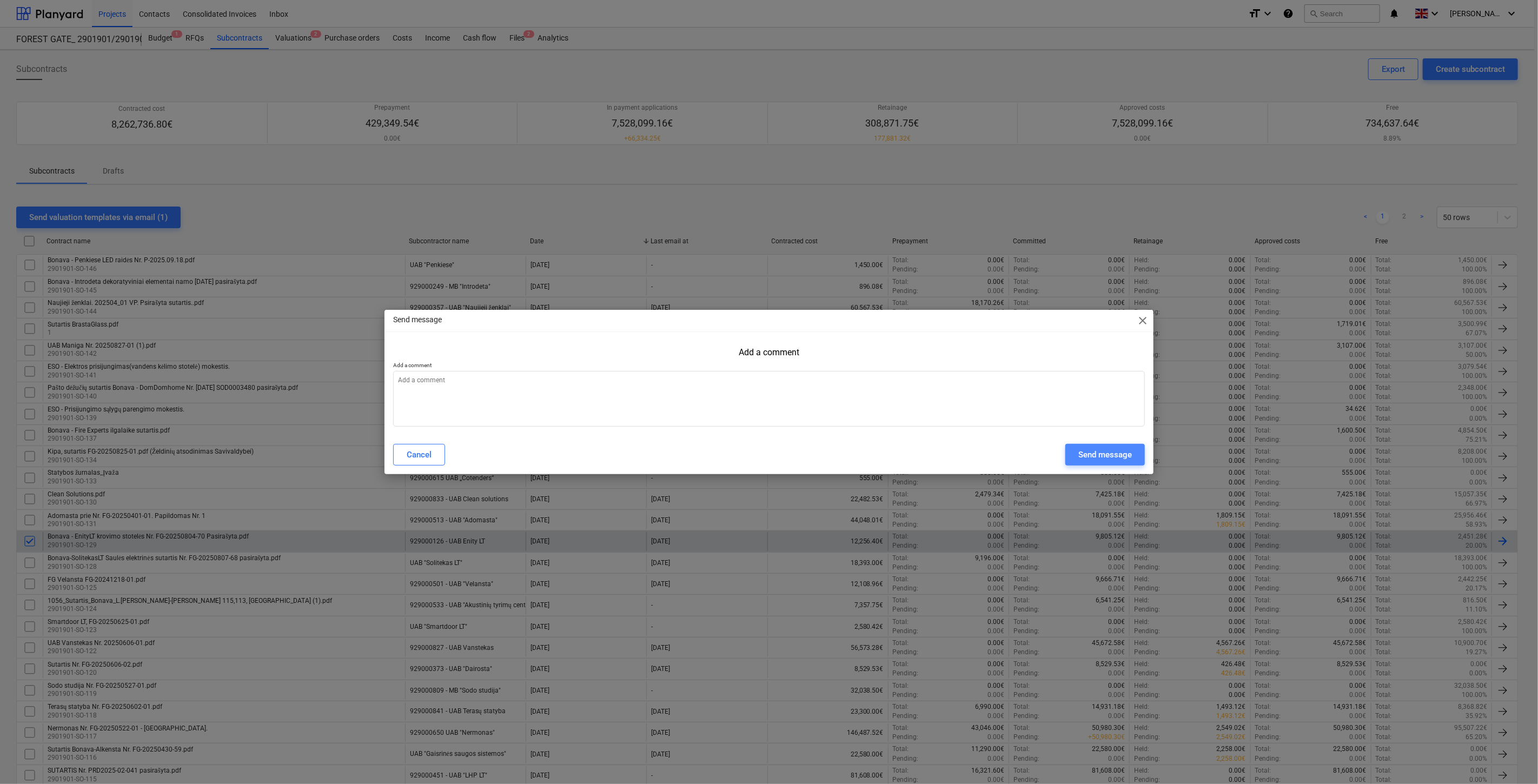
click at [1097, 458] on div "Send message" at bounding box center [1105, 455] width 54 height 14
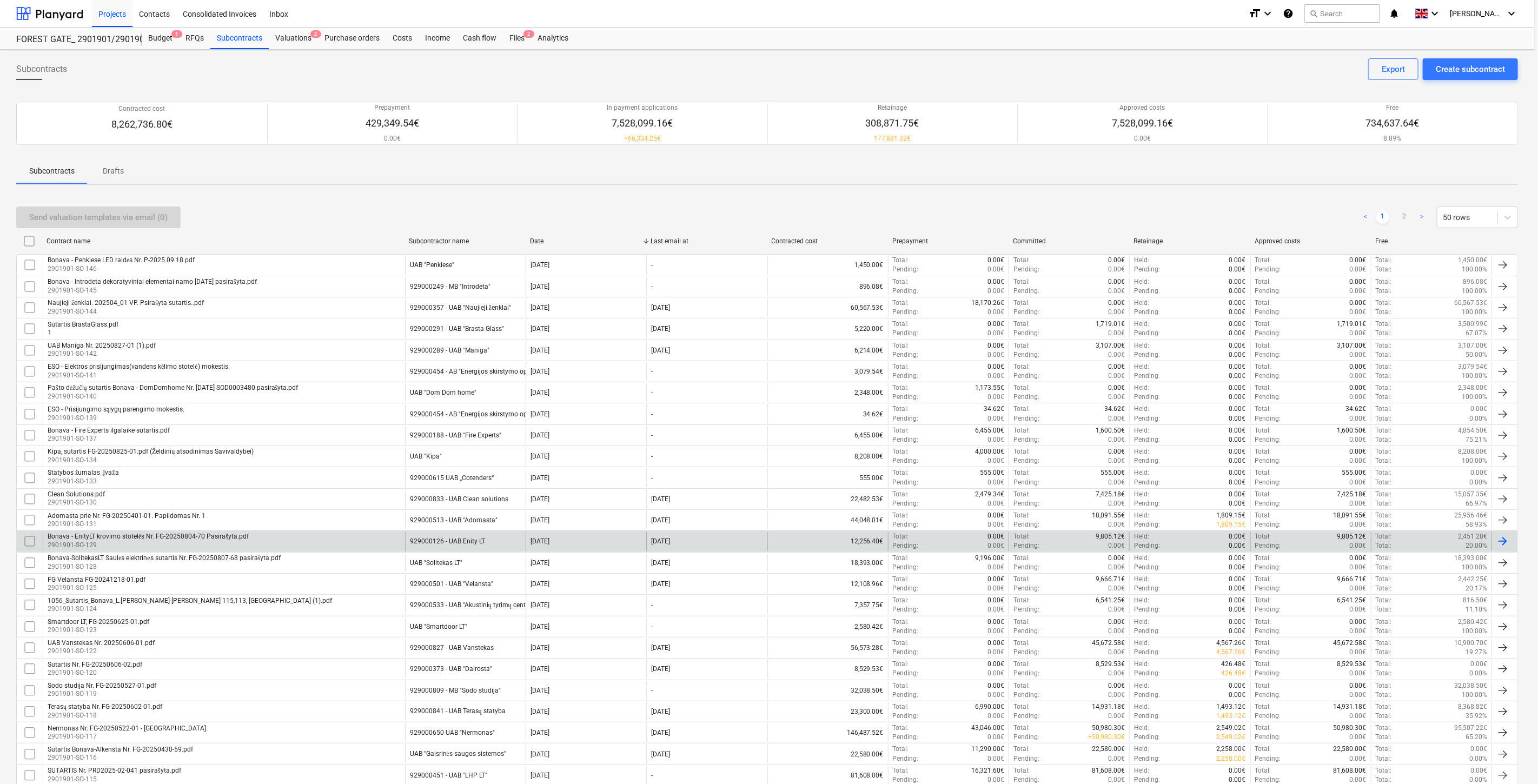
type textarea "x"
